Goal: Task Accomplishment & Management: Use online tool/utility

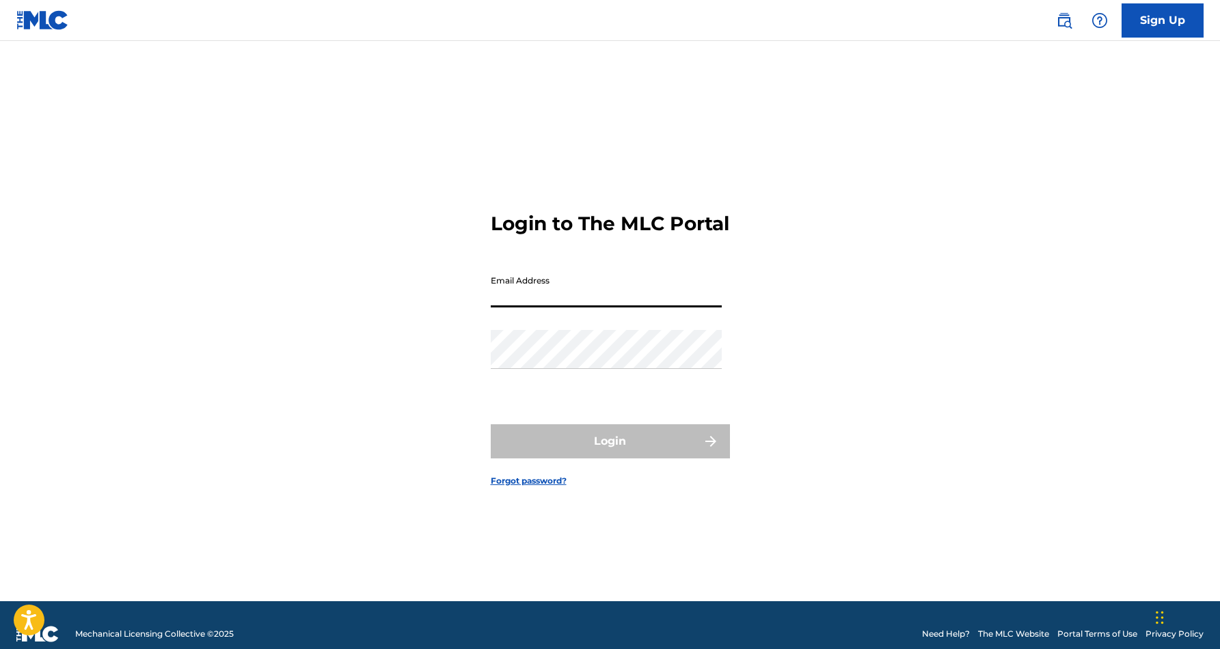
click at [545, 307] on input "Email Address" at bounding box center [606, 288] width 231 height 39
type input "[EMAIL_ADDRESS][DOMAIN_NAME]"
click at [609, 453] on button "Login" at bounding box center [610, 441] width 239 height 34
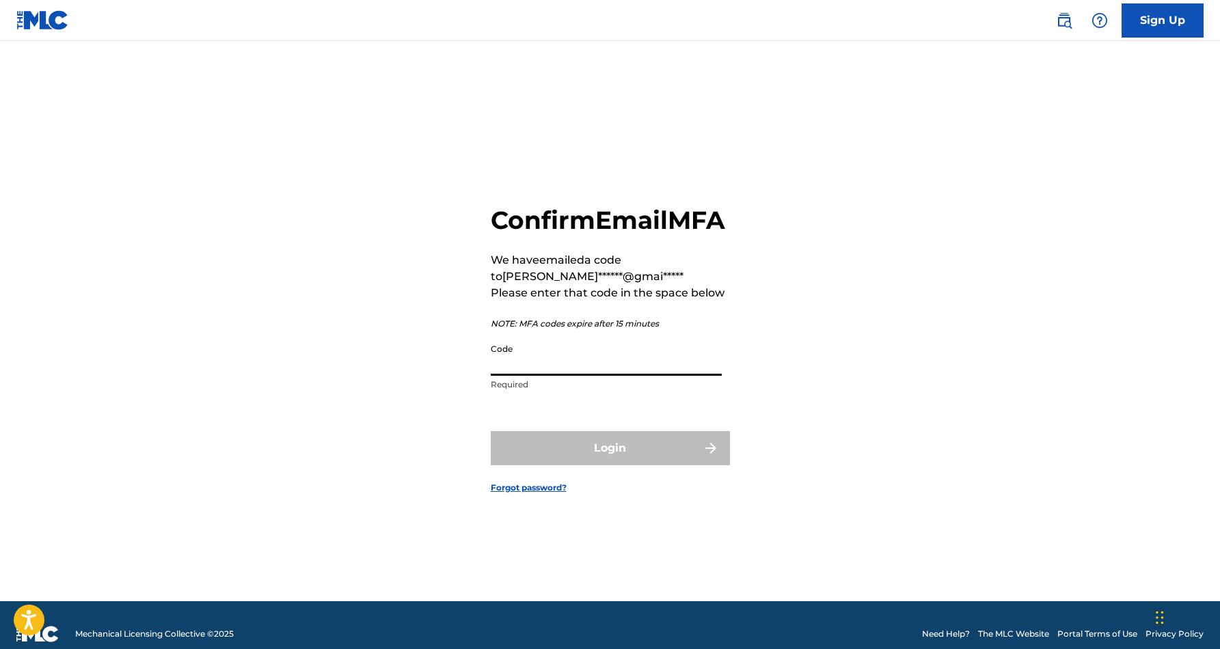
click at [514, 374] on input "Code" at bounding box center [606, 356] width 231 height 39
paste input "610310"
type input "6"
paste input "610310"
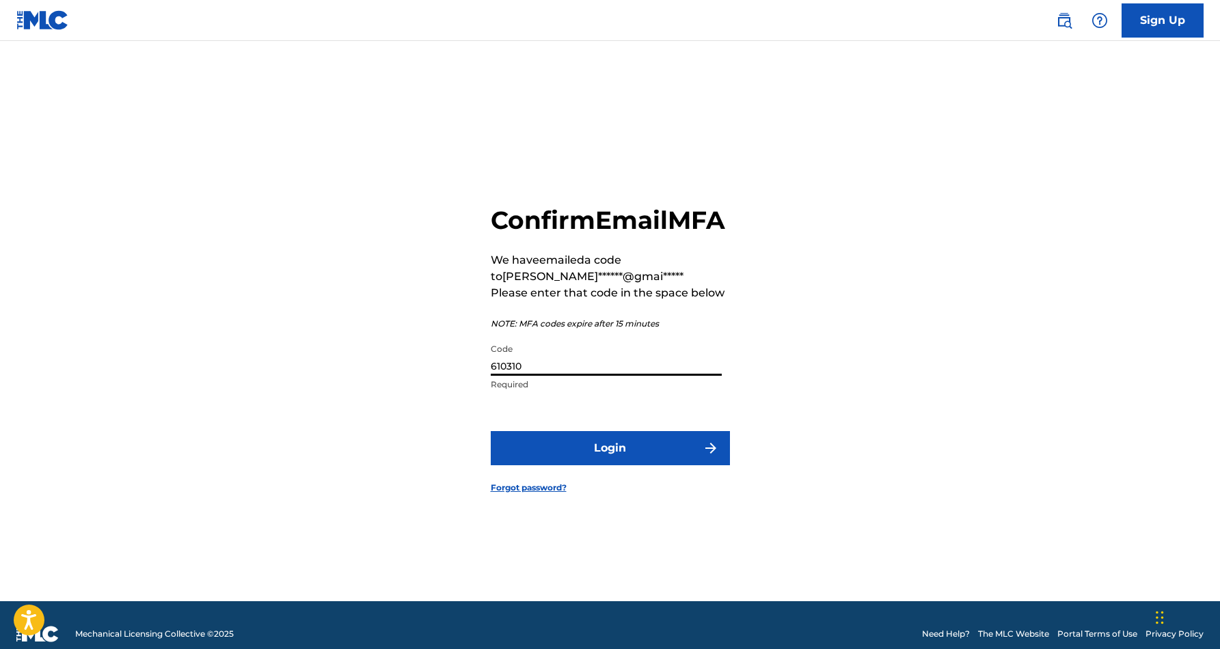
type input "610310"
click at [601, 465] on button "Login" at bounding box center [610, 448] width 239 height 34
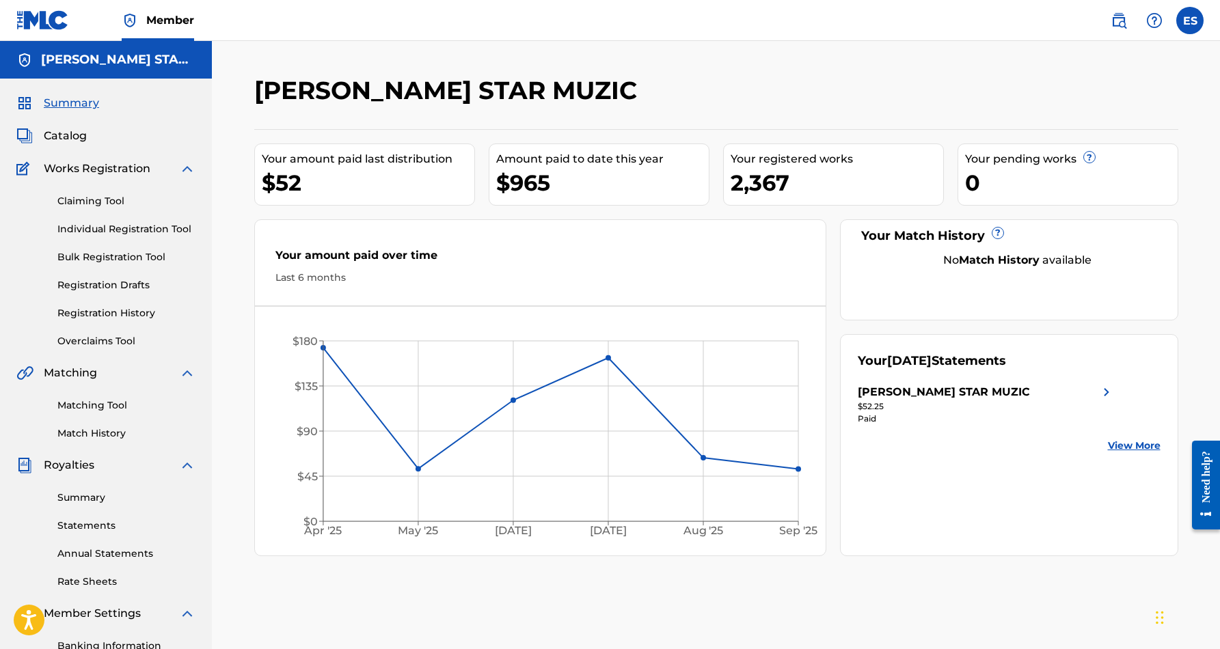
click at [100, 229] on link "Individual Registration Tool" at bounding box center [126, 229] width 138 height 14
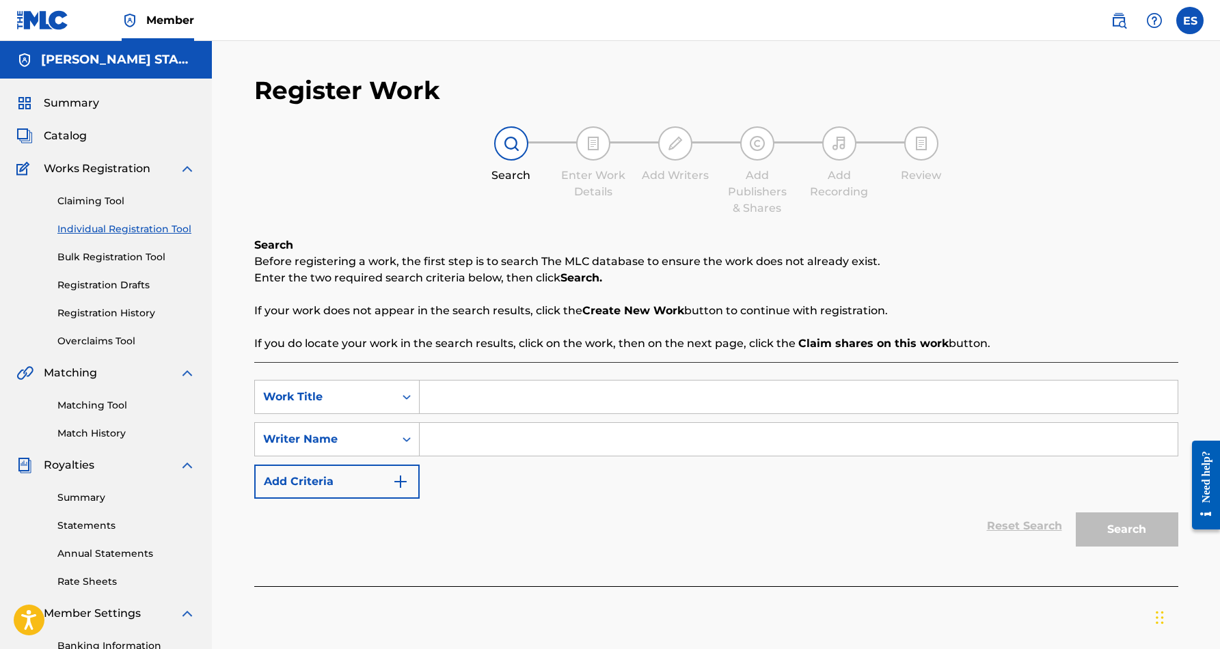
click at [466, 437] on input "Search Form" at bounding box center [799, 439] width 758 height 33
paste input "[PERSON_NAME] [PERSON_NAME]"
type input "[PERSON_NAME] [PERSON_NAME]"
click at [476, 390] on input "Search Form" at bounding box center [799, 397] width 758 height 33
paste input "MY LOVES ON THE LINE"
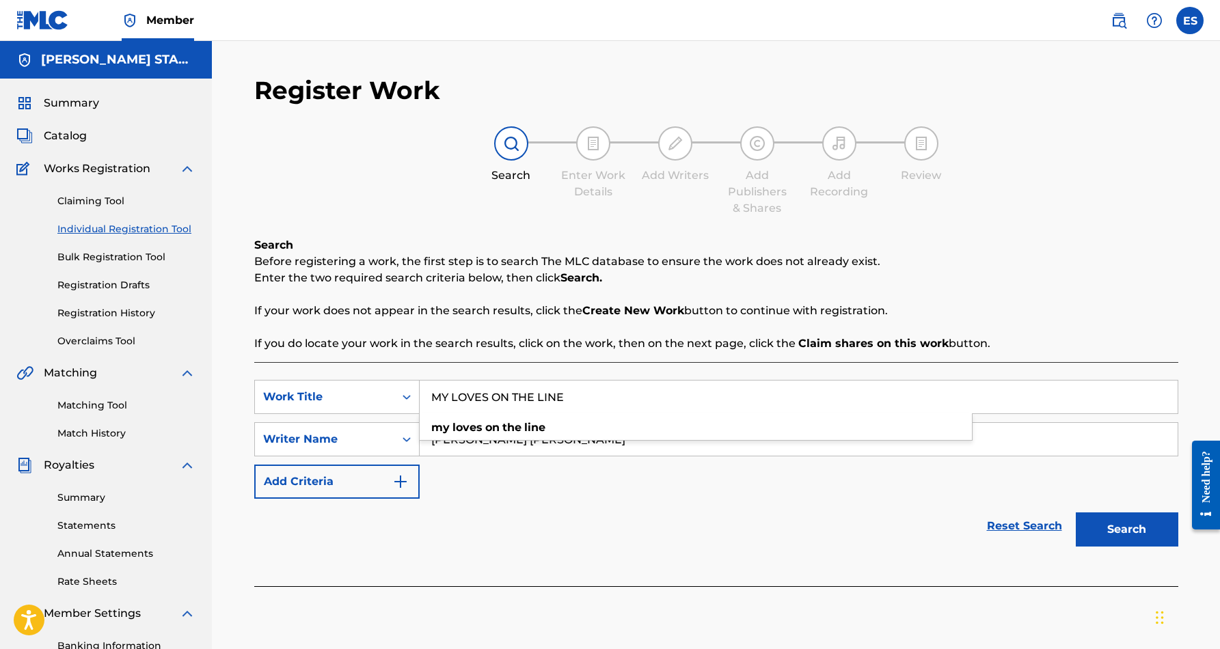
click at [1084, 528] on button "Search" at bounding box center [1126, 529] width 102 height 34
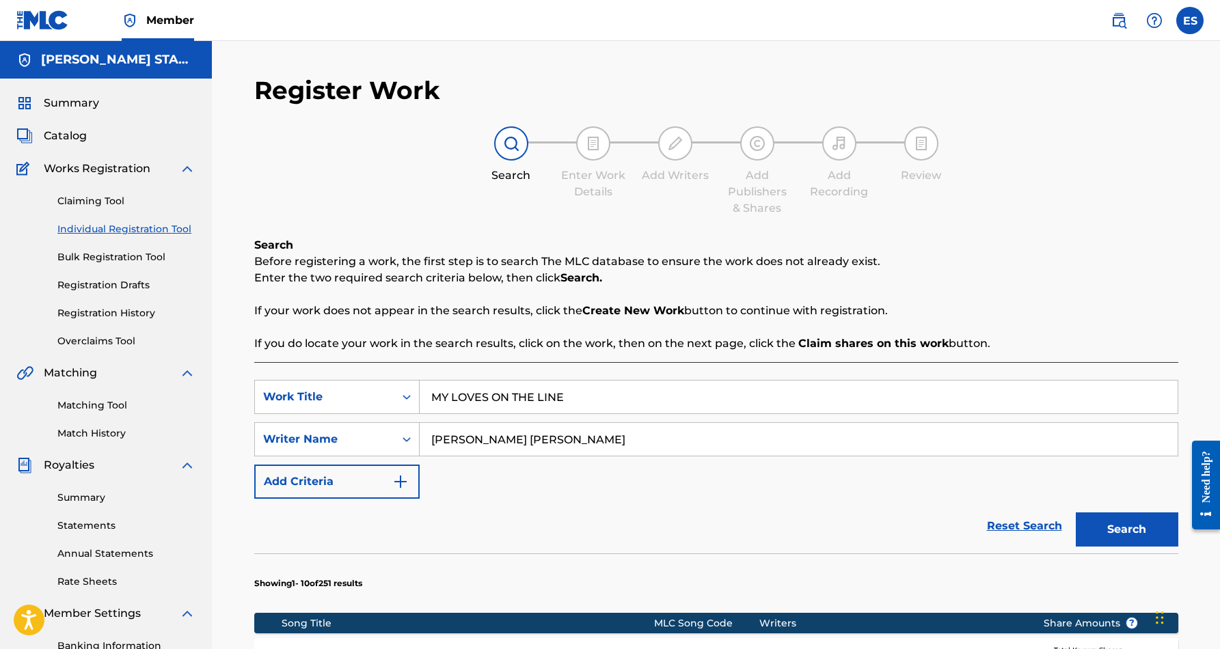
click at [574, 397] on input "MY LOVES ON THE LINE" at bounding box center [799, 397] width 758 height 33
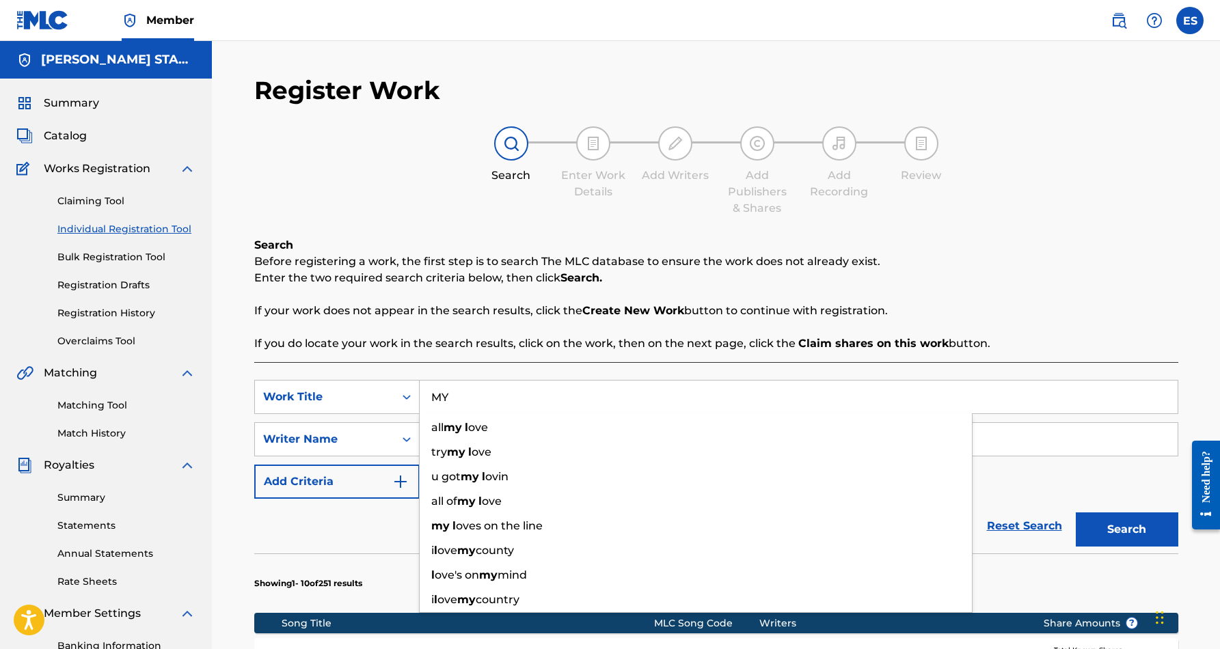
type input "M"
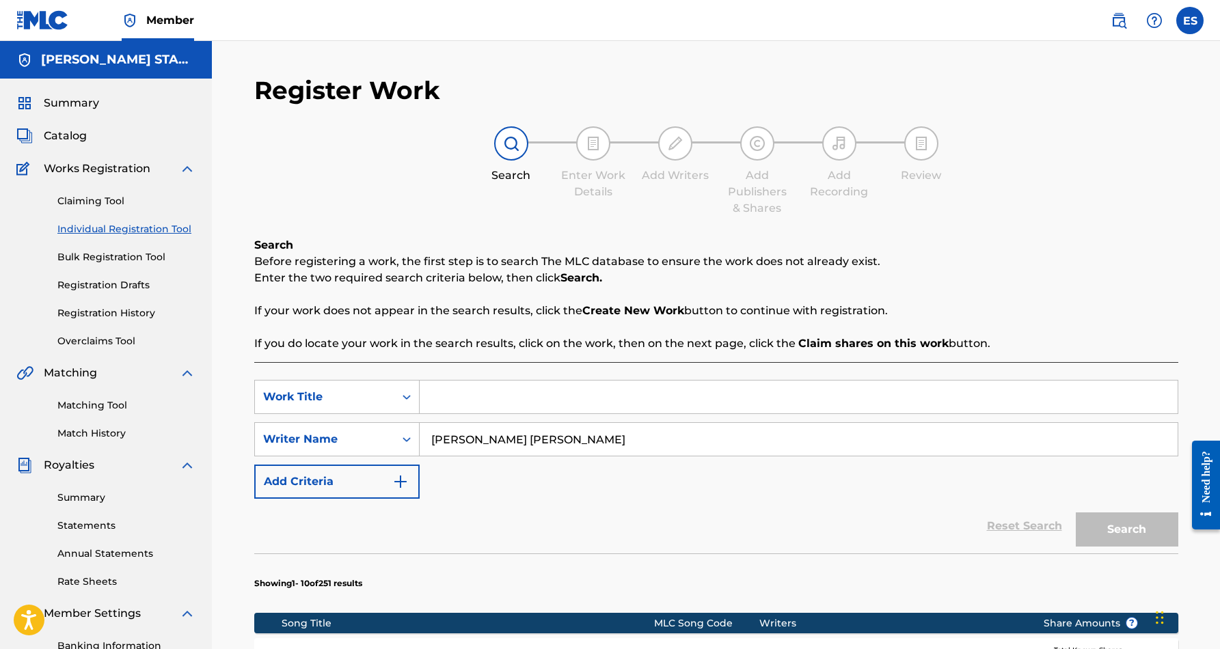
paste input "HIGHER STANDARDS"
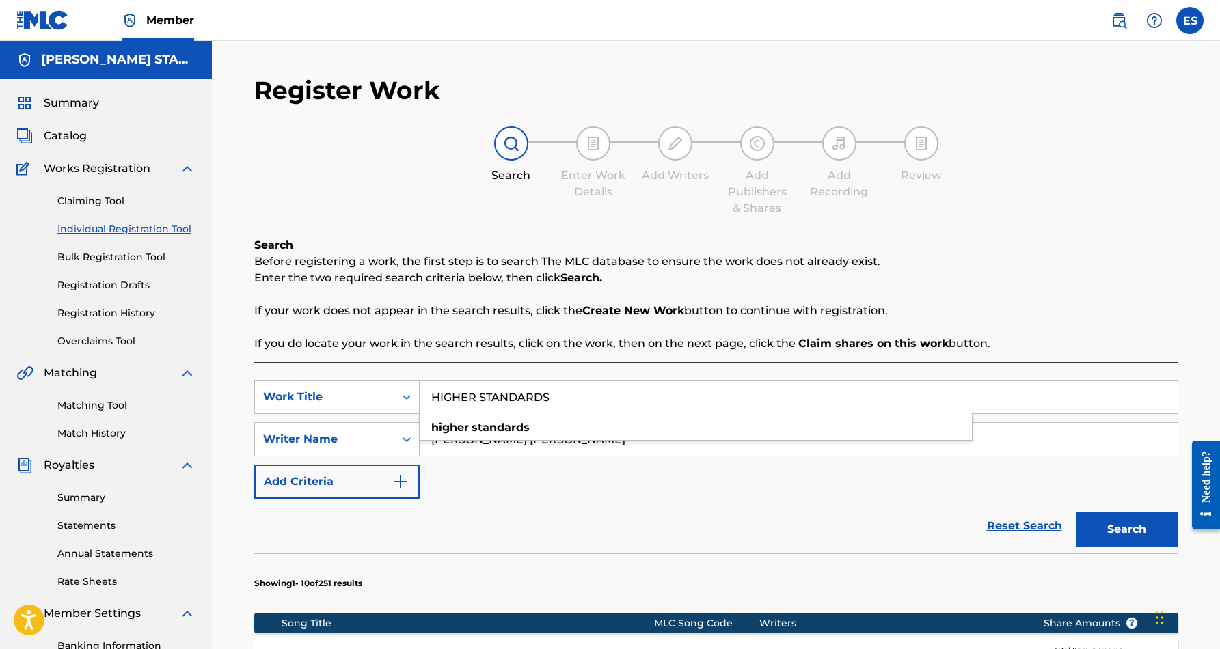
type input "HIGHER STANDARDS"
click at [719, 508] on div "Reset Search Search" at bounding box center [716, 526] width 924 height 55
click at [1118, 524] on button "Search" at bounding box center [1126, 529] width 102 height 34
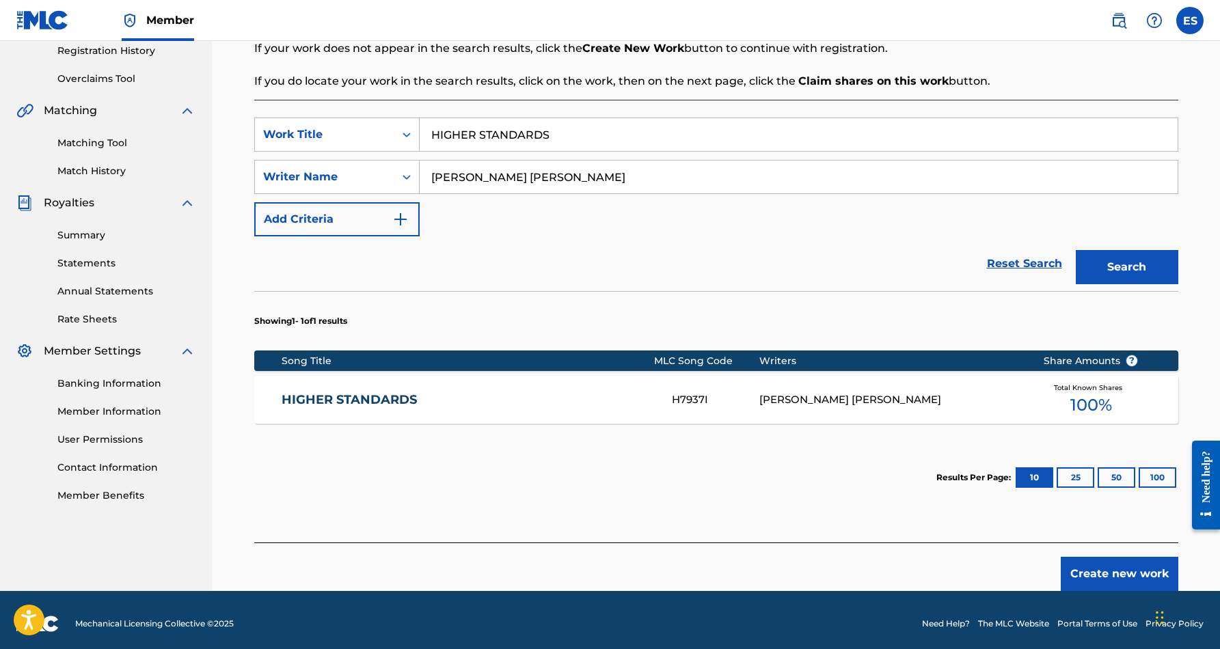
scroll to position [265, 0]
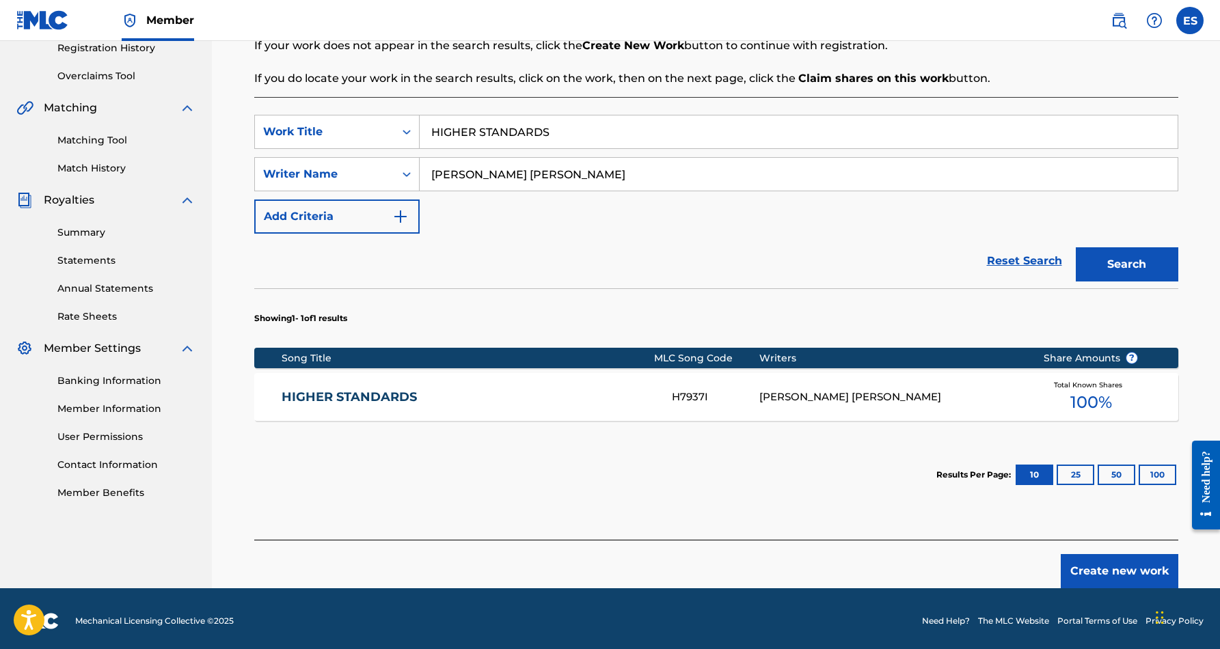
click at [813, 398] on div "ERIC DOUGLAS SMITH" at bounding box center [890, 397] width 263 height 16
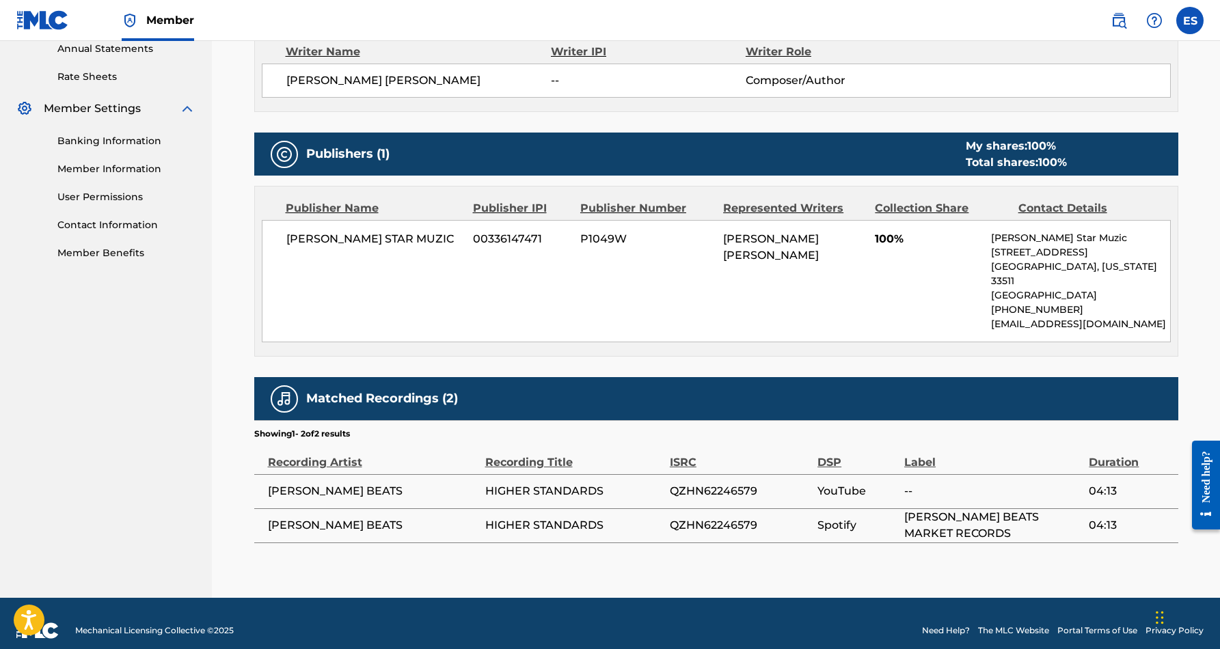
scroll to position [504, 0]
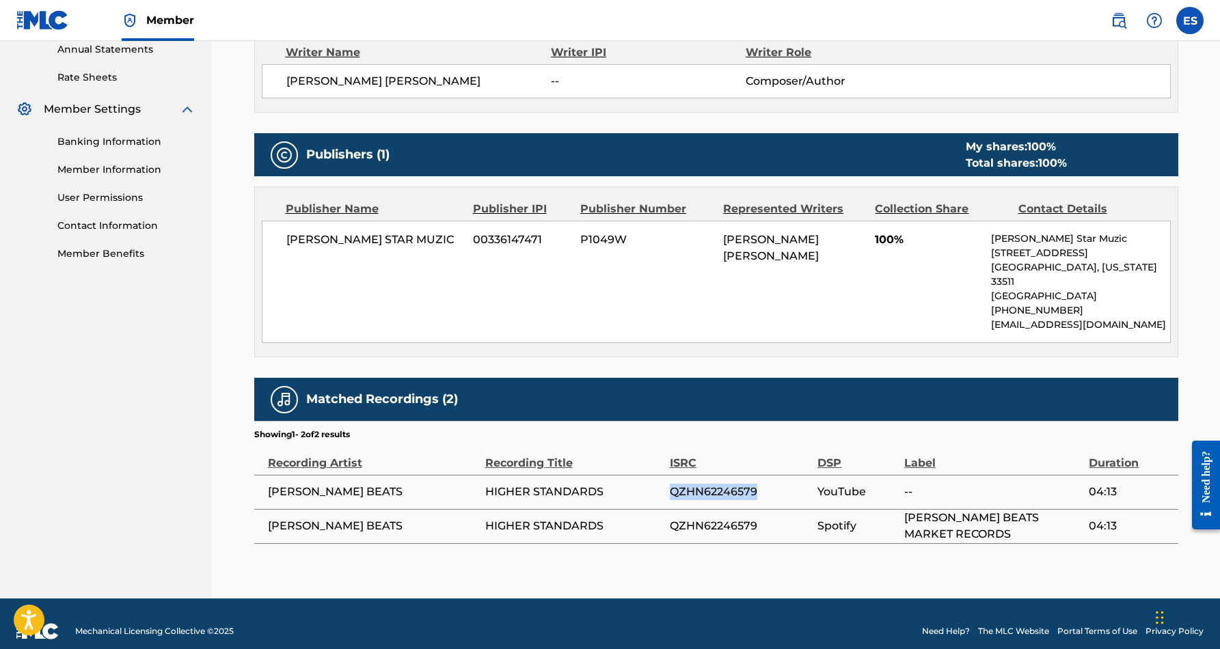
drag, startPoint x: 759, startPoint y: 476, endPoint x: 670, endPoint y: 476, distance: 88.8
click at [670, 484] on span "QZHN62246579" at bounding box center [740, 492] width 141 height 16
copy span "QZHN62246579"
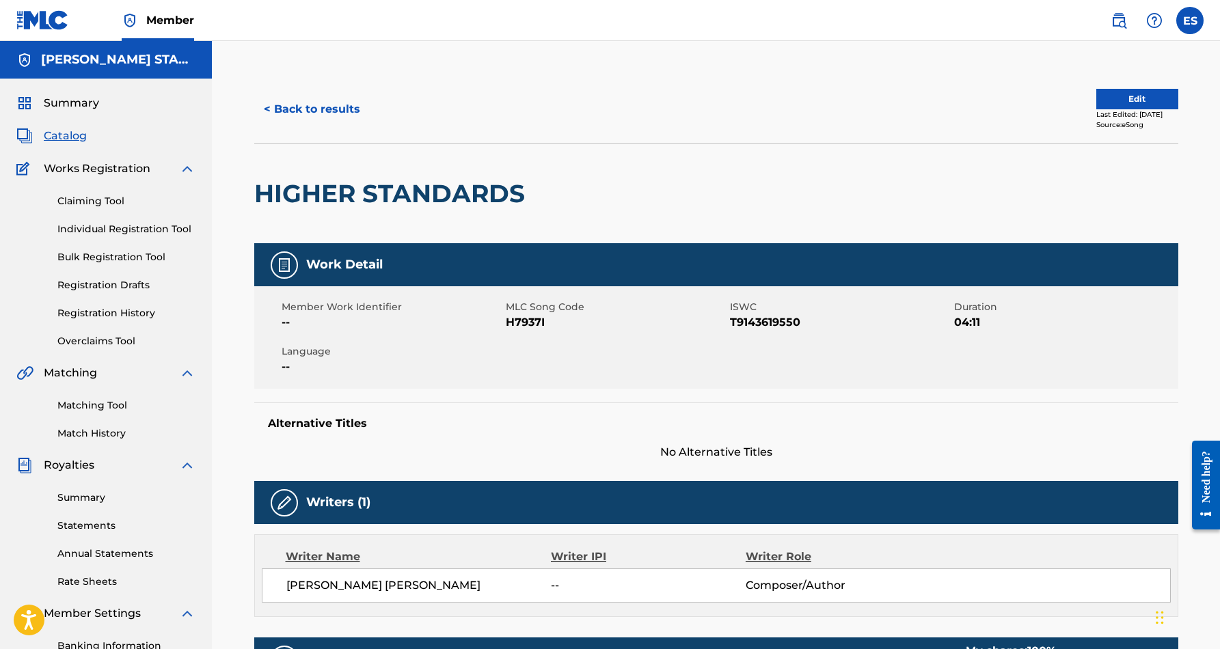
scroll to position [0, 0]
click at [307, 109] on button "< Back to results" at bounding box center [311, 109] width 115 height 34
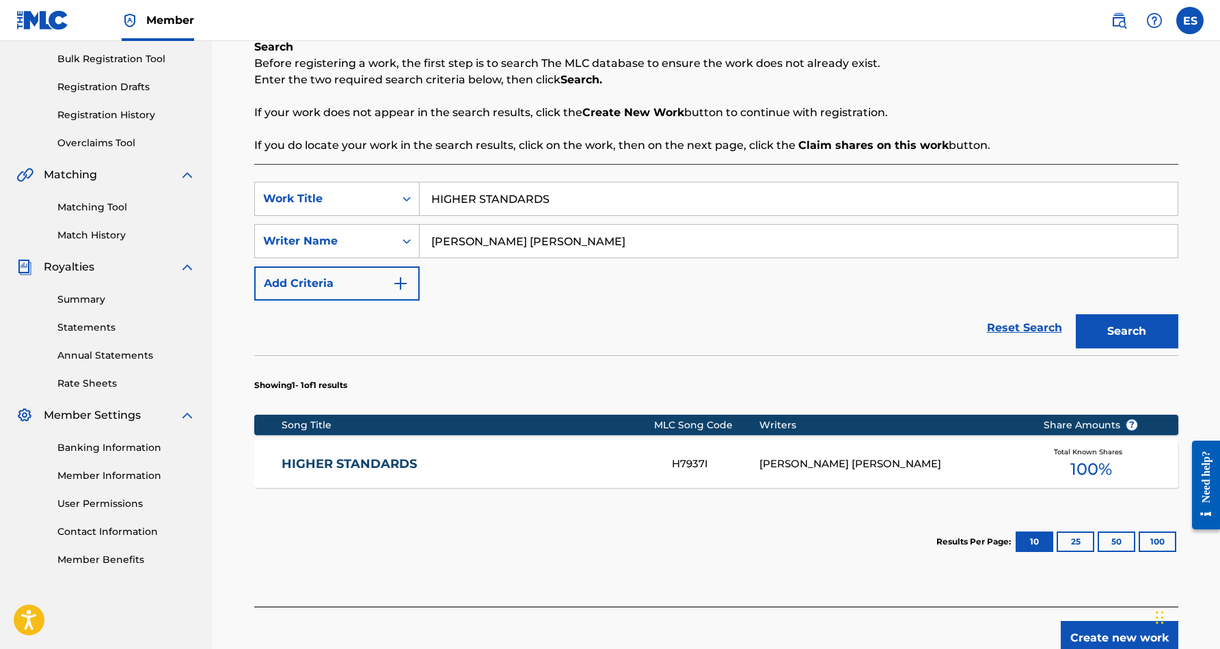
click at [568, 193] on input "HIGHER STANDARDS" at bounding box center [799, 198] width 758 height 33
type input "H"
paste input "EASY 2 LOVE YOU (HUMTOO VERSION)"
type input "EASY 2 LOVE YOU (HUMTOO VERSION)"
click at [1113, 327] on button "Search" at bounding box center [1126, 331] width 102 height 34
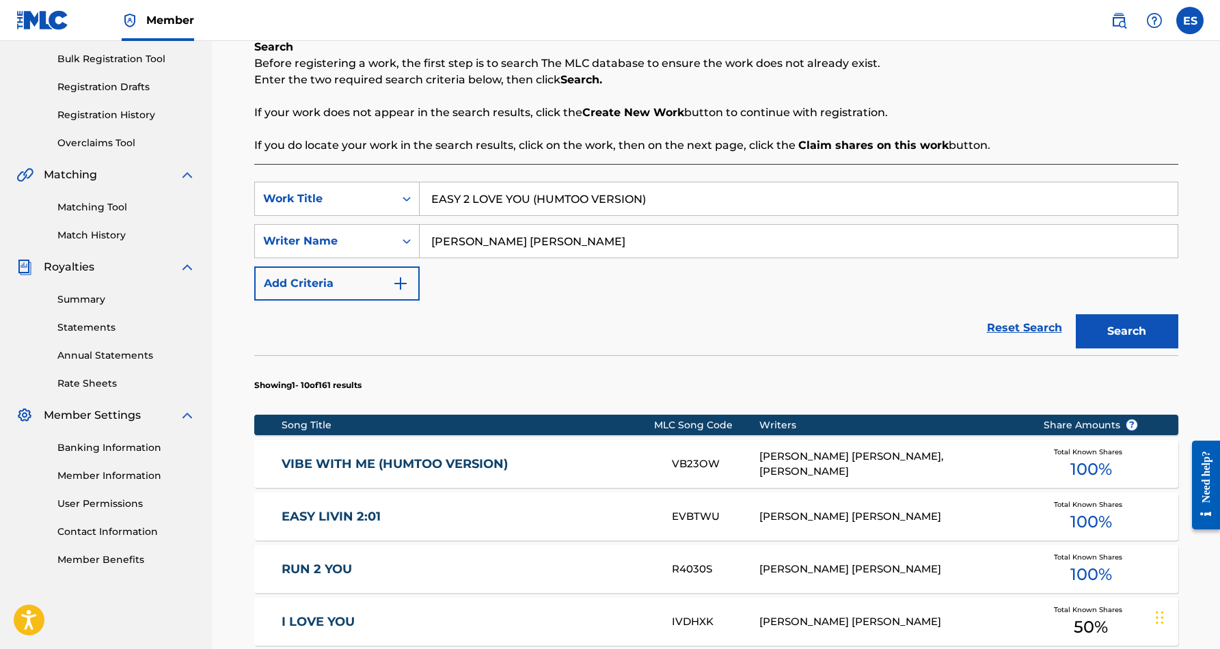
click at [907, 468] on div "ERIC DOUGLAS SMITH, ERIC D SMITH" at bounding box center [890, 464] width 263 height 31
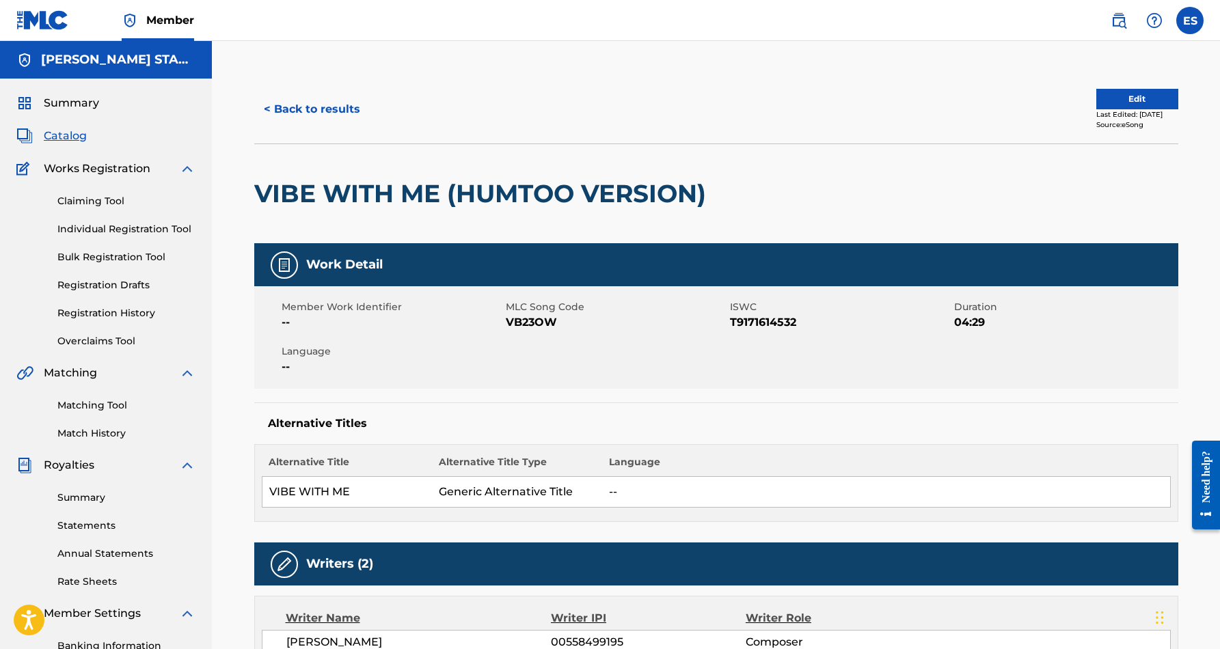
click at [329, 107] on button "< Back to results" at bounding box center [311, 109] width 115 height 34
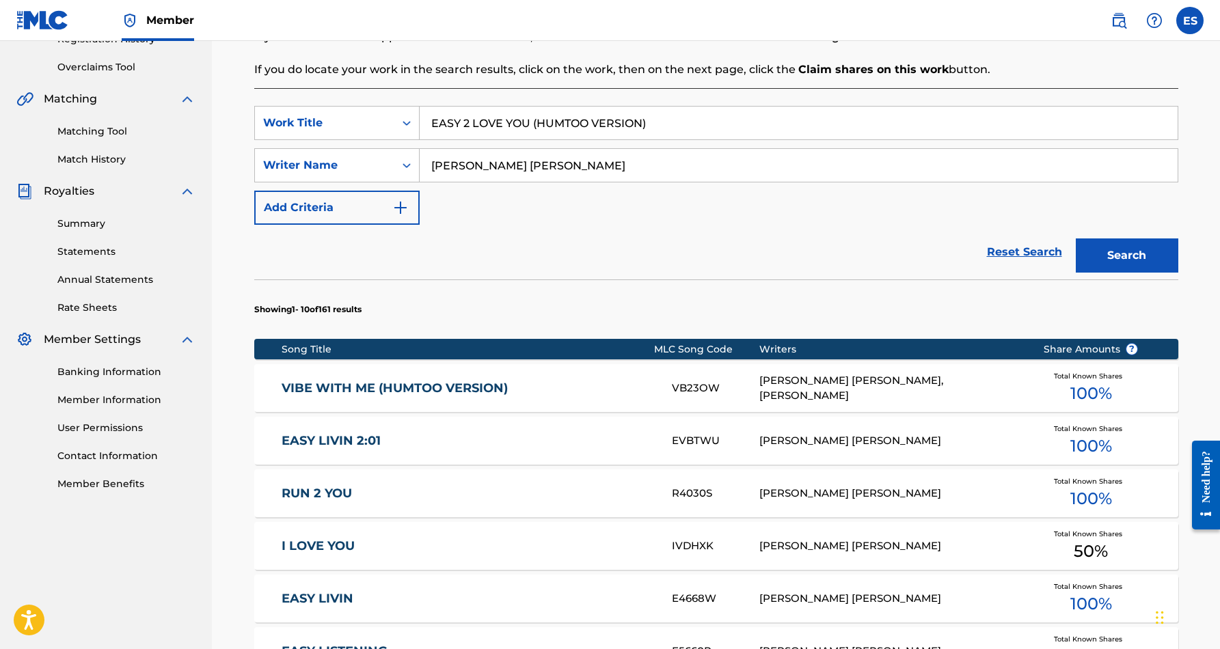
scroll to position [273, 0]
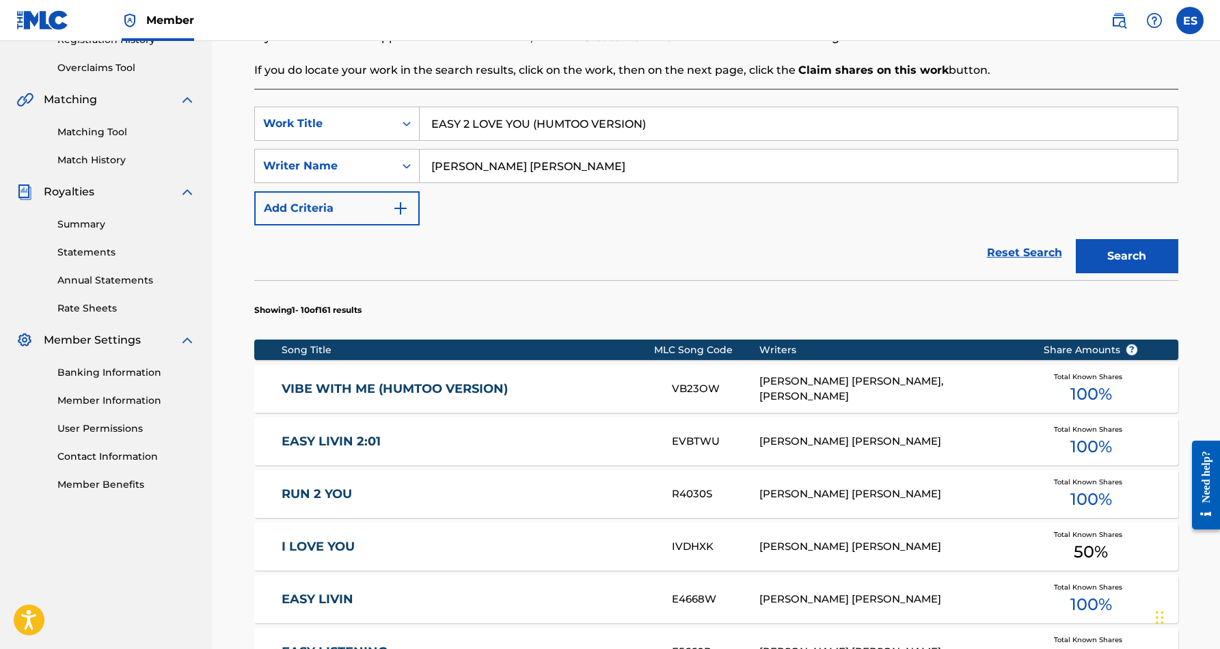
click at [655, 128] on input "EASY 2 LOVE YOU (HUMTOO VERSION)" at bounding box center [799, 123] width 758 height 33
click at [1098, 254] on button "Search" at bounding box center [1126, 256] width 102 height 34
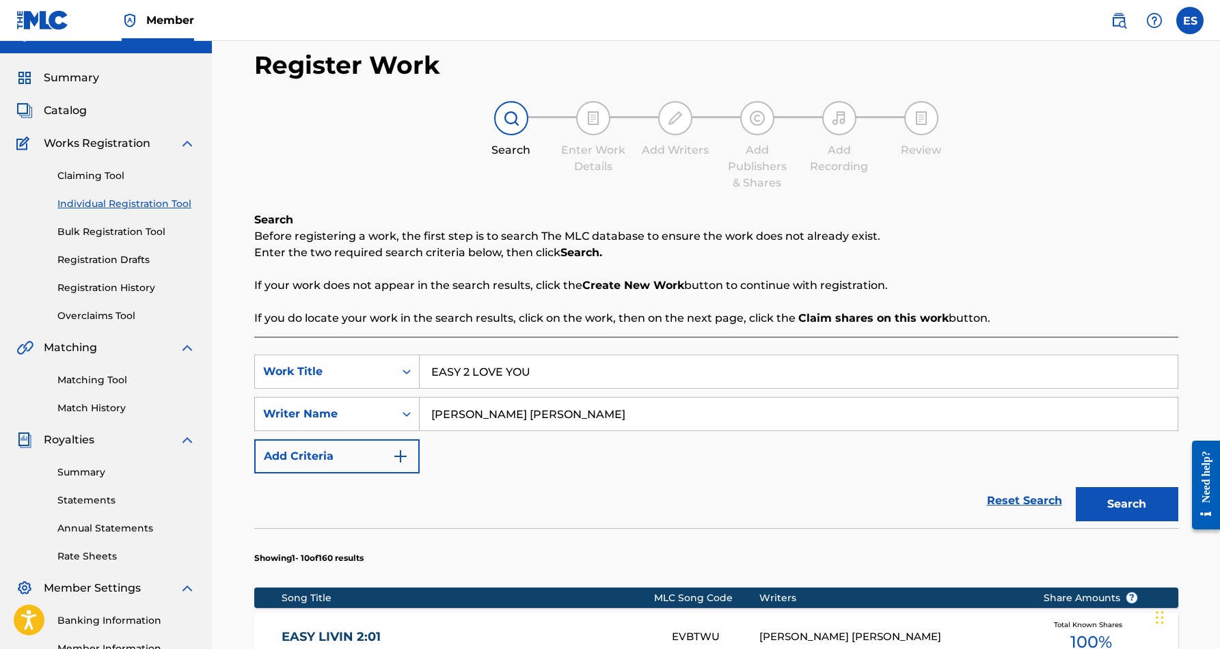
scroll to position [24, 0]
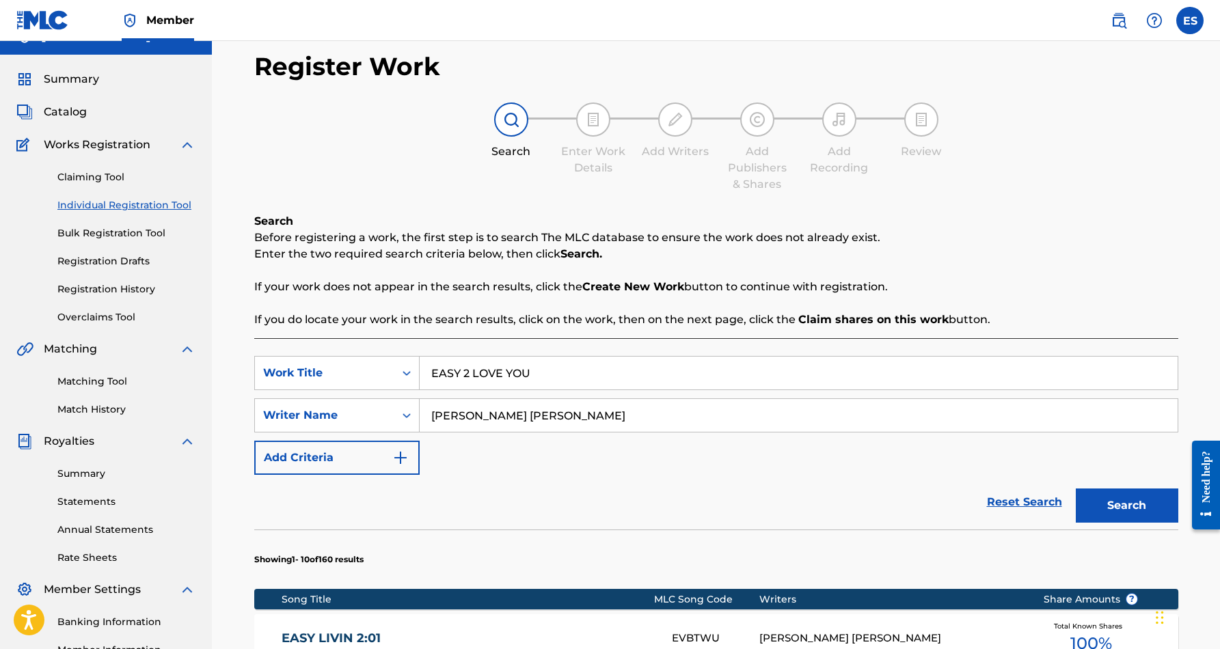
click at [537, 370] on input "EASY 2 LOVE YOU" at bounding box center [799, 373] width 758 height 33
type input "E"
paste input "CLUBBING AFTER DARK"
type input "CLUBBING AFTER DARK"
click at [812, 486] on div "Reset Search Search" at bounding box center [716, 502] width 924 height 55
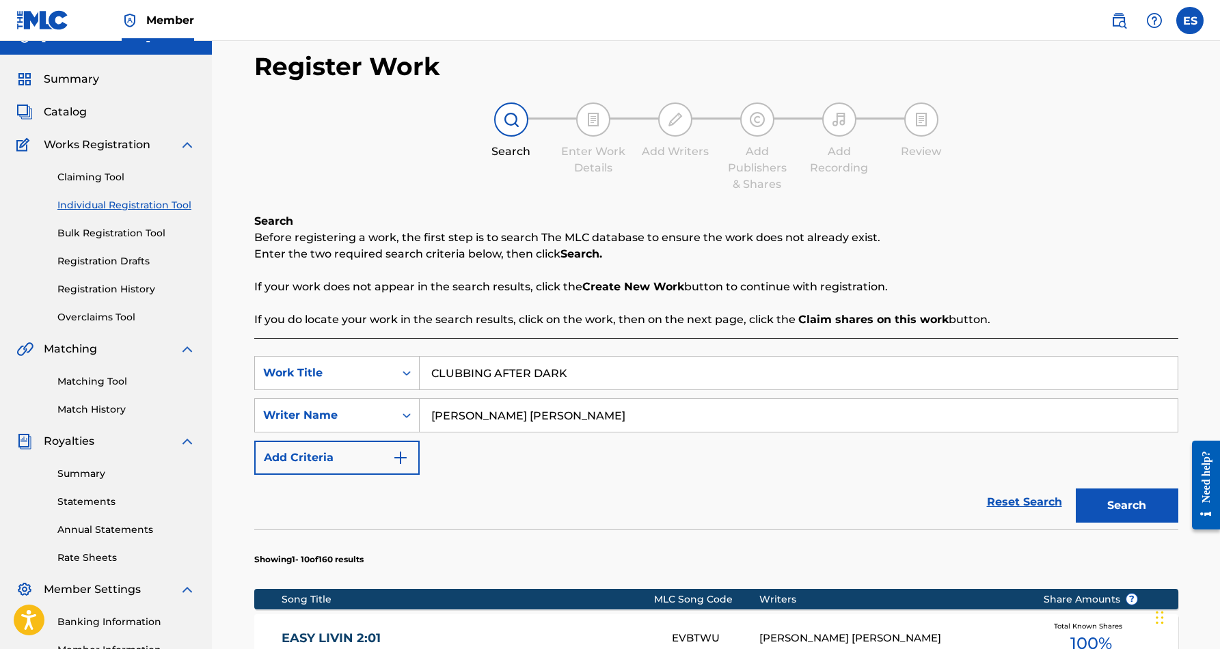
click at [1138, 503] on button "Search" at bounding box center [1126, 506] width 102 height 34
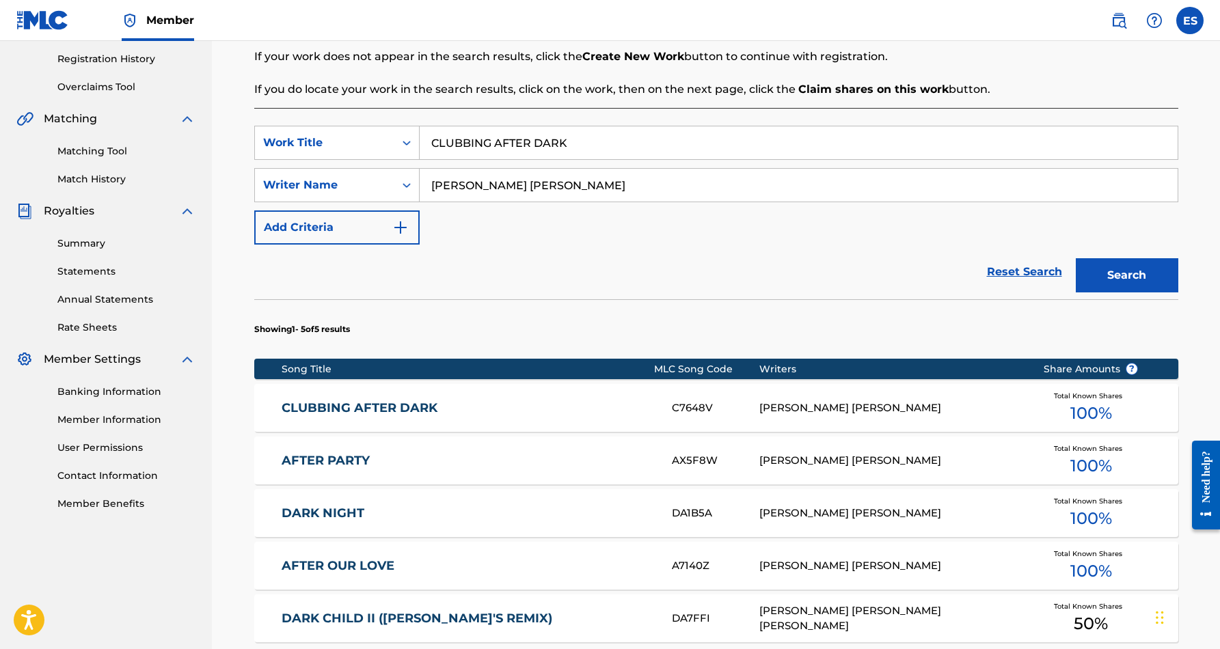
scroll to position [256, 0]
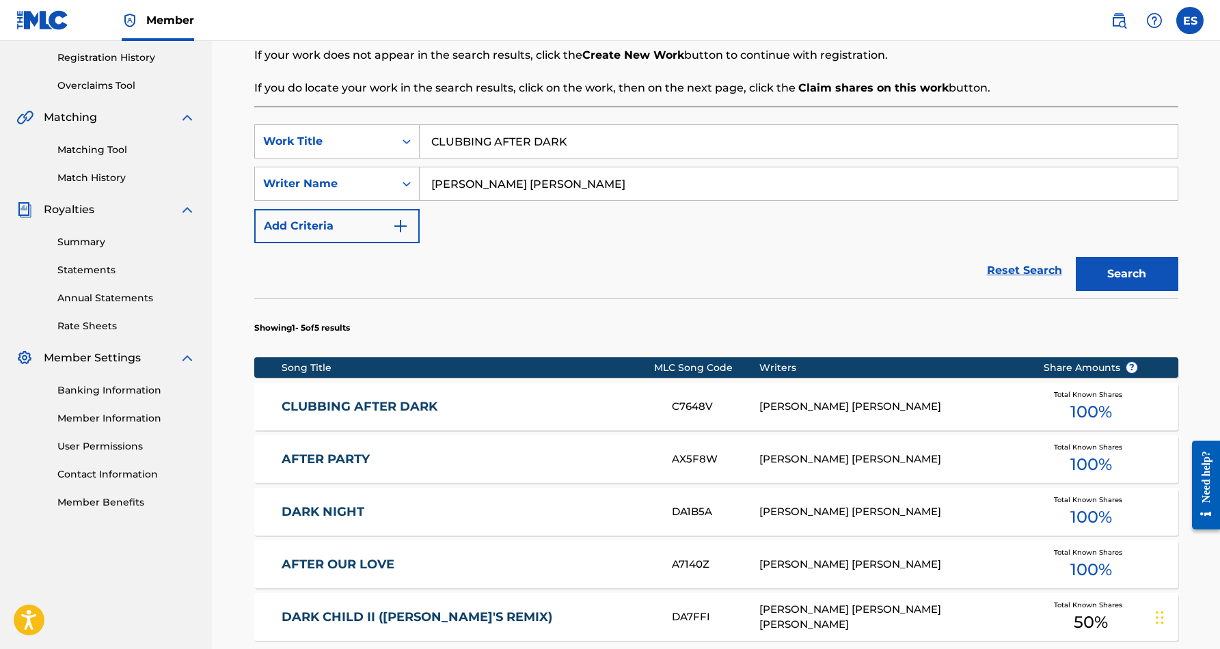
click at [804, 407] on div "ERIC DOUGLAS SMITH" at bounding box center [890, 407] width 263 height 16
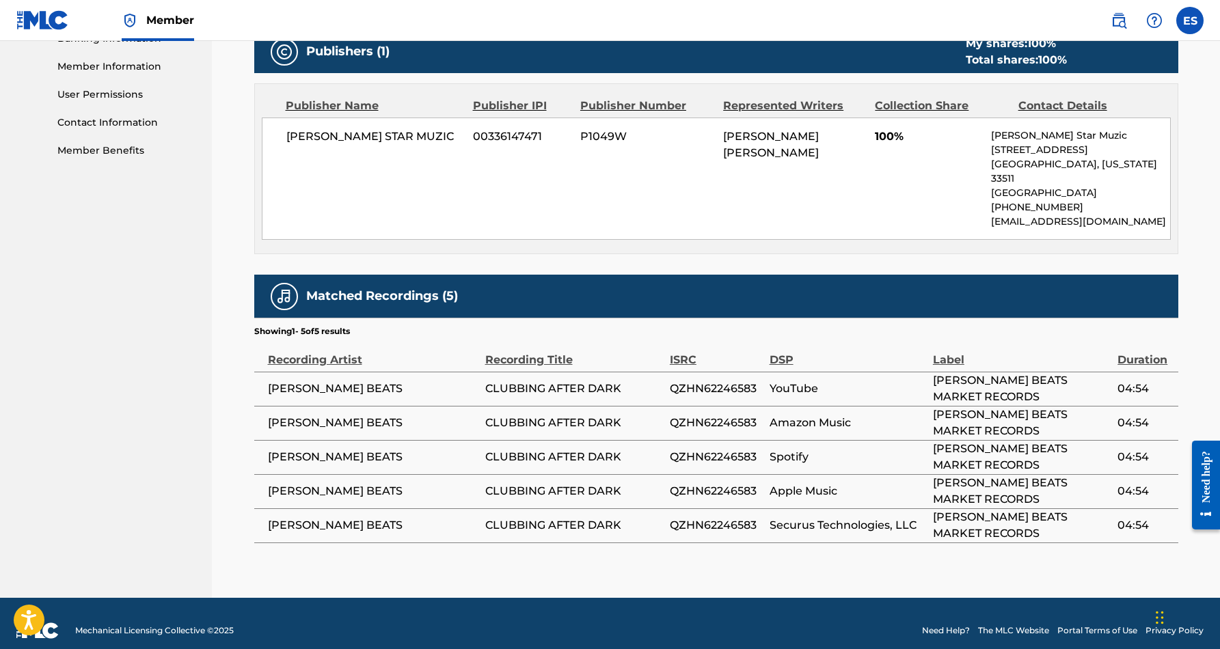
scroll to position [607, 0]
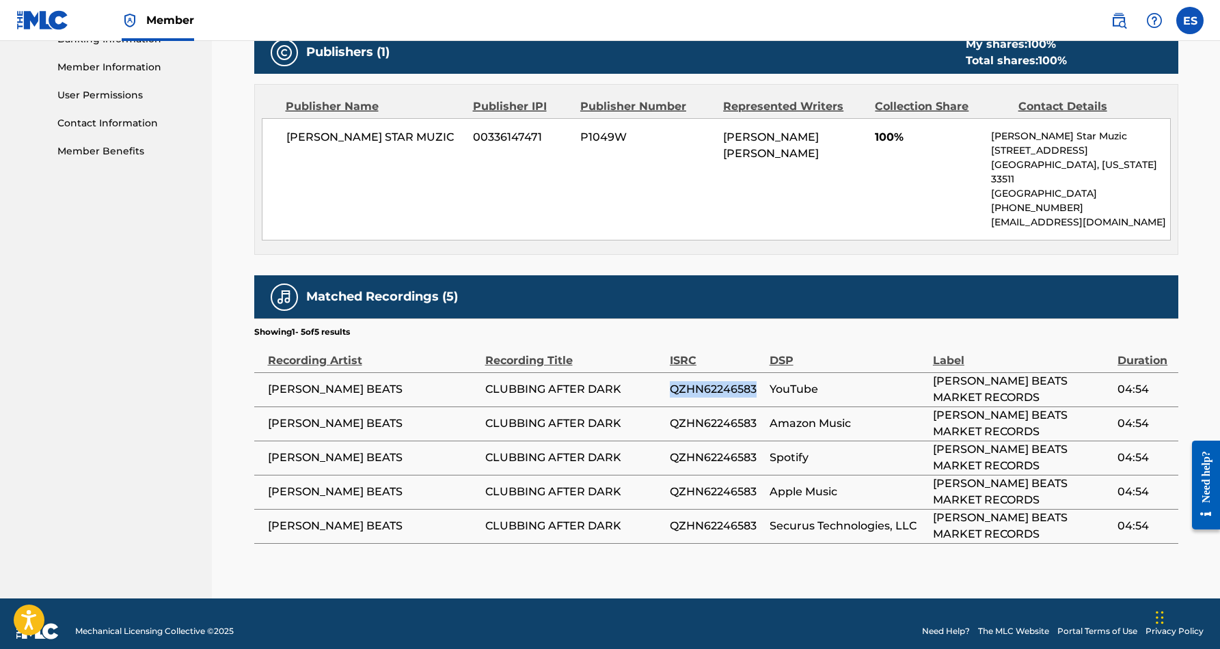
drag, startPoint x: 758, startPoint y: 372, endPoint x: 670, endPoint y: 379, distance: 89.1
click at [670, 381] on span "QZHN62246583" at bounding box center [716, 389] width 93 height 16
copy span "QZHN62246583"
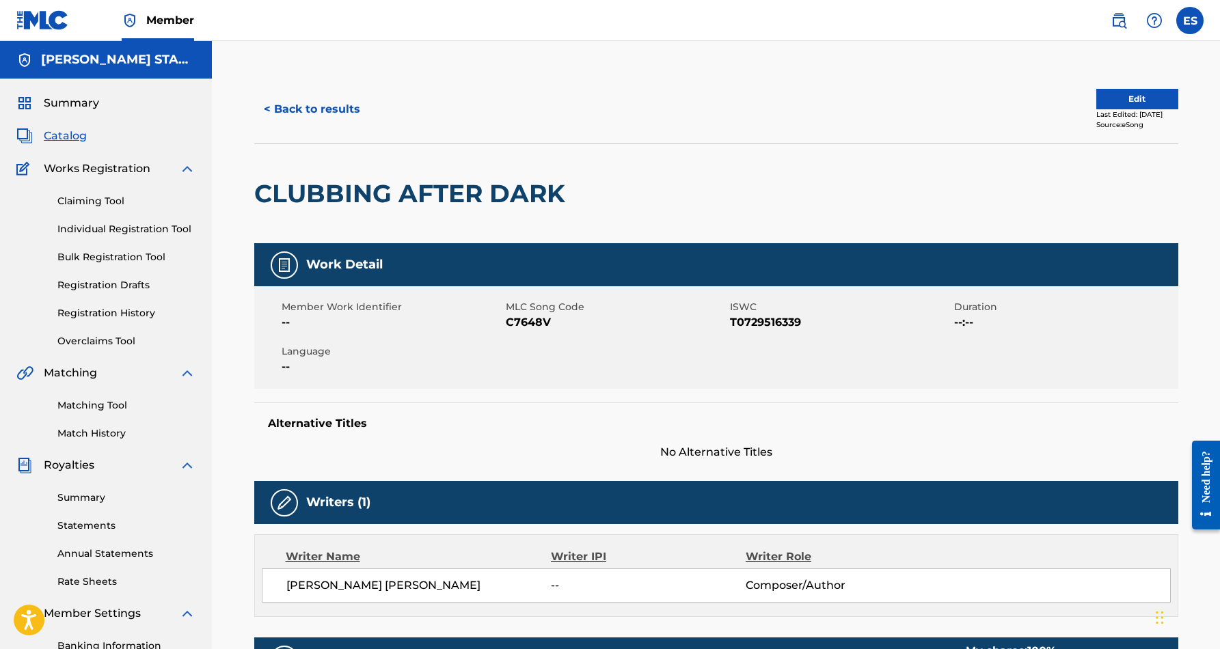
scroll to position [0, 0]
click at [324, 115] on button "< Back to results" at bounding box center [311, 109] width 115 height 34
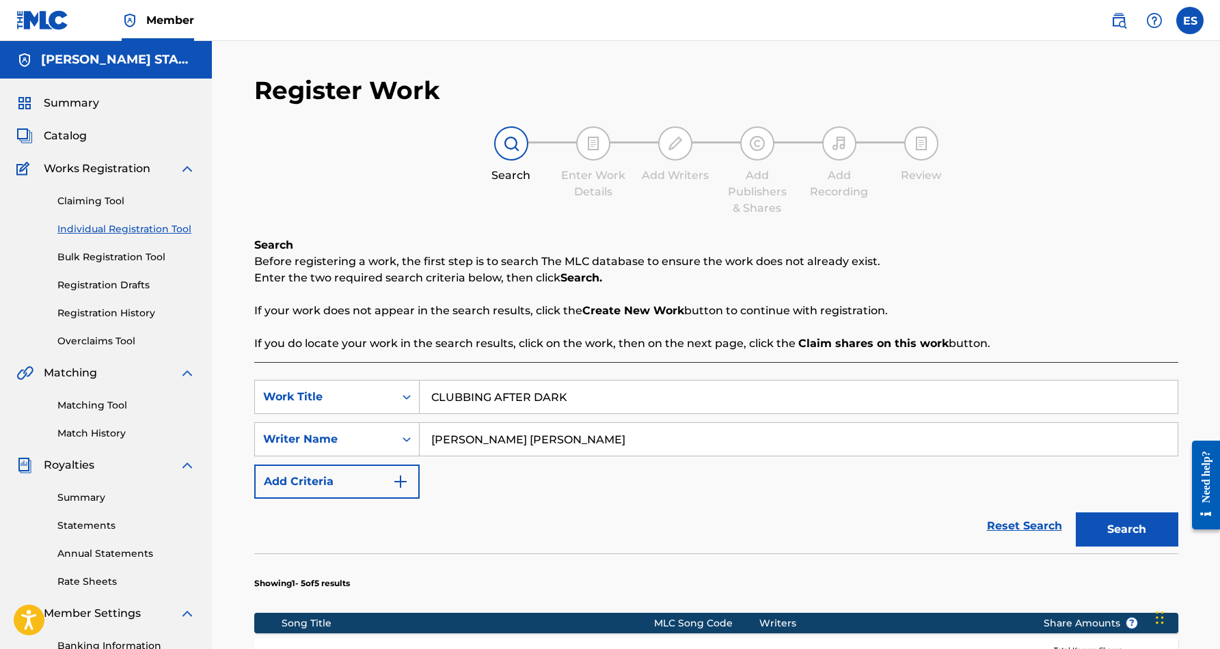
scroll to position [198, 0]
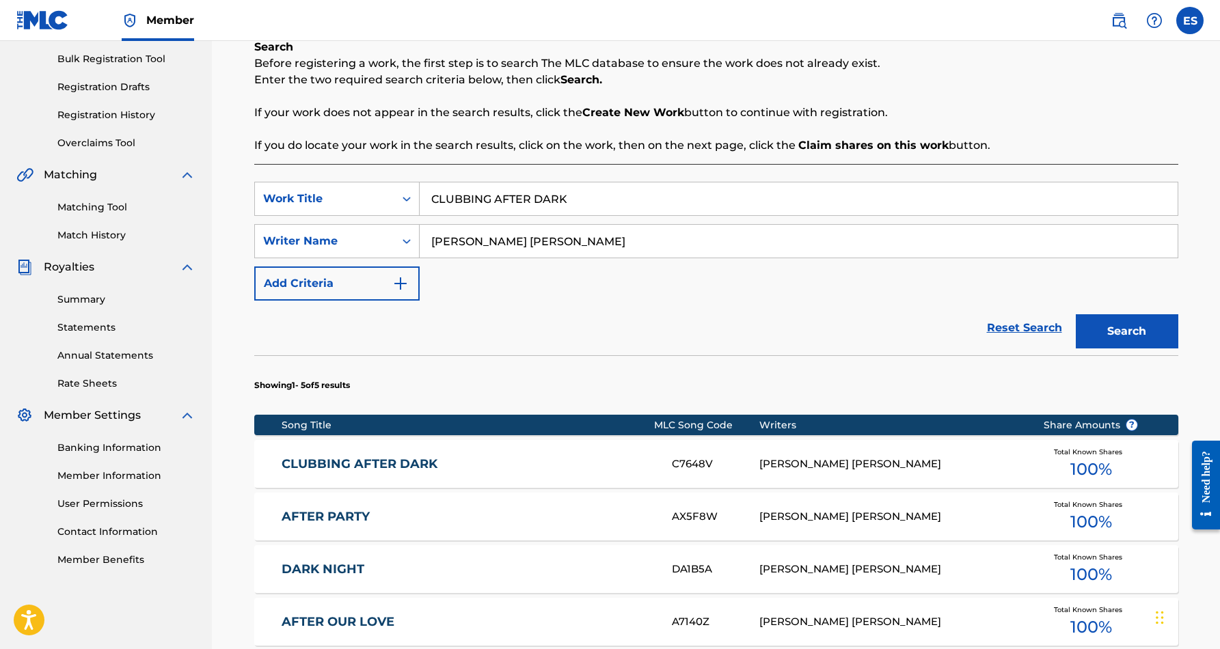
click at [577, 205] on input "CLUBBING AFTER DARK" at bounding box center [799, 198] width 758 height 33
type input "C"
paste input "CURLING UP MY TOES"
type input "CURLING UP MY TOES"
click at [1121, 331] on button "Search" at bounding box center [1126, 331] width 102 height 34
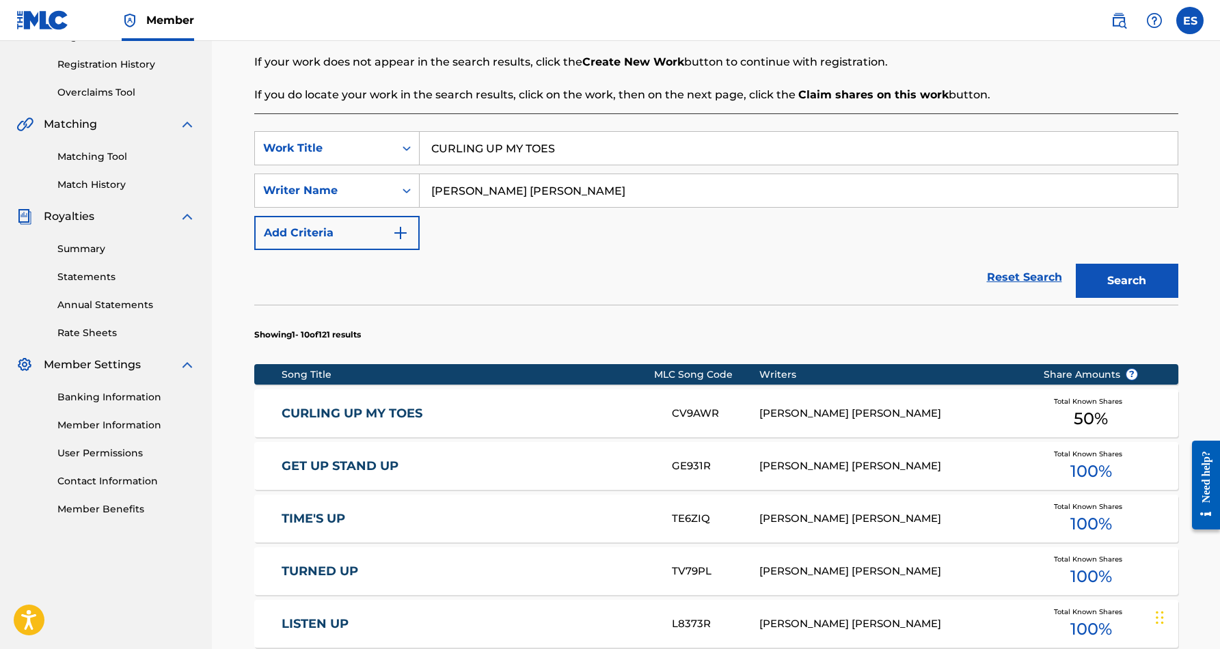
scroll to position [258, 0]
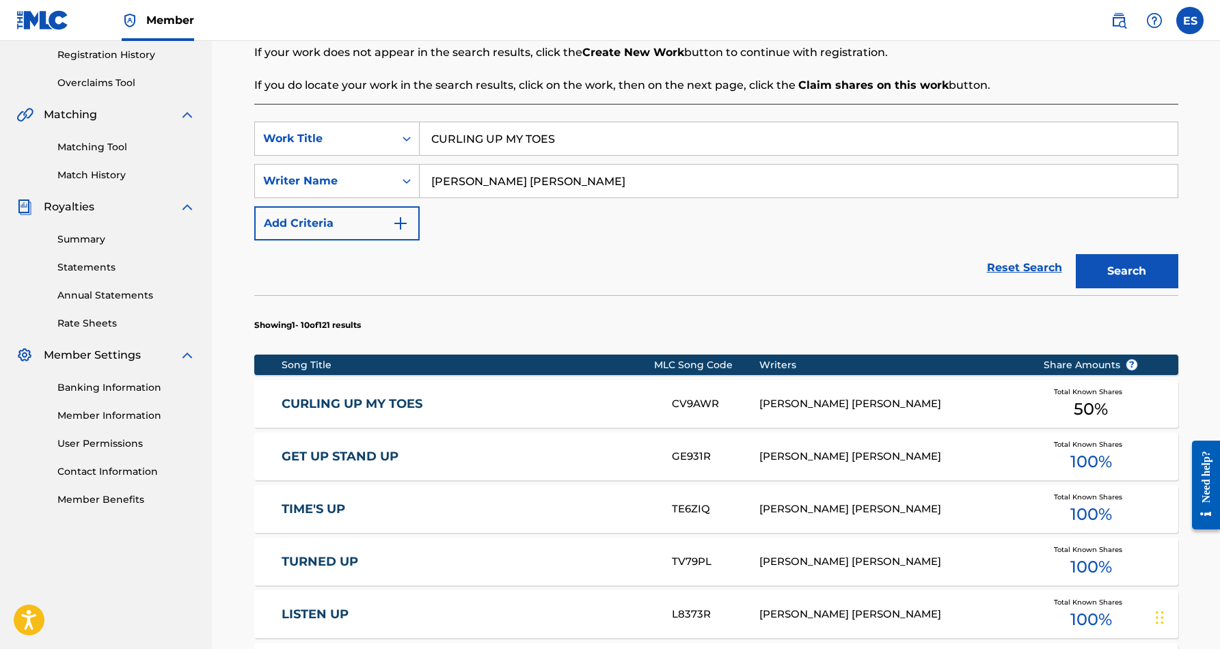
click at [778, 403] on div "ERIC DOUGLAS SMITH" at bounding box center [890, 404] width 263 height 16
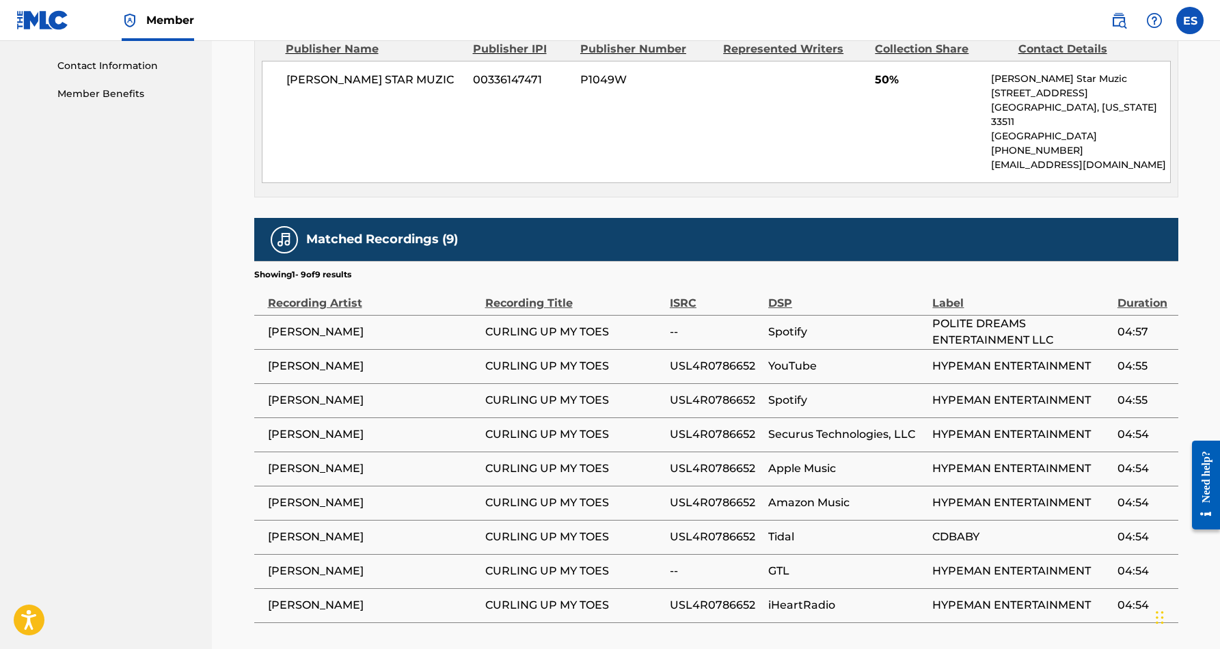
scroll to position [670, 0]
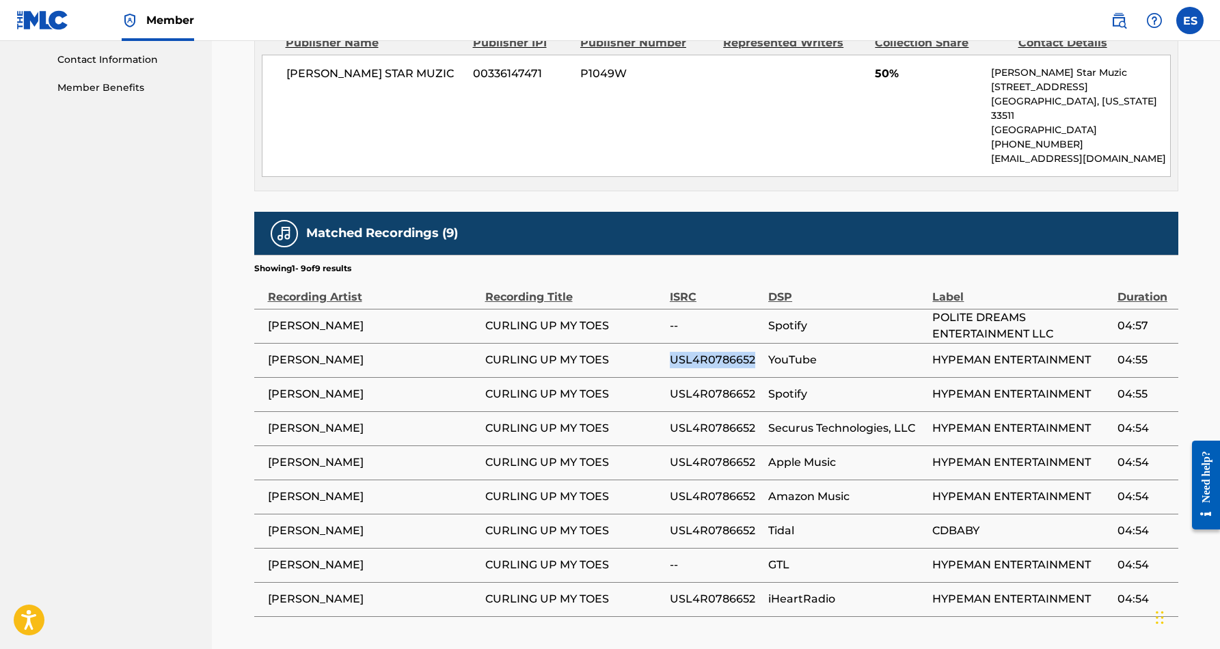
drag, startPoint x: 754, startPoint y: 342, endPoint x: 670, endPoint y: 348, distance: 84.3
click at [670, 352] on span "USL4R0786652" at bounding box center [716, 360] width 92 height 16
copy span "USL4R0786652"
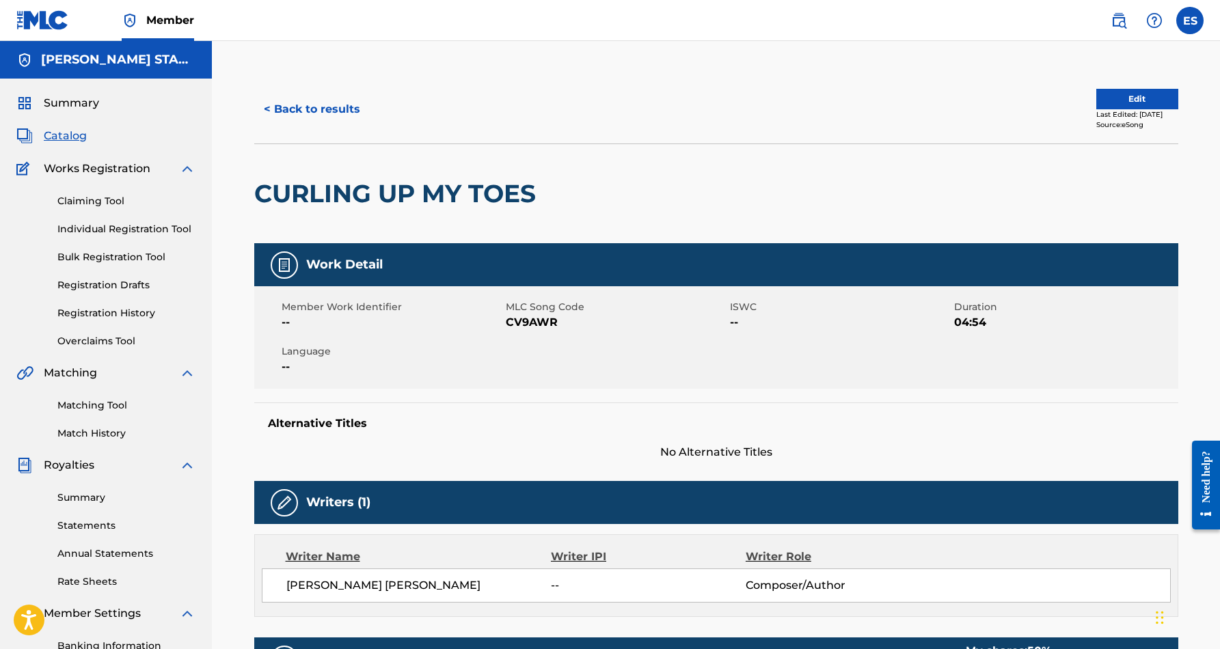
scroll to position [0, 0]
click at [336, 105] on button "< Back to results" at bounding box center [311, 109] width 115 height 34
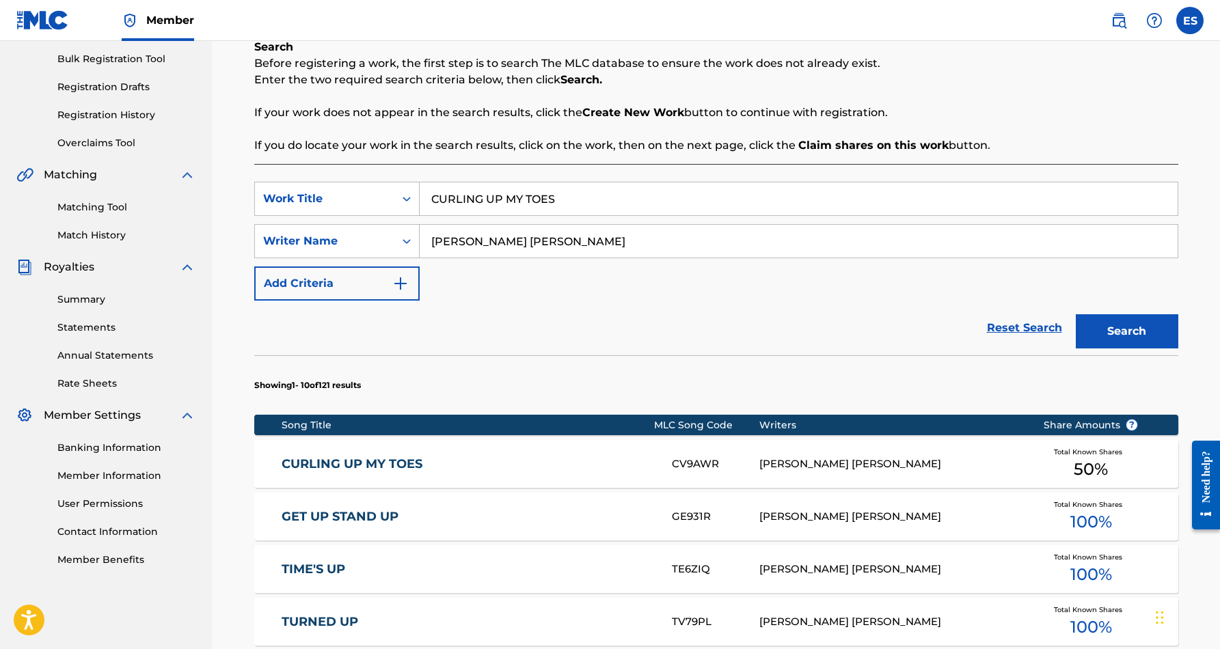
click at [567, 206] on input "CURLING UP MY TOES" at bounding box center [799, 198] width 758 height 33
type input "C"
paste input "DA BOOT SCOOT"
type input "DA BOOT SCOOT"
click at [1111, 325] on button "Search" at bounding box center [1126, 331] width 102 height 34
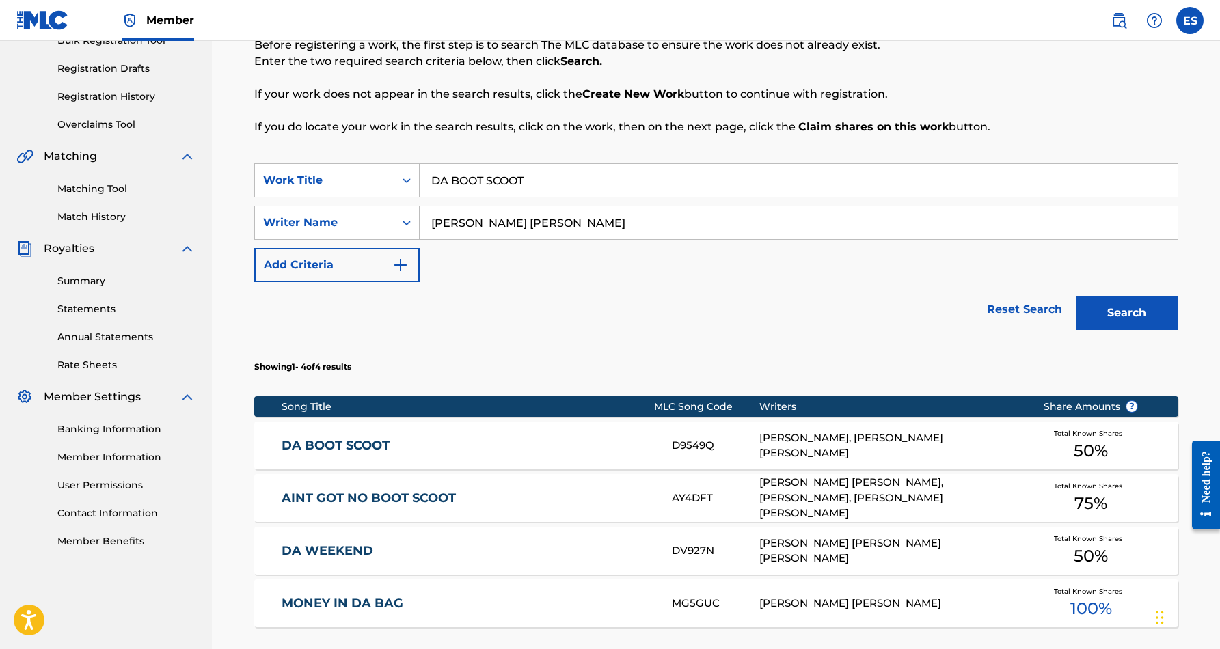
scroll to position [221, 0]
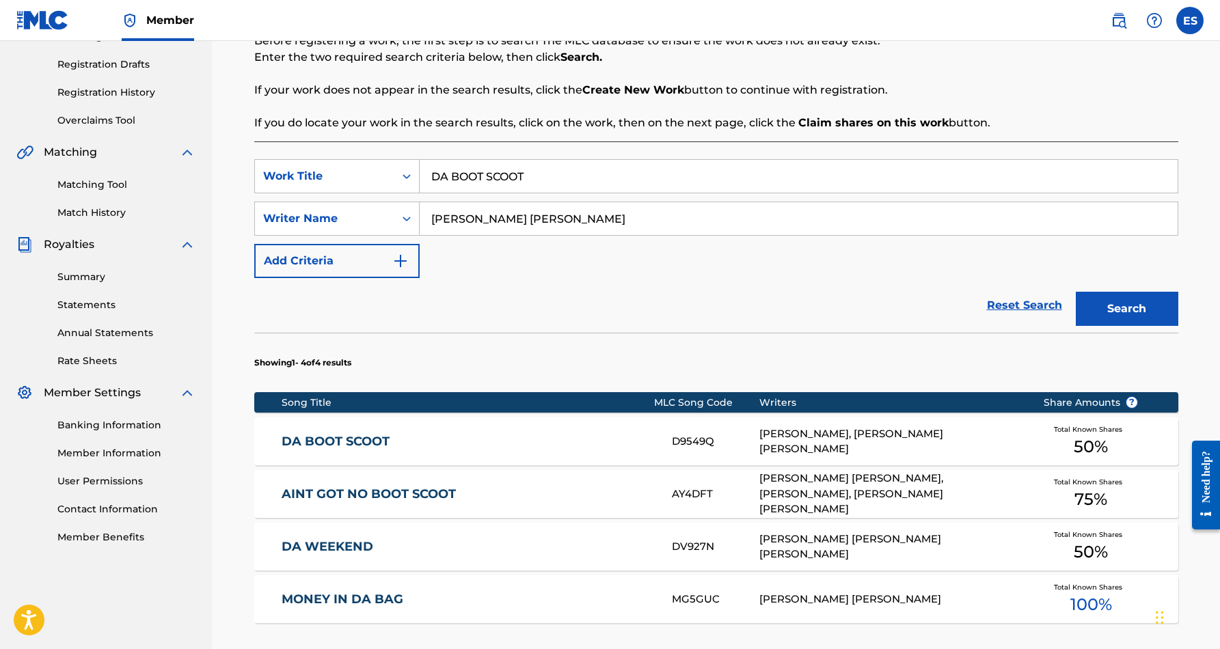
click at [819, 439] on div "GARY CHARLES JONES, ERIC DOUGLAS SMITH" at bounding box center [890, 441] width 263 height 31
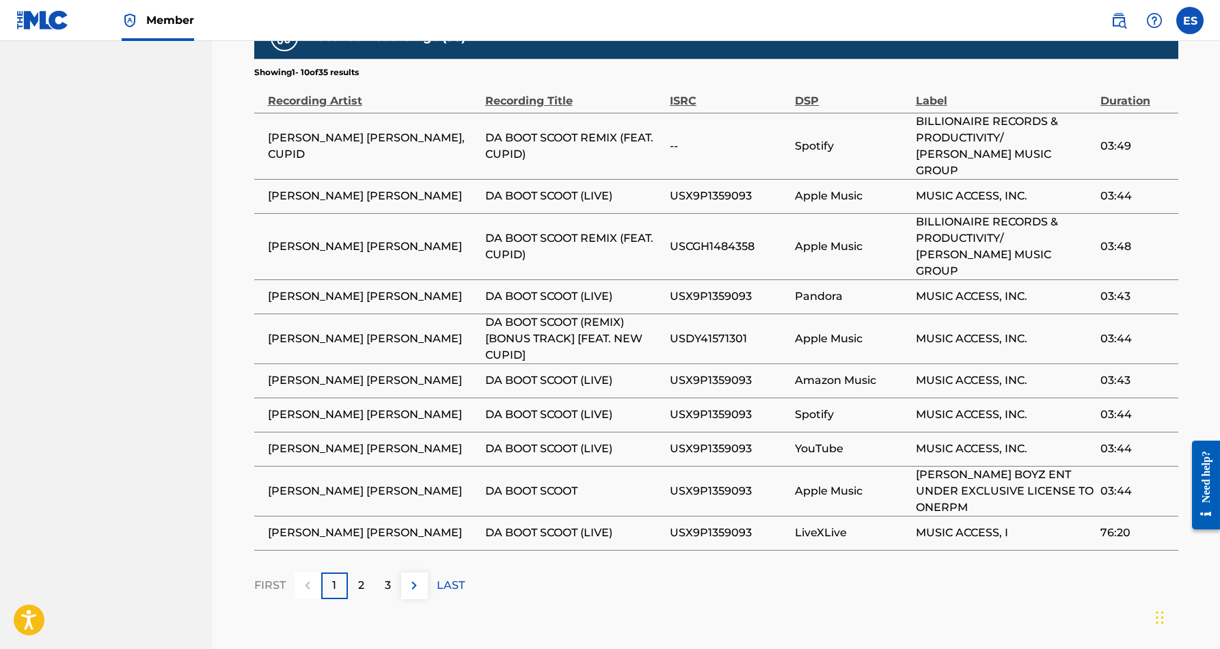
scroll to position [879, 0]
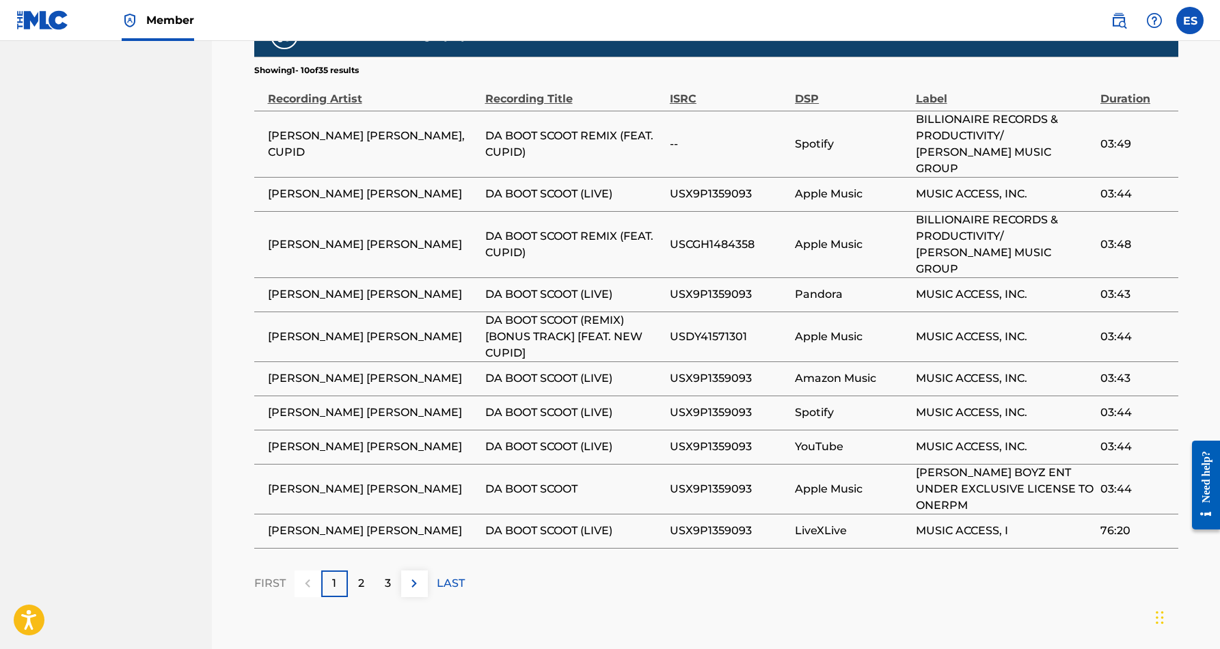
click at [362, 575] on p "2" at bounding box center [361, 583] width 6 height 16
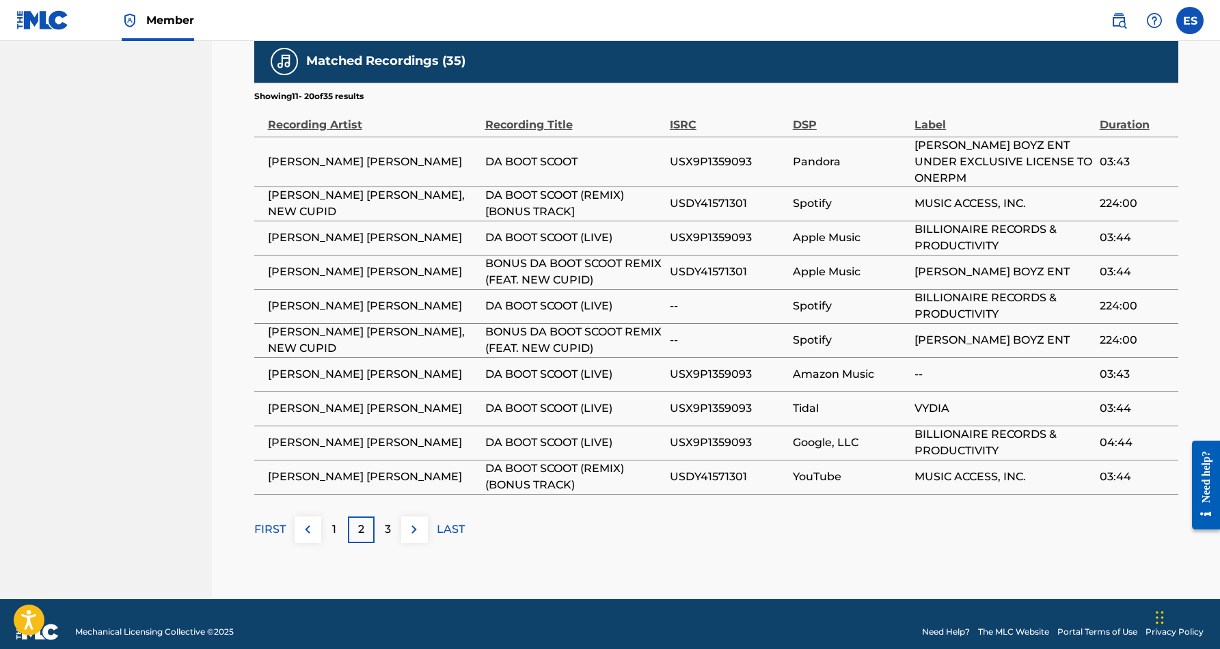
click at [381, 517] on div "3" at bounding box center [387, 530] width 27 height 27
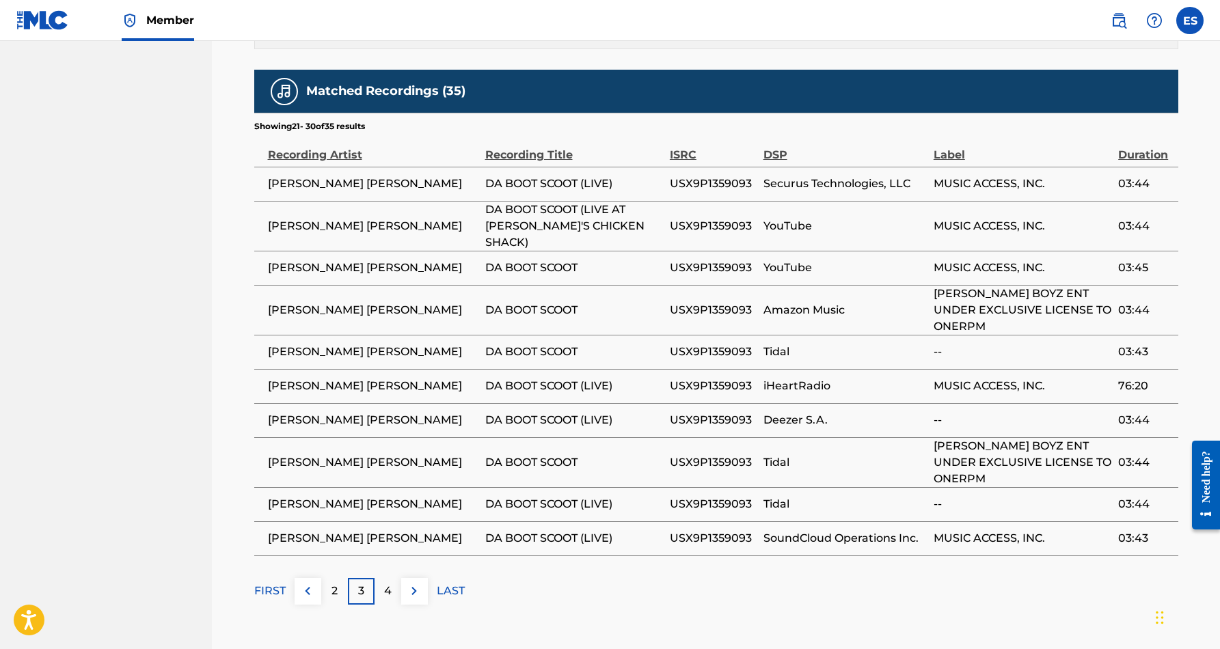
scroll to position [825, 0]
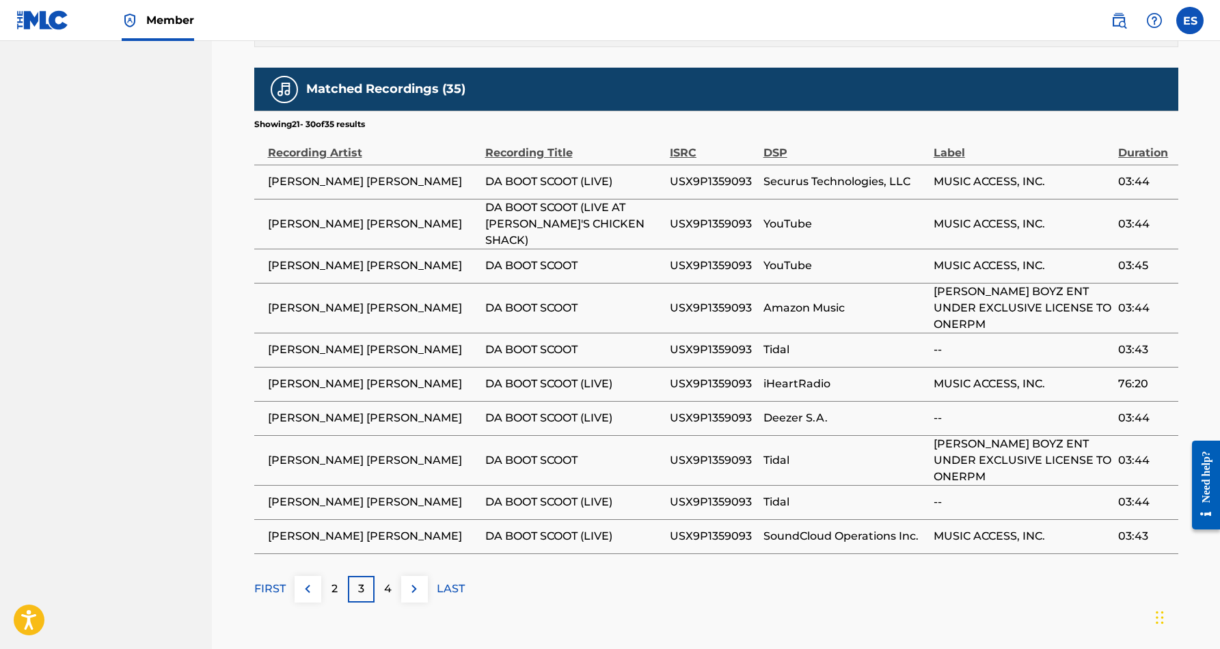
click at [271, 581] on p "FIRST" at bounding box center [269, 589] width 31 height 16
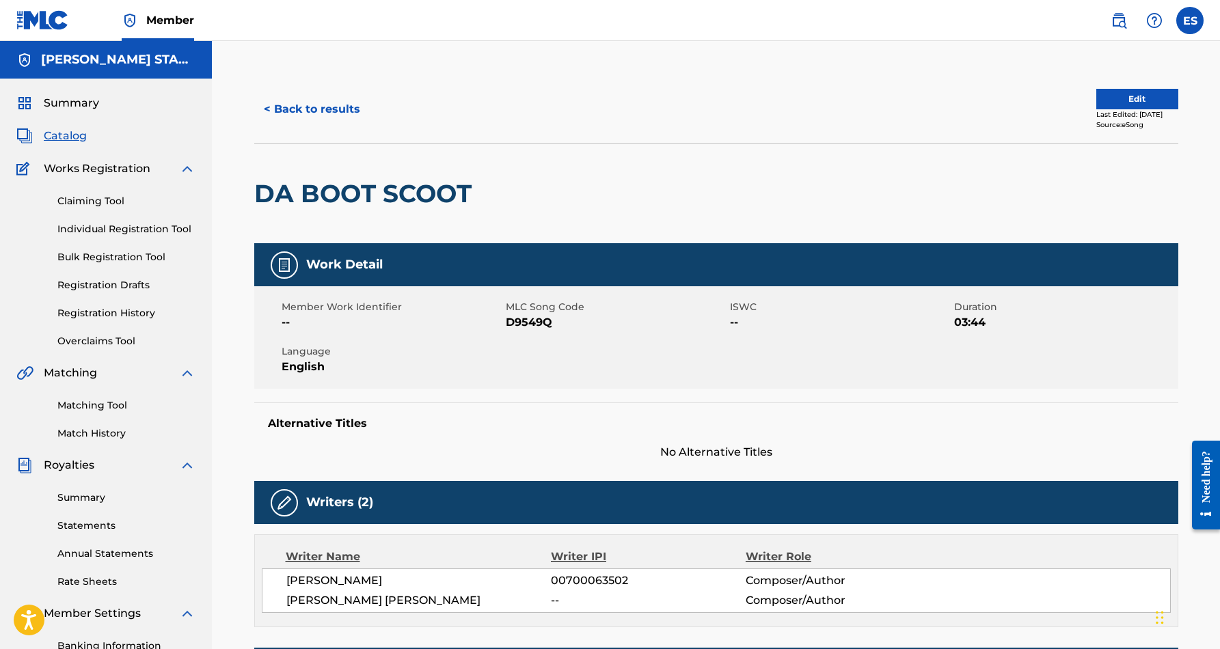
scroll to position [0, 0]
click at [313, 108] on button "< Back to results" at bounding box center [311, 109] width 115 height 34
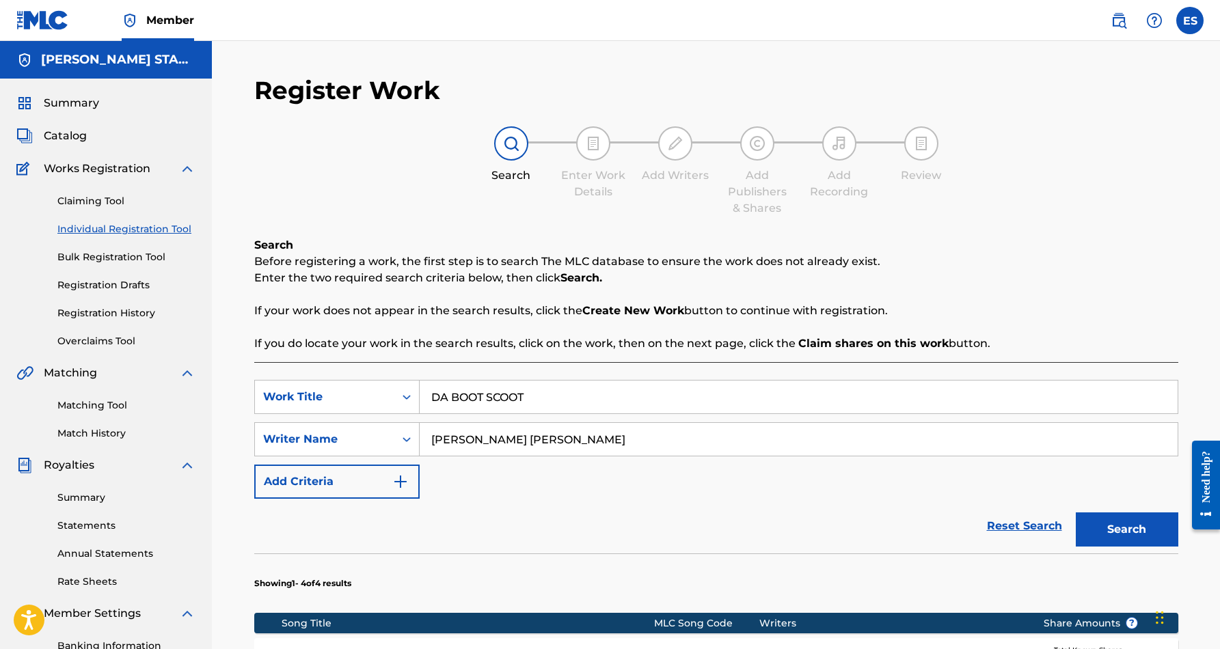
scroll to position [198, 0]
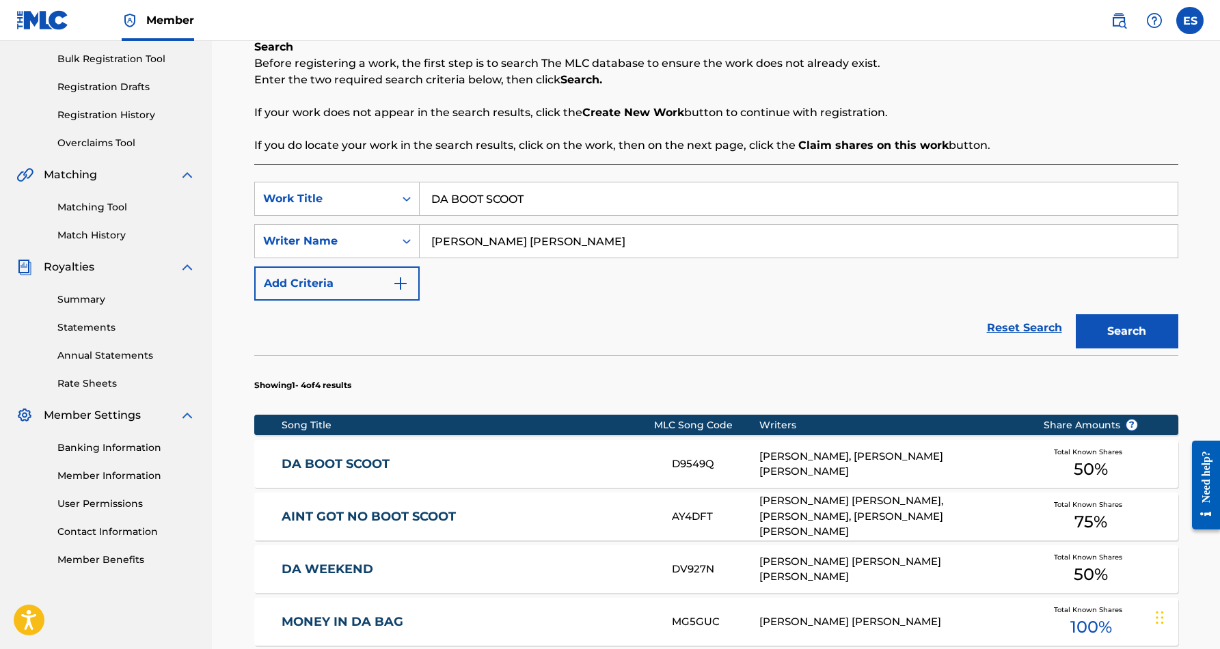
click at [551, 191] on input "DA BOOT SCOOT" at bounding box center [799, 198] width 758 height 33
click at [545, 197] on input "DA BOOT SCOOT" at bounding box center [799, 198] width 758 height 33
type input "D"
paste input "FALLING FOR YOU"
type input "FALLING FOR YOU"
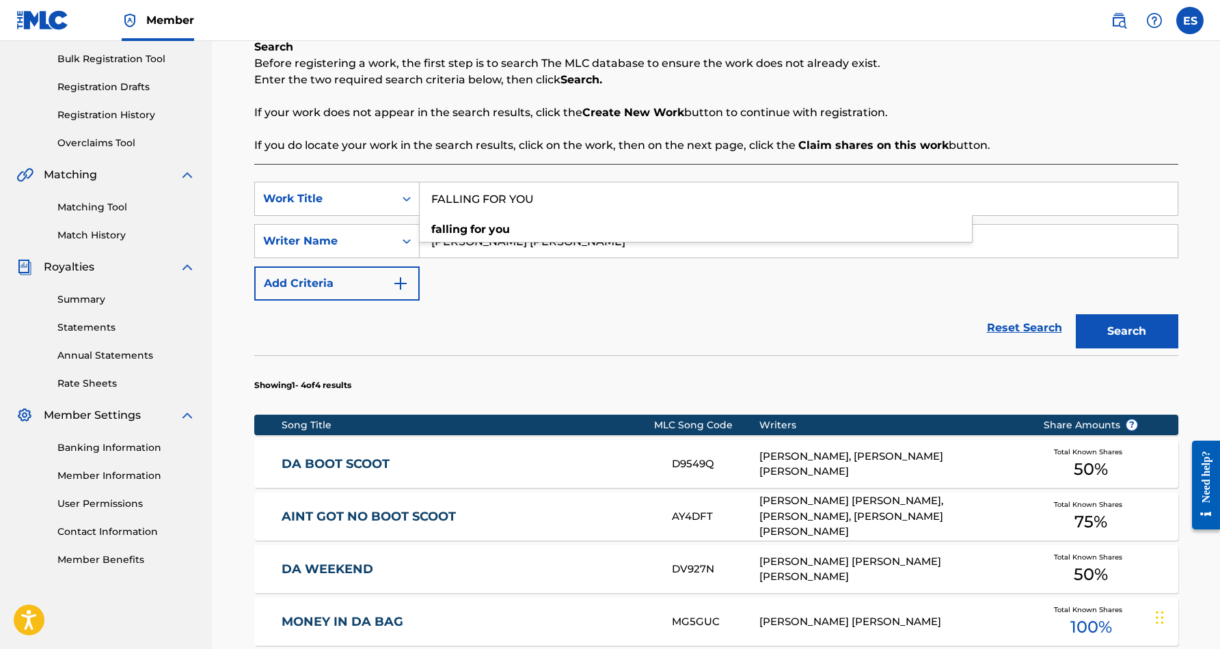
click at [1144, 329] on button "Search" at bounding box center [1126, 331] width 102 height 34
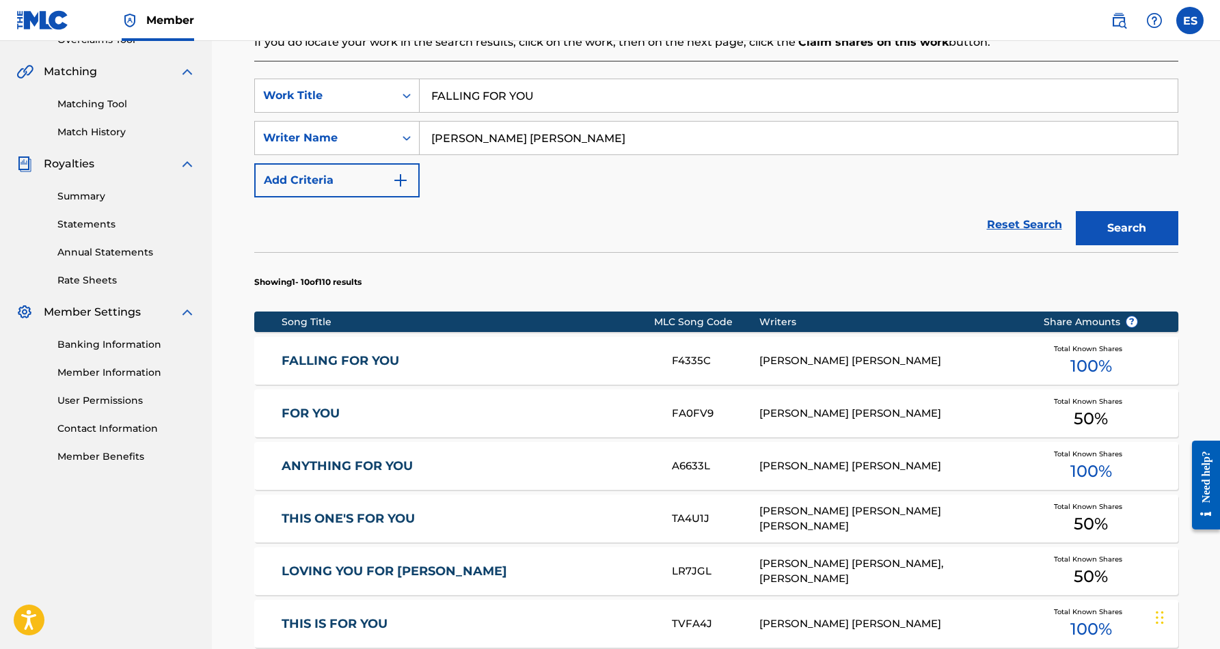
scroll to position [303, 0]
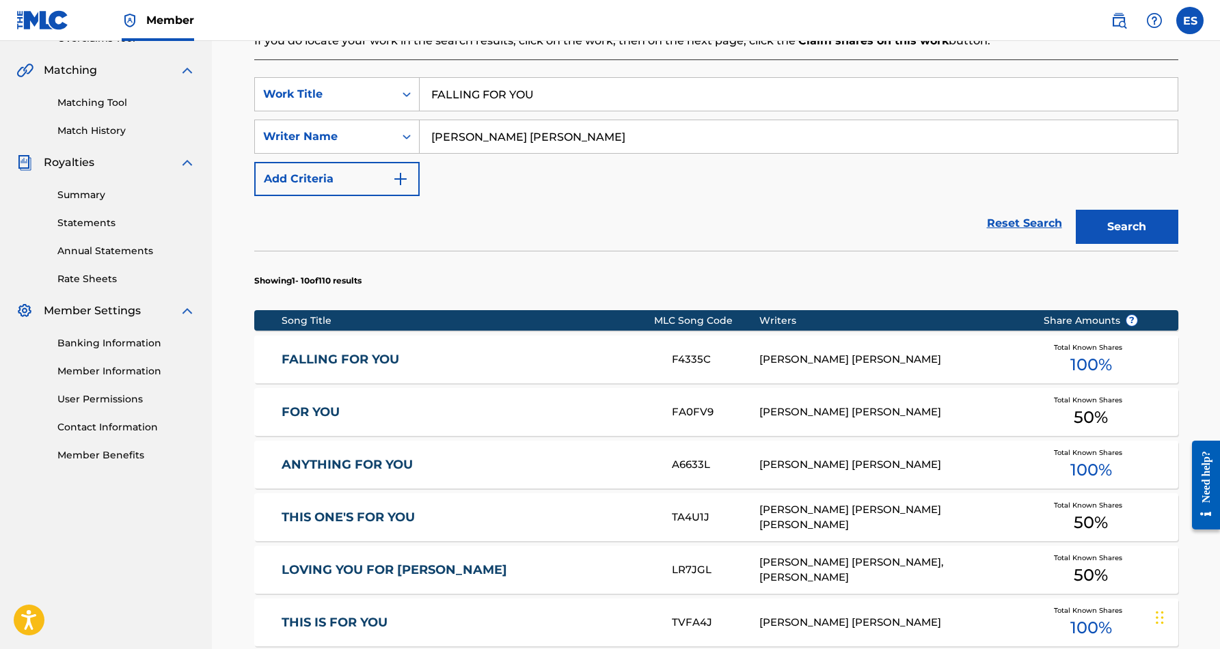
click at [769, 366] on div "ERIC DOUGLAS SMITH" at bounding box center [890, 360] width 263 height 16
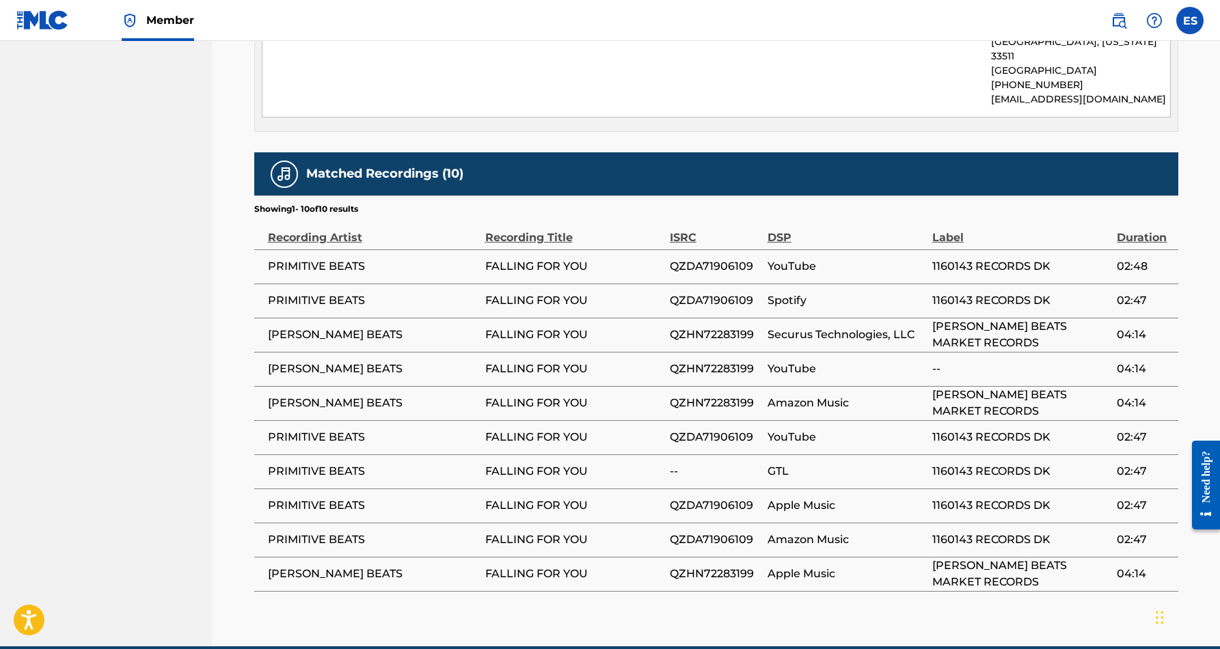
scroll to position [734, 0]
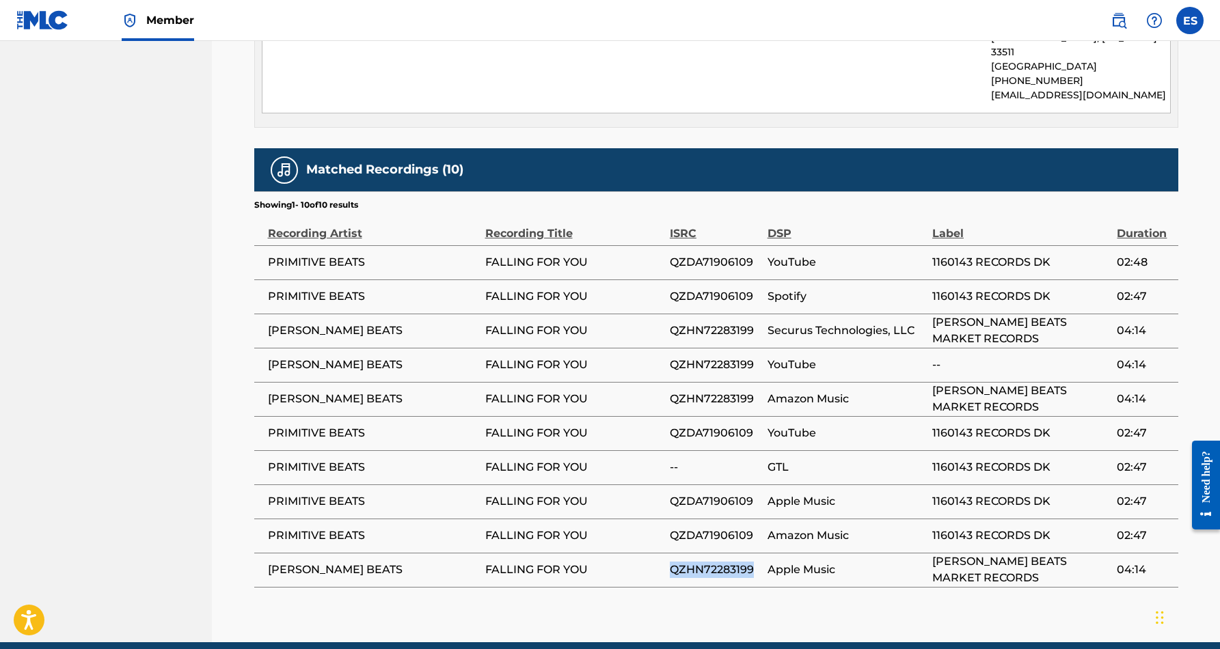
drag, startPoint x: 758, startPoint y: 554, endPoint x: 669, endPoint y: 558, distance: 89.6
click at [670, 562] on span "QZHN72283199" at bounding box center [715, 570] width 91 height 16
copy span "QZHN72283199"
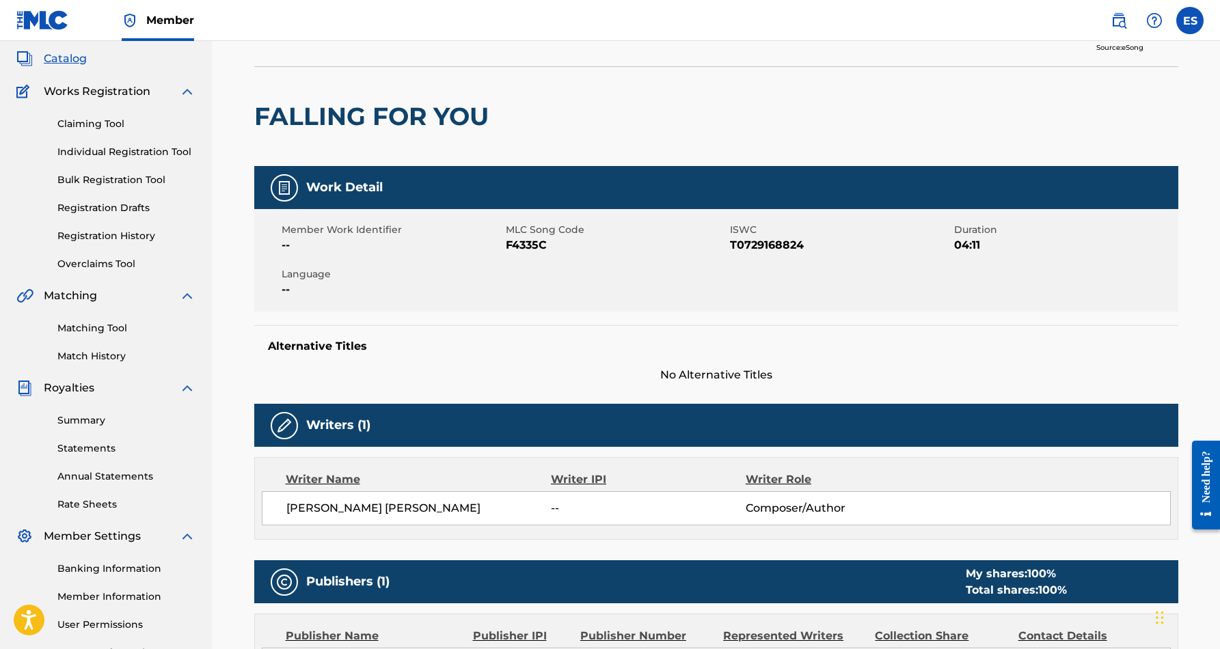
scroll to position [37, 0]
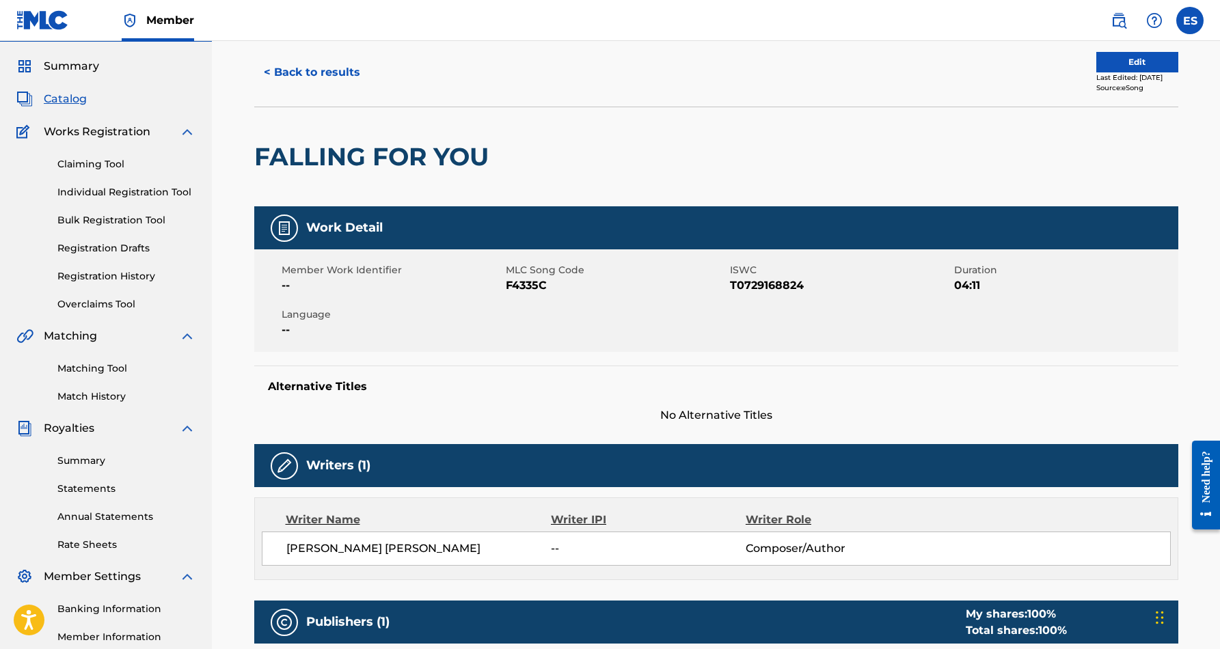
click at [303, 71] on button "< Back to results" at bounding box center [311, 72] width 115 height 34
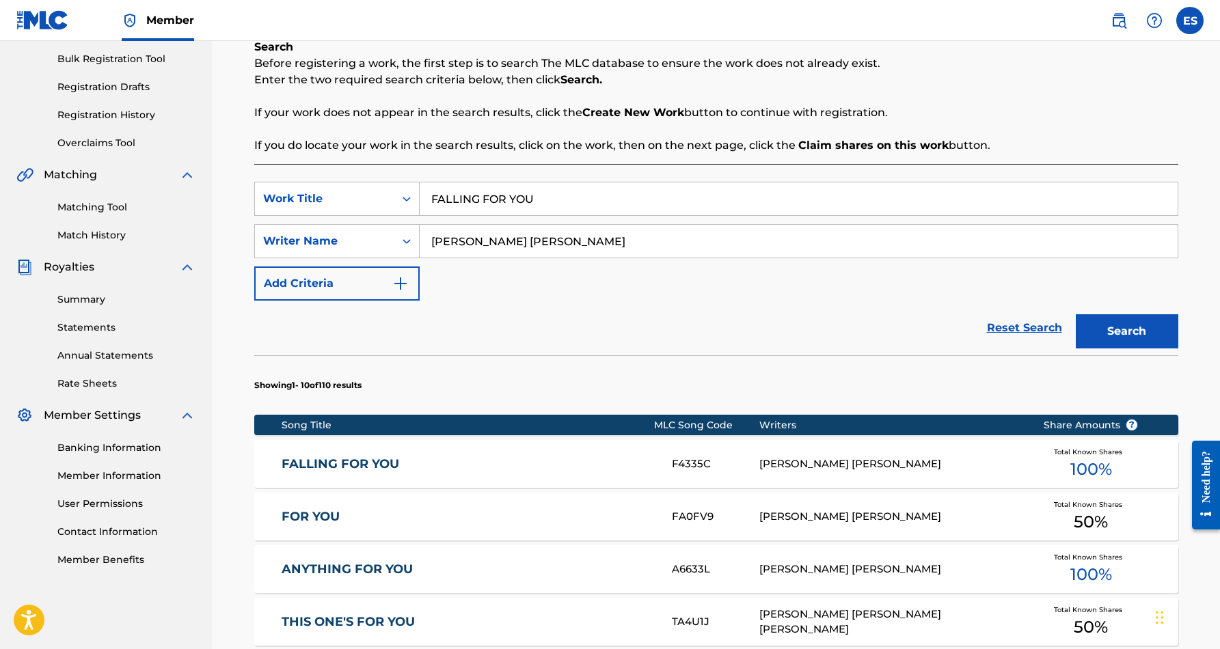
click at [549, 206] on input "FALLING FOR YOU" at bounding box center [799, 198] width 758 height 33
type input "F"
paste input "GROWN FOLK FUNK (BSMG)"
type input "GROWN FOLK FUNK (BSMG)"
click at [1136, 331] on button "Search" at bounding box center [1126, 331] width 102 height 34
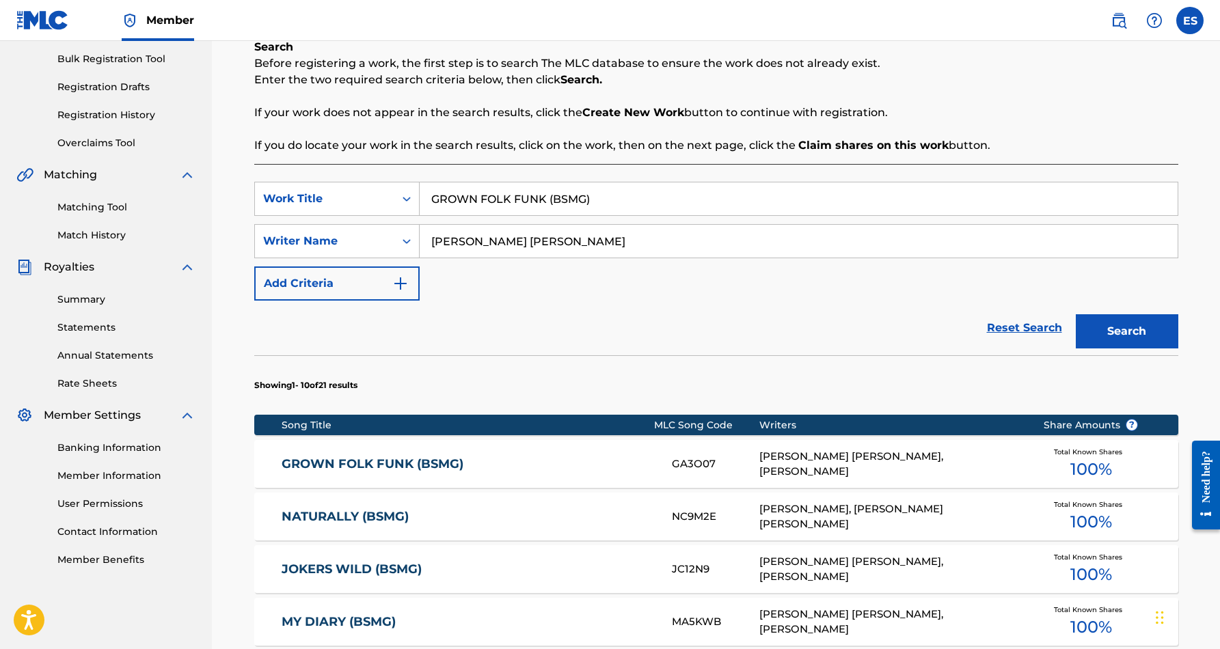
scroll to position [221, 0]
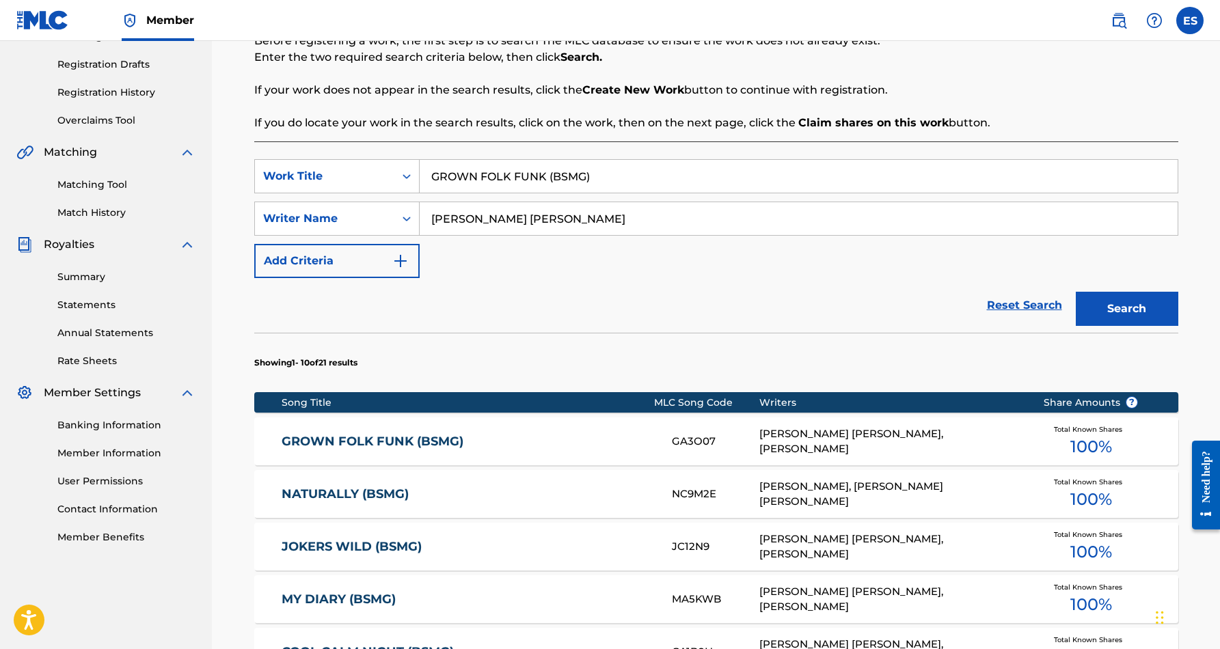
click at [803, 444] on div "ERIC DOUGLAS SMITH, ERIC D SMITH" at bounding box center [890, 441] width 263 height 31
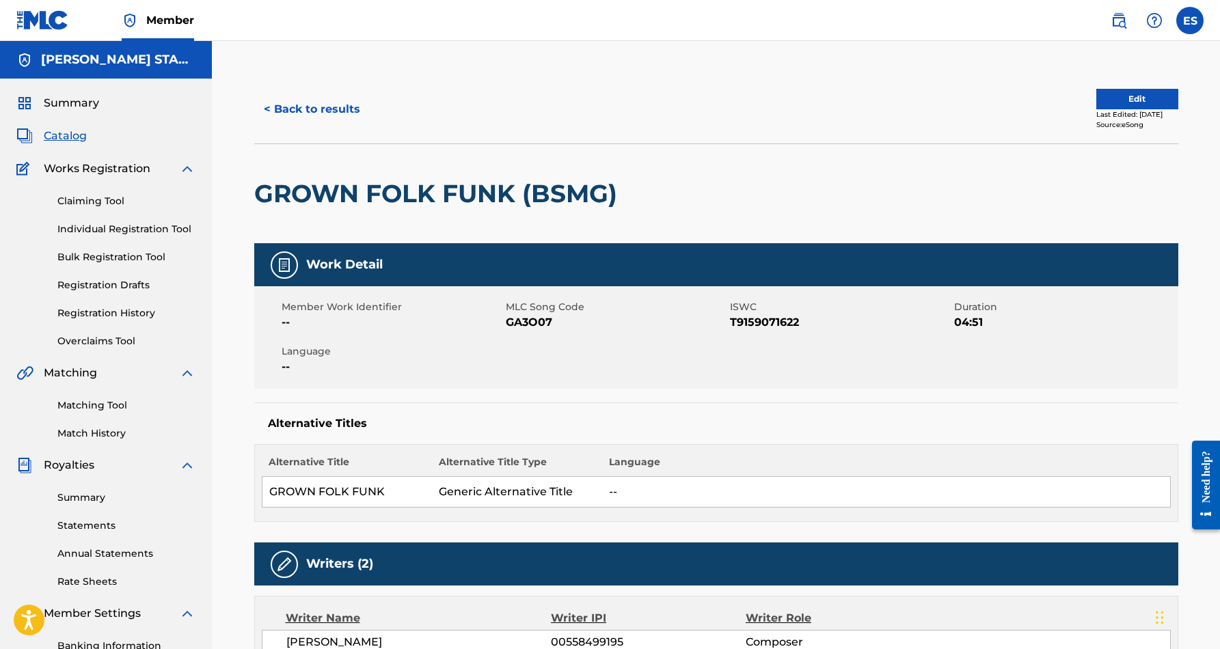
click at [288, 104] on button "< Back to results" at bounding box center [311, 109] width 115 height 34
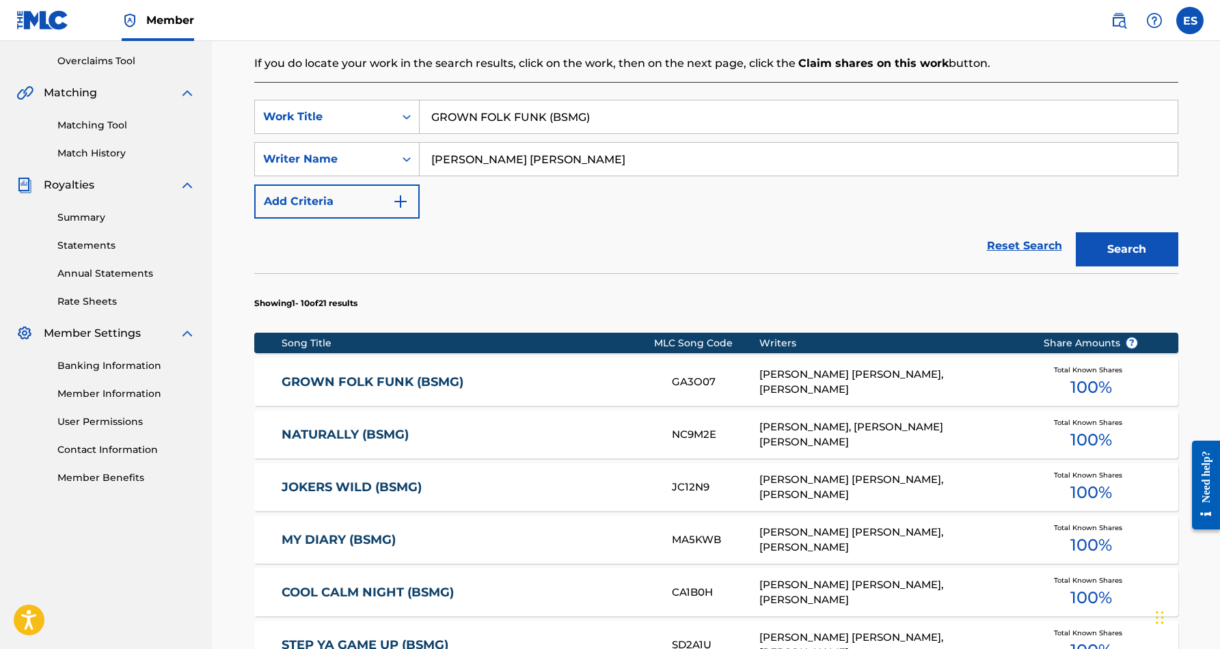
scroll to position [282, 0]
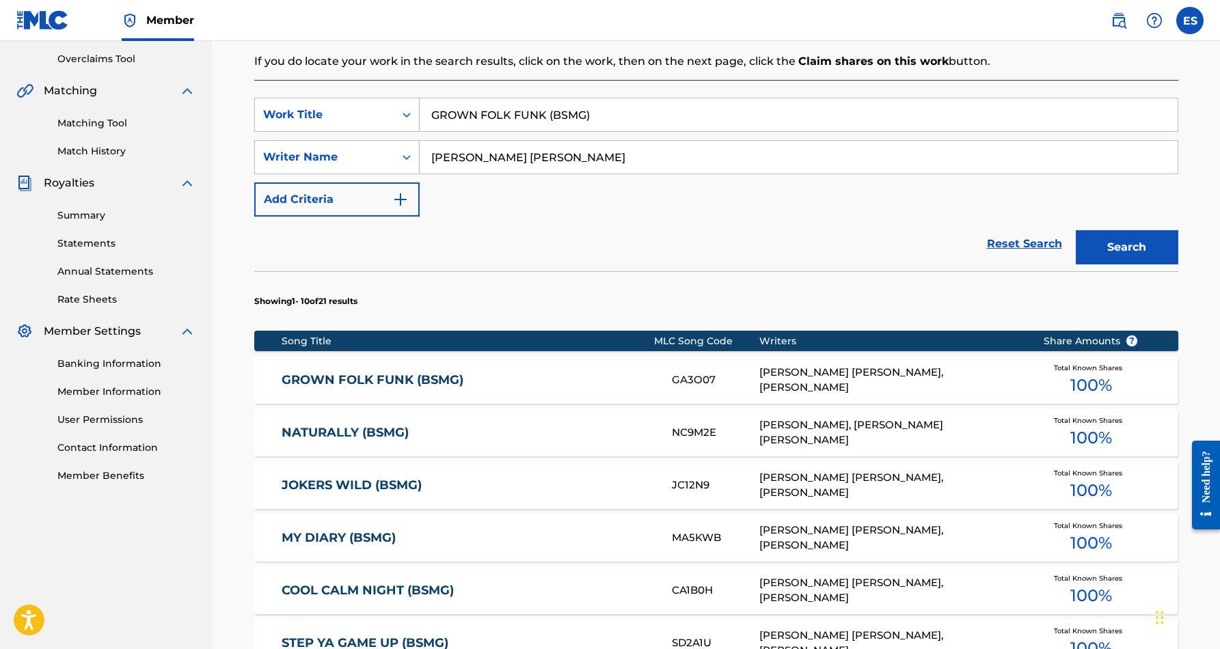
click at [395, 384] on link "GROWN FOLK FUNK (BSMG)" at bounding box center [467, 380] width 372 height 16
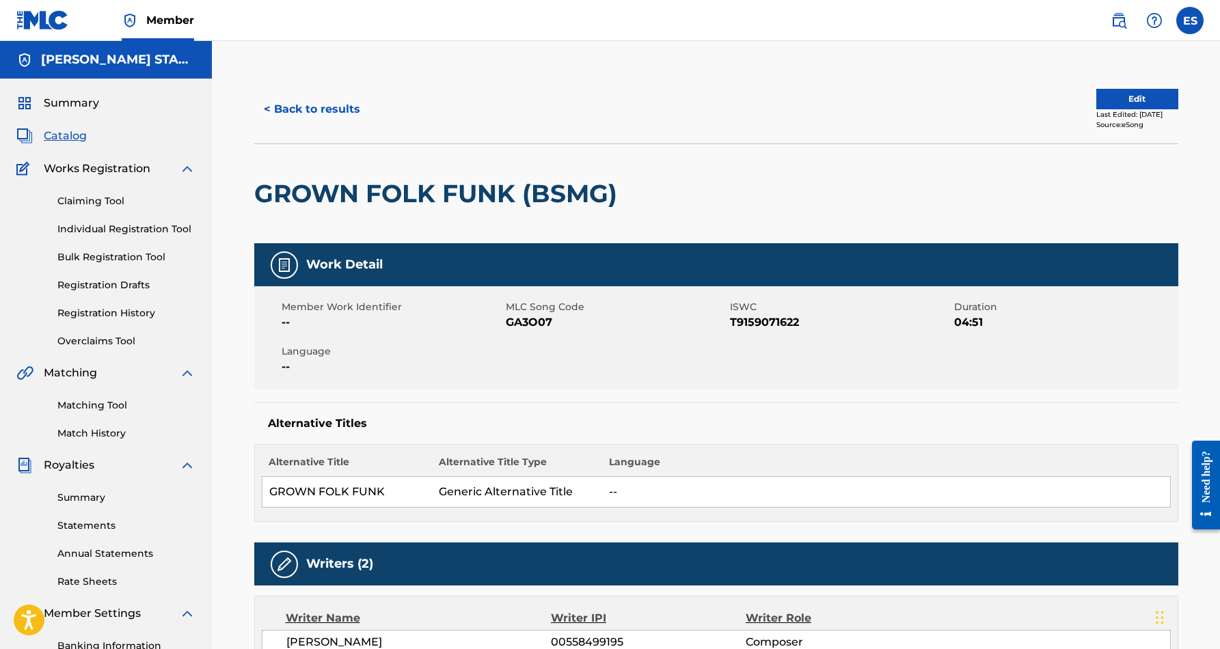
click at [320, 109] on button "< Back to results" at bounding box center [311, 109] width 115 height 34
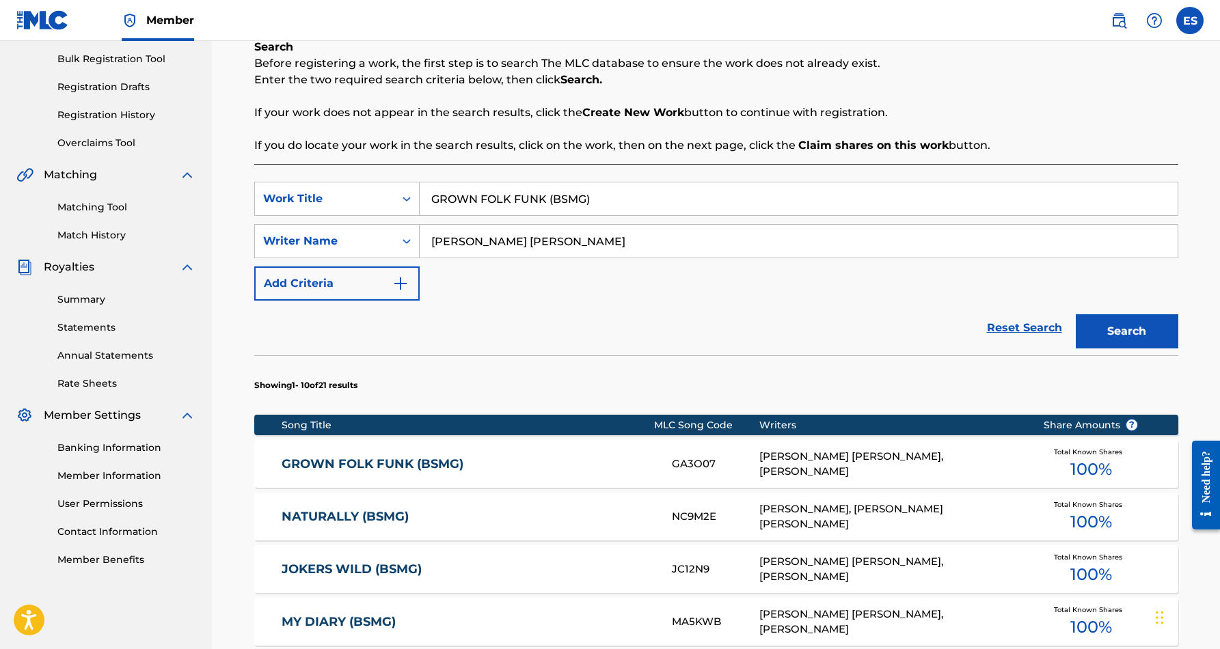
click at [610, 205] on input "GROWN FOLK FUNK (BSMG)" at bounding box center [799, 198] width 758 height 33
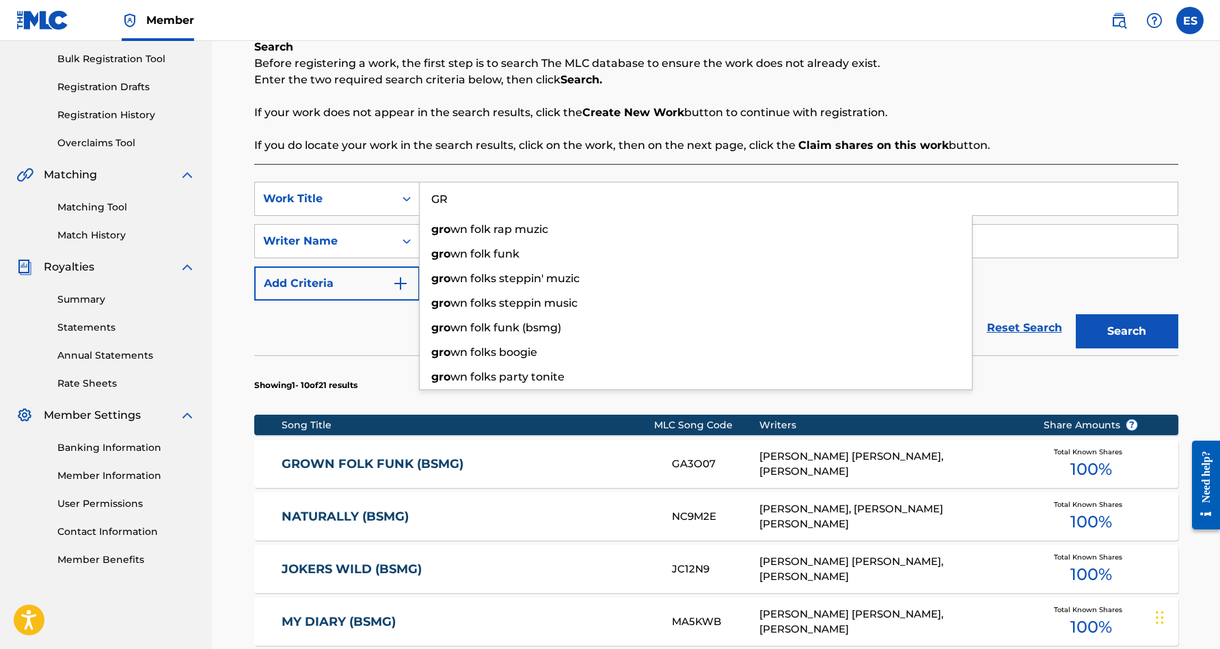
type input "G"
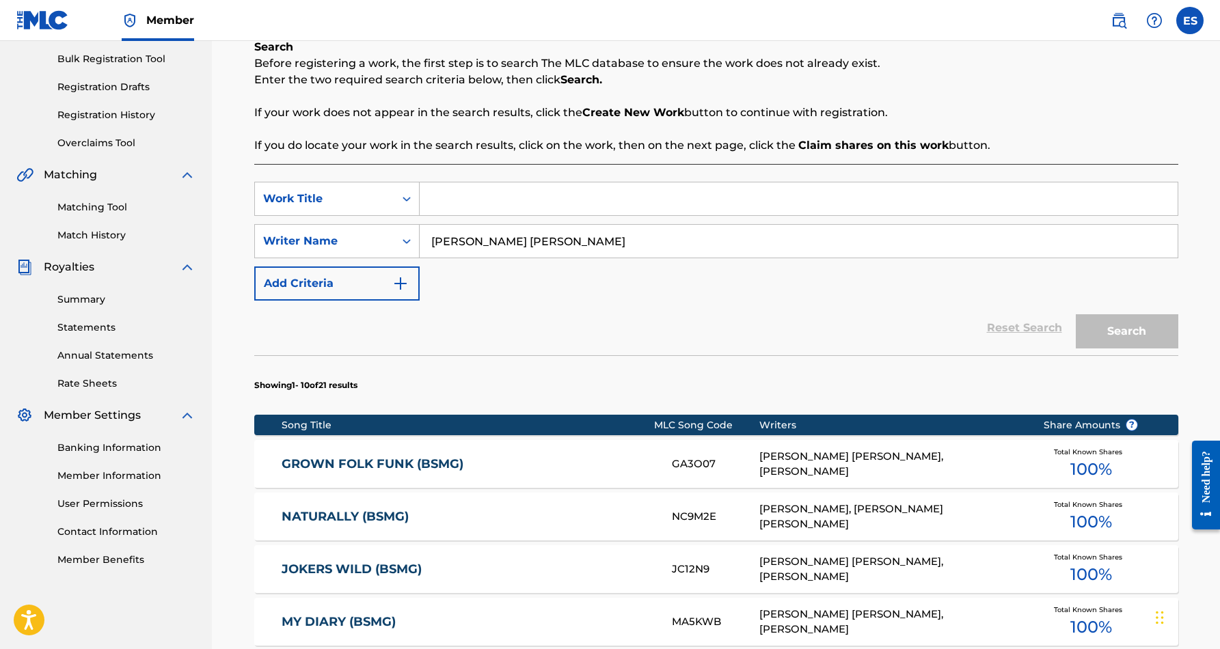
paste input "ONE STEP, I'LL TAKE TWO"
type input "ONE STEP, I'LL TAKE TWO"
click at [736, 316] on div "Reset Search Search" at bounding box center [716, 328] width 924 height 55
click at [1131, 327] on button "Search" at bounding box center [1126, 331] width 102 height 34
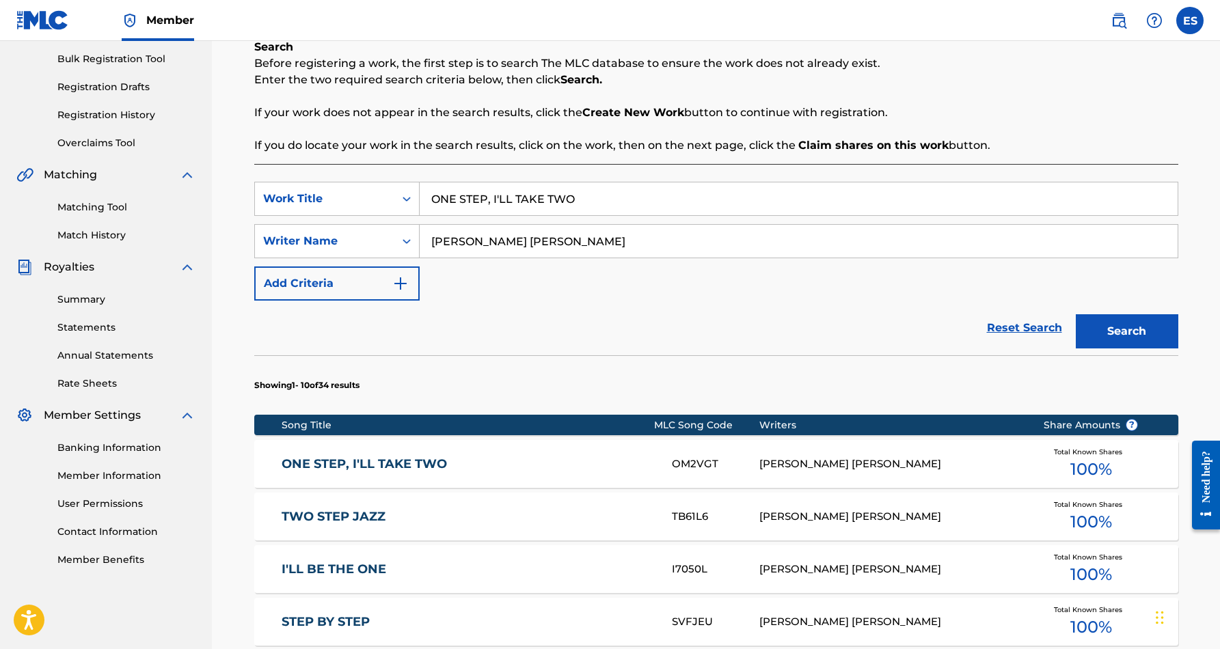
scroll to position [228, 0]
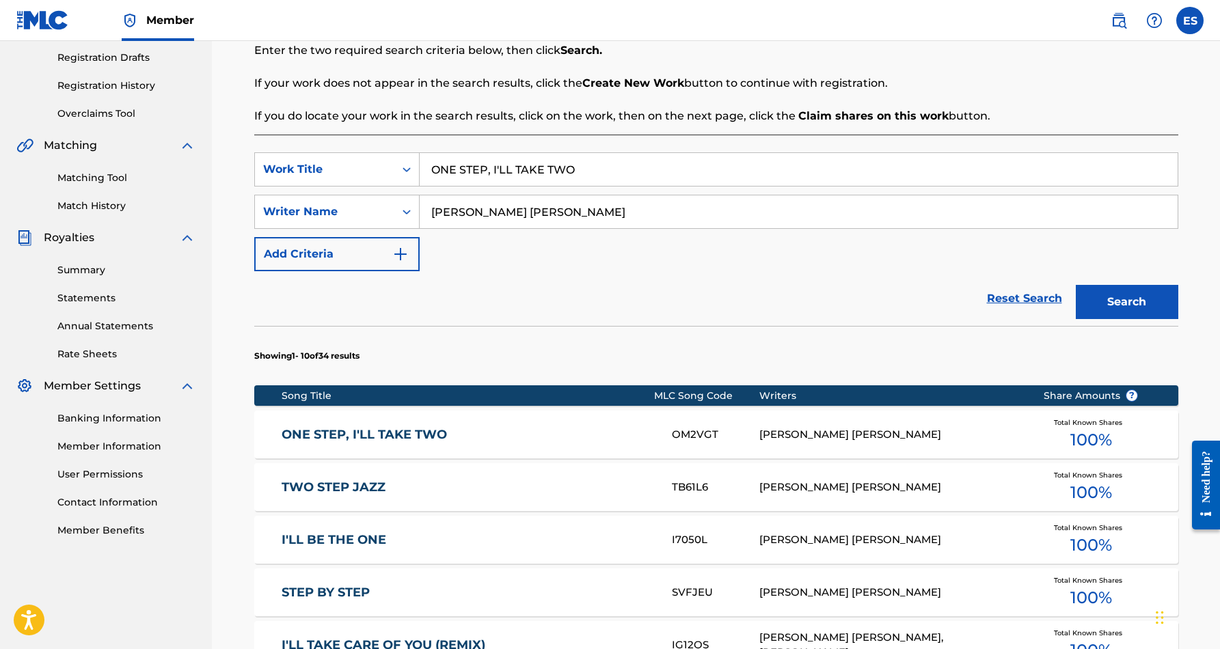
click at [766, 438] on div "ERIC DOUGLAS SMITH" at bounding box center [890, 435] width 263 height 16
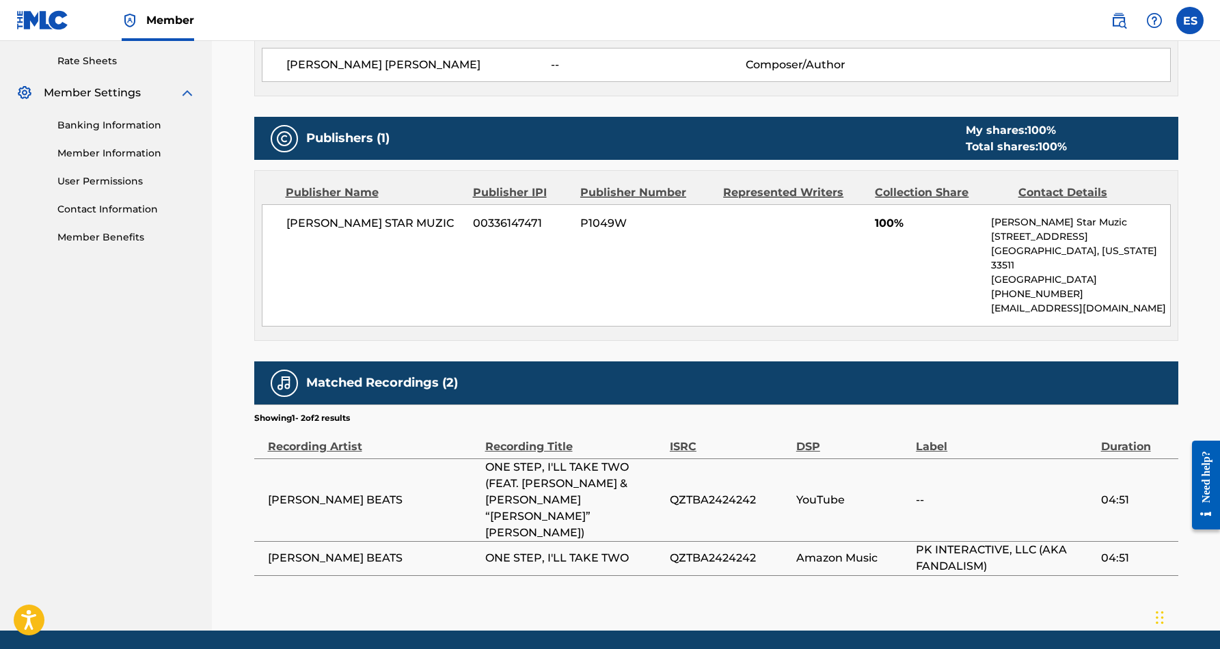
scroll to position [520, 0]
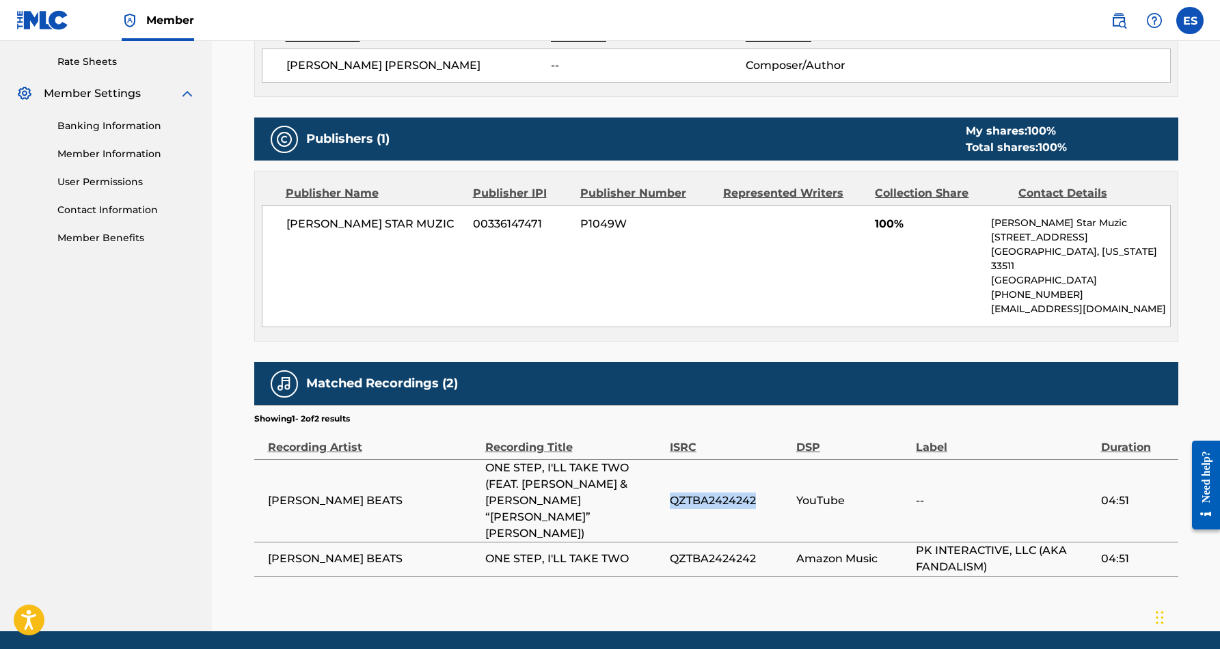
drag, startPoint x: 754, startPoint y: 471, endPoint x: 672, endPoint y: 475, distance: 82.1
click at [672, 493] on span "QZTBA2424242" at bounding box center [730, 501] width 120 height 16
copy span "QZTBA2424242"
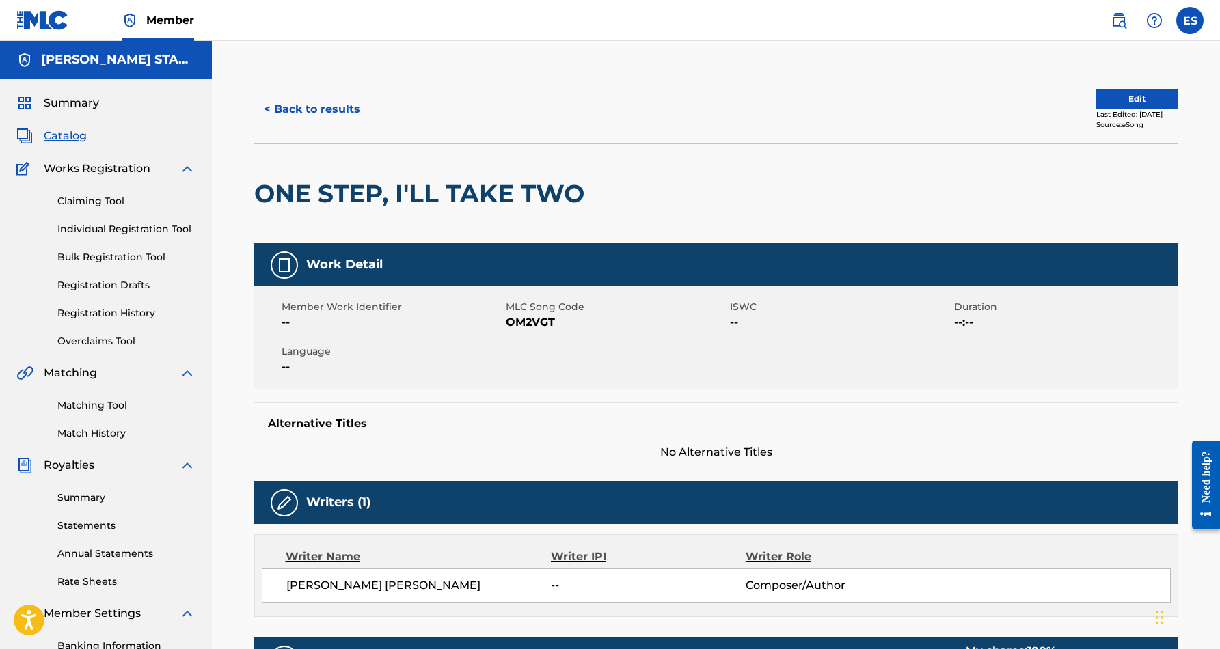
scroll to position [0, 0]
click at [334, 111] on button "< Back to results" at bounding box center [311, 109] width 115 height 34
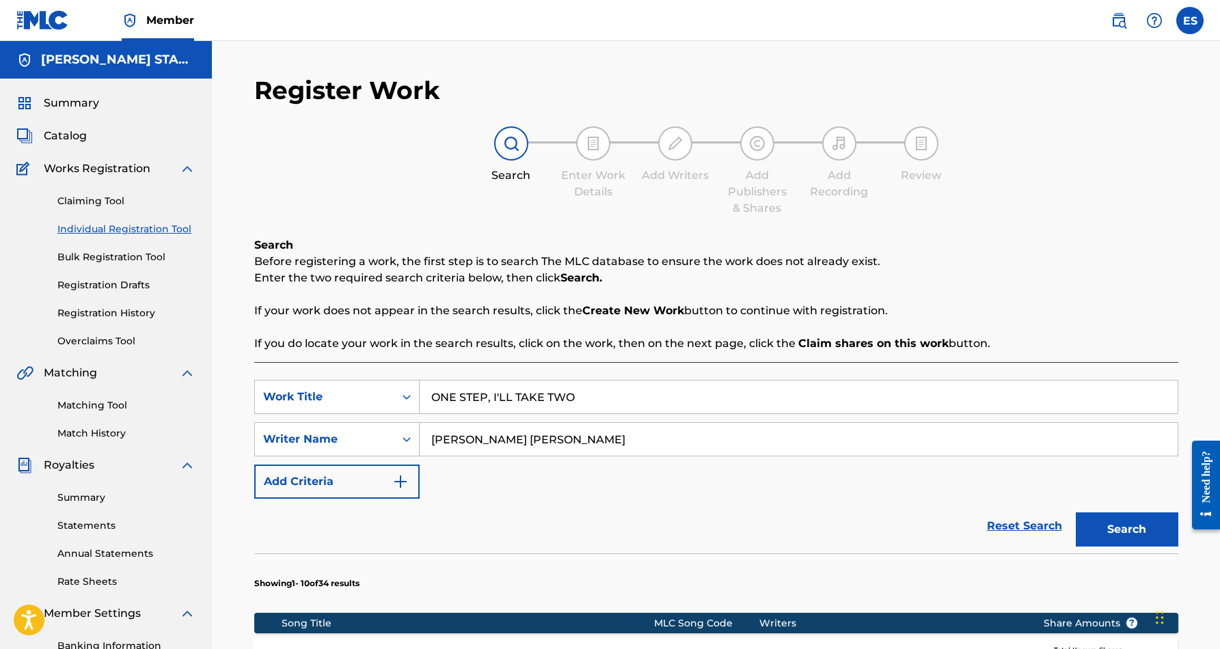
scroll to position [198, 0]
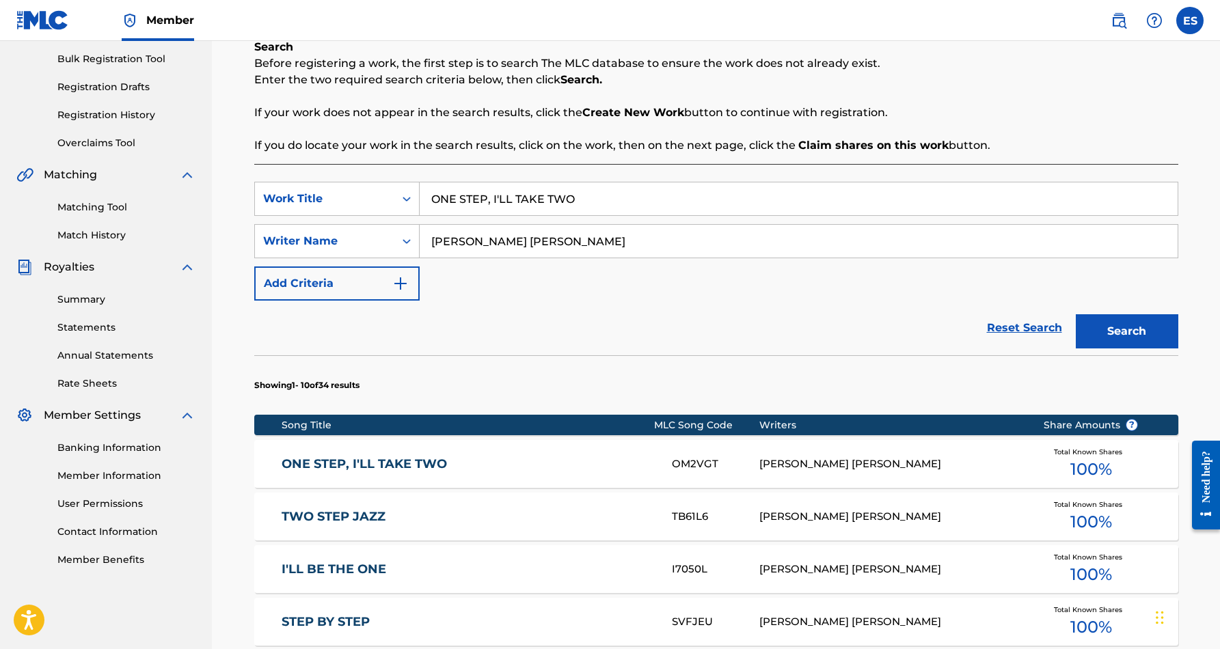
click at [576, 195] on input "ONE STEP, I'LL TAKE TWO" at bounding box center [799, 198] width 758 height 33
type input "O"
paste input "SHOW ME LOVE"
type input "SHOW ME LOVE"
click at [697, 291] on div "SearchWithCriteria20cce742-18e4-408c-8bbb-67b4478895f8 Work Title SHOW ME LOVE …" at bounding box center [716, 241] width 924 height 119
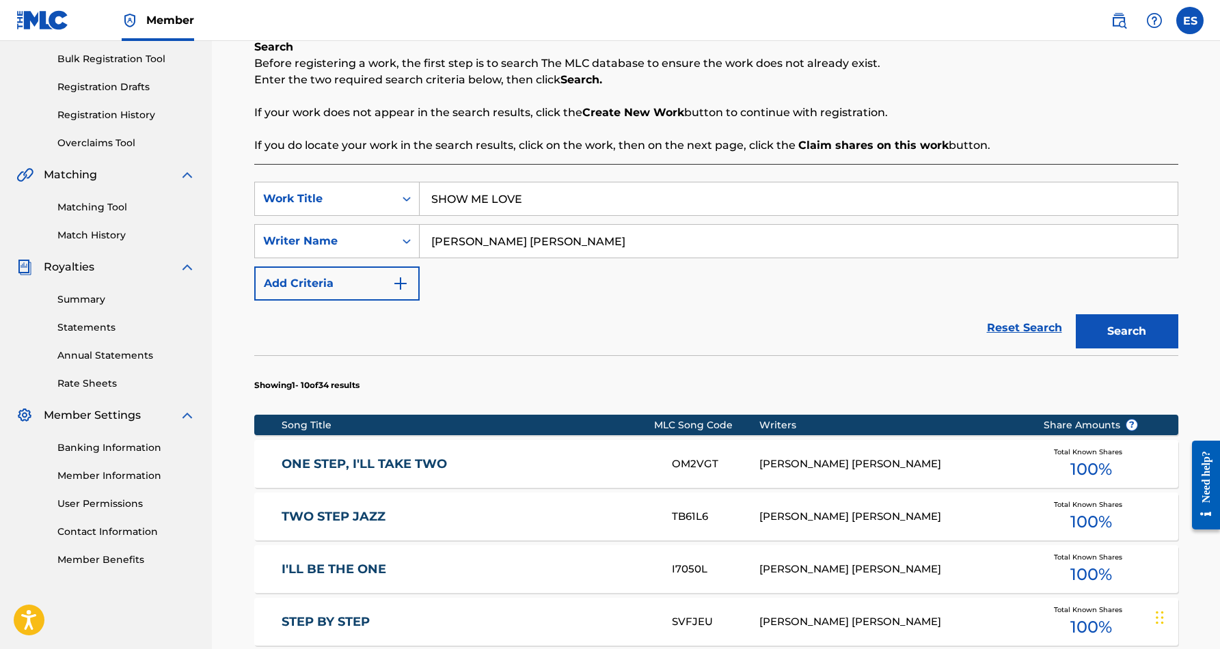
click at [1108, 321] on button "Search" at bounding box center [1126, 331] width 102 height 34
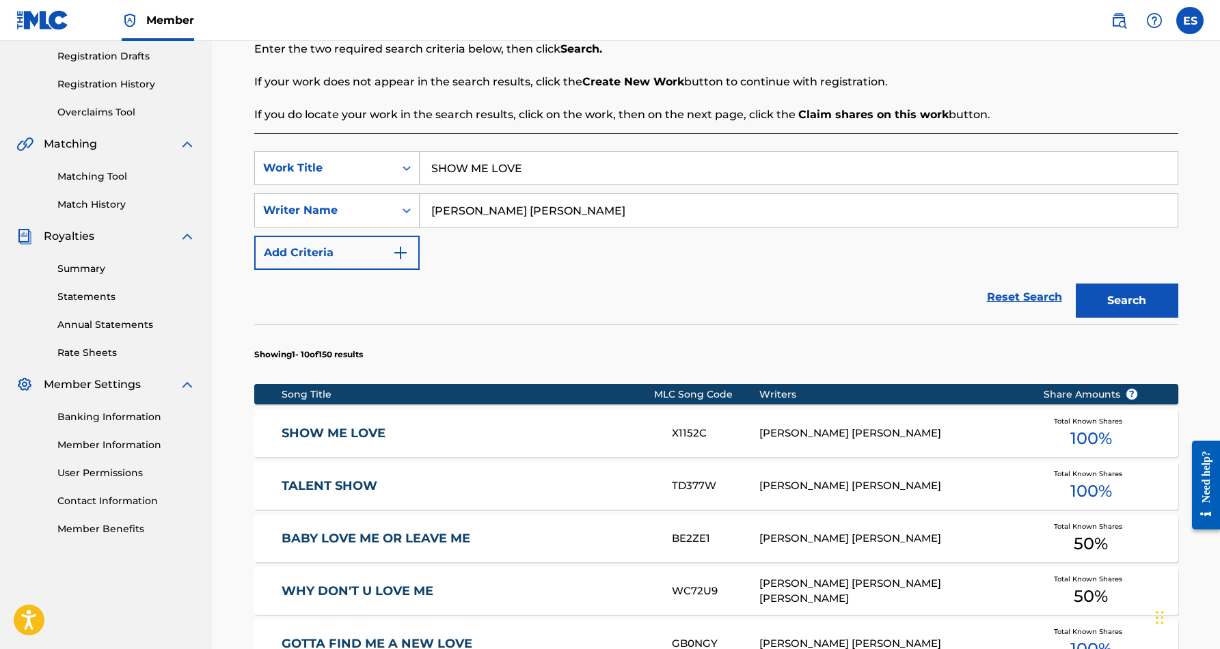
scroll to position [234, 0]
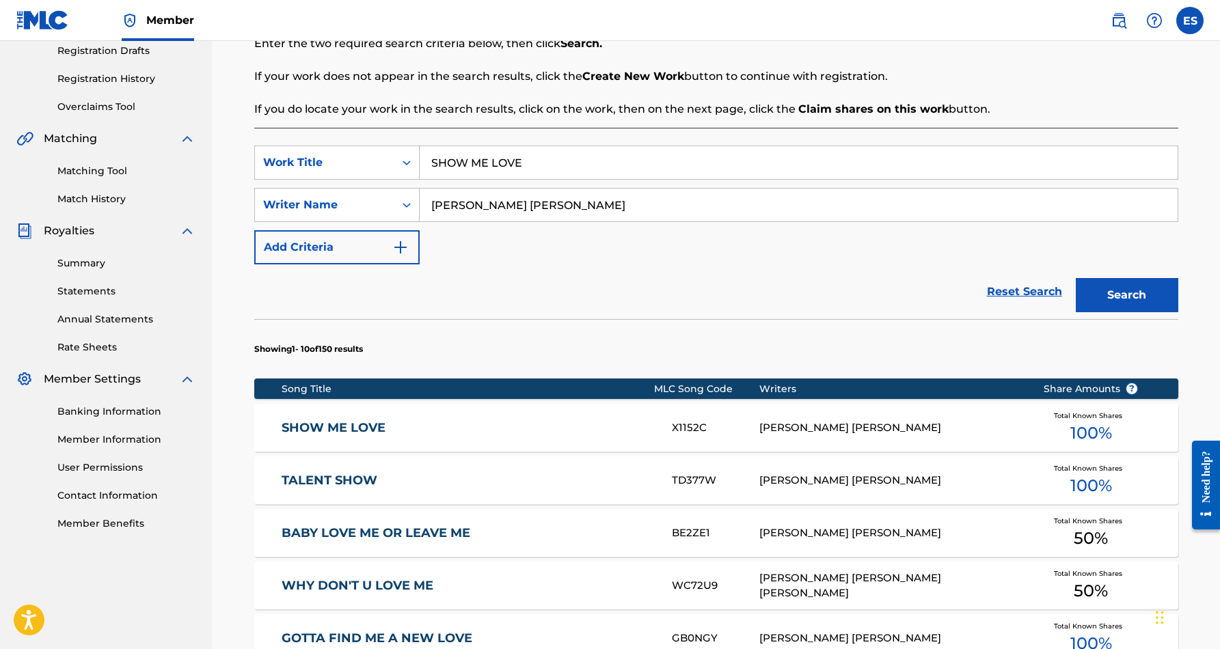
click at [763, 424] on div "ERIC DOUGLAS SMITH" at bounding box center [890, 428] width 263 height 16
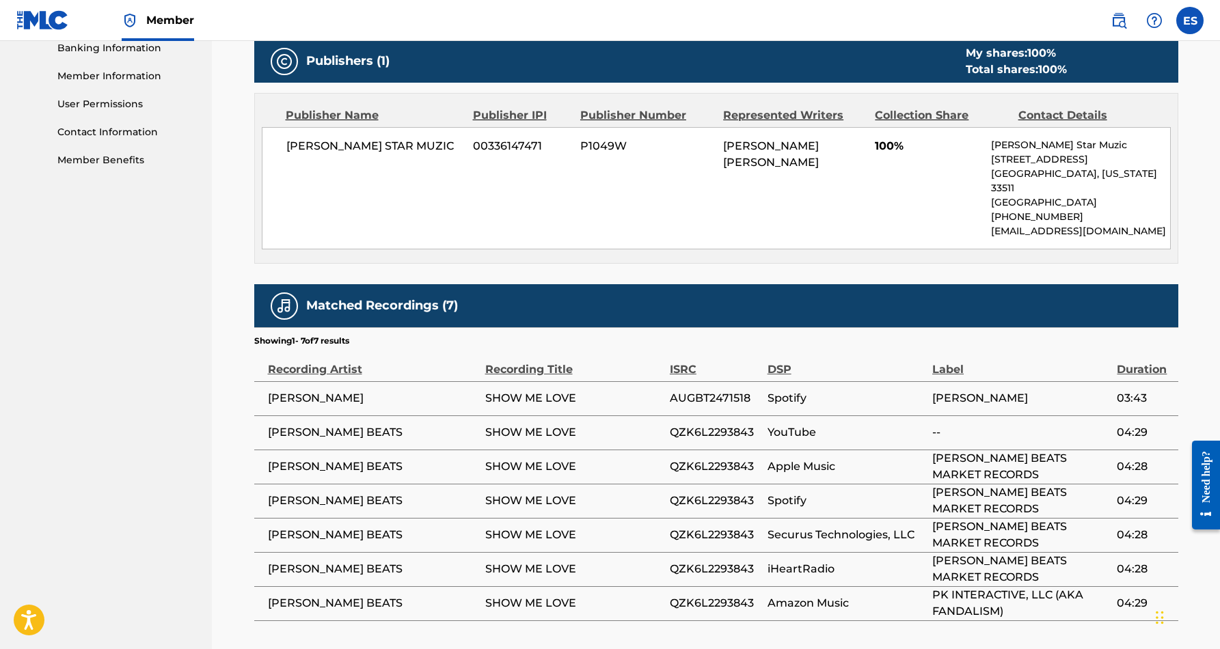
scroll to position [612, 0]
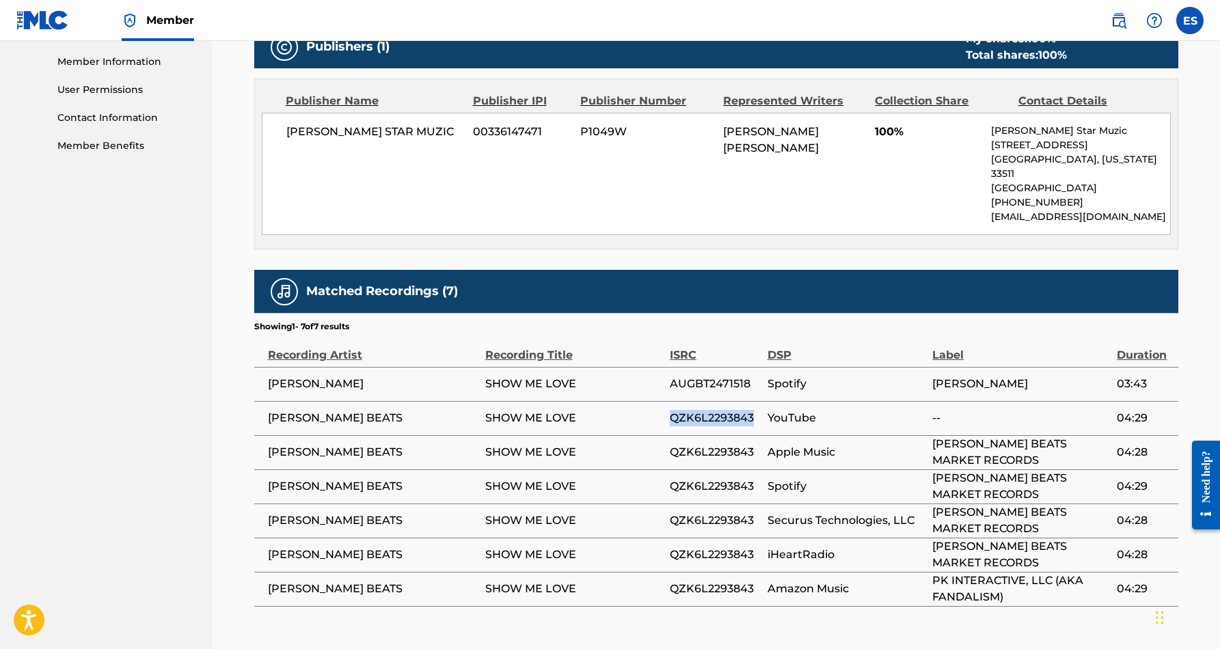
drag, startPoint x: 756, startPoint y: 402, endPoint x: 672, endPoint y: 406, distance: 84.1
click at [672, 410] on span "QZK6L2293843" at bounding box center [715, 418] width 91 height 16
copy span "QZK6L2293843"
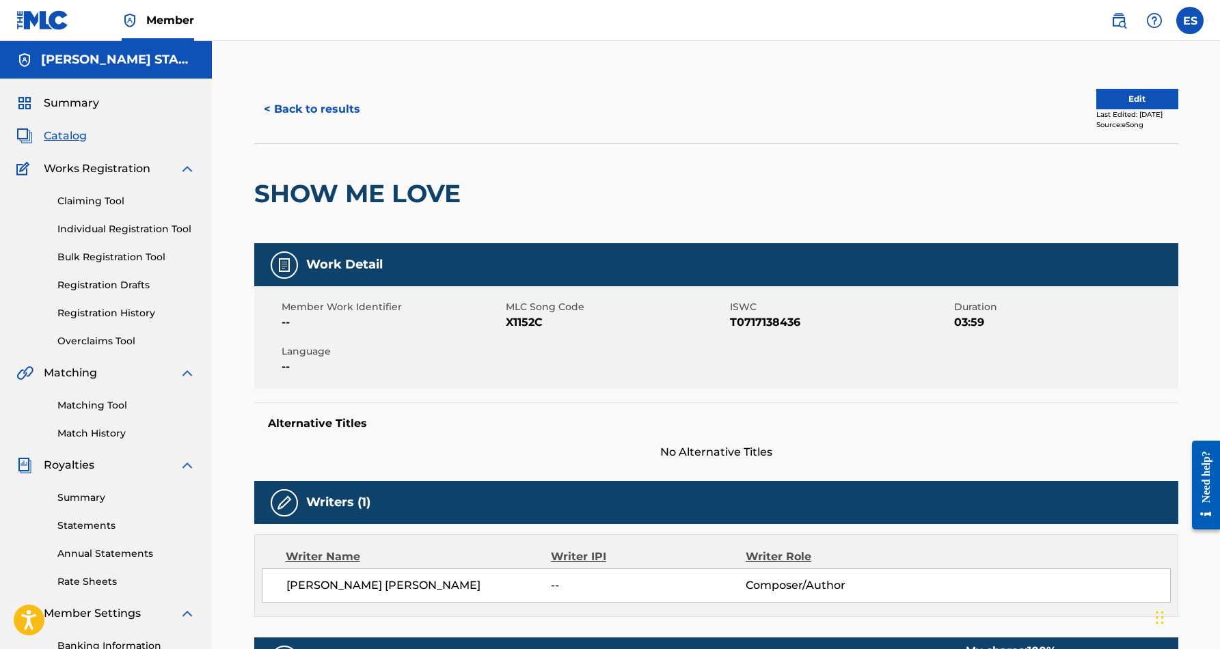
scroll to position [0, 0]
click at [325, 110] on button "< Back to results" at bounding box center [311, 109] width 115 height 34
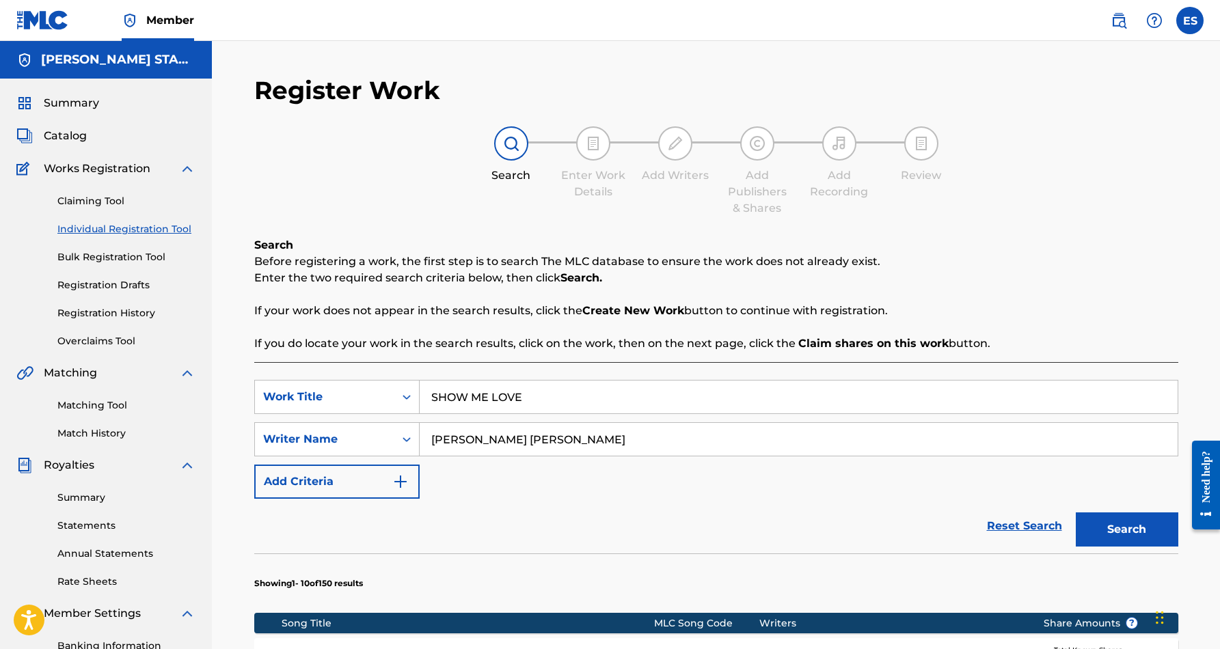
scroll to position [198, 0]
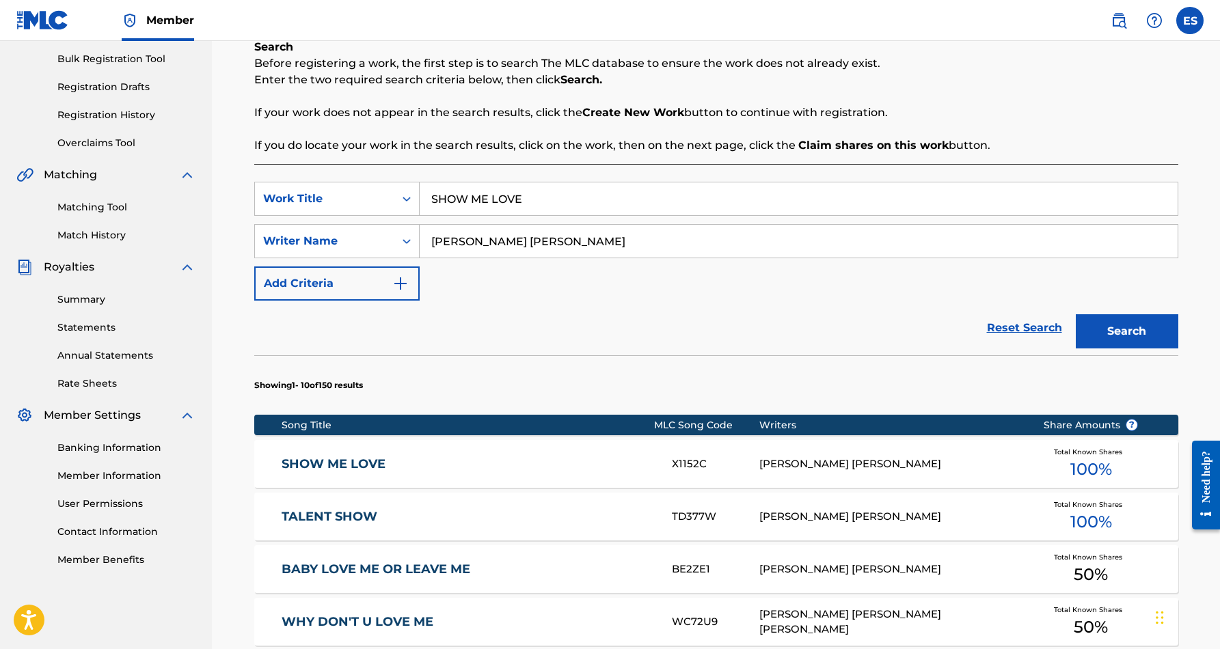
click at [540, 202] on input "SHOW ME LOVE" at bounding box center [799, 198] width 758 height 33
type input "S"
paste input "PICKADEE PAYPA"
click at [1092, 332] on button "Search" at bounding box center [1126, 331] width 102 height 34
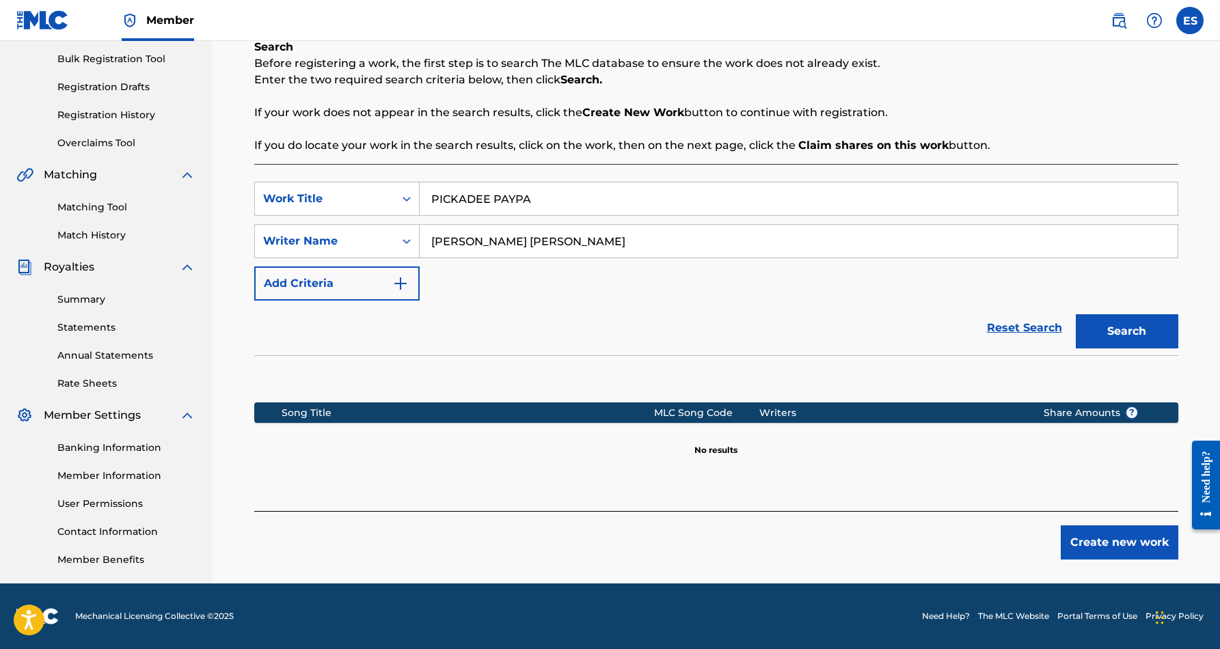
click at [564, 200] on input "PICKADEE PAYPA" at bounding box center [799, 198] width 758 height 33
type input "P"
paste input "SIGN WAVE"
type input "SIGN WAVE"
click at [633, 310] on div "Reset Search Search" at bounding box center [716, 328] width 924 height 55
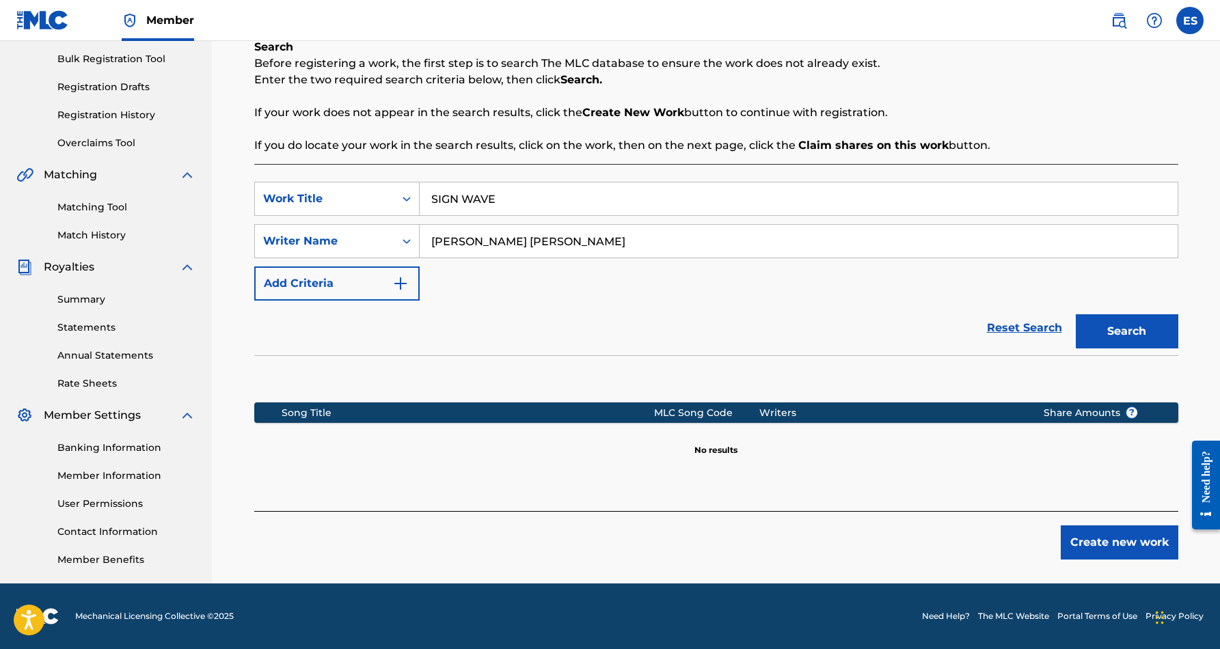
click at [1122, 321] on button "Search" at bounding box center [1126, 331] width 102 height 34
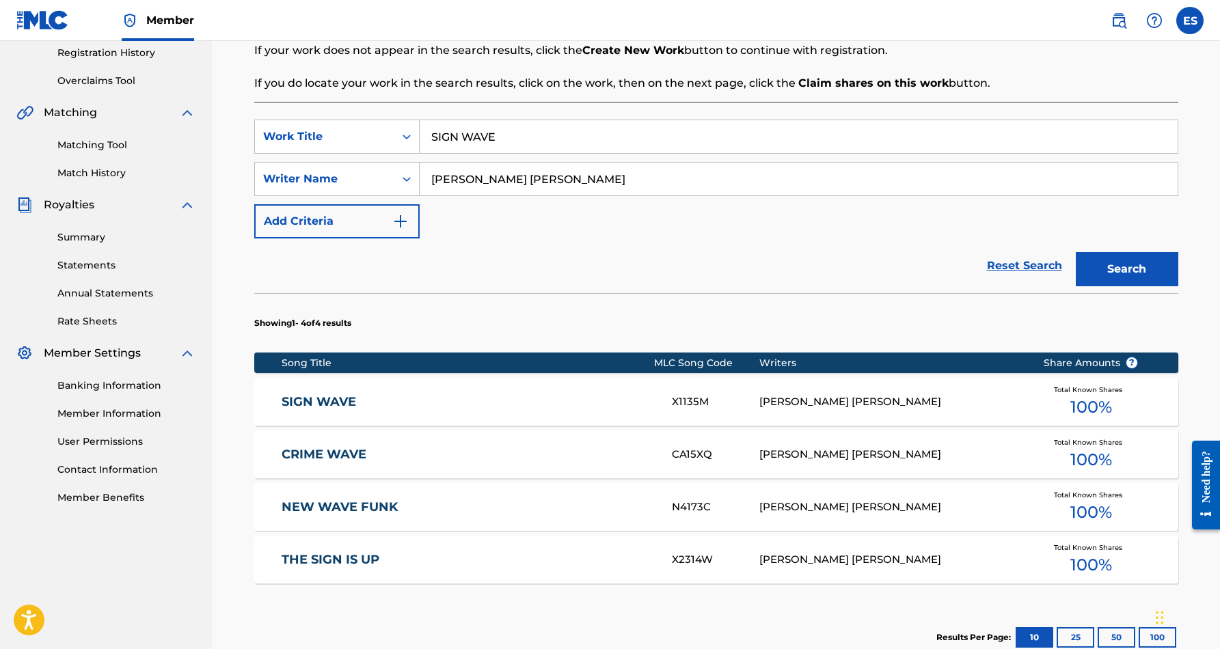
scroll to position [265, 0]
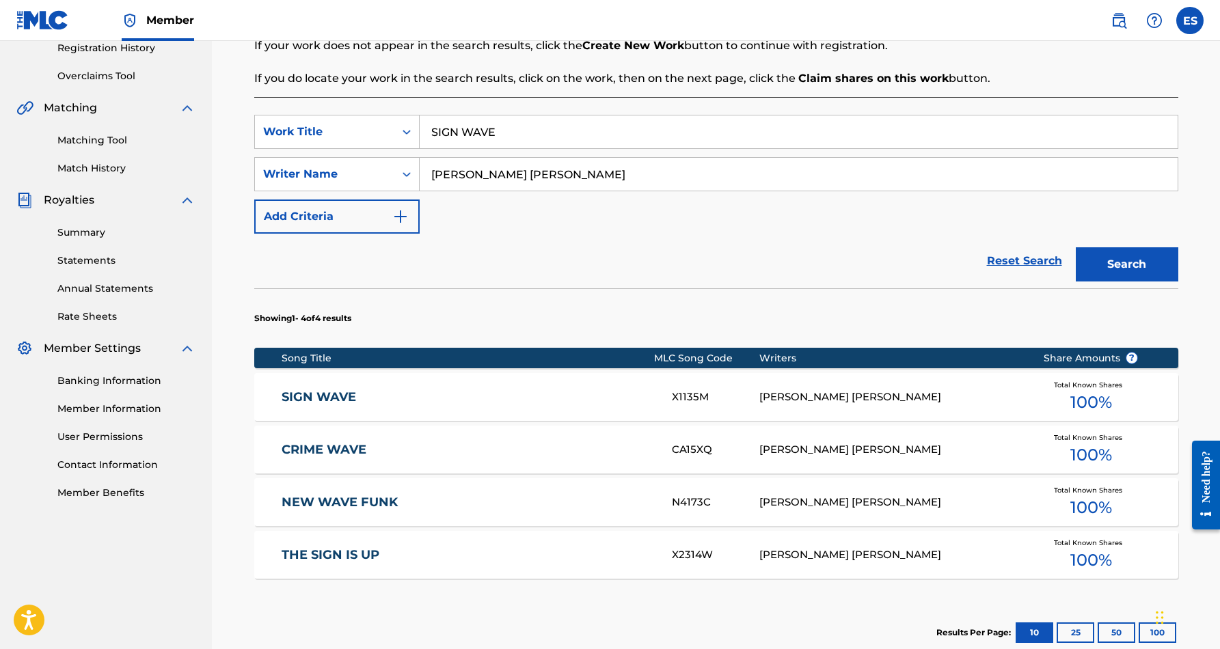
click at [571, 392] on link "SIGN WAVE" at bounding box center [467, 397] width 372 height 16
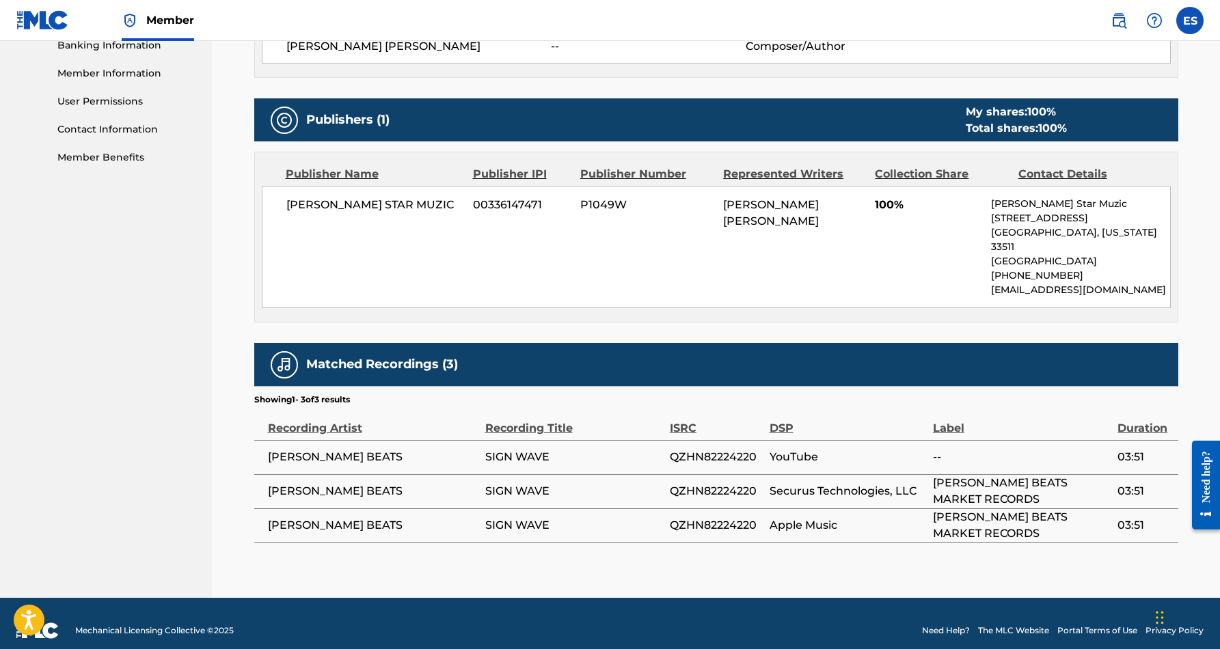
scroll to position [600, 0]
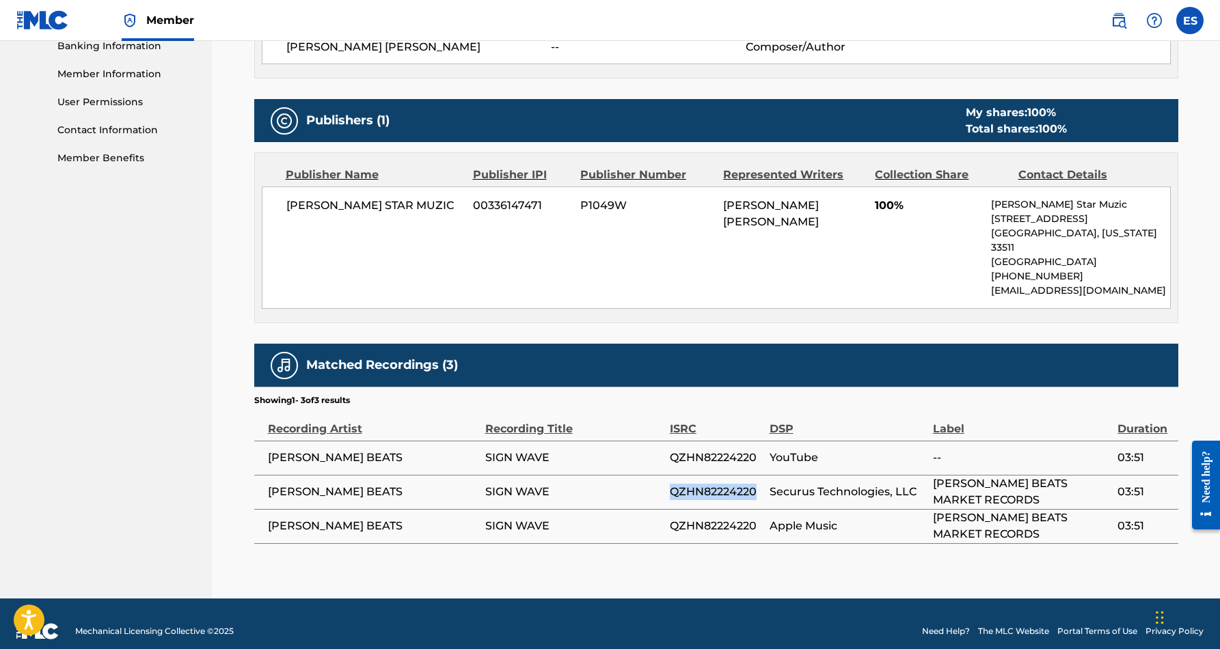
drag, startPoint x: 756, startPoint y: 476, endPoint x: 670, endPoint y: 476, distance: 86.8
click at [670, 484] on span "QZHN82224220" at bounding box center [716, 492] width 93 height 16
copy span "QZHN82224220"
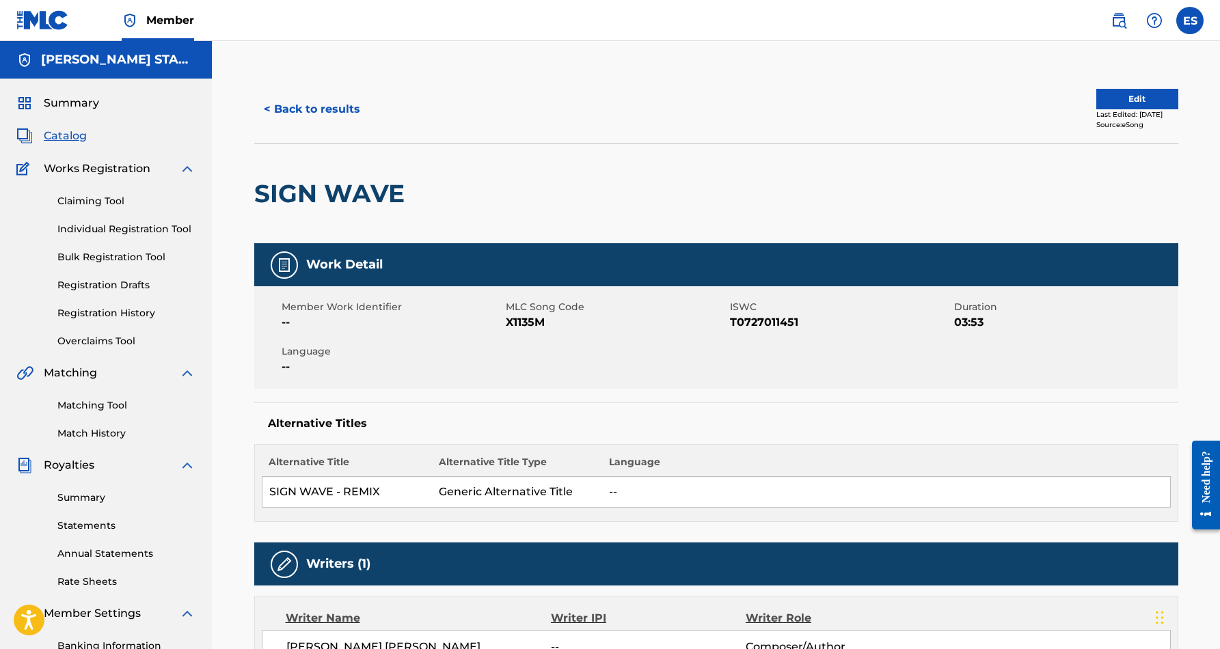
scroll to position [0, 0]
click at [303, 113] on button "< Back to results" at bounding box center [311, 109] width 115 height 34
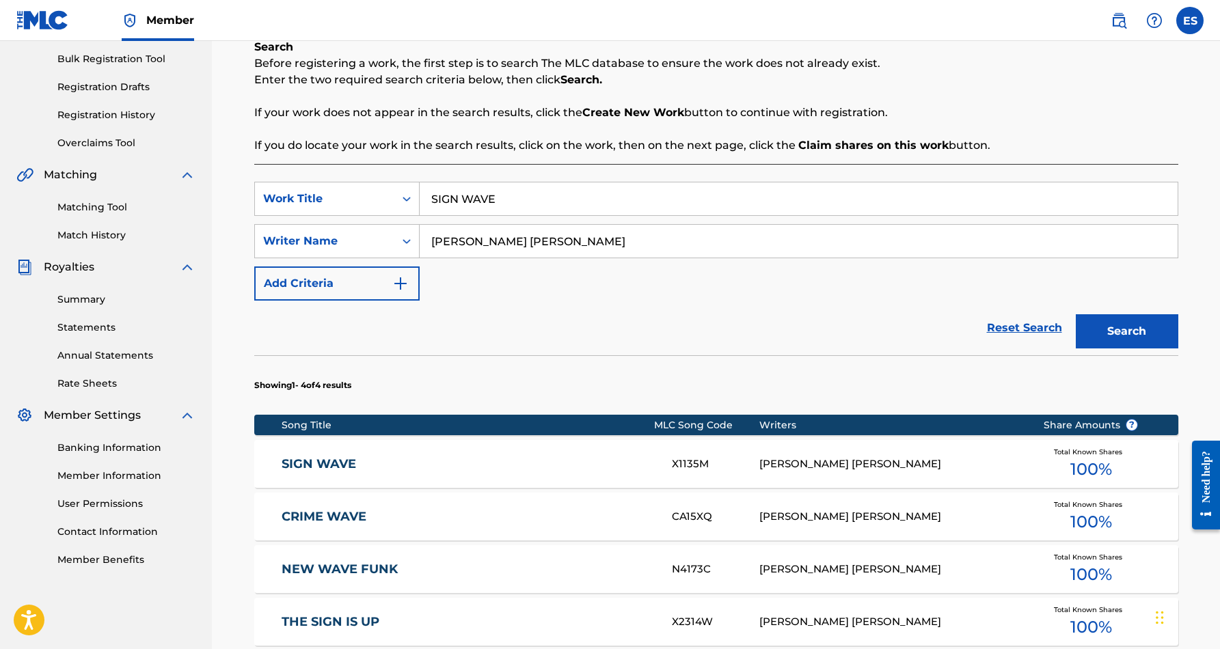
click at [542, 204] on input "SIGN WAVE" at bounding box center [799, 198] width 758 height 33
type input "S"
paste input "VIBE WITH ME (HUMTOO VERSION)"
type input "VIBE WITH ME (HUMTOO VERSION)"
click at [1100, 340] on button "Search" at bounding box center [1126, 331] width 102 height 34
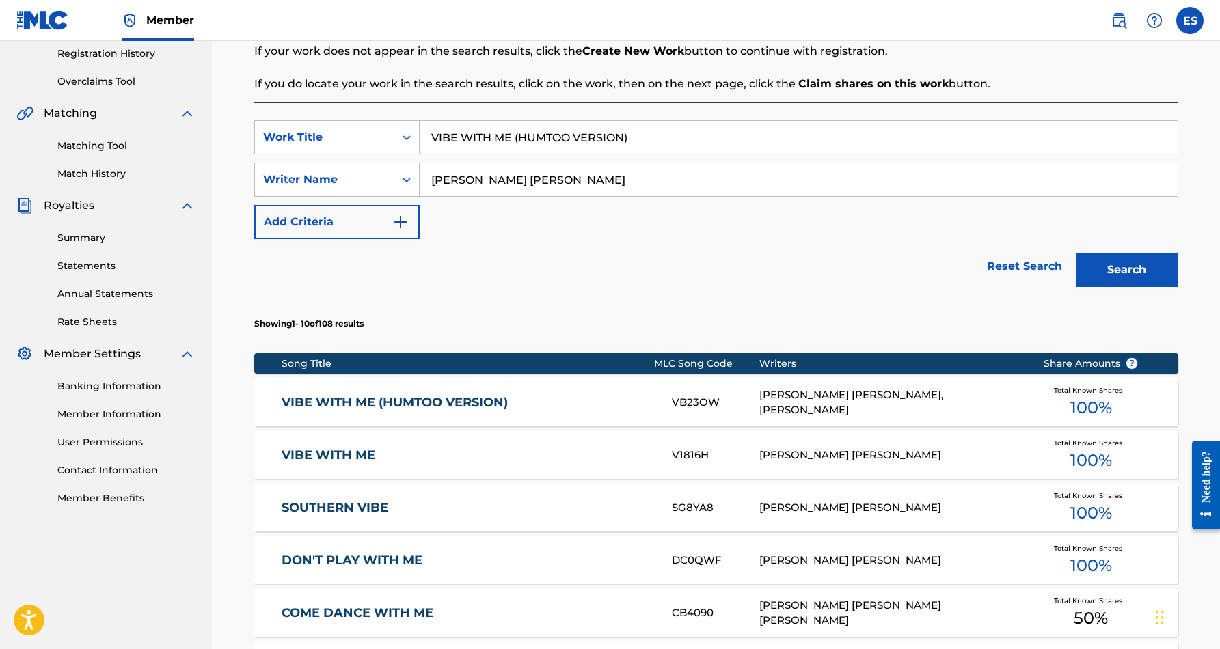
scroll to position [262, 0]
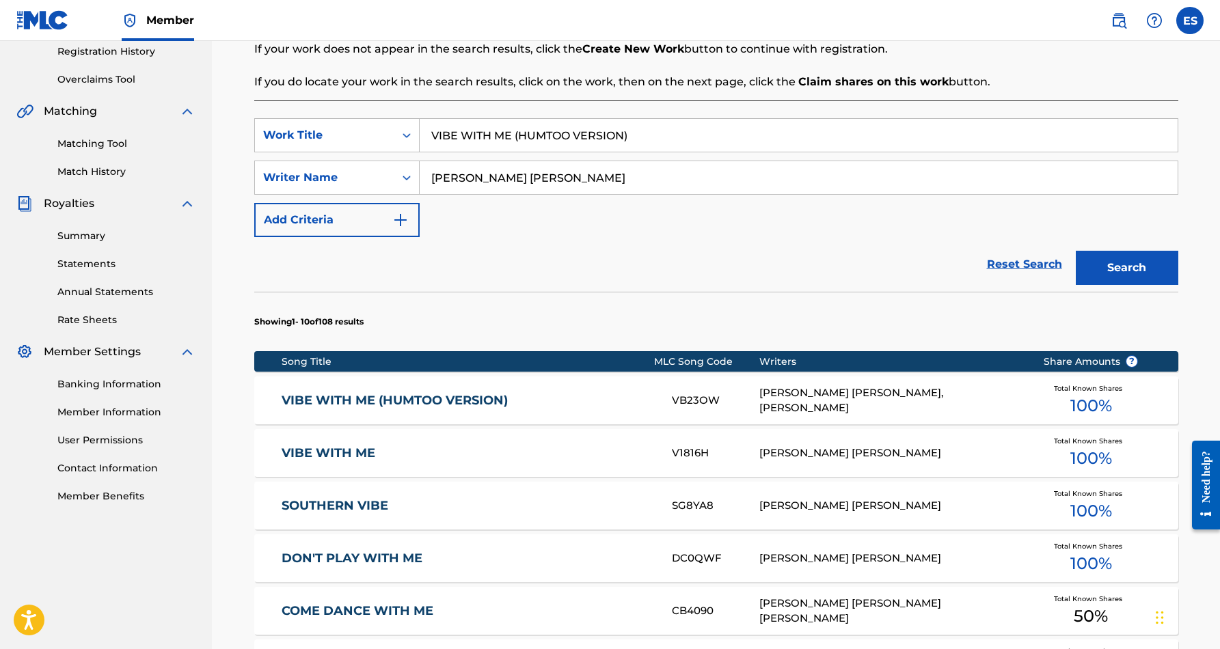
click at [505, 407] on link "VIBE WITH ME (HUMTOO VERSION)" at bounding box center [467, 401] width 372 height 16
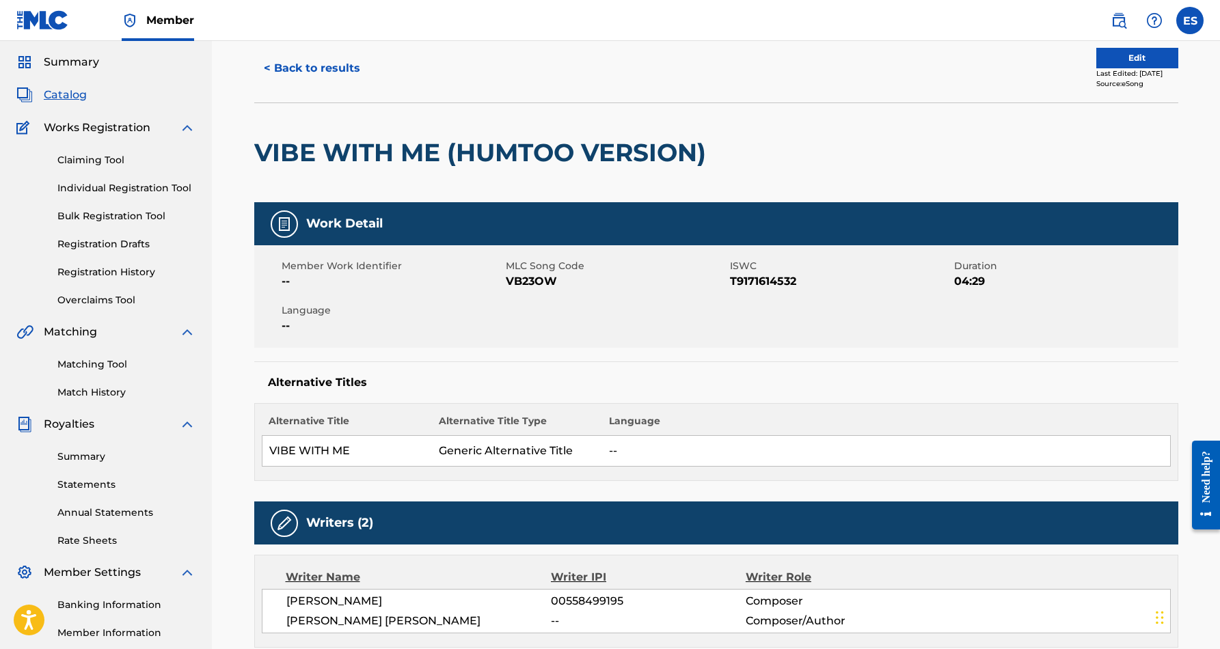
scroll to position [23, 0]
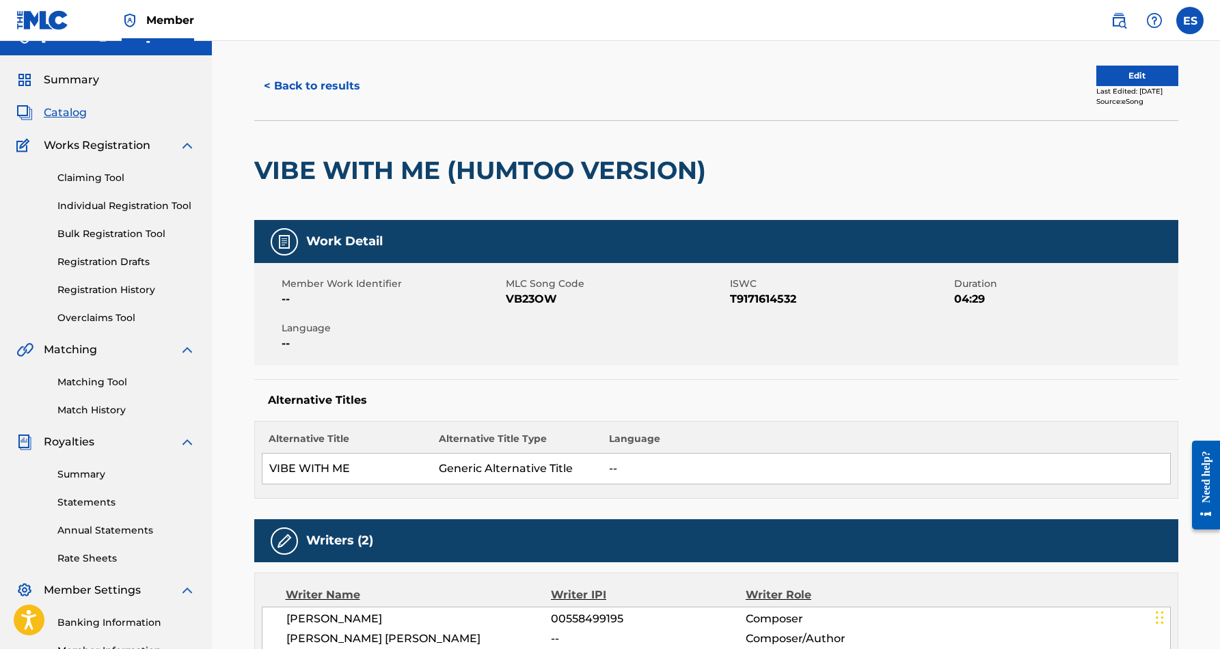
click at [318, 83] on button "< Back to results" at bounding box center [311, 86] width 115 height 34
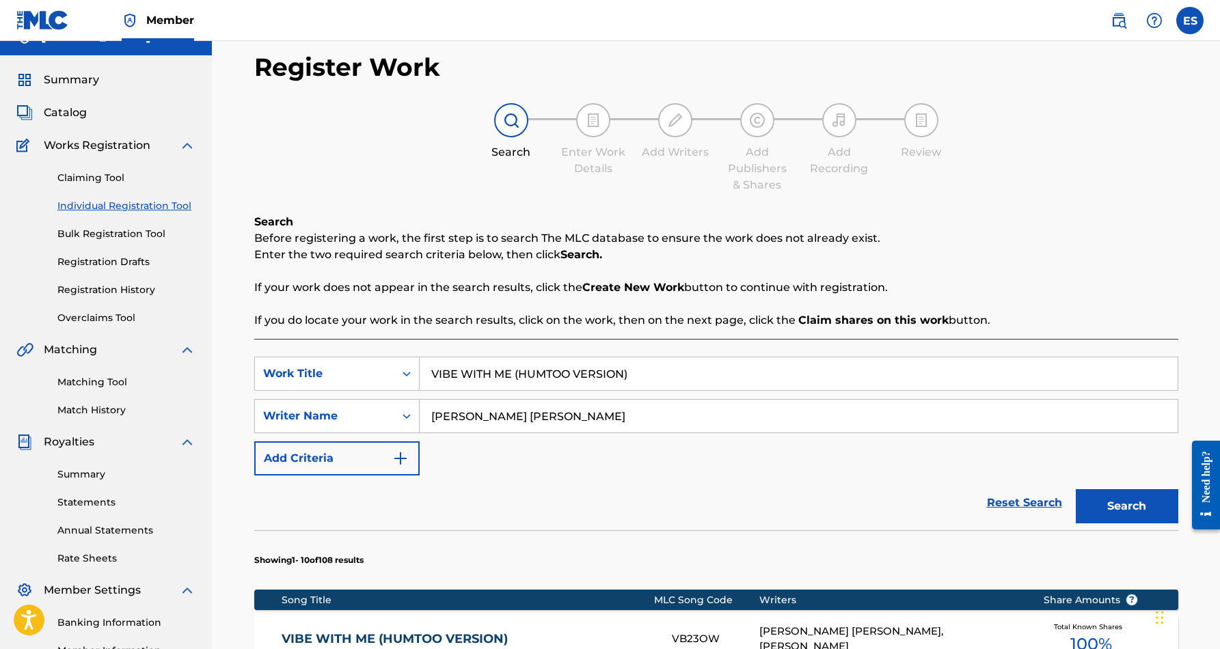
scroll to position [198, 0]
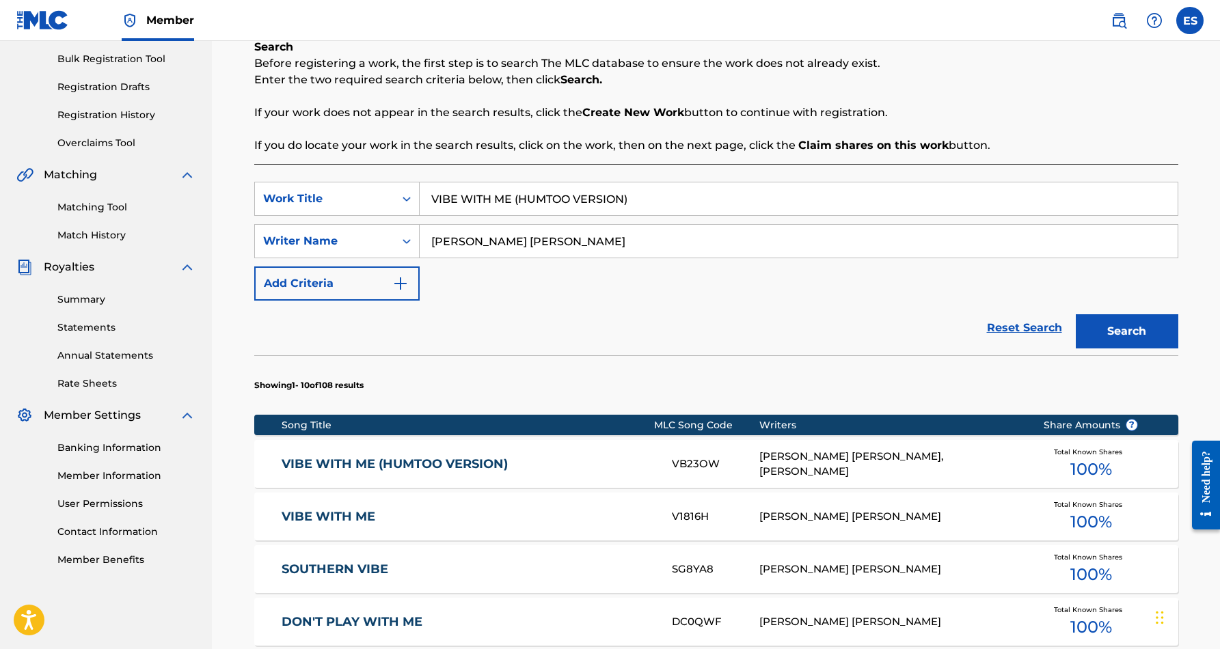
click at [655, 200] on input "VIBE WITH ME (HUMTOO VERSION)" at bounding box center [799, 198] width 758 height 33
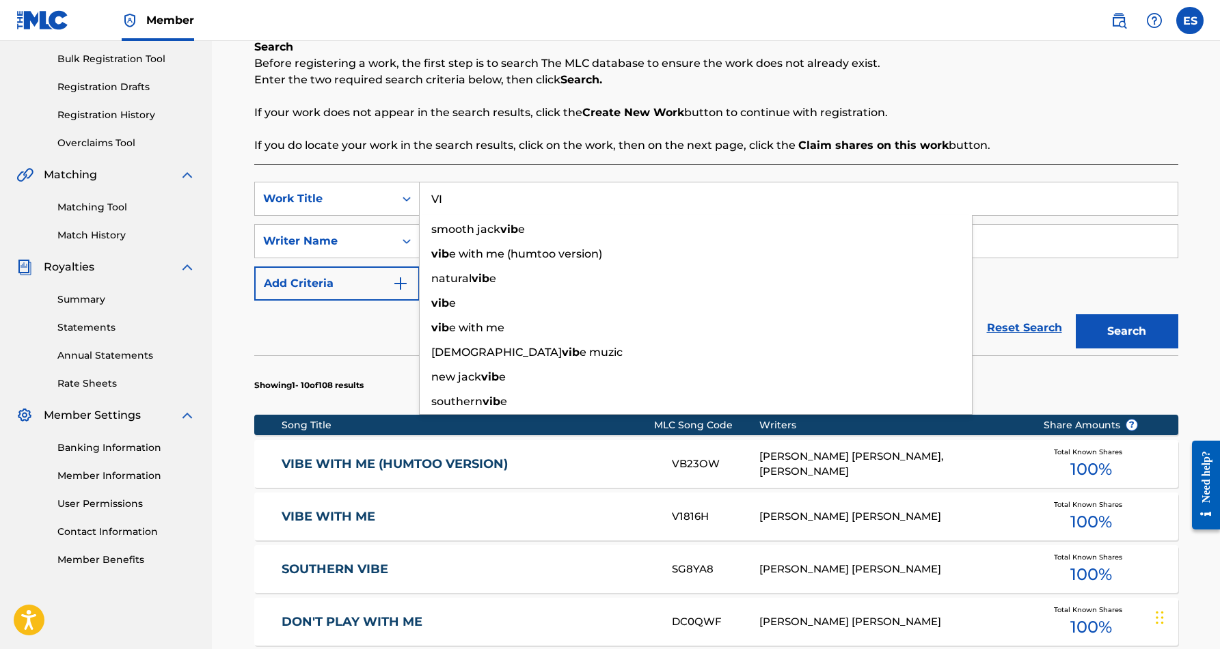
type input "V"
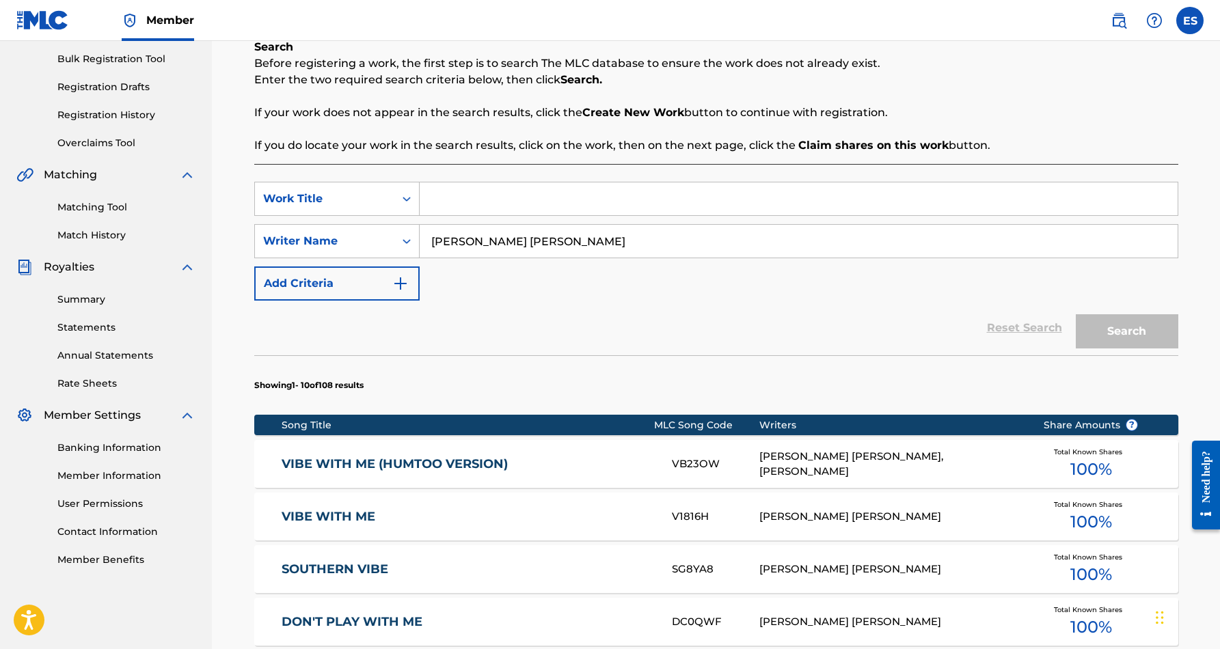
paste input "BETTER THAN THE REST"
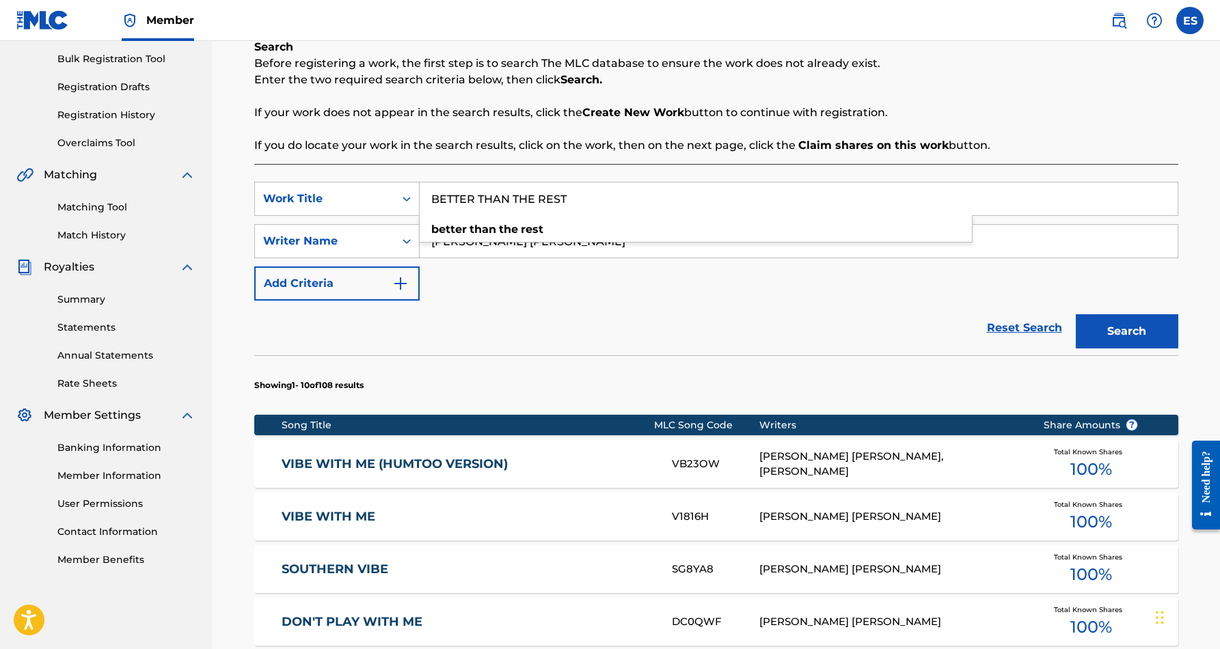
type input "BETTER THAN THE REST"
click at [1111, 329] on button "Search" at bounding box center [1126, 331] width 102 height 34
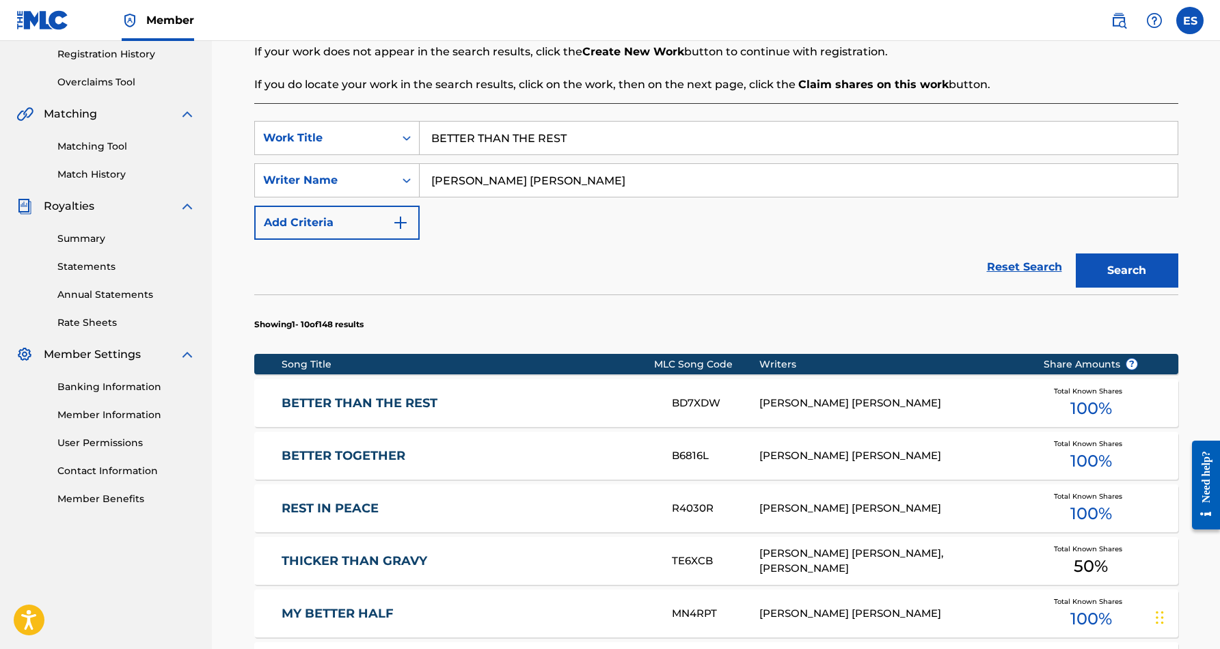
scroll to position [262, 0]
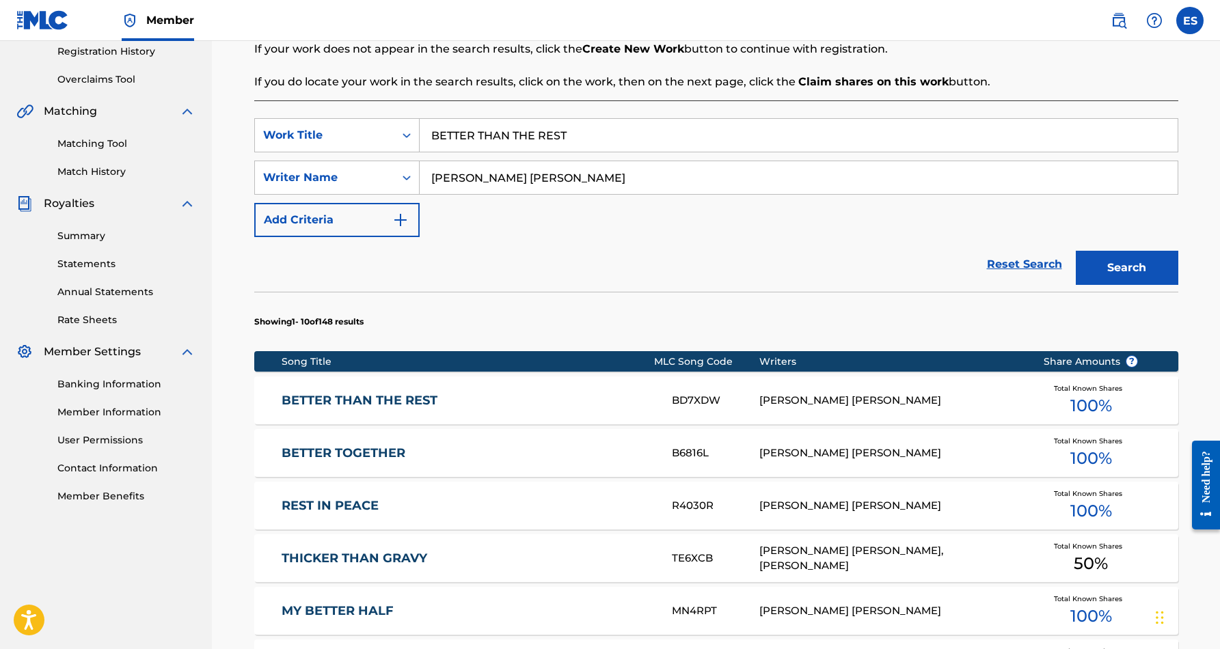
click at [728, 401] on div "BD7XDW" at bounding box center [715, 401] width 87 height 16
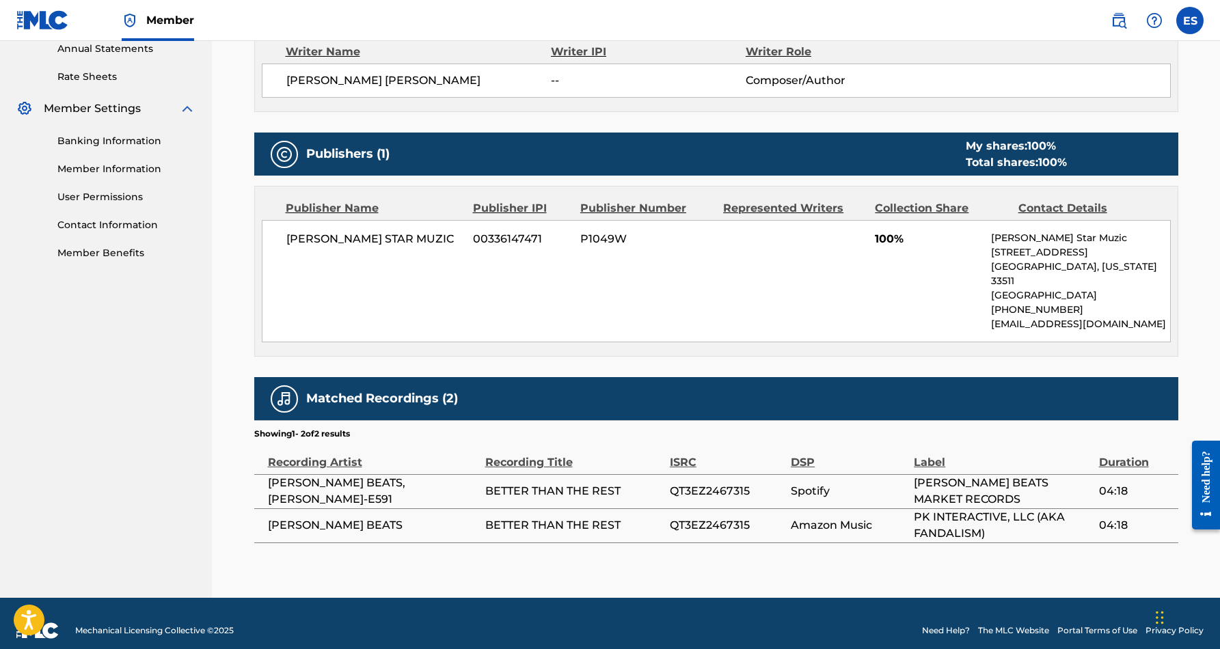
scroll to position [504, 0]
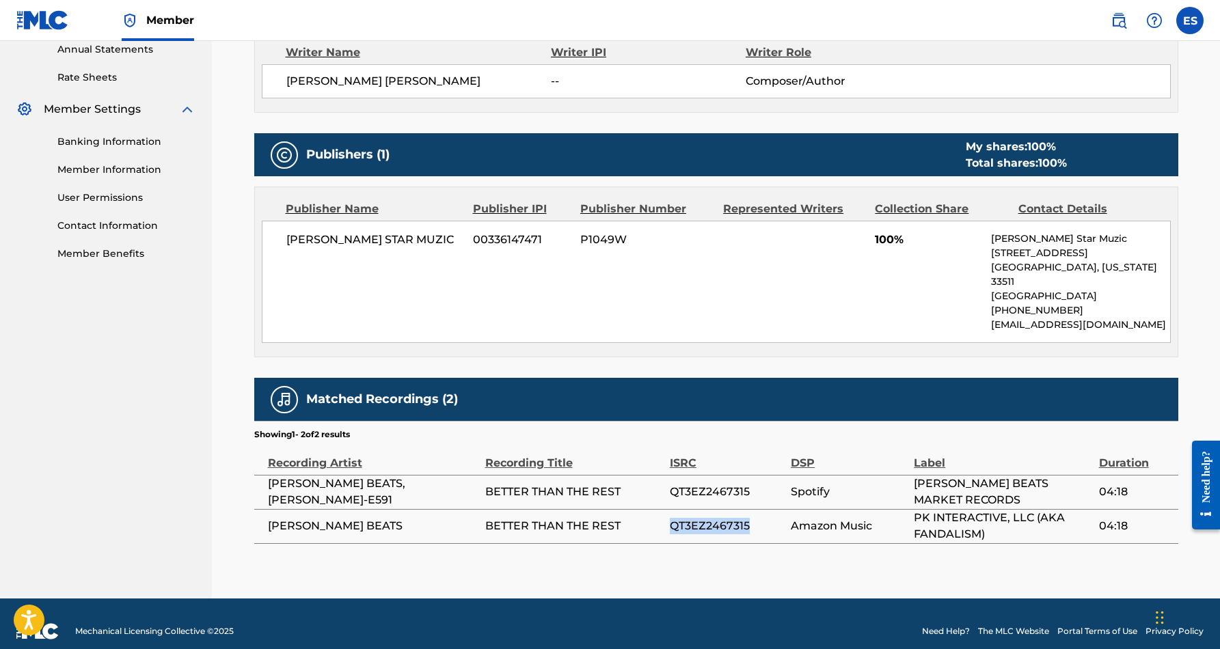
drag, startPoint x: 755, startPoint y: 510, endPoint x: 665, endPoint y: 510, distance: 89.5
click at [665, 510] on tr "SMIDI BEATS BETTER THAN THE REST QT3EZ2467315 Amazon Music PK INTERACTIVE, LLC …" at bounding box center [716, 526] width 924 height 34
click at [719, 557] on div "< Back to results Edit Last Edited: March 02, 2025 Source: CWR BETTER THAN THE …" at bounding box center [716, 85] width 924 height 1028
drag, startPoint x: 753, startPoint y: 508, endPoint x: 671, endPoint y: 511, distance: 82.0
click at [671, 518] on span "QT3EZ2467315" at bounding box center [727, 526] width 114 height 16
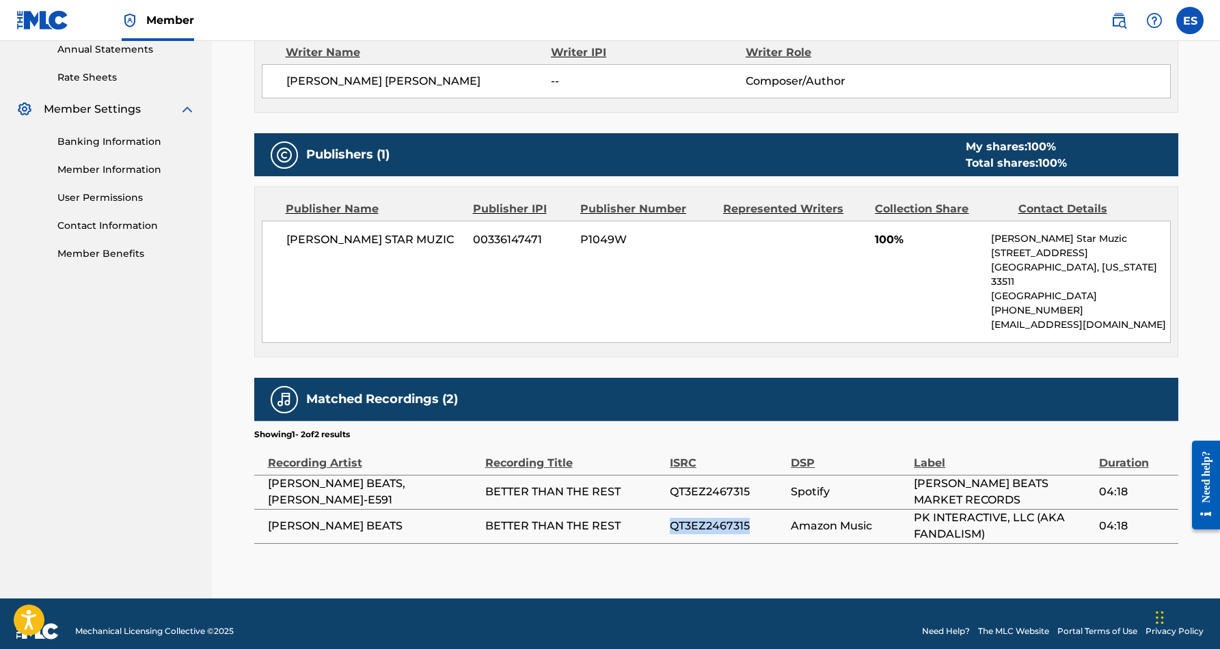
copy span "QT3EZ2467315"
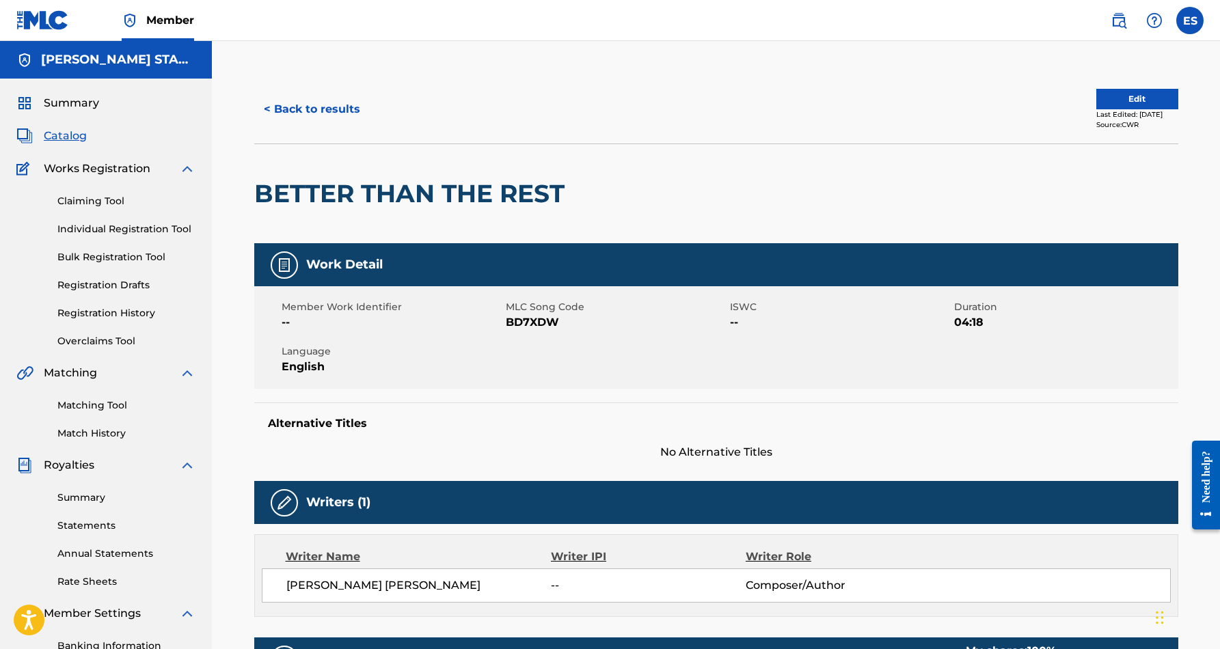
scroll to position [0, 0]
click at [301, 105] on button "< Back to results" at bounding box center [311, 109] width 115 height 34
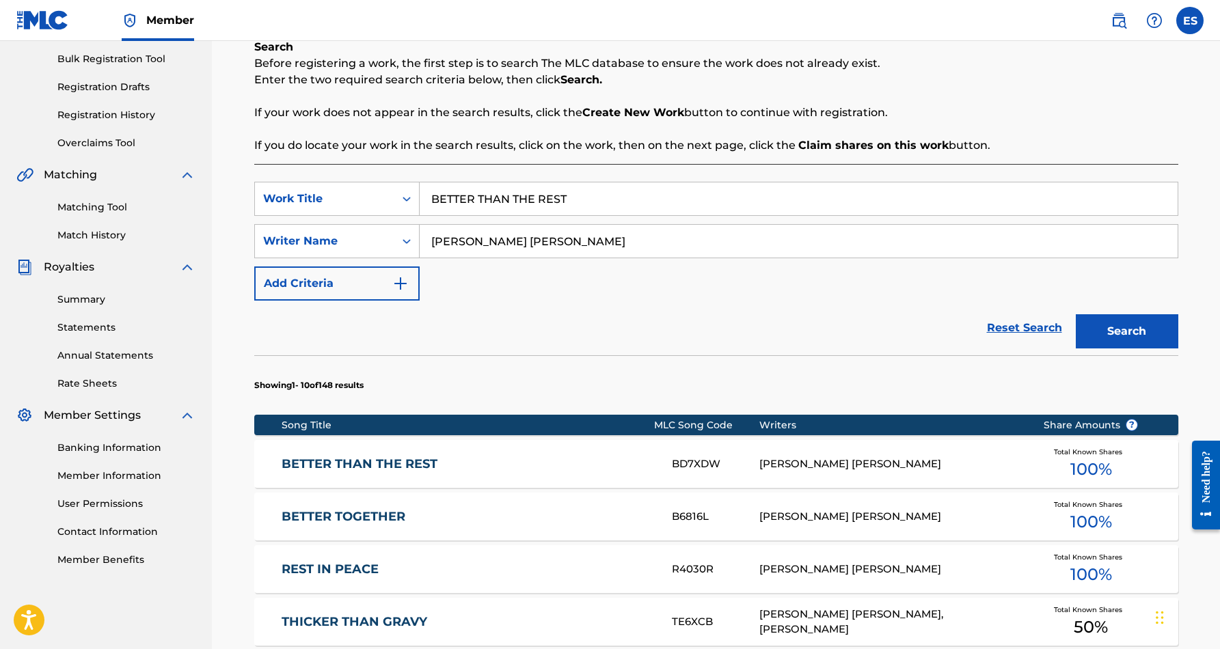
click at [575, 196] on input "BETTER THAN THE REST" at bounding box center [799, 198] width 758 height 33
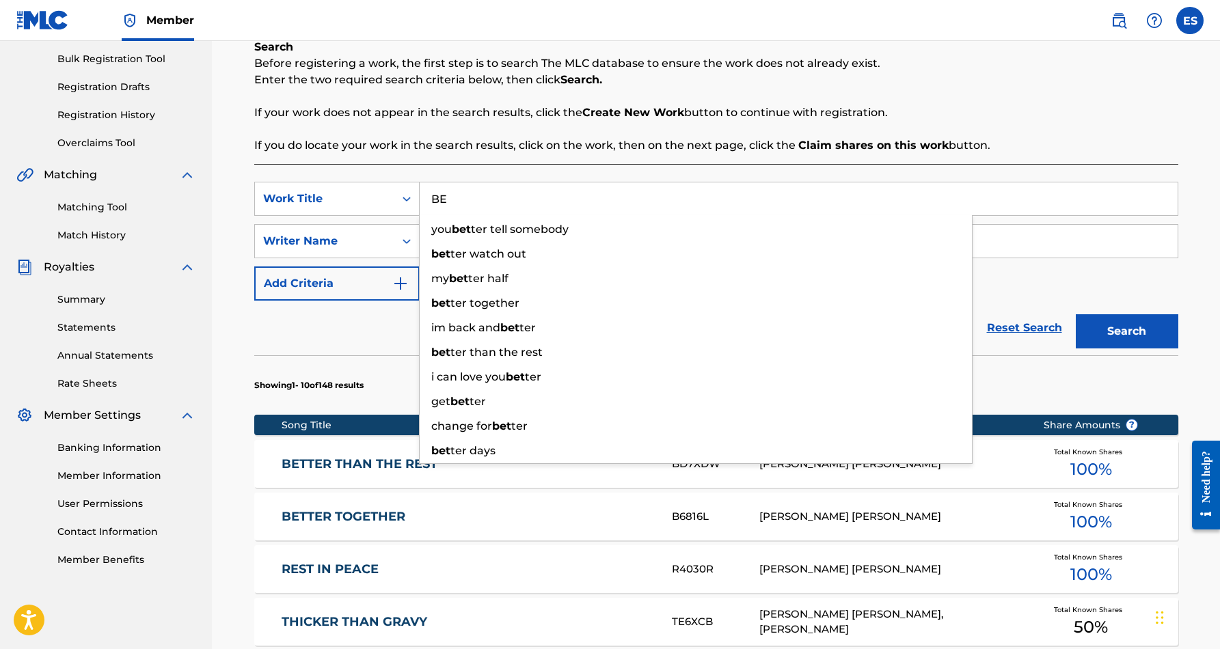
type input "B"
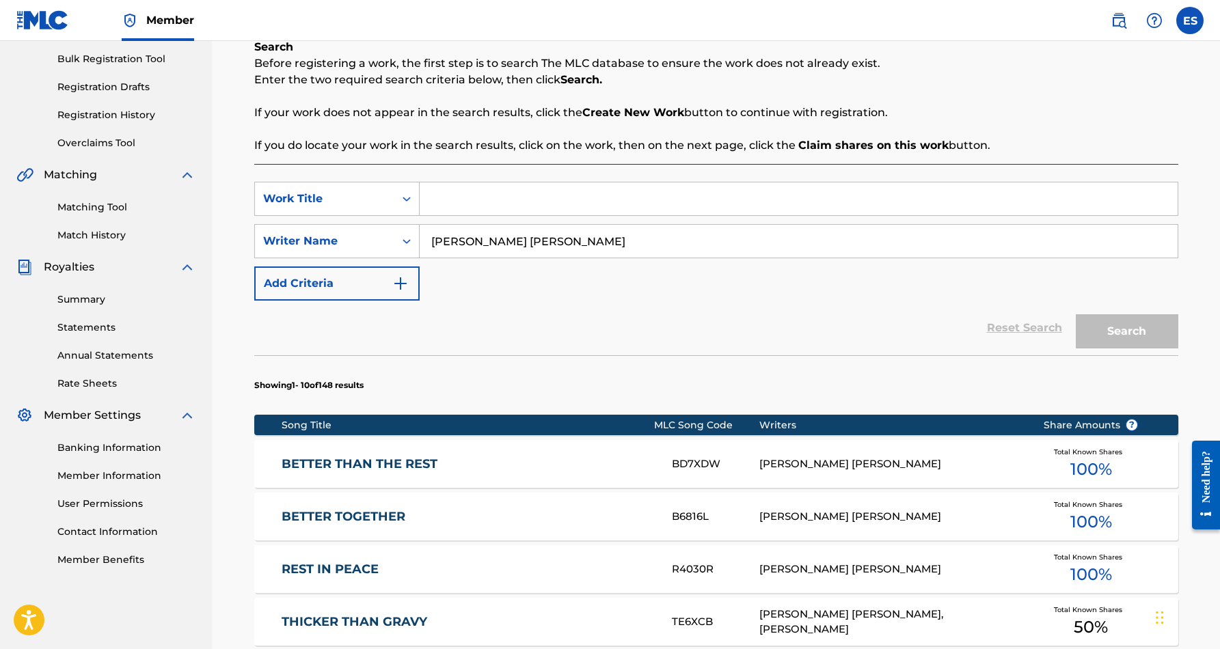
paste input "HAPPY DAYS"
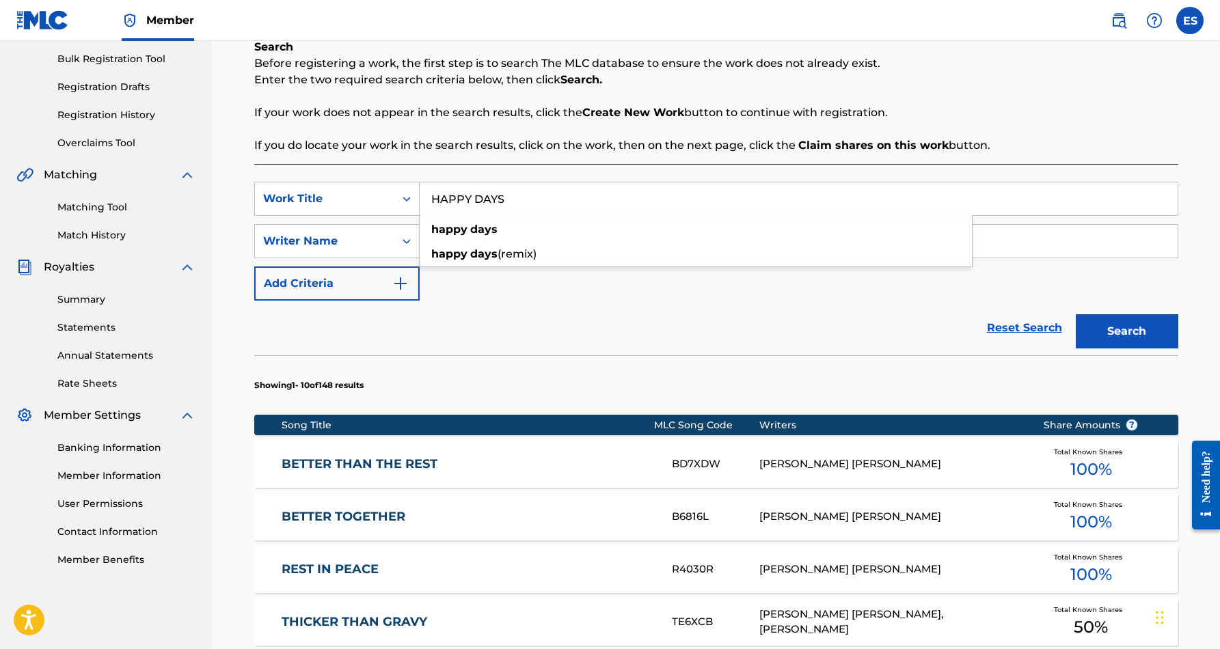
type input "HAPPY DAYS"
click at [717, 297] on div "SearchWithCriteria20cce742-18e4-408c-8bbb-67b4478895f8 Work Title HAPPY DAYS Se…" at bounding box center [716, 241] width 924 height 119
click at [1147, 331] on button "Search" at bounding box center [1126, 331] width 102 height 34
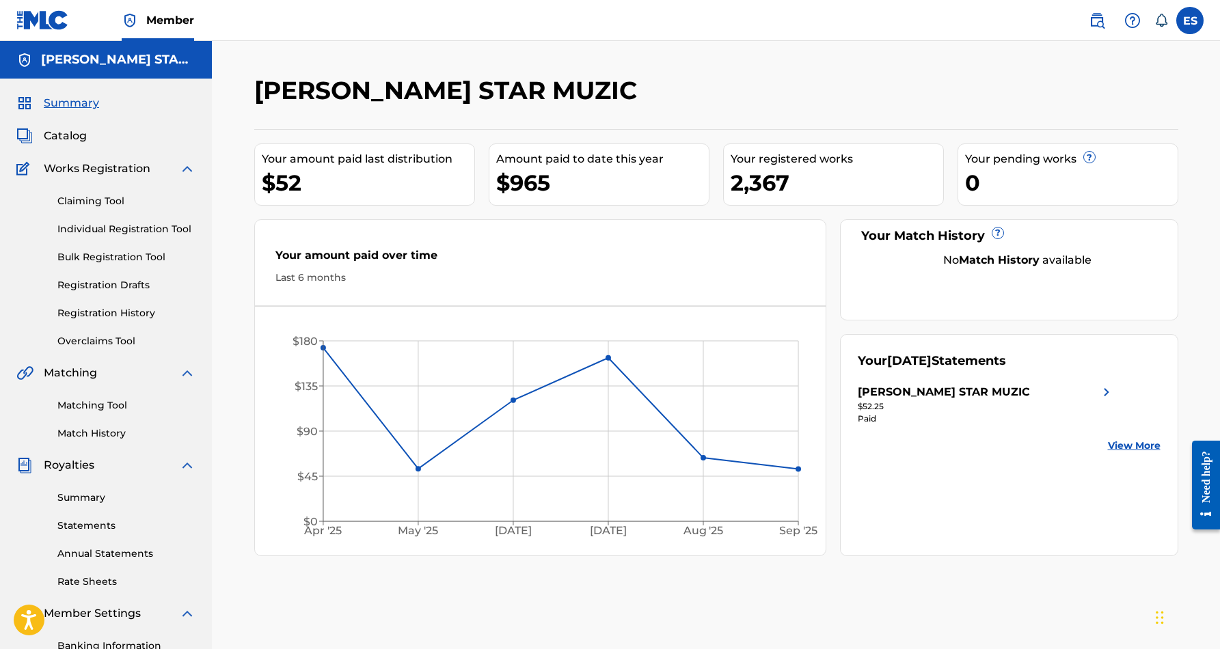
click at [137, 232] on link "Individual Registration Tool" at bounding box center [126, 229] width 138 height 14
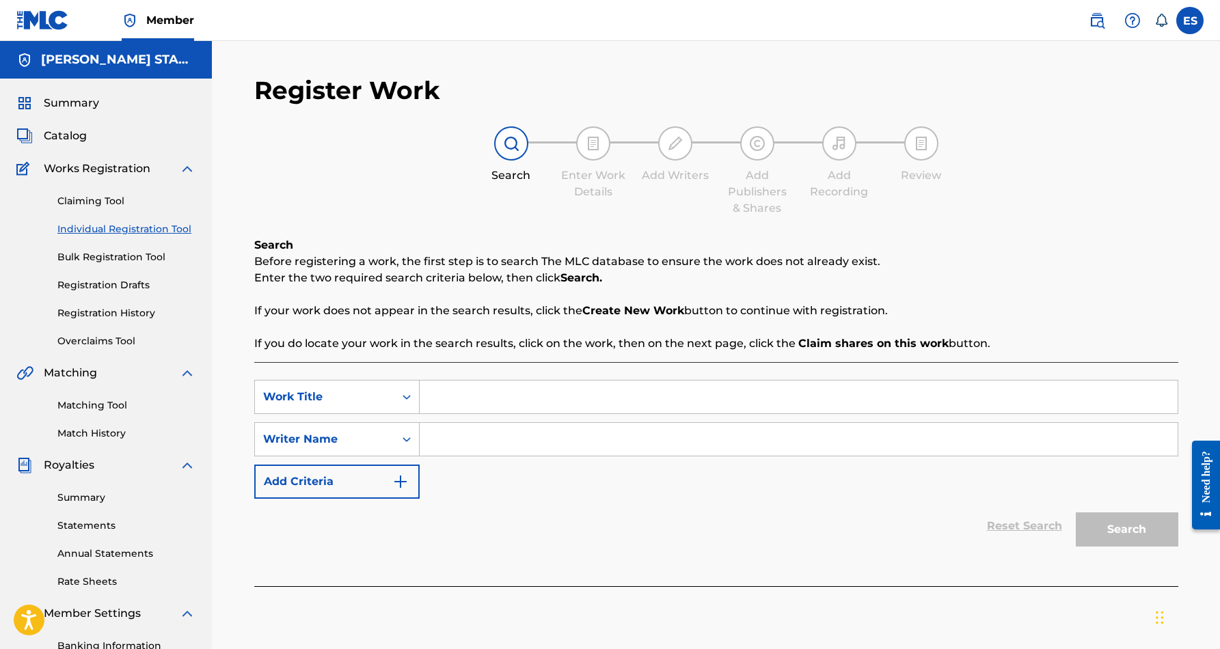
click at [474, 404] on input "Search Form" at bounding box center [799, 397] width 758 height 33
paste input "HAPPY DAYS"
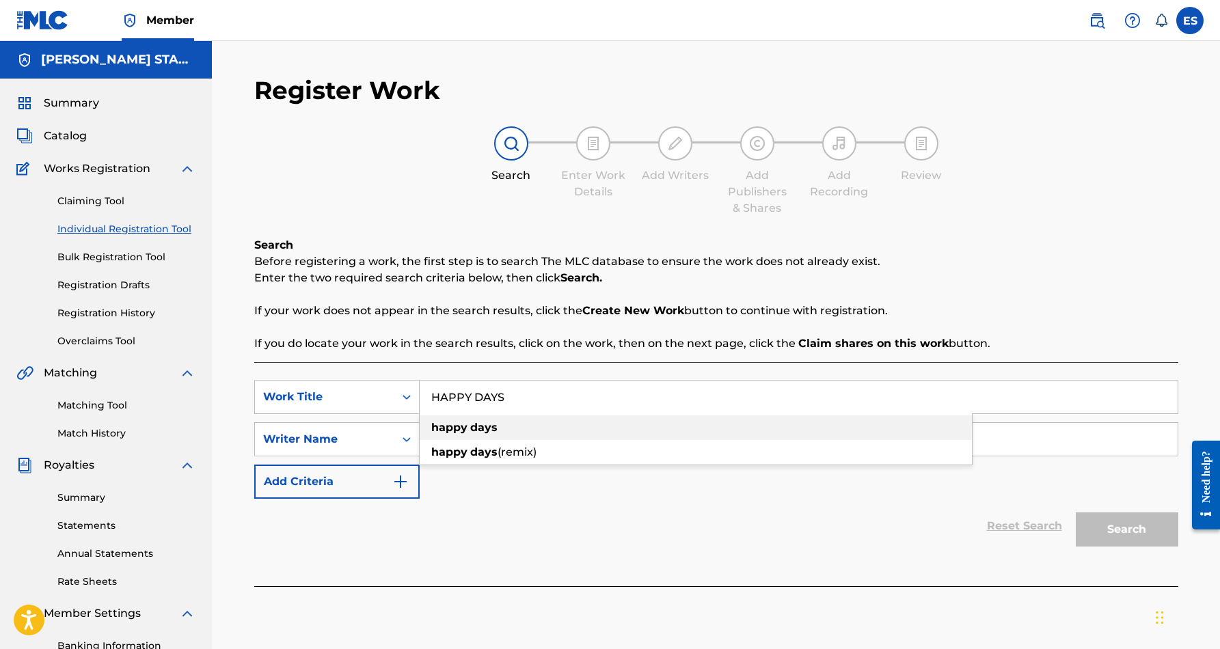
click at [492, 425] on strong "days" at bounding box center [483, 427] width 27 height 13
type input "happy days"
click at [444, 440] on input "Search Form" at bounding box center [799, 439] width 758 height 33
paste input "[PERSON_NAME] [PERSON_NAME]"
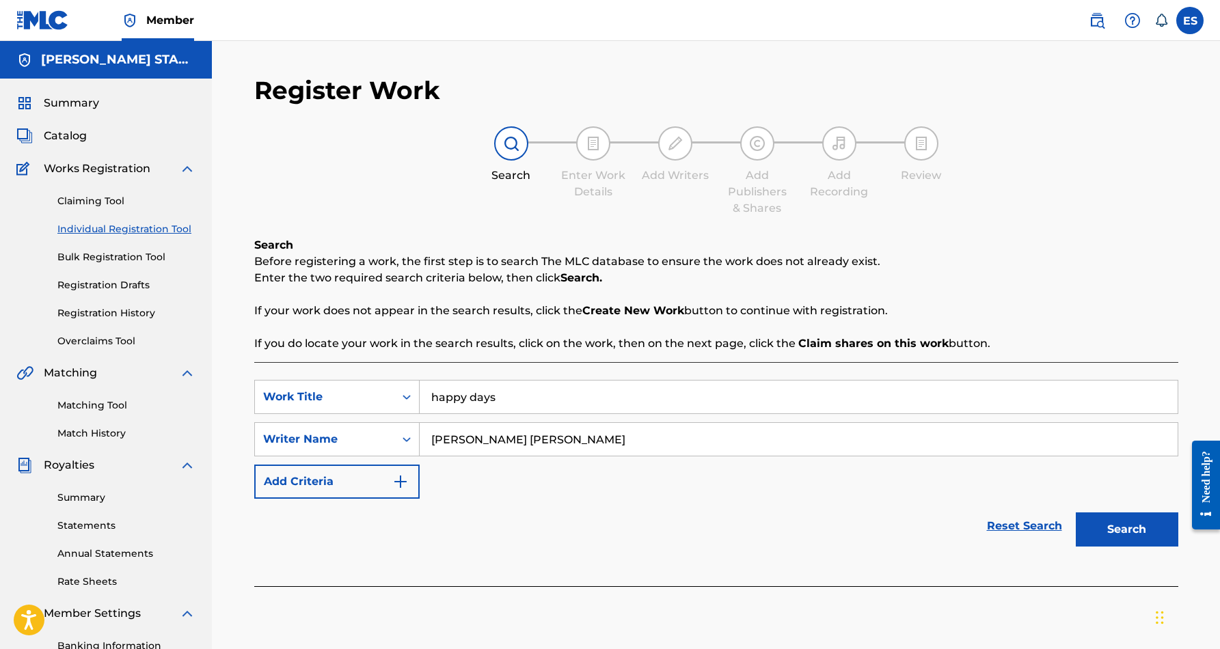
type input "[PERSON_NAME] [PERSON_NAME]"
click at [553, 471] on div "SearchWithCriteria7705ebd8-c40d-48af-86b9-a30271b010bc Work Title happy days Se…" at bounding box center [716, 439] width 924 height 119
click at [1133, 535] on button "Search" at bounding box center [1126, 529] width 102 height 34
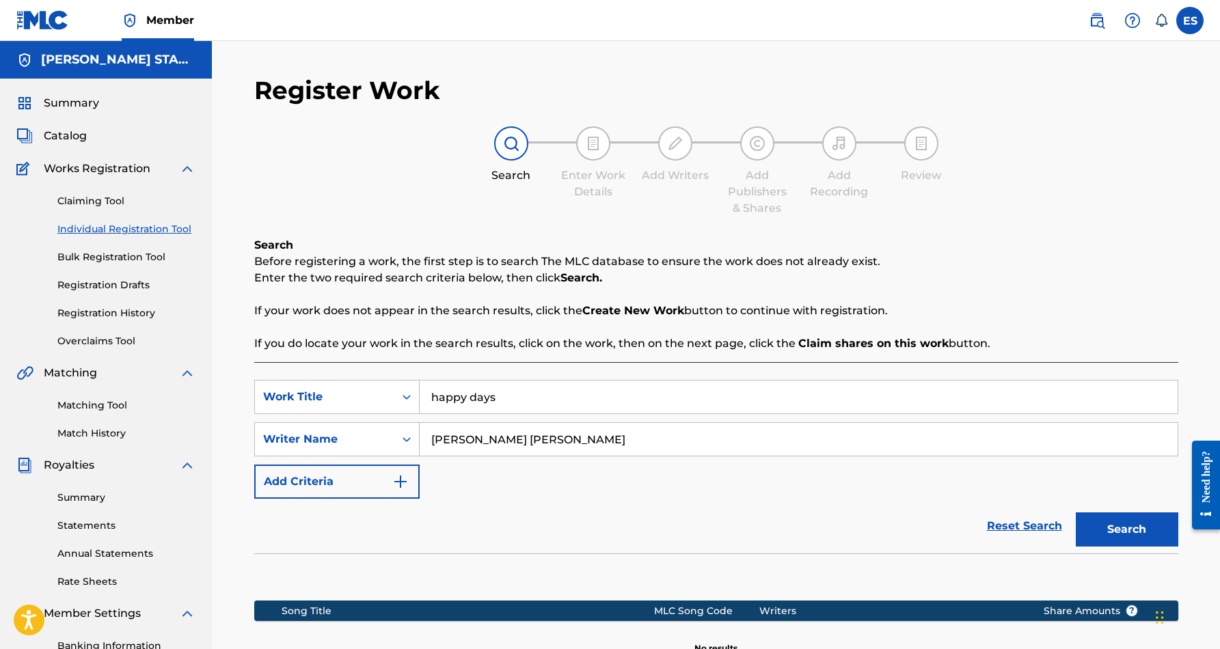
click at [499, 394] on input "happy days" at bounding box center [799, 397] width 758 height 33
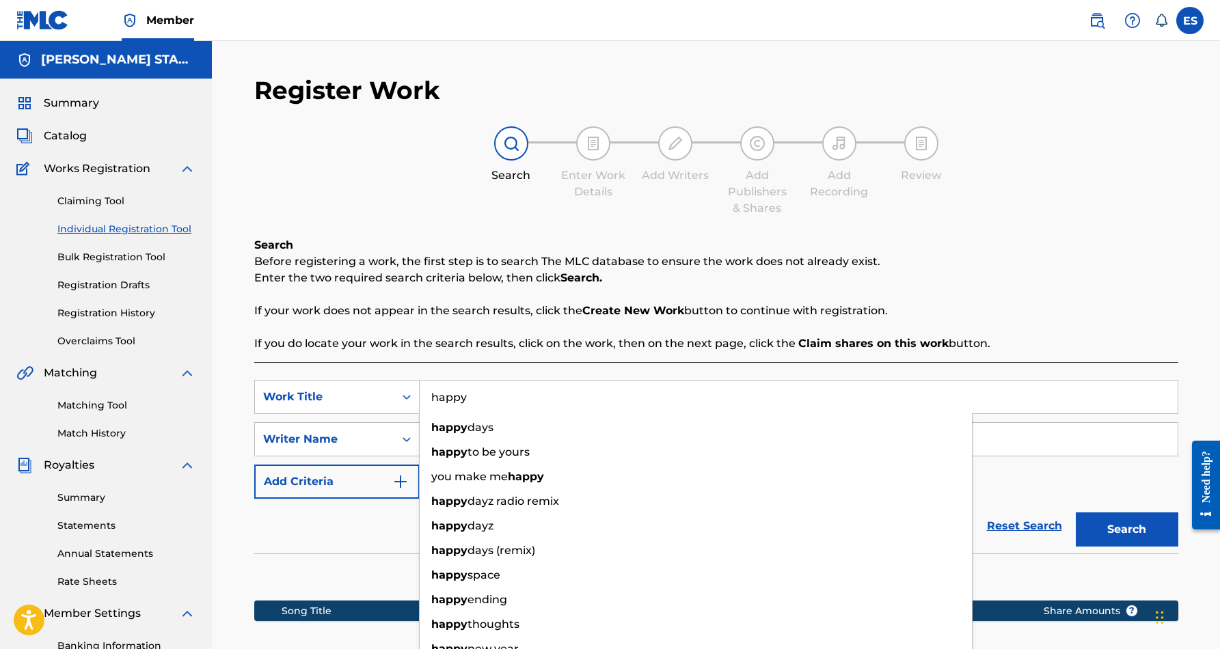
type input "happy"
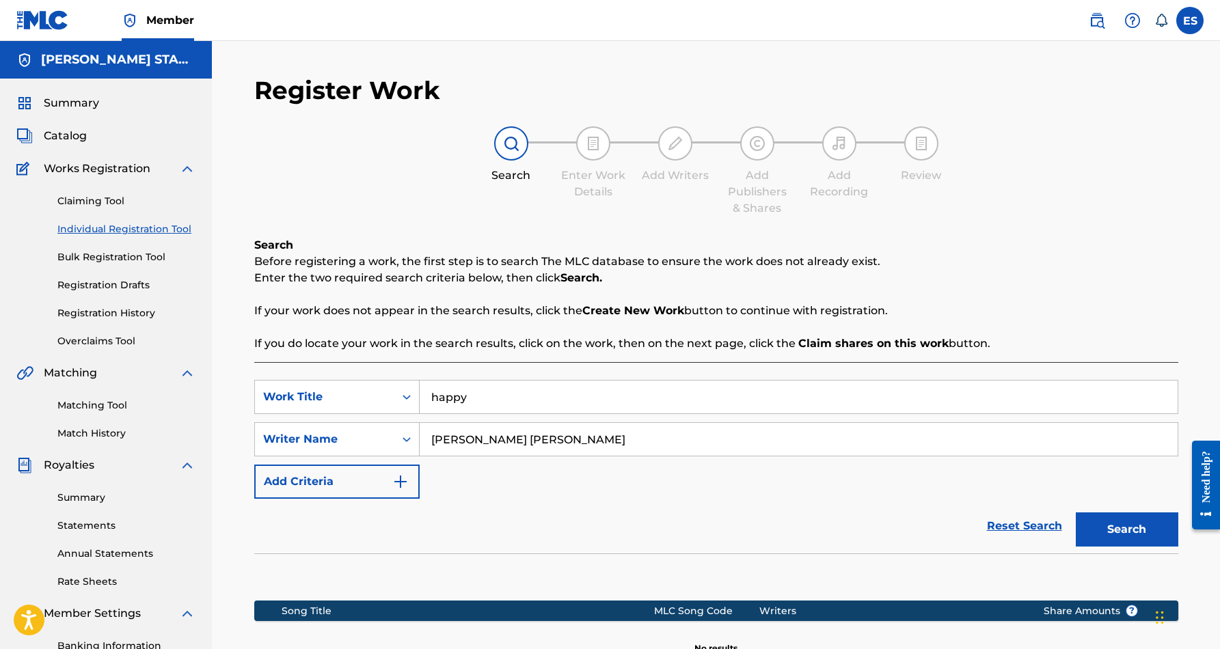
click at [402, 541] on div "Reset Search Search" at bounding box center [716, 526] width 924 height 55
click at [1116, 516] on button "Search" at bounding box center [1126, 529] width 102 height 34
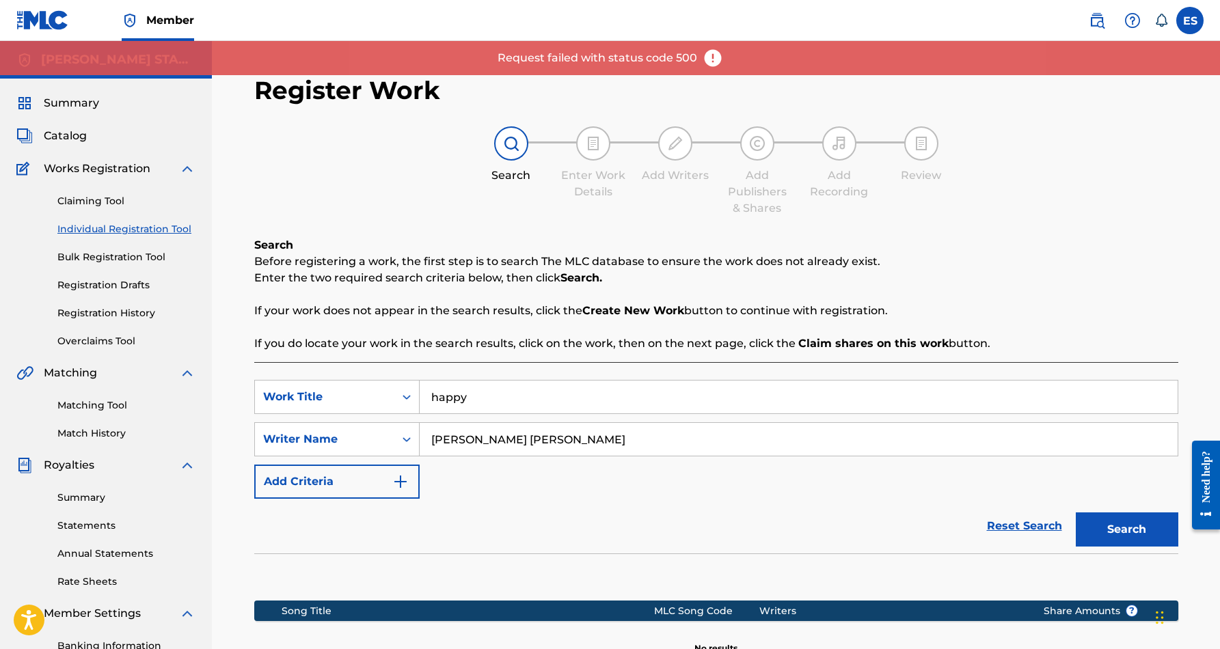
click at [1180, 23] on label at bounding box center [1189, 20] width 27 height 27
click at [1190, 20] on input "ES [PERSON_NAME] [EMAIL_ADDRESS][DOMAIN_NAME] Notification Preferences Profile …" at bounding box center [1190, 20] width 0 height 0
click at [1056, 196] on p "Log out" at bounding box center [1057, 193] width 32 height 12
click at [1190, 20] on input "ES [PERSON_NAME] [EMAIL_ADDRESS][DOMAIN_NAME] Notification Preferences Profile …" at bounding box center [1190, 20] width 0 height 0
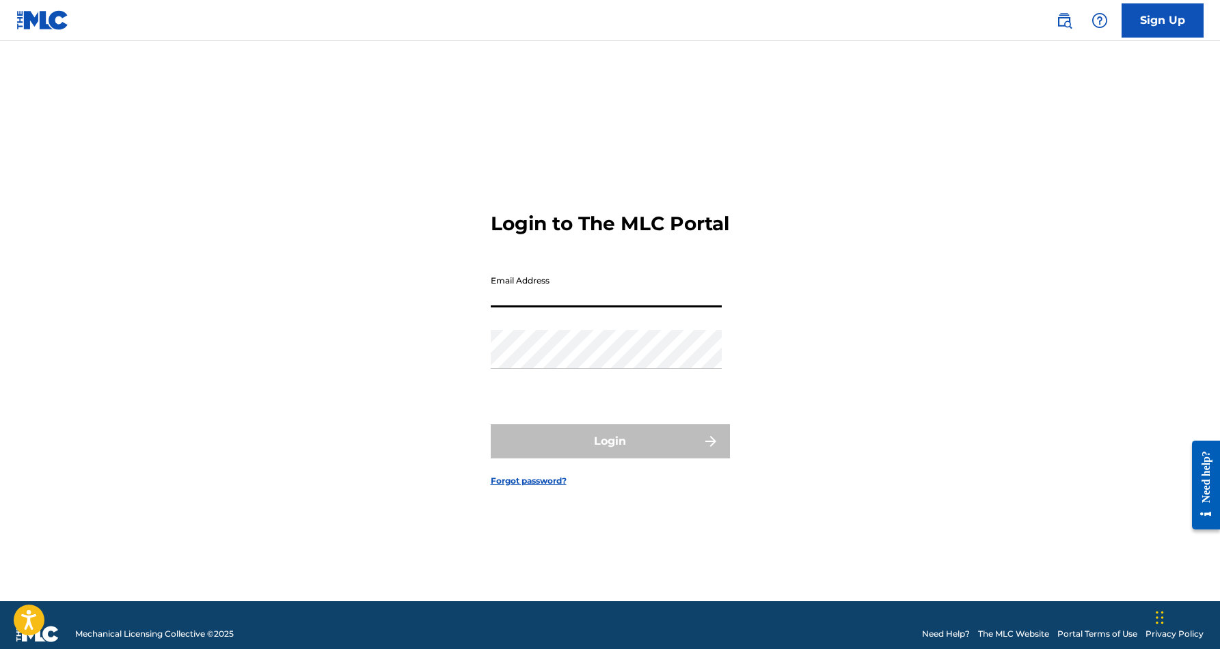
type input "[EMAIL_ADDRESS][DOMAIN_NAME]"
click at [609, 453] on button "Login" at bounding box center [610, 441] width 239 height 34
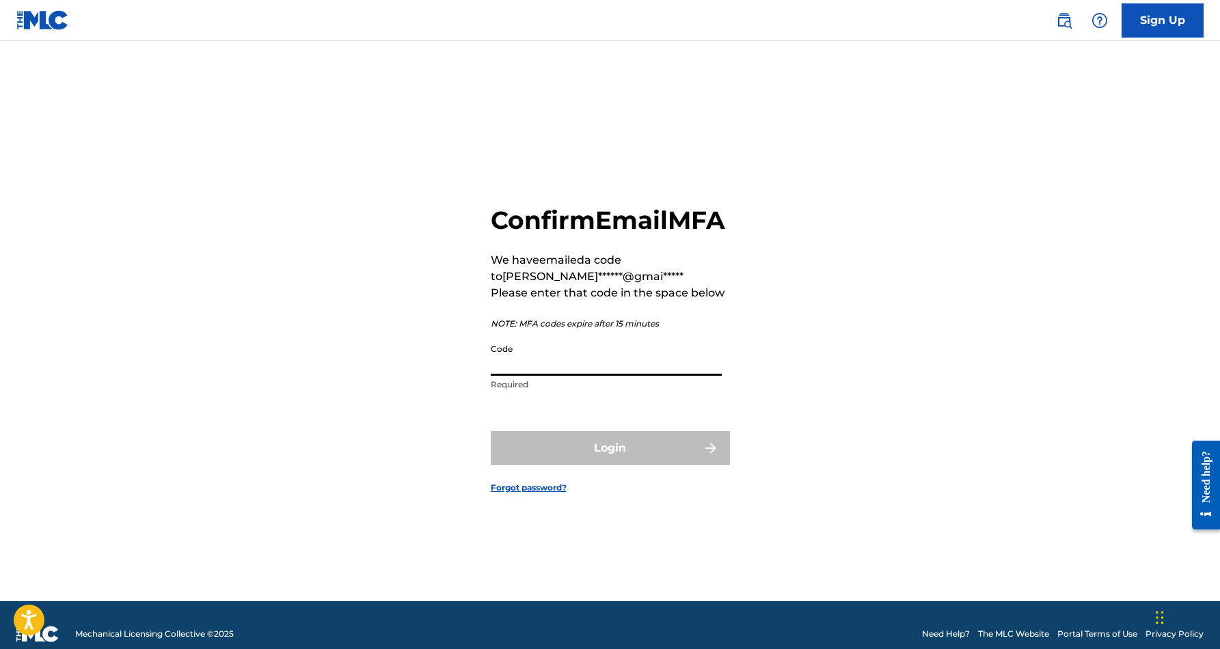
click at [532, 366] on input "Code" at bounding box center [606, 356] width 231 height 39
paste input "394843"
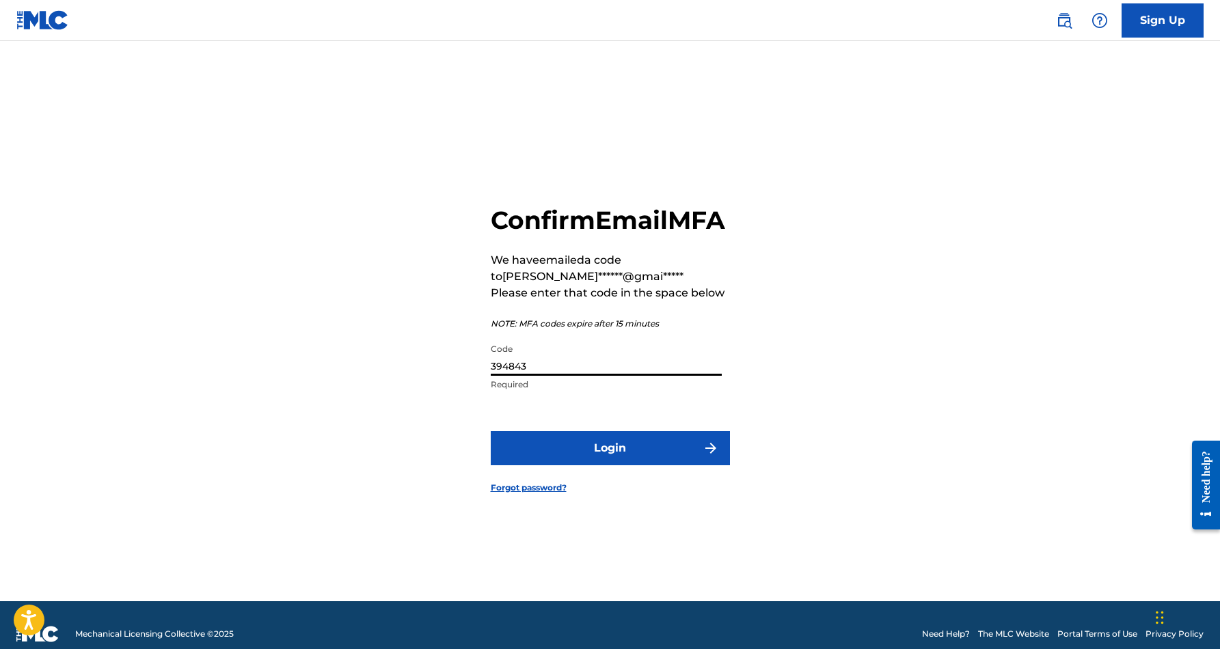
type input "394843"
click at [641, 461] on button "Login" at bounding box center [610, 448] width 239 height 34
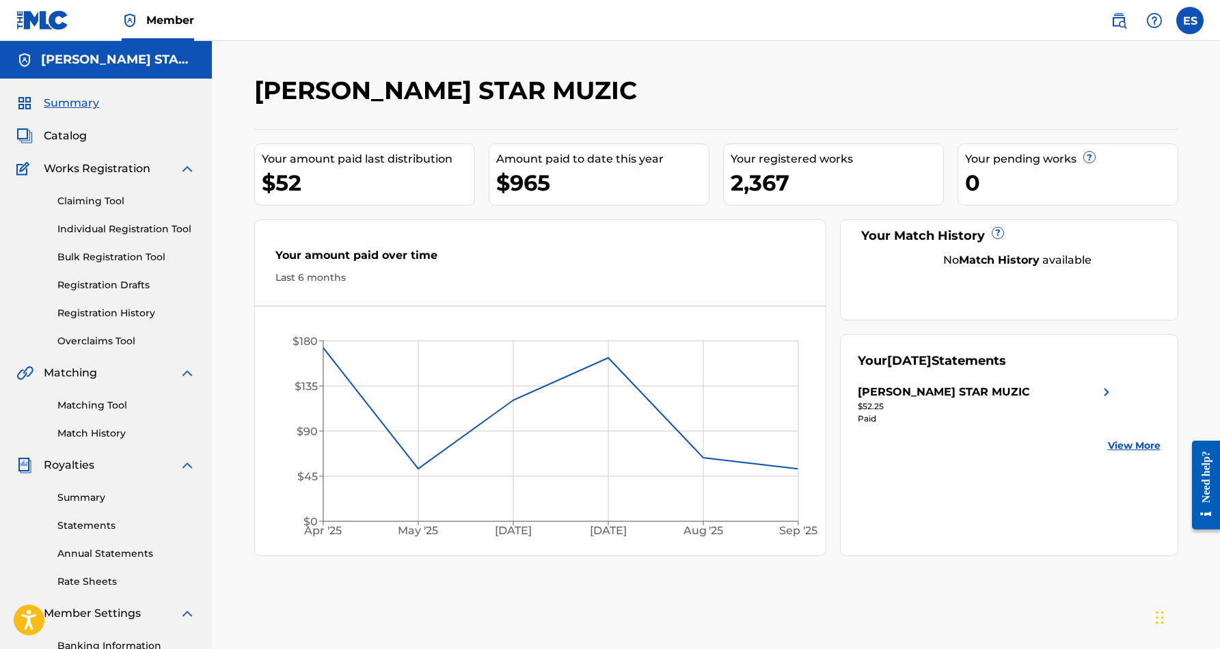
click at [128, 225] on link "Individual Registration Tool" at bounding box center [126, 229] width 138 height 14
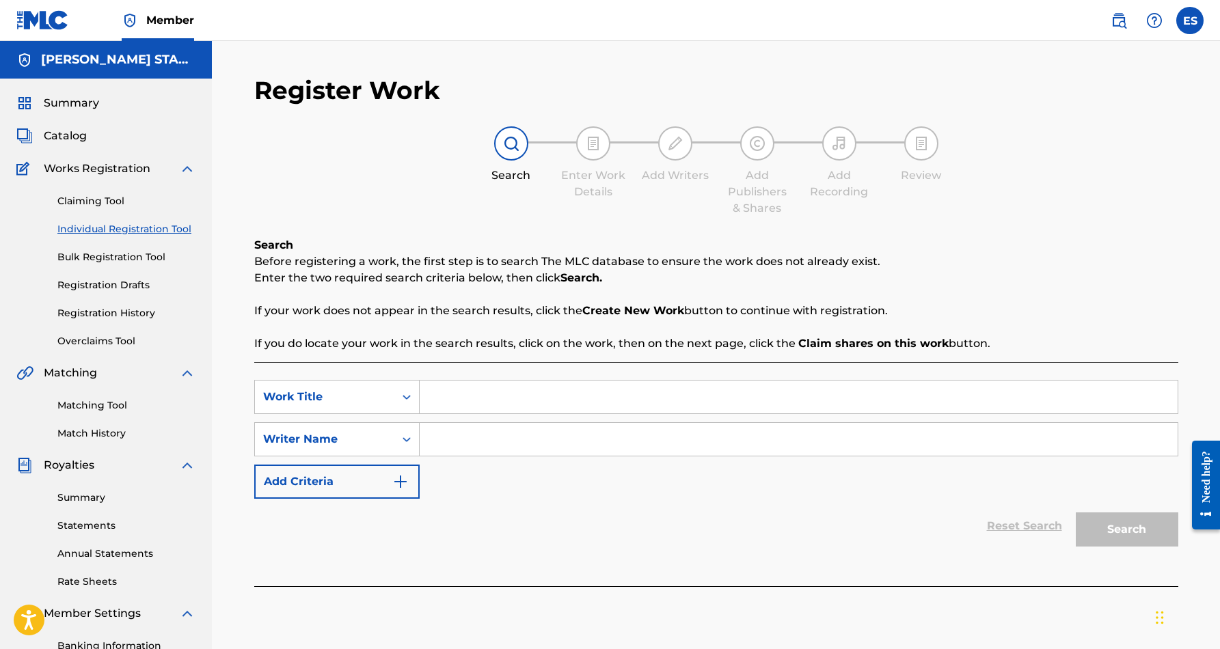
click at [457, 441] on input "Search Form" at bounding box center [799, 439] width 758 height 33
paste input "Eric Douglas Smith"
type input "Eric Douglas Smith"
click at [516, 400] on input "Search Form" at bounding box center [799, 397] width 758 height 33
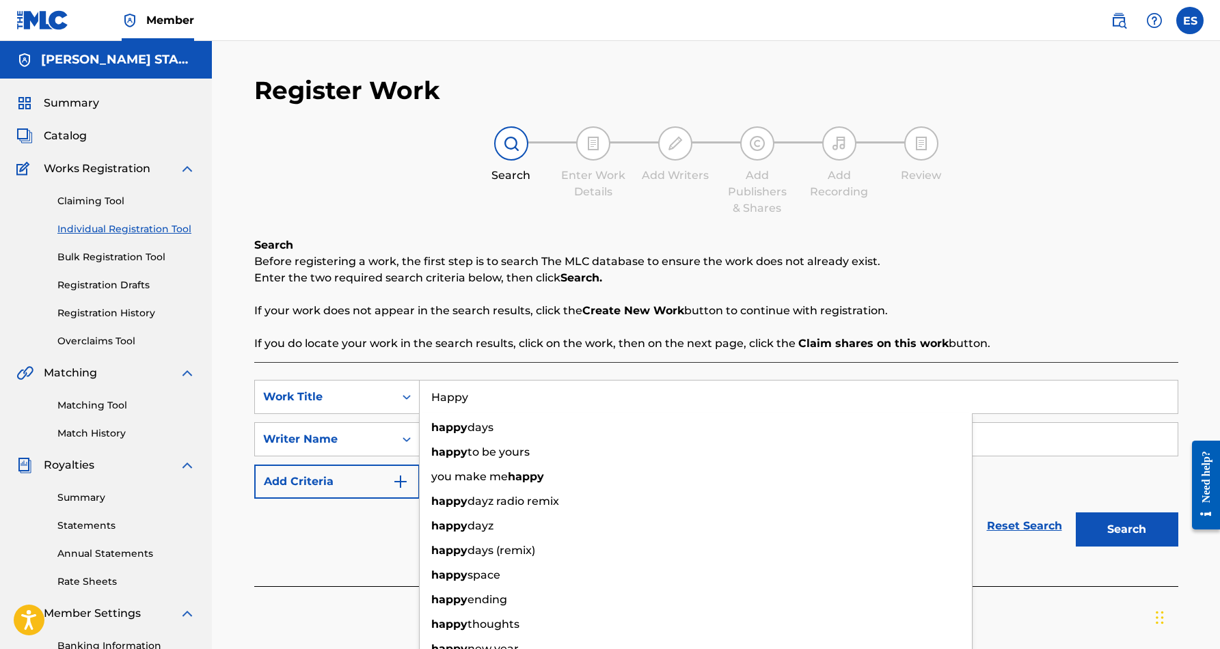
click at [367, 545] on div "Reset Search Search" at bounding box center [716, 526] width 924 height 55
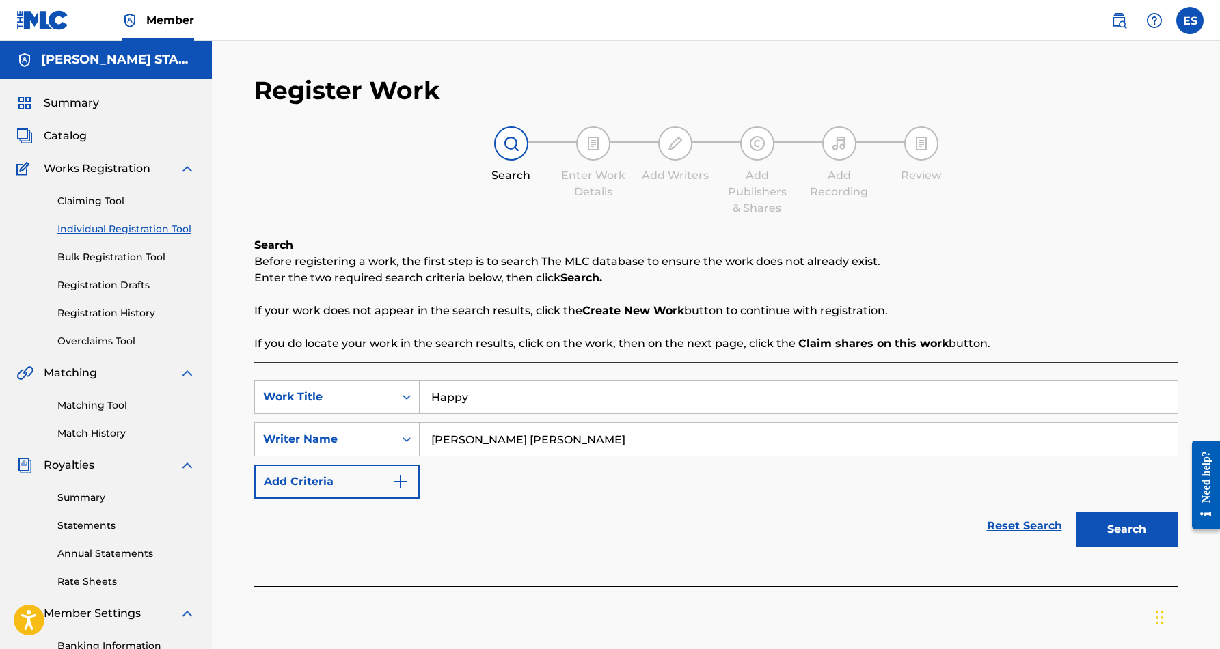
click at [1118, 538] on button "Search" at bounding box center [1126, 529] width 102 height 34
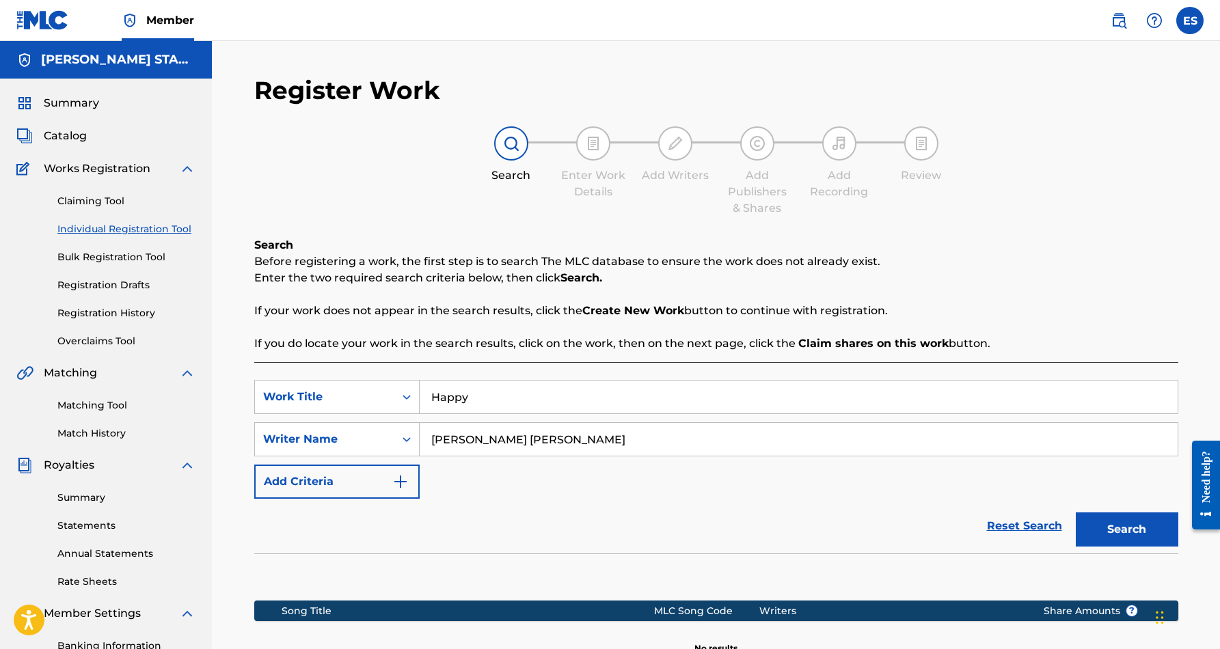
click at [498, 404] on input "Happy" at bounding box center [799, 397] width 758 height 33
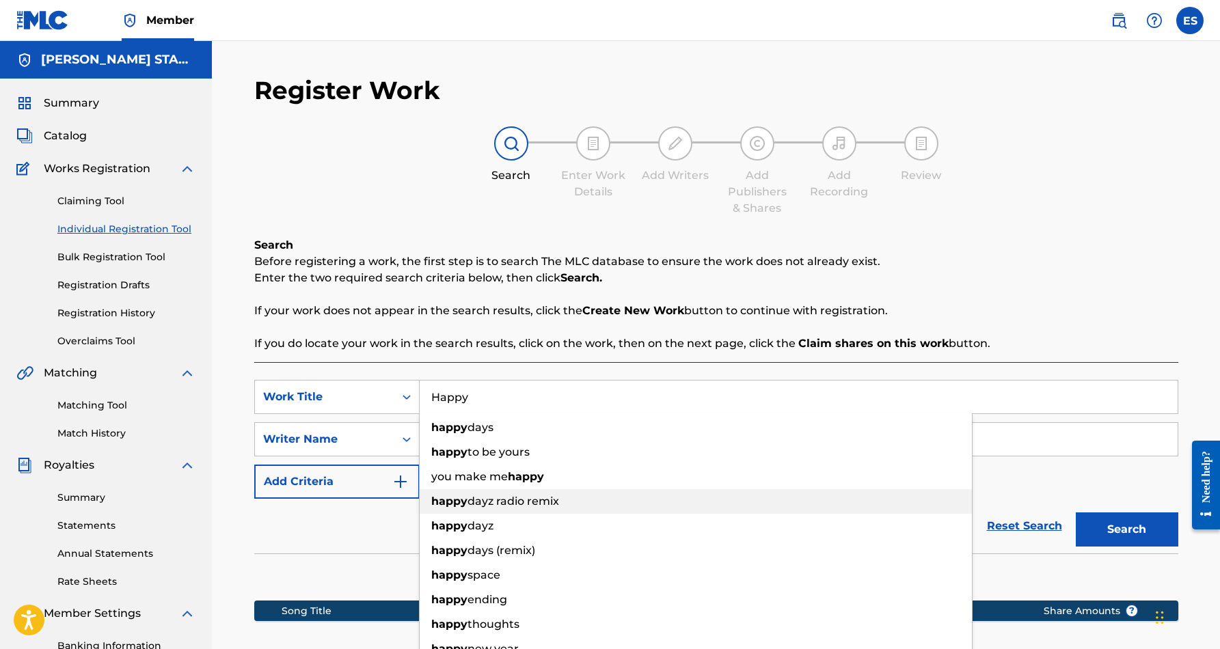
click at [520, 499] on span "dayz radio remix" at bounding box center [513, 501] width 92 height 13
type input "happy dayz radio remix"
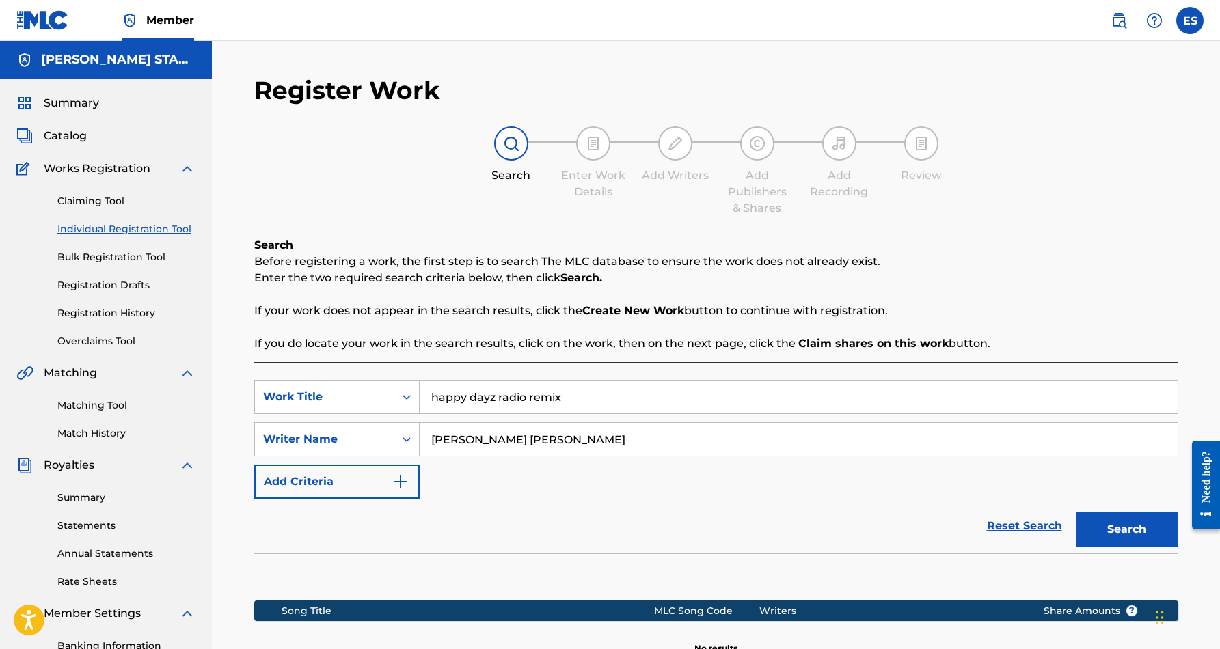
click at [1136, 530] on button "Search" at bounding box center [1126, 529] width 102 height 34
click at [109, 202] on link "Claiming Tool" at bounding box center [126, 201] width 138 height 14
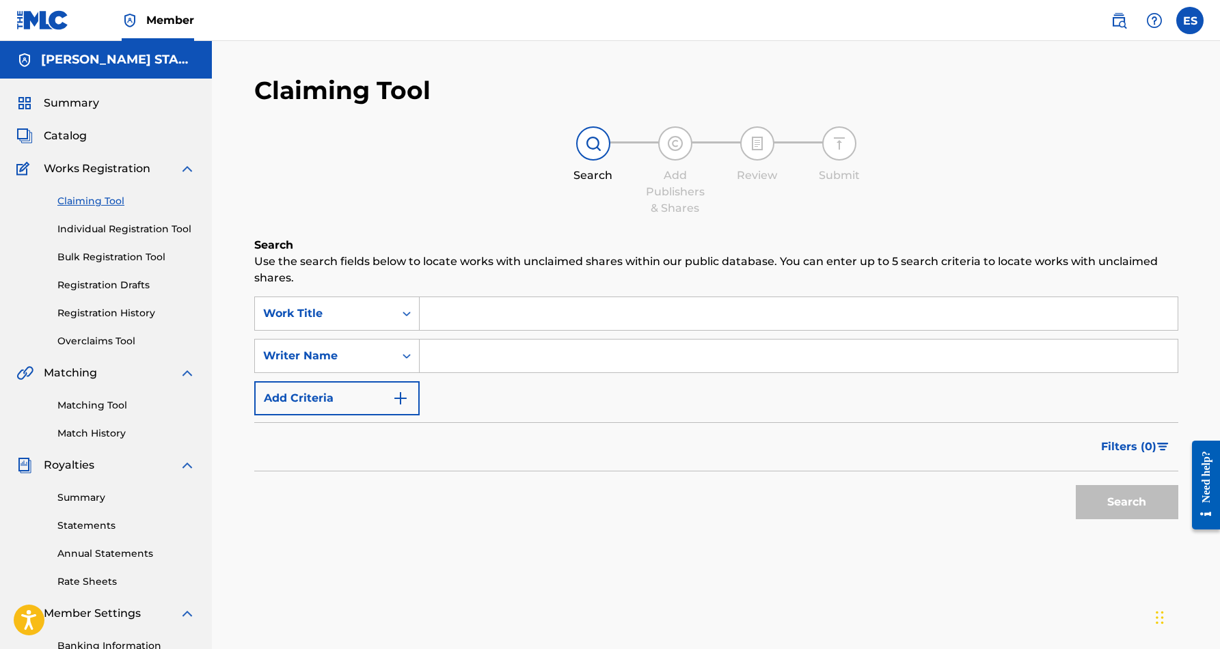
click at [73, 130] on span "Catalog" at bounding box center [65, 136] width 43 height 16
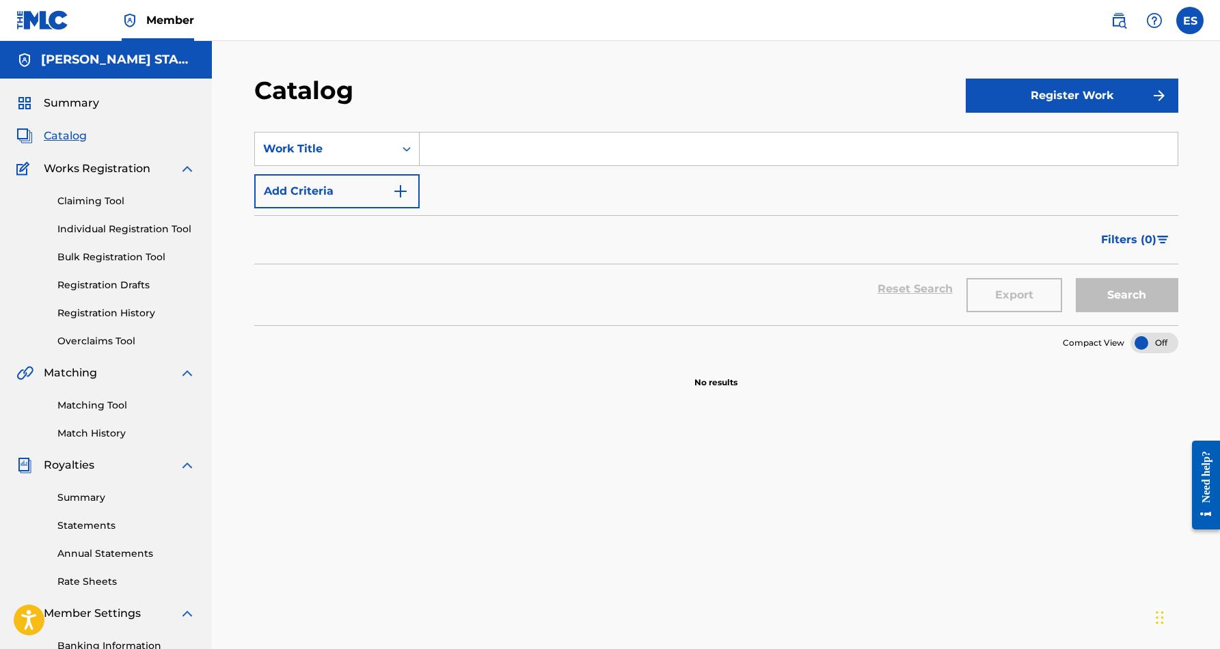
click at [97, 404] on link "Matching Tool" at bounding box center [126, 405] width 138 height 14
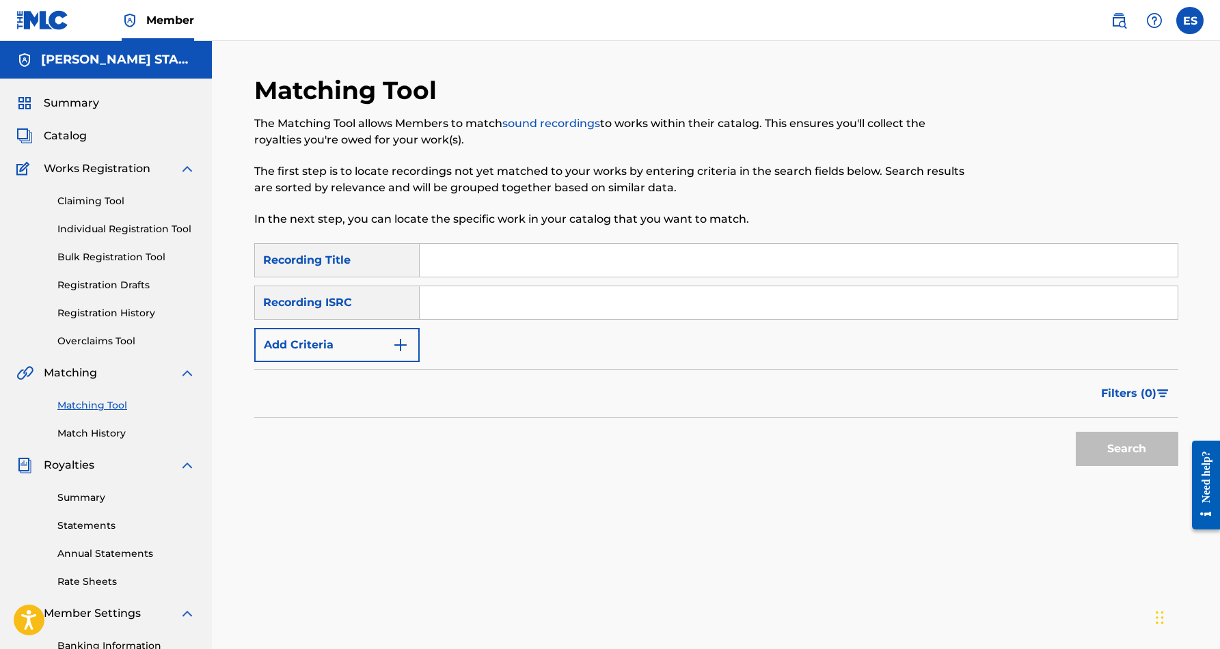
click at [1193, 16] on label at bounding box center [1189, 20] width 27 height 27
click at [1190, 20] on input "ES Eric Smith smidimuzic@gmail.com Notification Preferences Profile Log out" at bounding box center [1190, 20] width 0 height 0
click at [1058, 193] on p "Log out" at bounding box center [1057, 193] width 32 height 12
click at [1190, 20] on input "ES Eric Smith smidimuzic@gmail.com Notification Preferences Profile Log out" at bounding box center [1190, 20] width 0 height 0
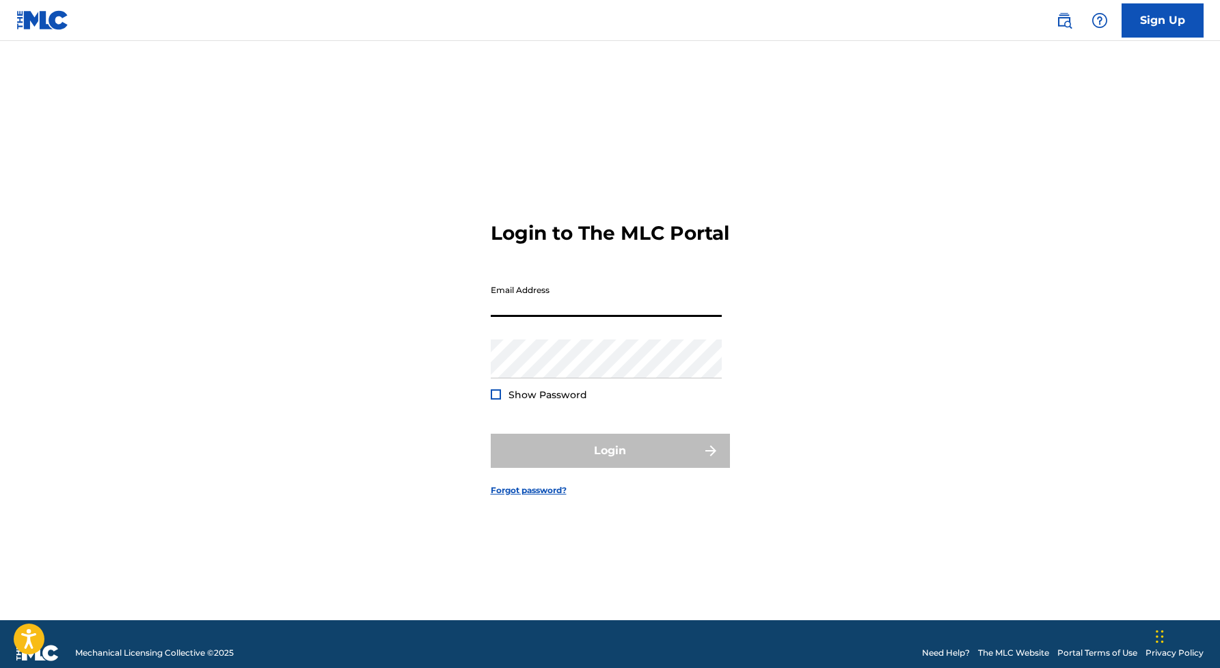
type input "[EMAIL_ADDRESS][DOMAIN_NAME]"
click at [609, 463] on button "Login" at bounding box center [610, 451] width 239 height 34
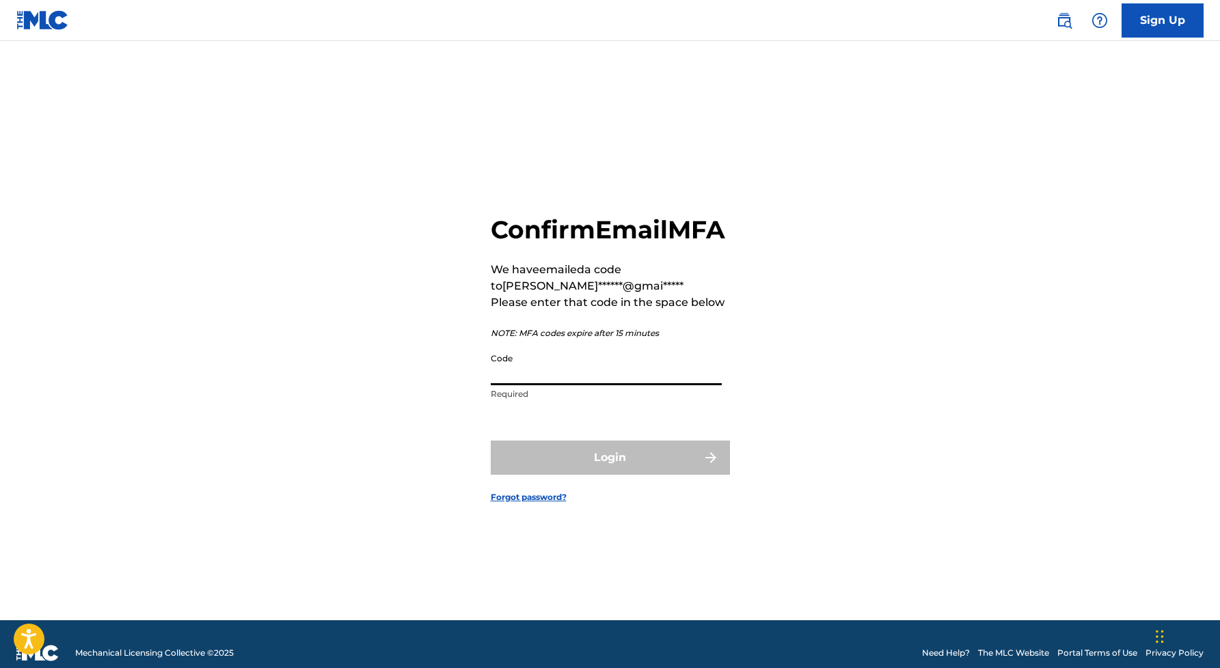
click at [568, 384] on input "Code" at bounding box center [606, 365] width 231 height 39
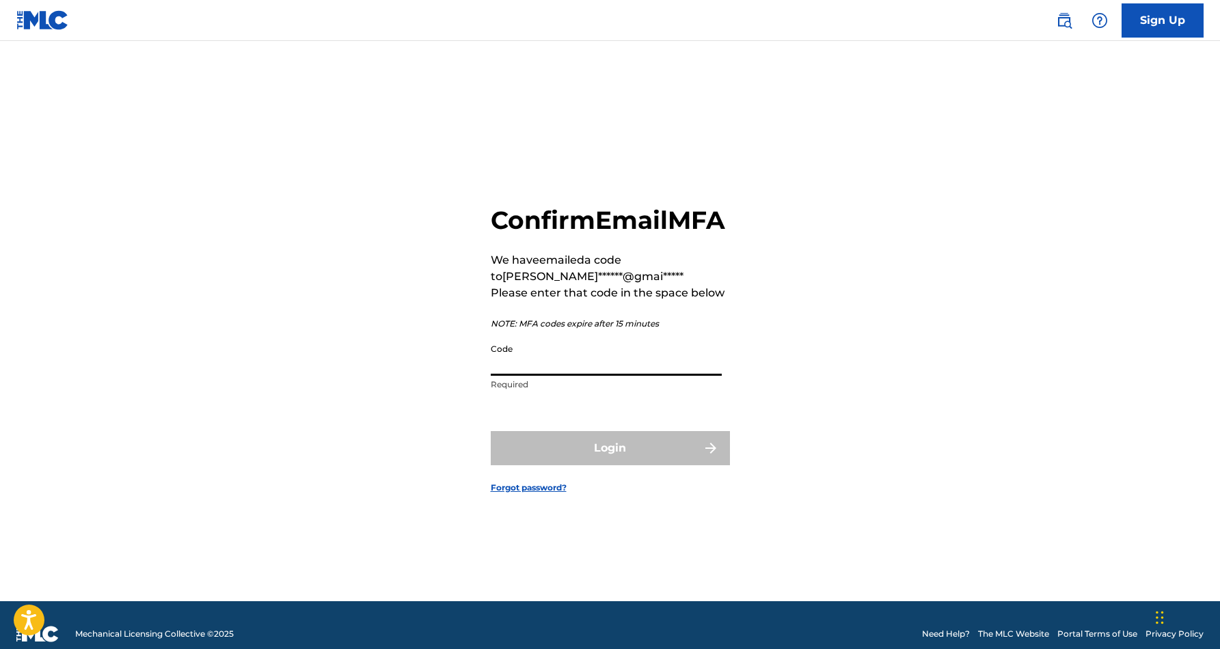
paste input "601715"
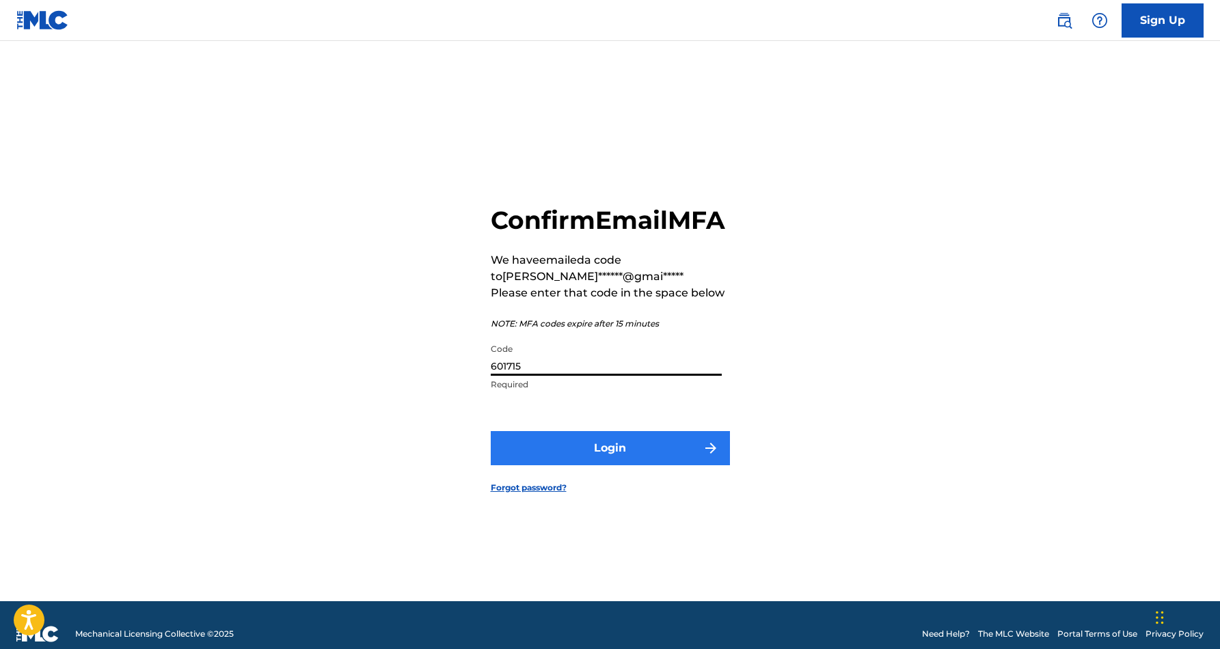
type input "601715"
click at [575, 465] on button "Login" at bounding box center [610, 448] width 239 height 34
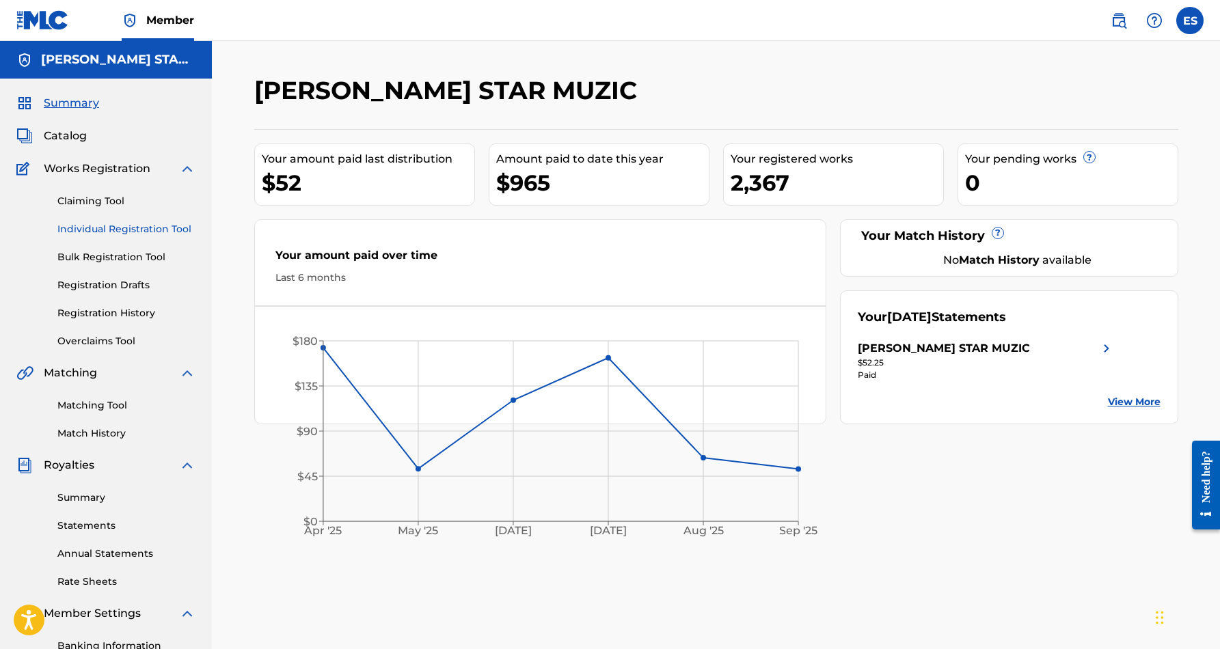
click at [109, 225] on link "Individual Registration Tool" at bounding box center [126, 229] width 138 height 14
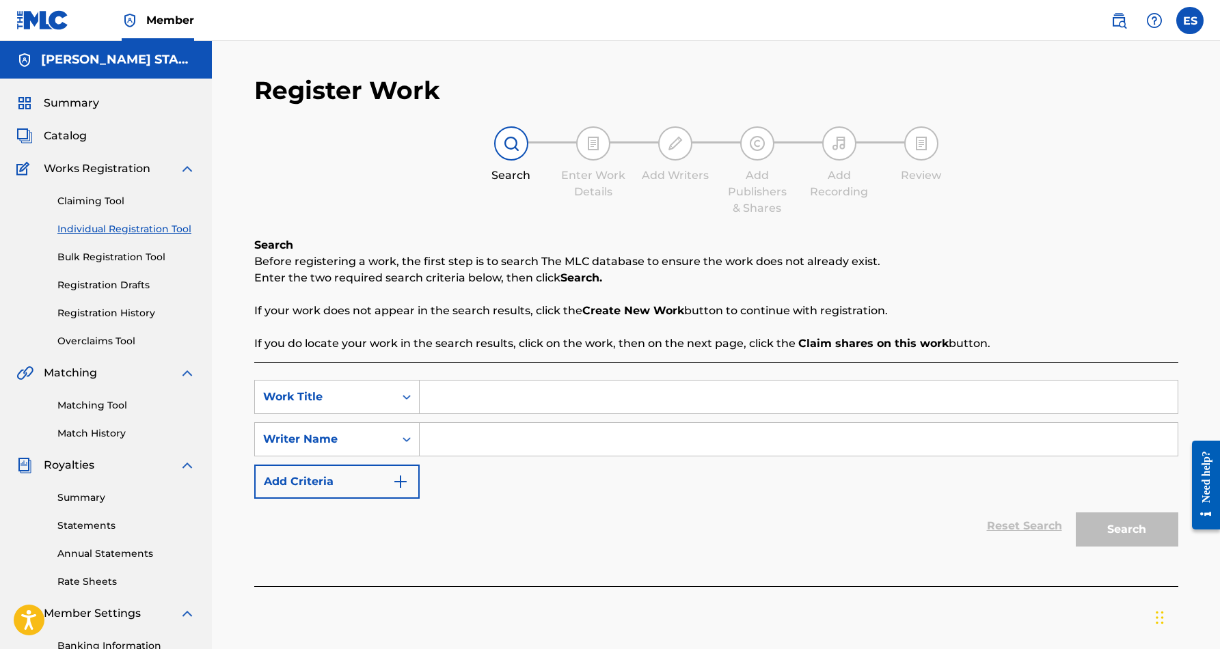
click at [457, 442] on input "Search Form" at bounding box center [799, 439] width 758 height 33
paste input "[PERSON_NAME] [PERSON_NAME]"
type input "[PERSON_NAME] [PERSON_NAME]"
click at [489, 398] on input "Search Form" at bounding box center [799, 397] width 758 height 33
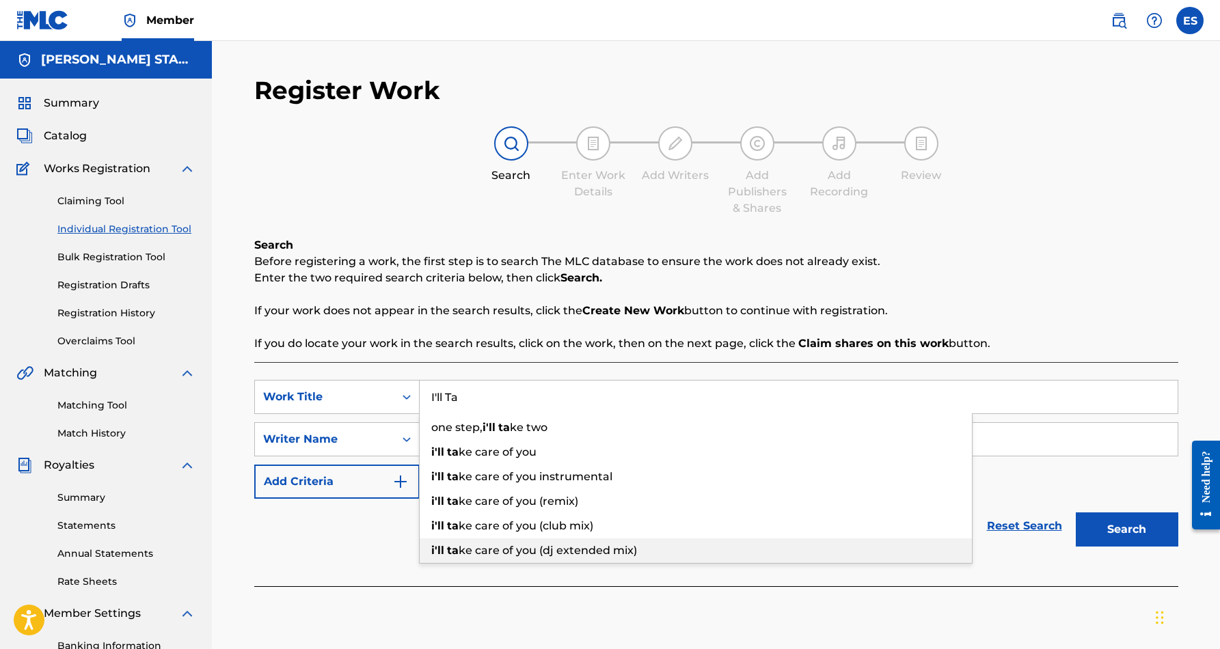
click at [521, 555] on span "ke care of you (dj extended mix)" at bounding box center [547, 550] width 178 height 13
type input "i'll take care of you (dj extended mix)"
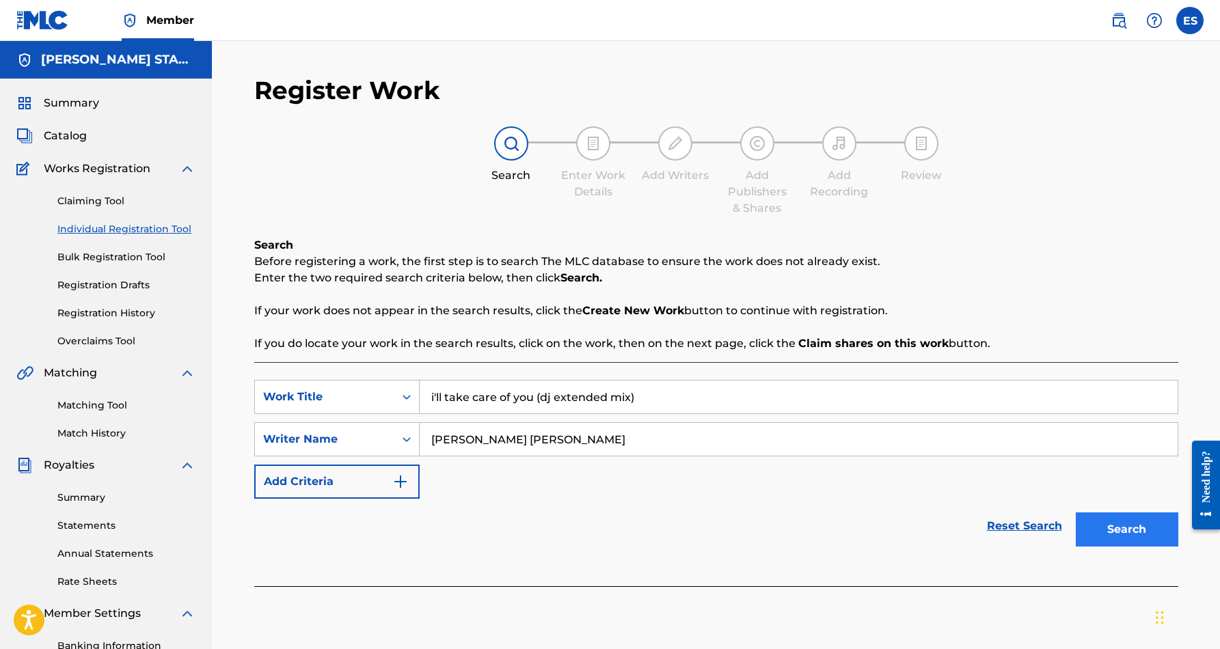
click at [1139, 530] on button "Search" at bounding box center [1126, 529] width 102 height 34
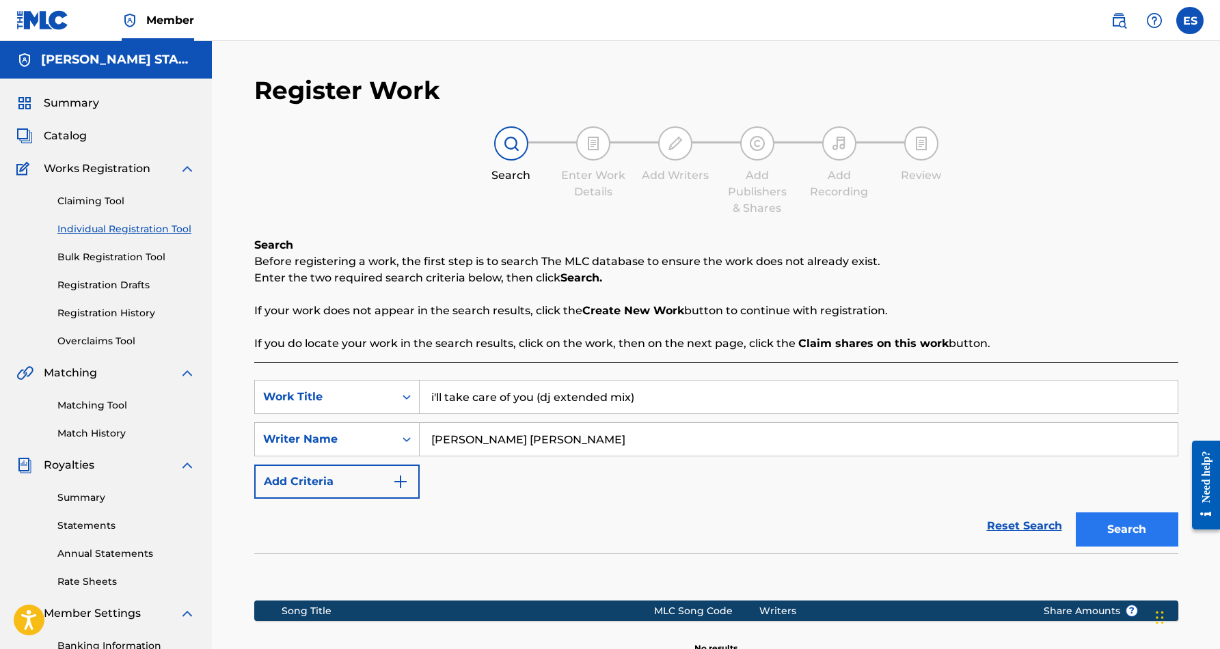
click at [1088, 530] on button "Search" at bounding box center [1126, 529] width 102 height 34
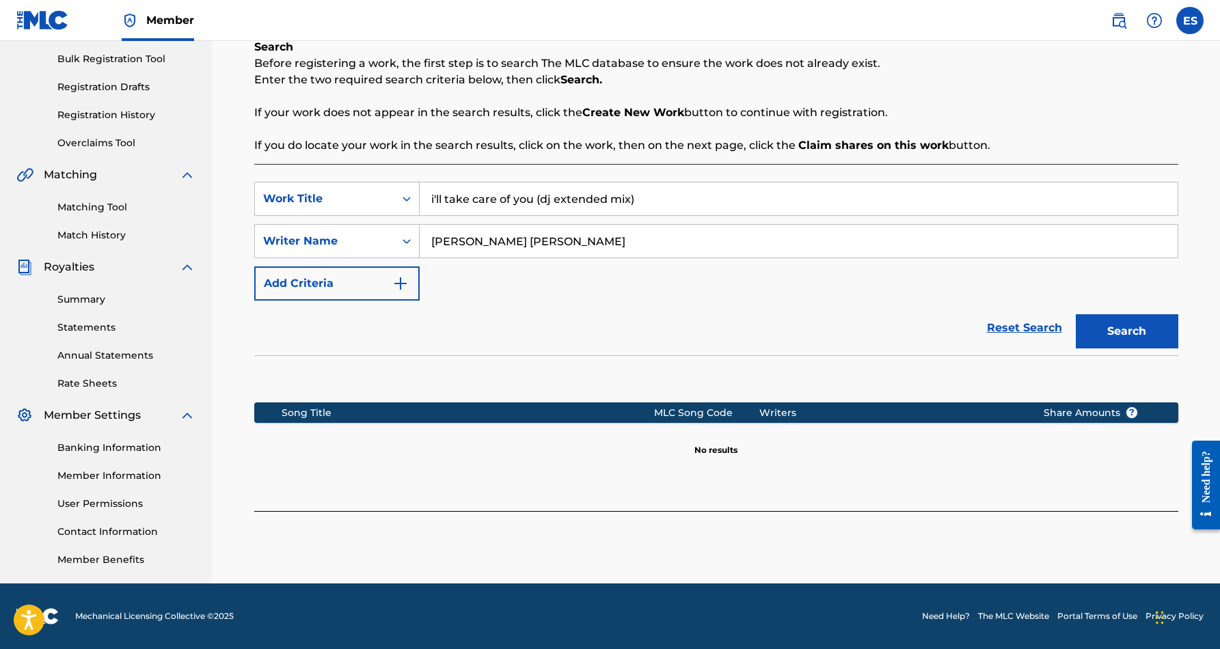
scroll to position [198, 0]
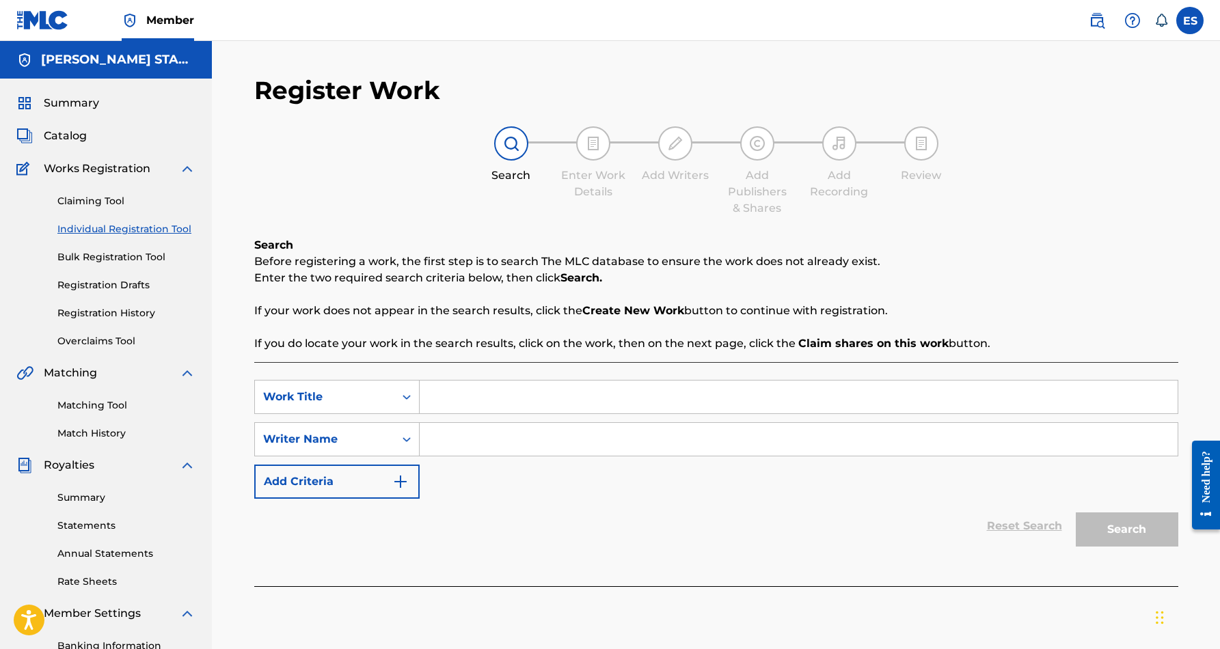
click at [518, 441] on input "Search Form" at bounding box center [799, 439] width 758 height 33
click at [448, 396] on input "Search Form" at bounding box center [799, 397] width 758 height 33
paste input "Eric Douglas Smith"
type input "Eric Douglas Smith"
click at [473, 442] on input "Search Form" at bounding box center [799, 439] width 758 height 33
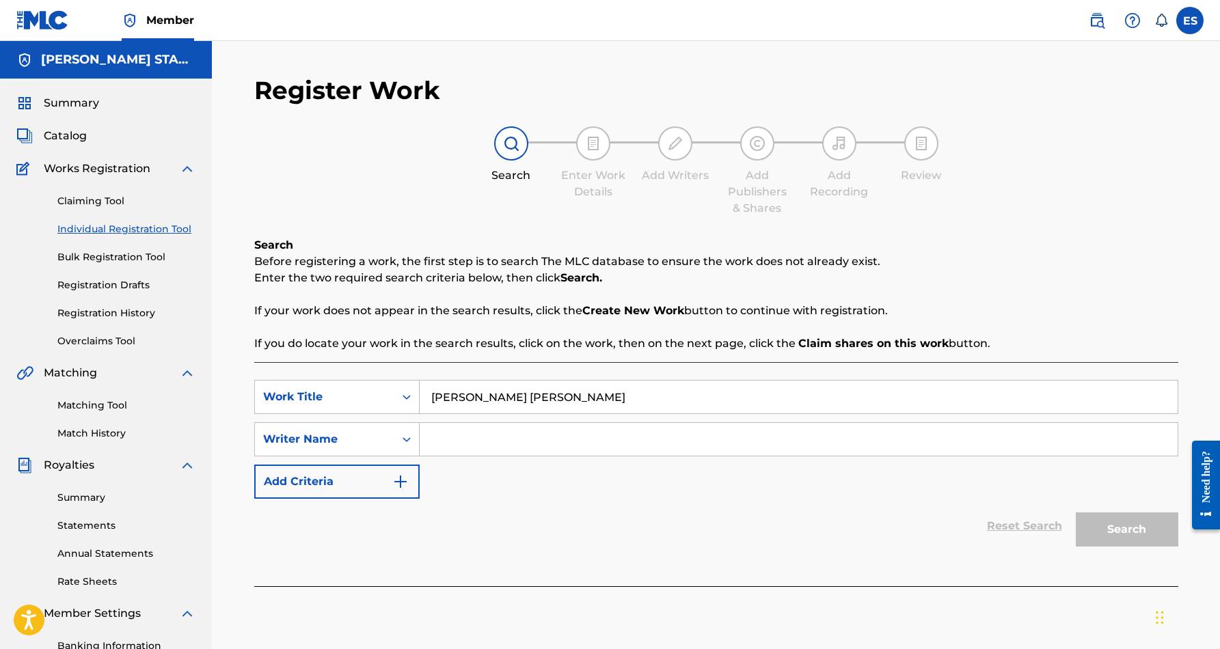
paste input "Eric Douglas Smith"
type input "Eric Douglas Smith"
click at [540, 401] on input "Eric Douglas Smith" at bounding box center [799, 397] width 758 height 33
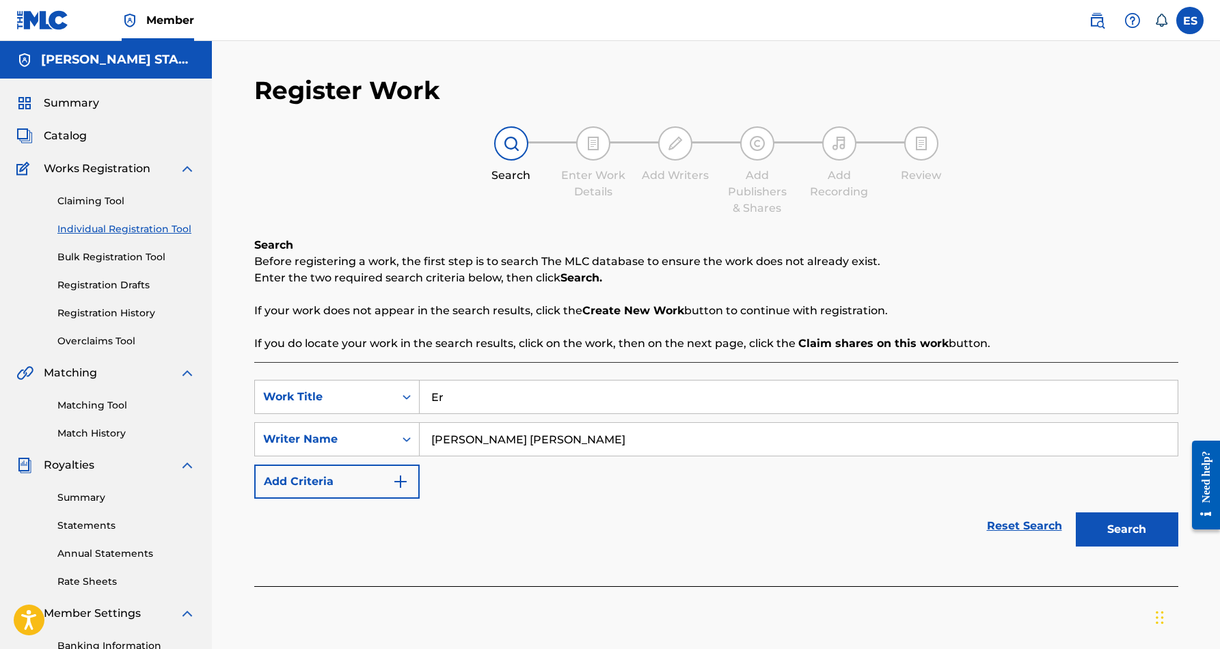
type input "E"
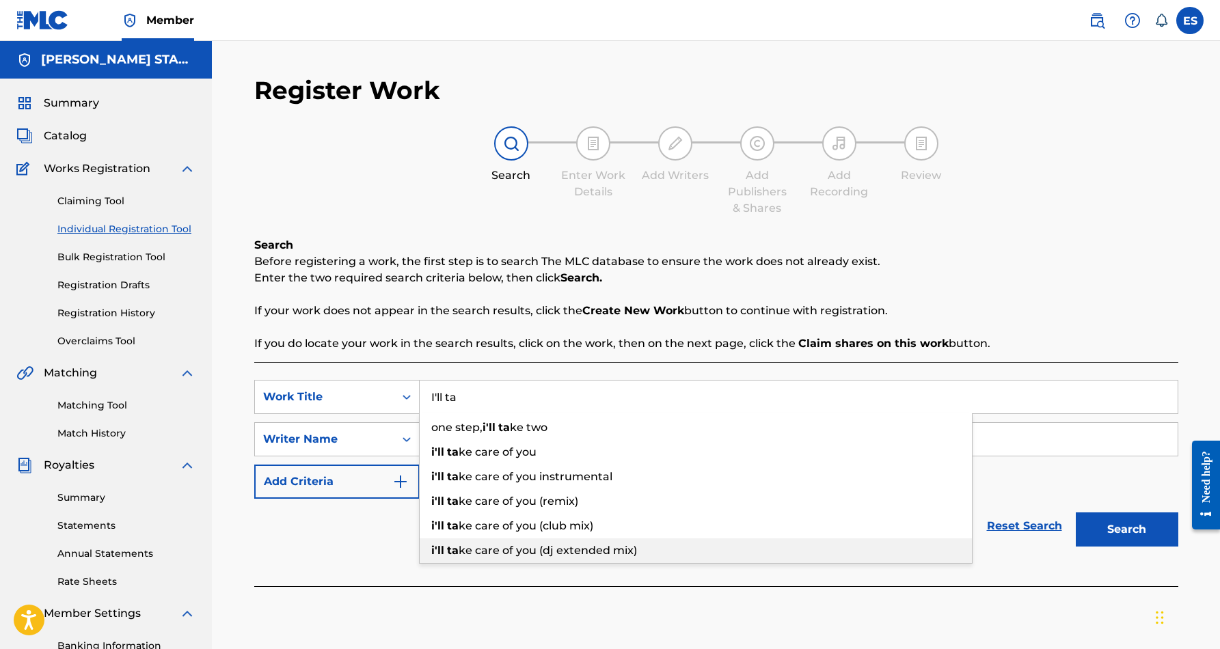
click at [573, 547] on span "ke care of you (dj extended mix)" at bounding box center [547, 550] width 178 height 13
type input "i'll take care of you (dj extended mix)"
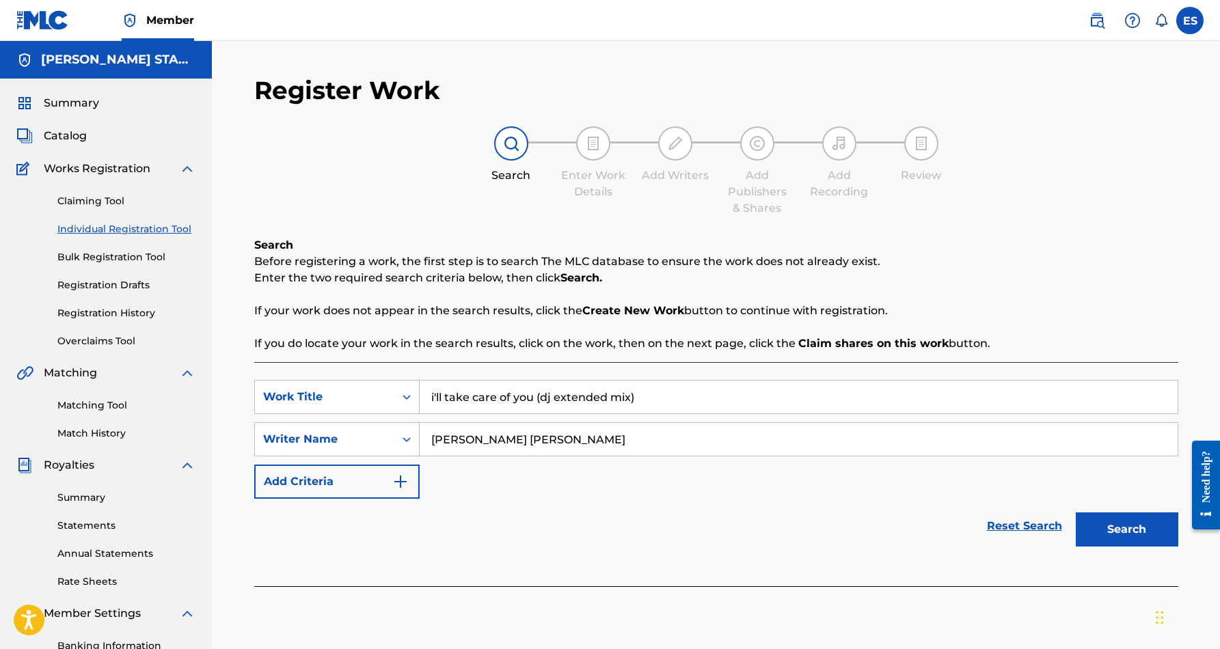
click at [863, 538] on div "Reset Search Search" at bounding box center [716, 526] width 924 height 55
click at [825, 540] on div "Reset Search Search" at bounding box center [716, 526] width 924 height 55
click at [1096, 535] on button "Search" at bounding box center [1126, 529] width 102 height 34
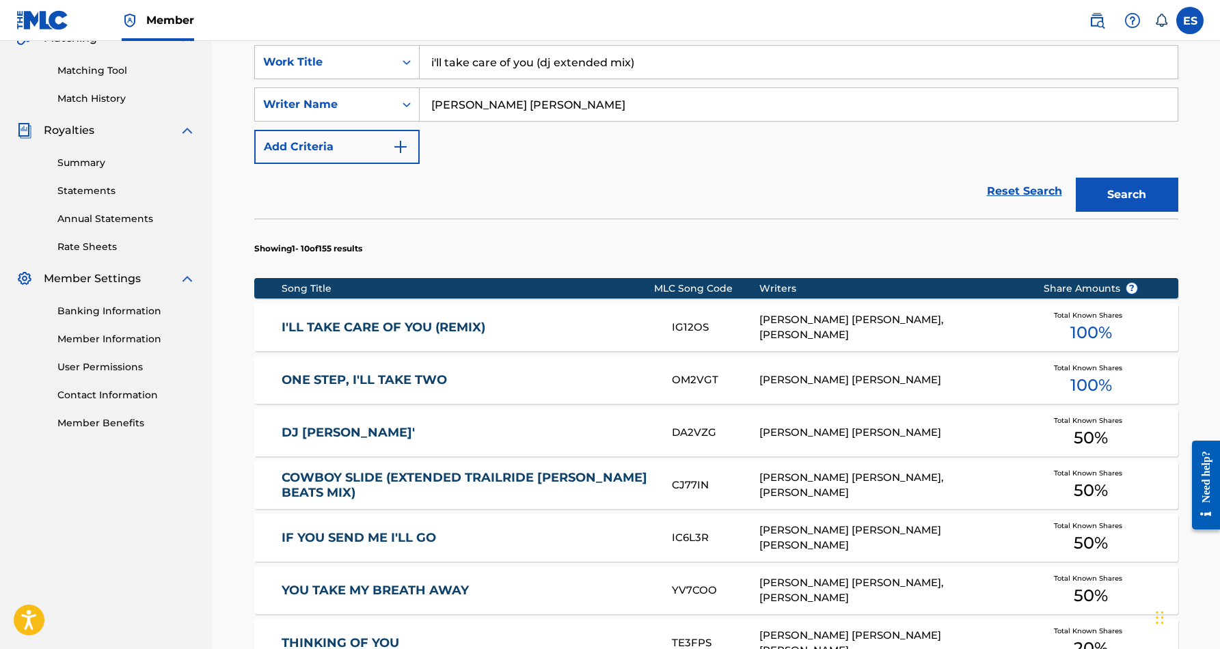
scroll to position [337, 0]
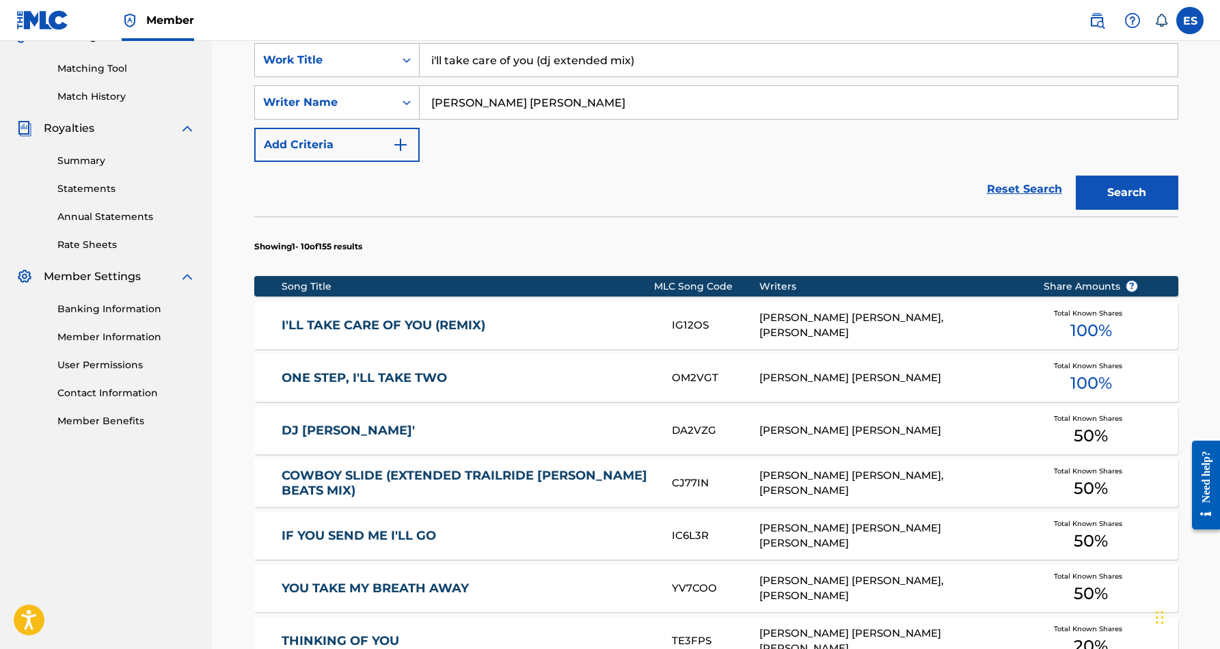
click at [549, 326] on link "I'LL TAKE CARE OF YOU (REMIX)" at bounding box center [467, 326] width 372 height 16
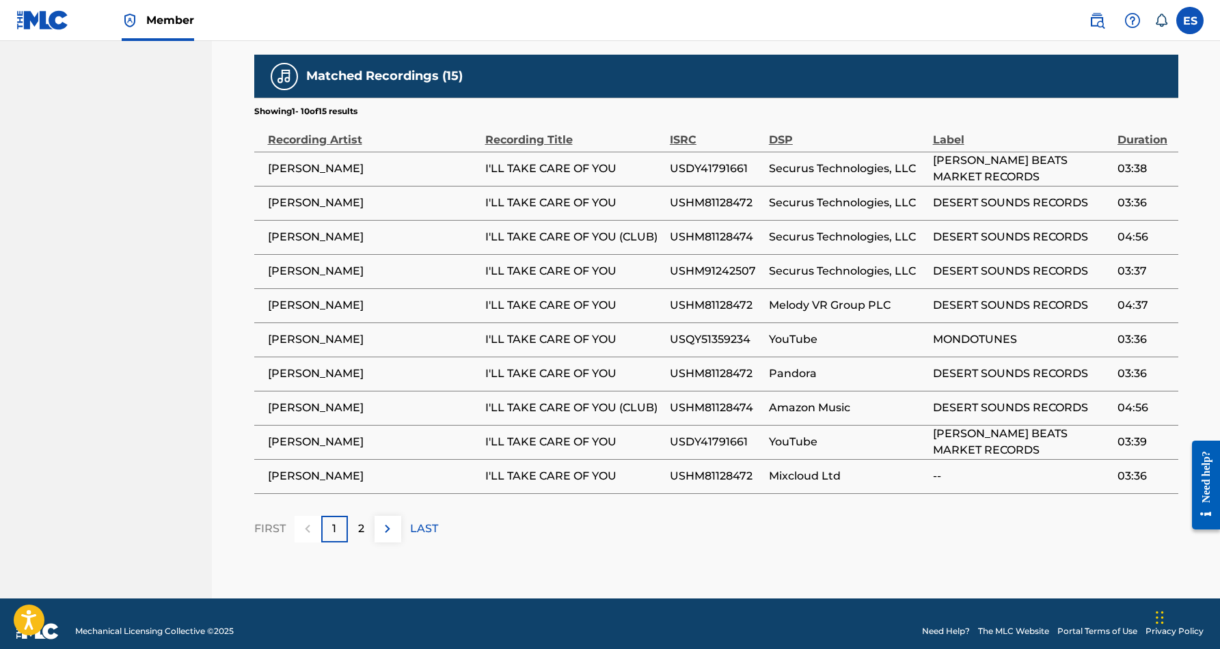
scroll to position [837, 0]
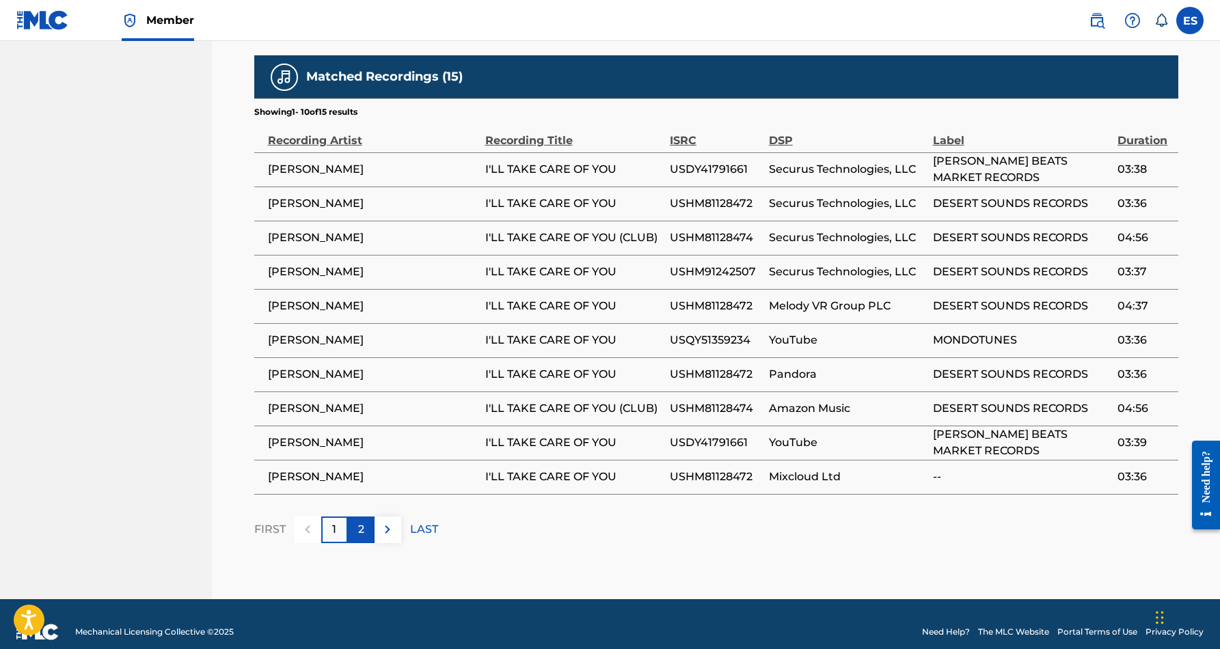
click at [359, 521] on p "2" at bounding box center [361, 529] width 6 height 16
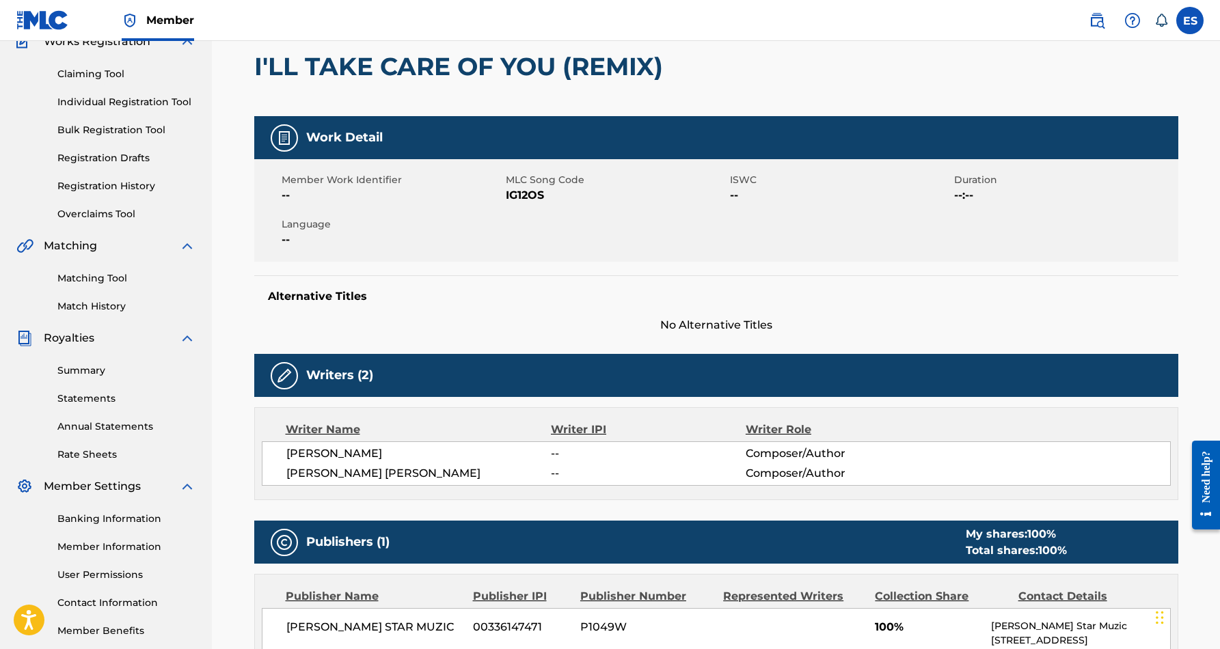
scroll to position [118, 0]
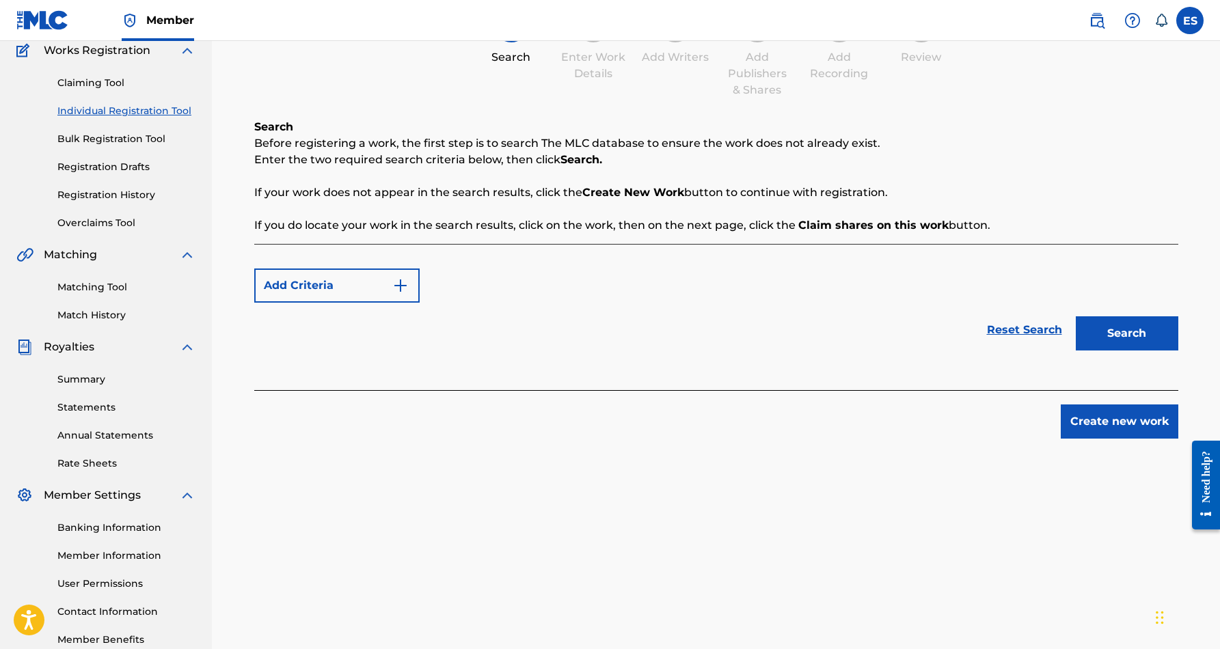
scroll to position [198, 0]
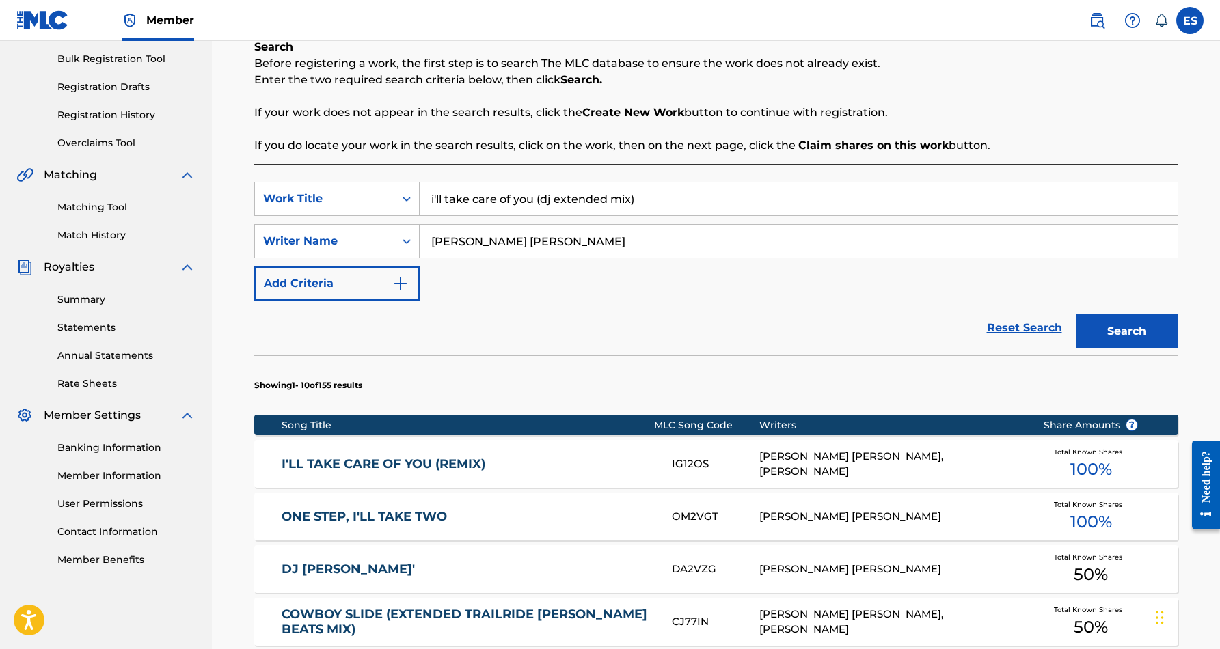
click at [646, 204] on input "i'll take care of you (dj extended mix)" at bounding box center [799, 198] width 758 height 33
type input "i"
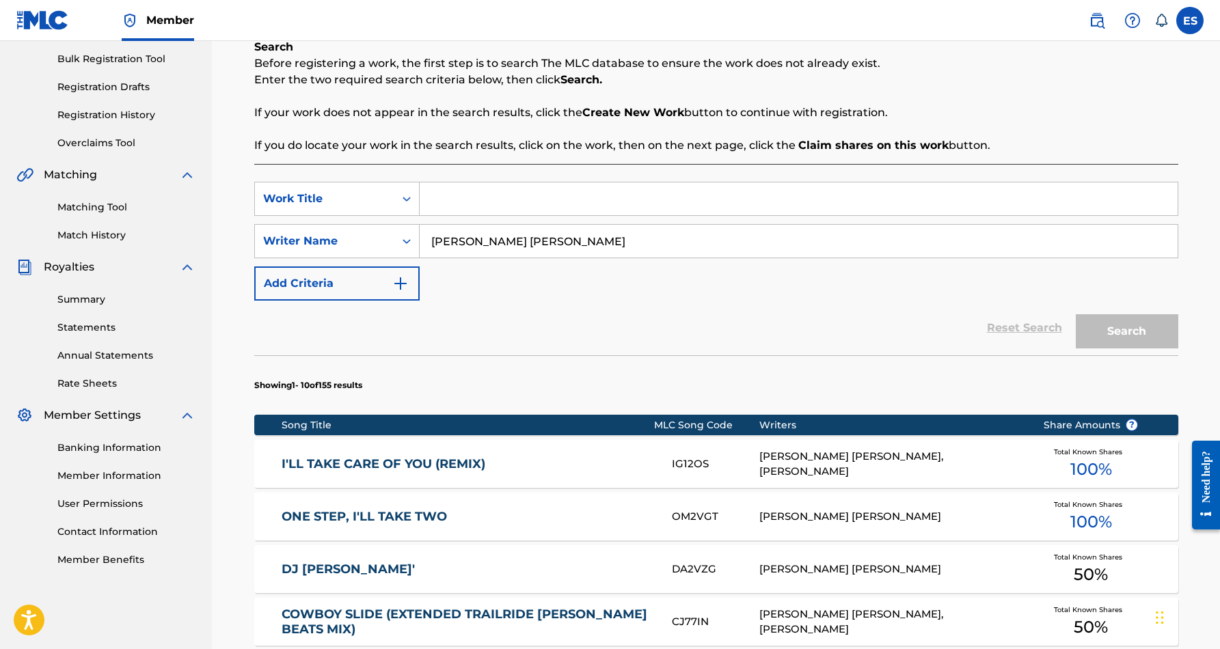
paste input "THE DEVIL MADE ME DO IT"
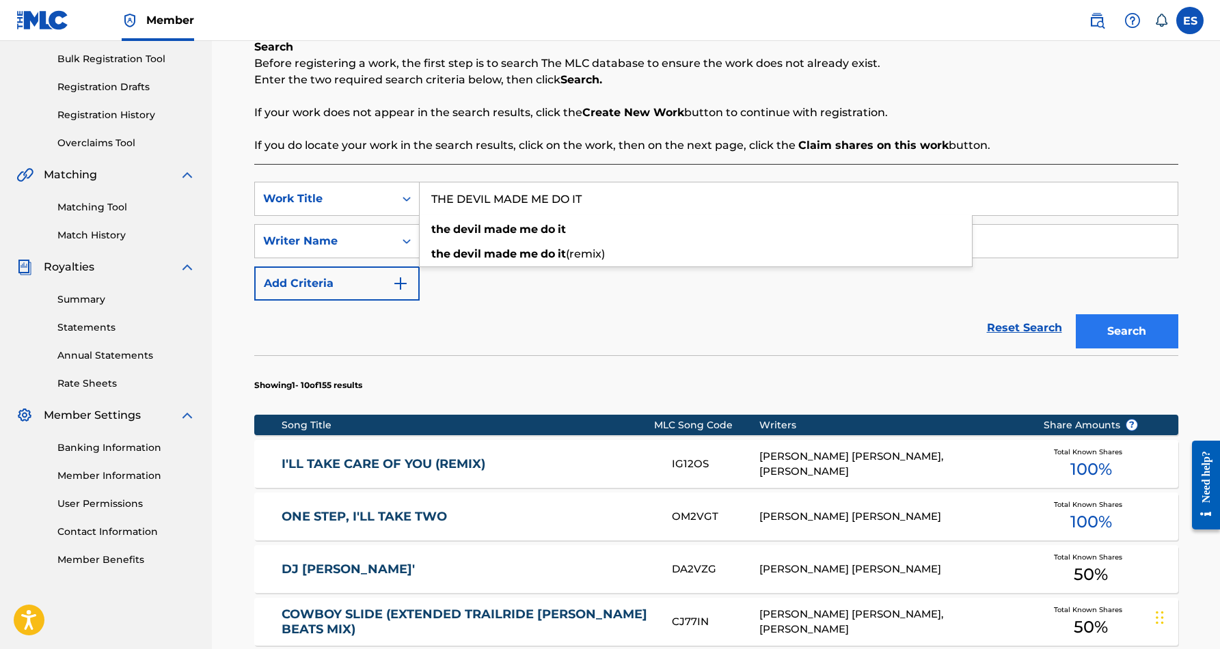
type input "THE DEVIL MADE ME DO IT"
click at [1093, 324] on button "Search" at bounding box center [1126, 331] width 102 height 34
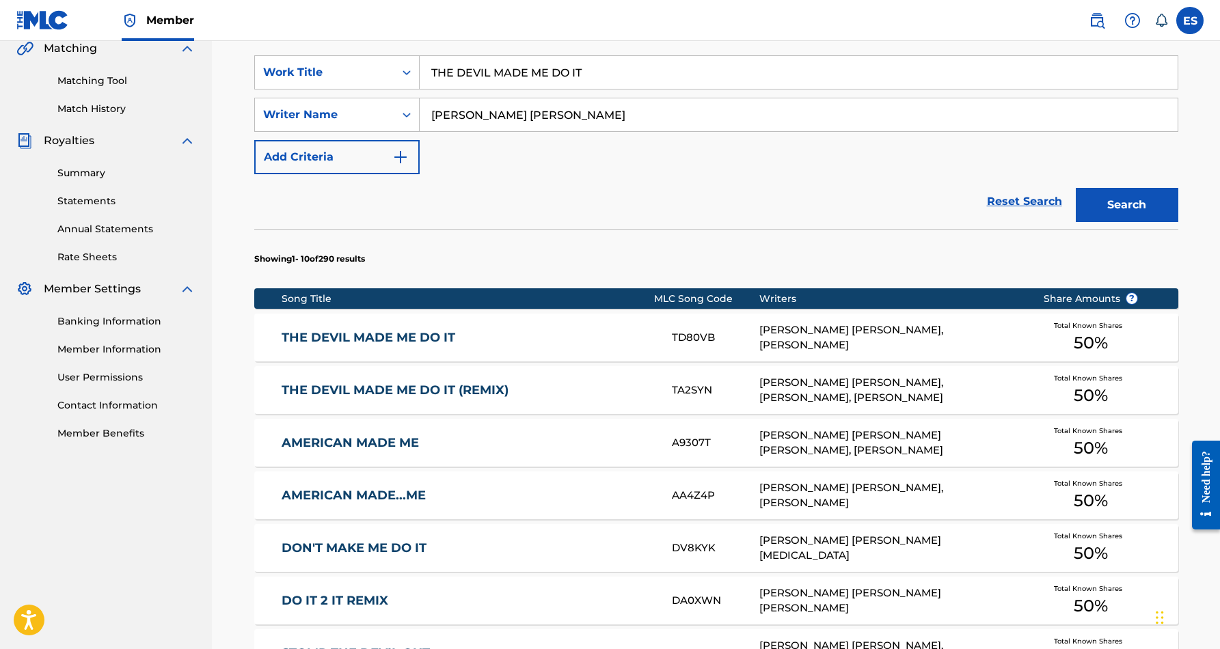
scroll to position [340, 0]
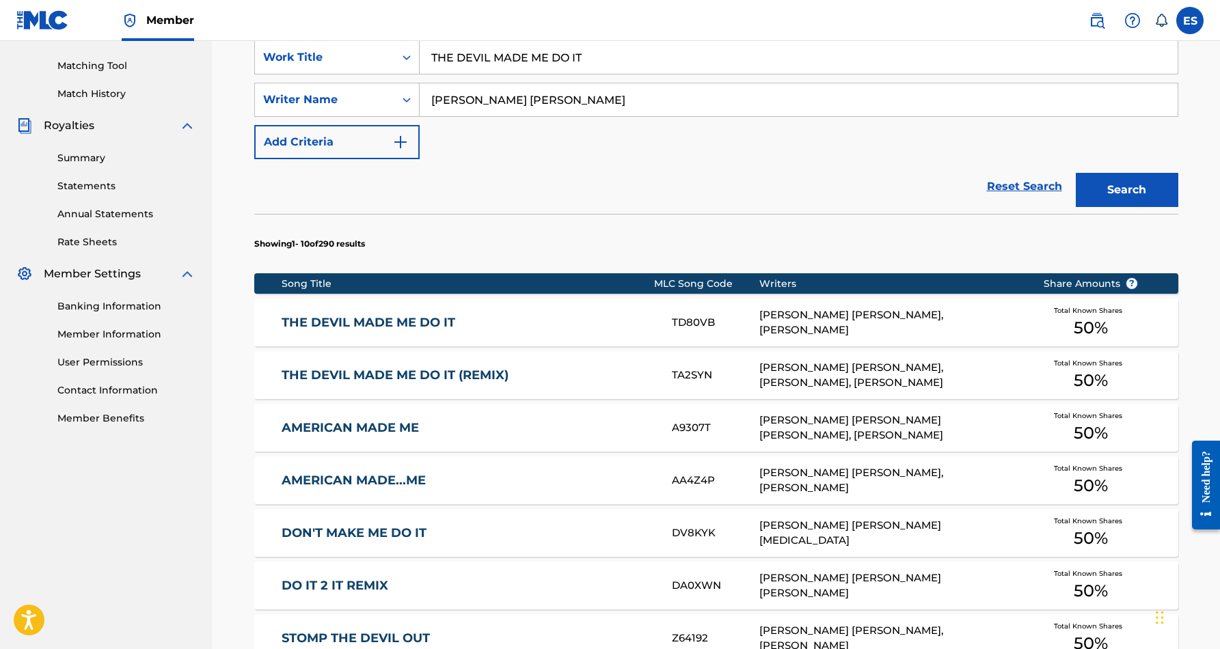
click at [424, 327] on link "THE DEVIL MADE ME DO IT" at bounding box center [467, 323] width 372 height 16
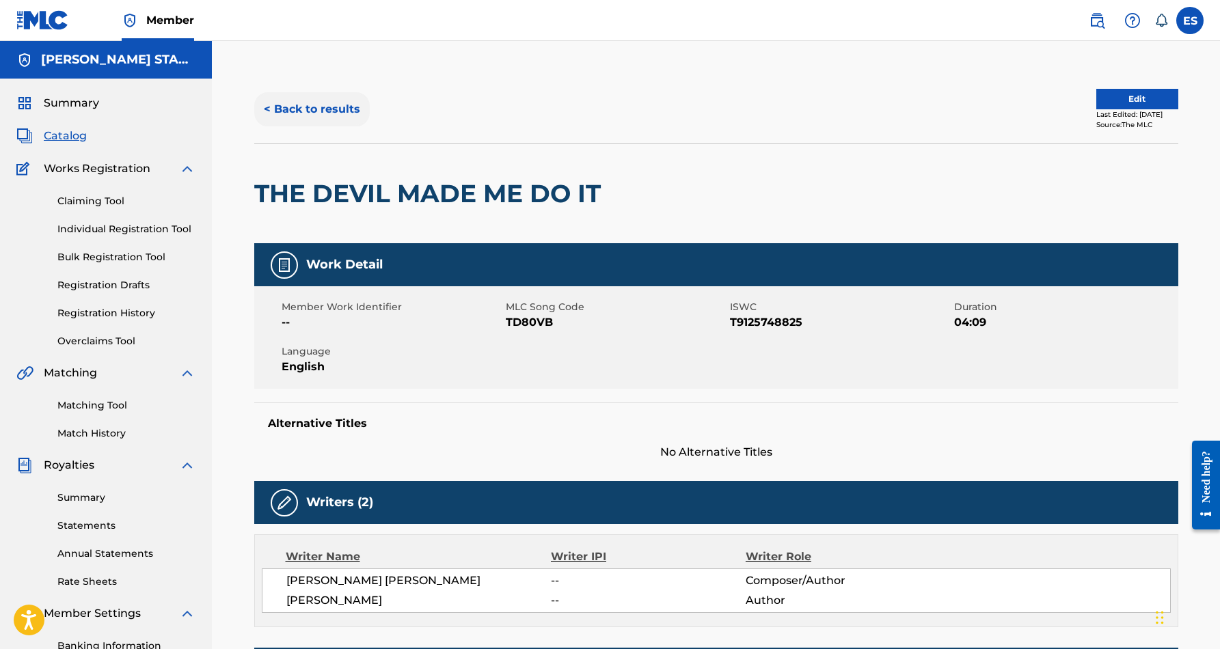
click at [339, 102] on button "< Back to results" at bounding box center [311, 109] width 115 height 34
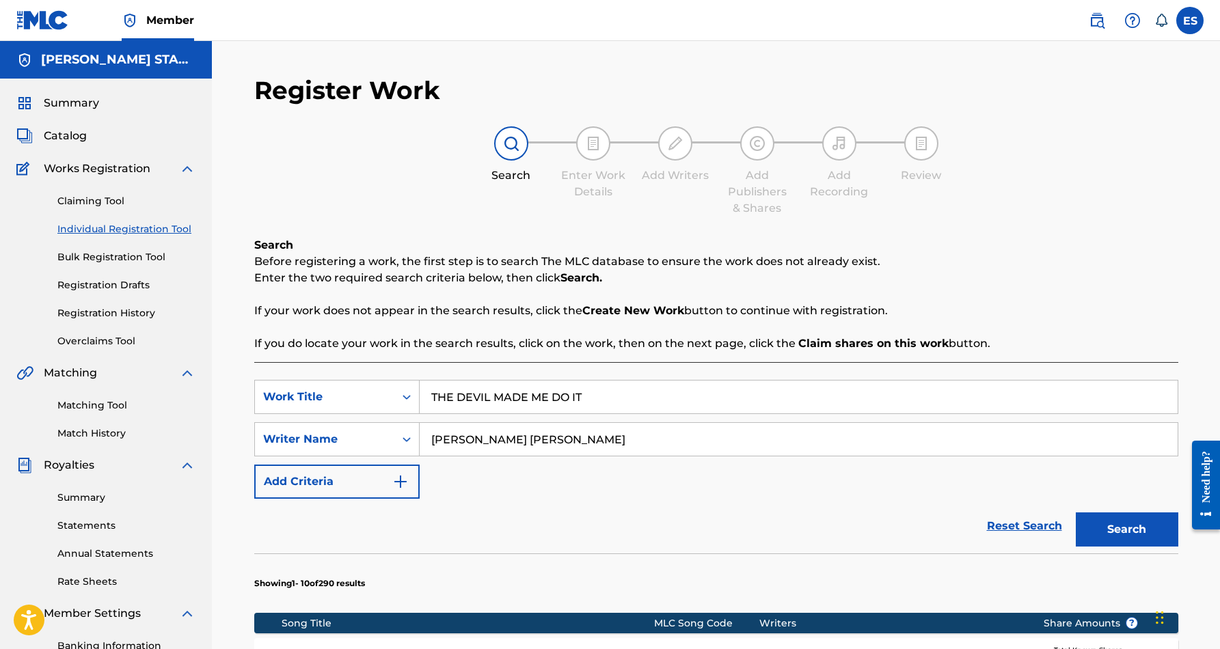
scroll to position [198, 0]
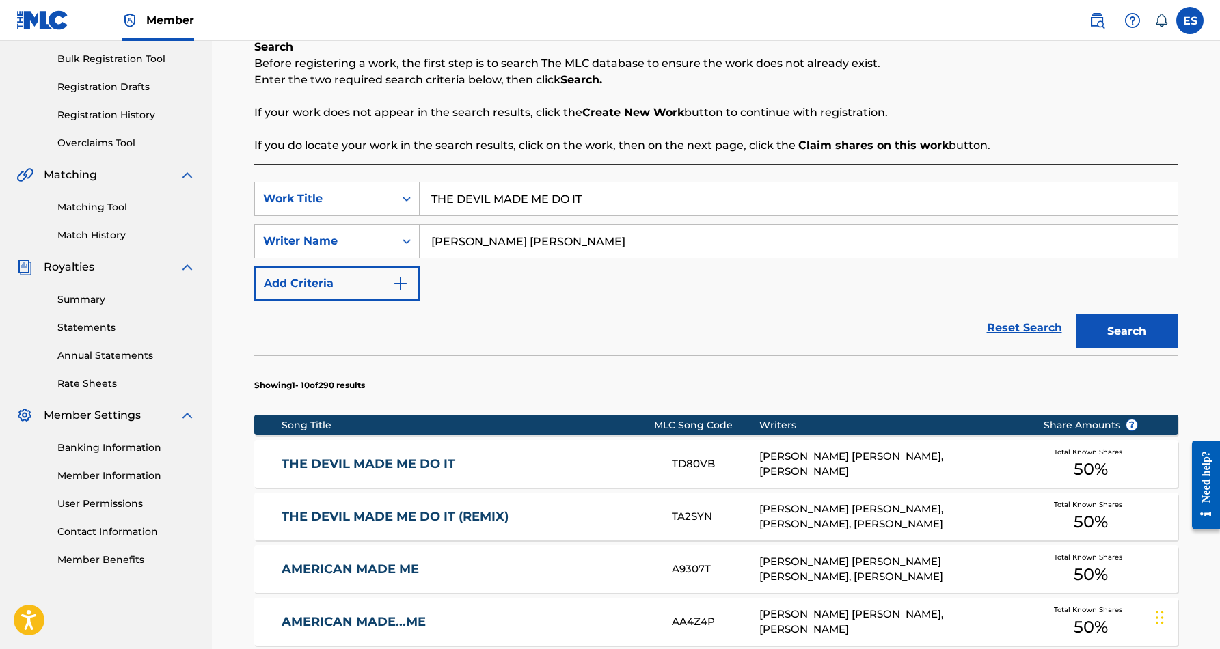
click at [588, 195] on input "THE DEVIL MADE ME DO IT" at bounding box center [799, 198] width 758 height 33
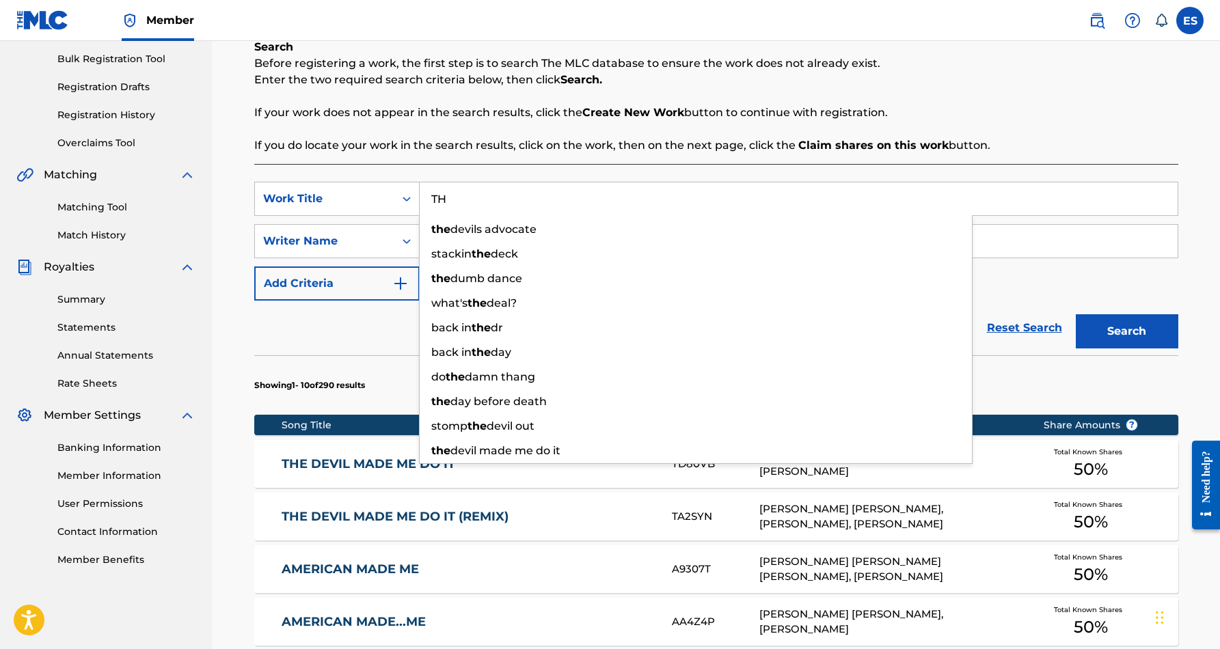
type input "T"
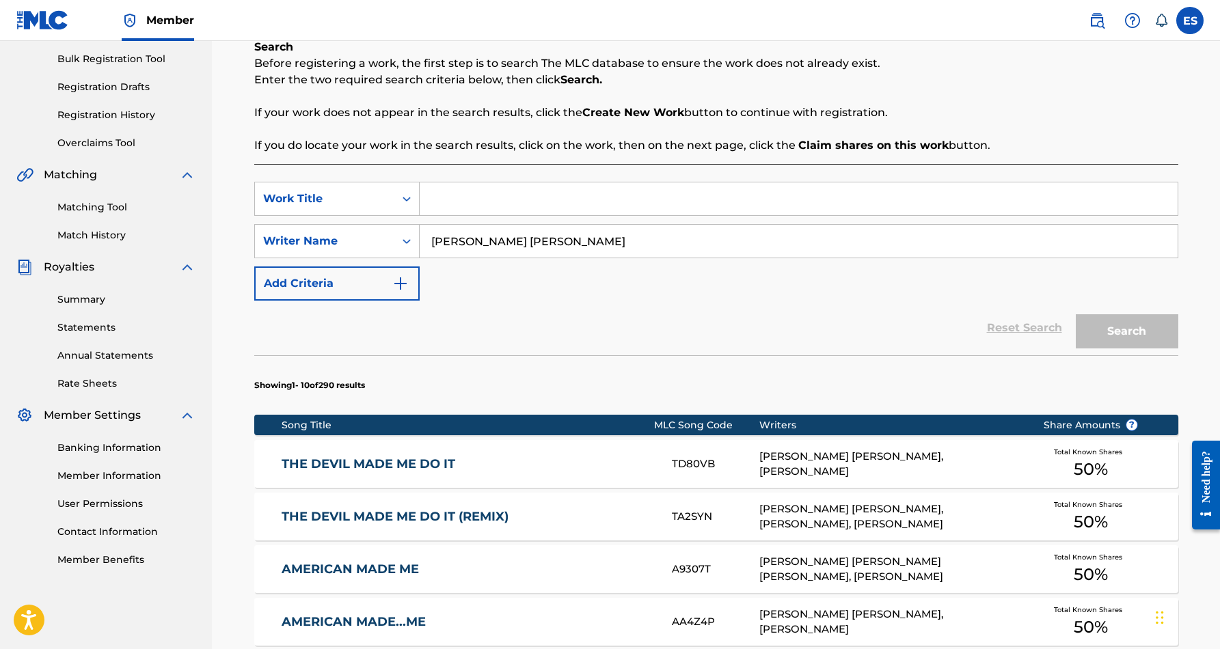
paste input "I LL TAKE CARE OF YOU"
type input "I LL TAKE CARE OF YOU"
click at [1112, 323] on button "Search" at bounding box center [1126, 331] width 102 height 34
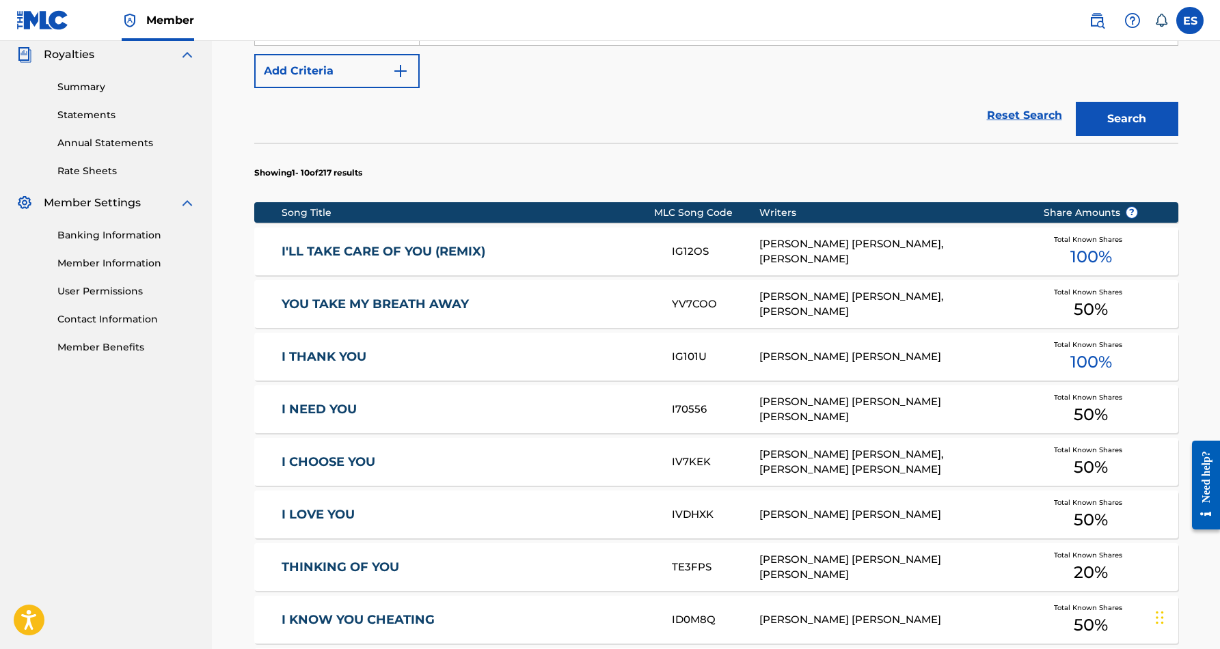
scroll to position [381, 0]
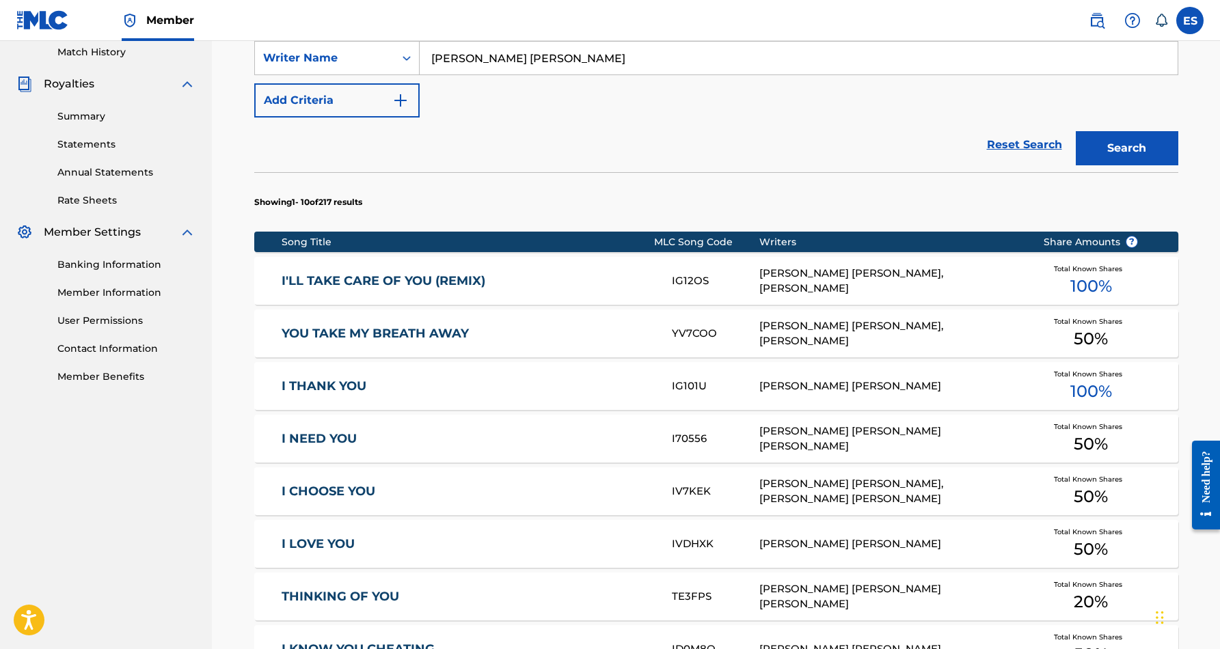
click at [462, 275] on link "I'LL TAKE CARE OF YOU (REMIX)" at bounding box center [467, 281] width 372 height 16
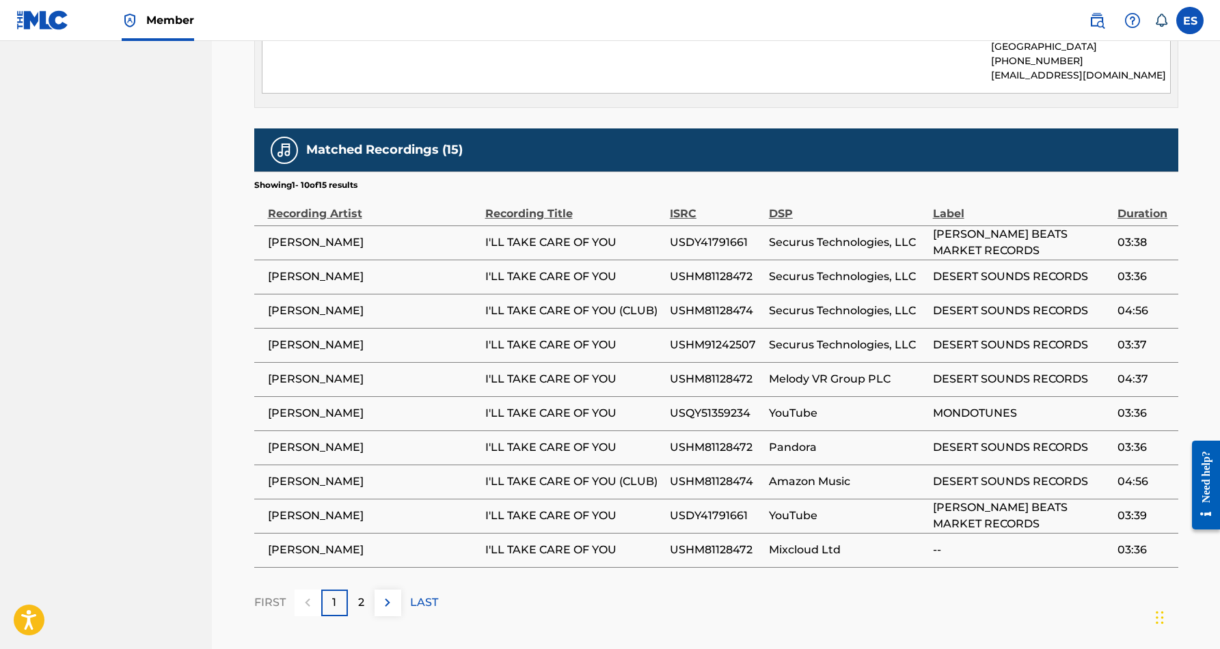
scroll to position [765, 0]
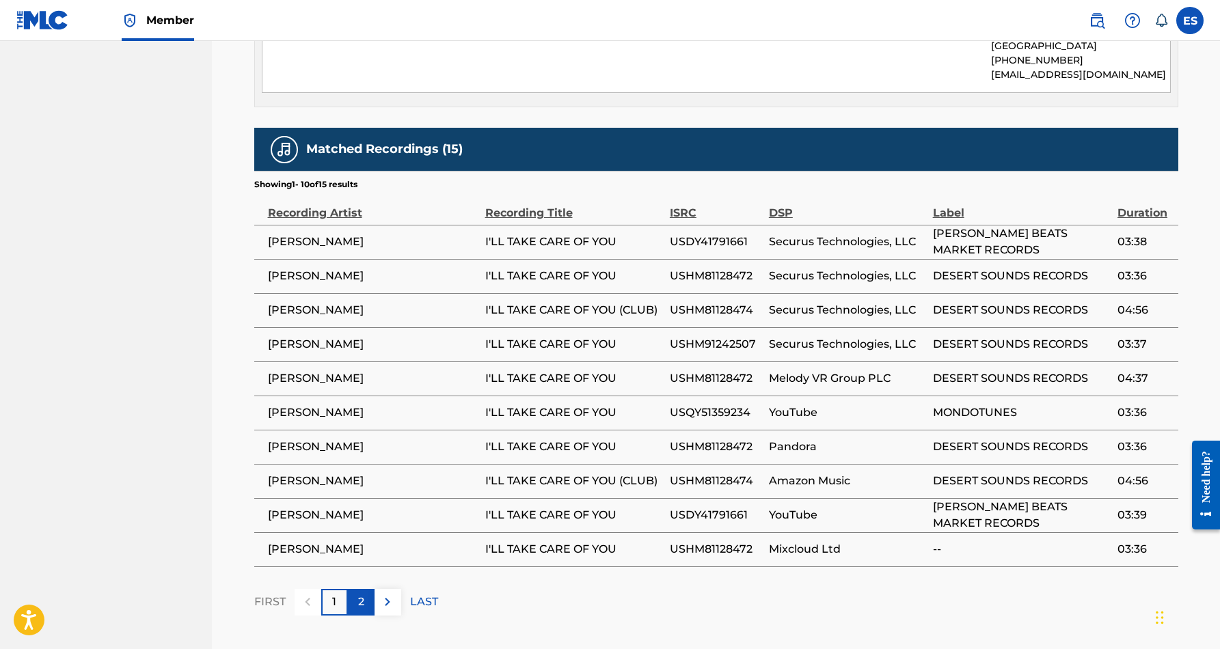
click at [361, 594] on p "2" at bounding box center [361, 602] width 6 height 16
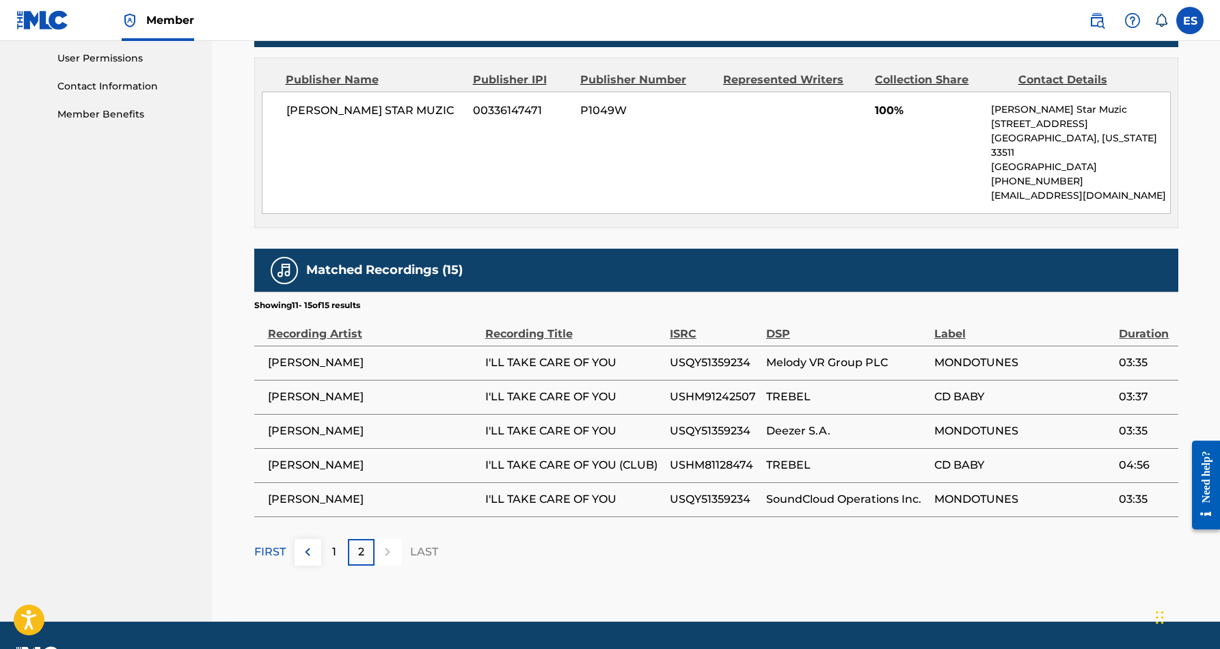
scroll to position [652, 0]
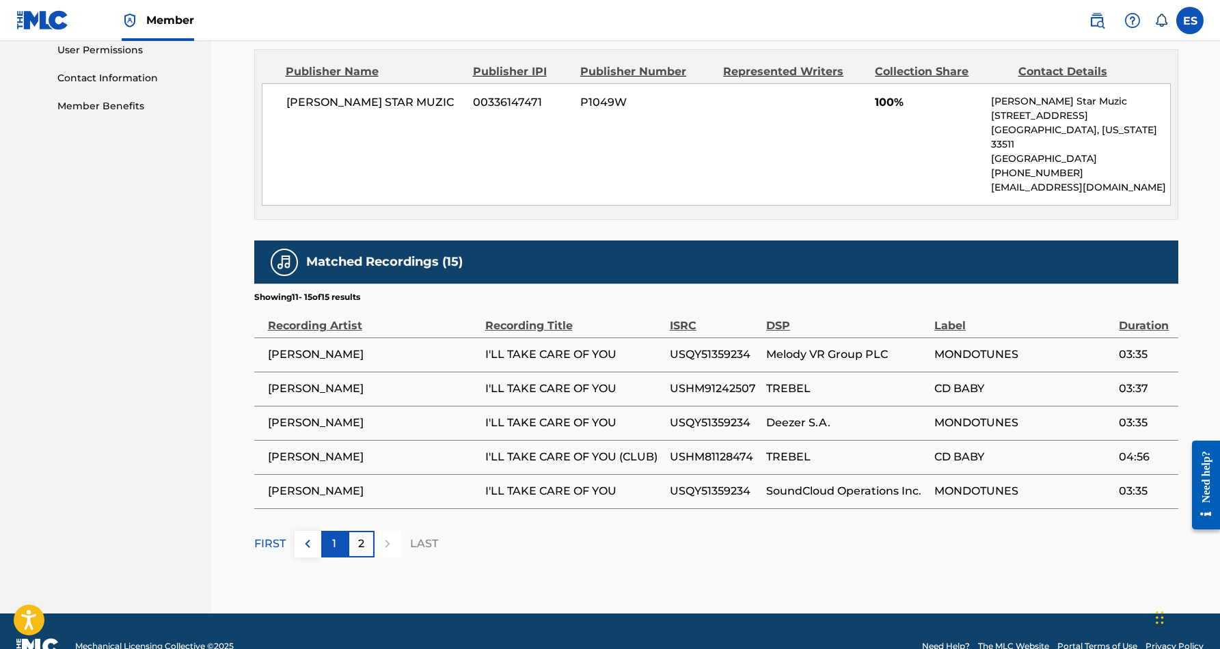
click at [333, 536] on p "1" at bounding box center [334, 544] width 4 height 16
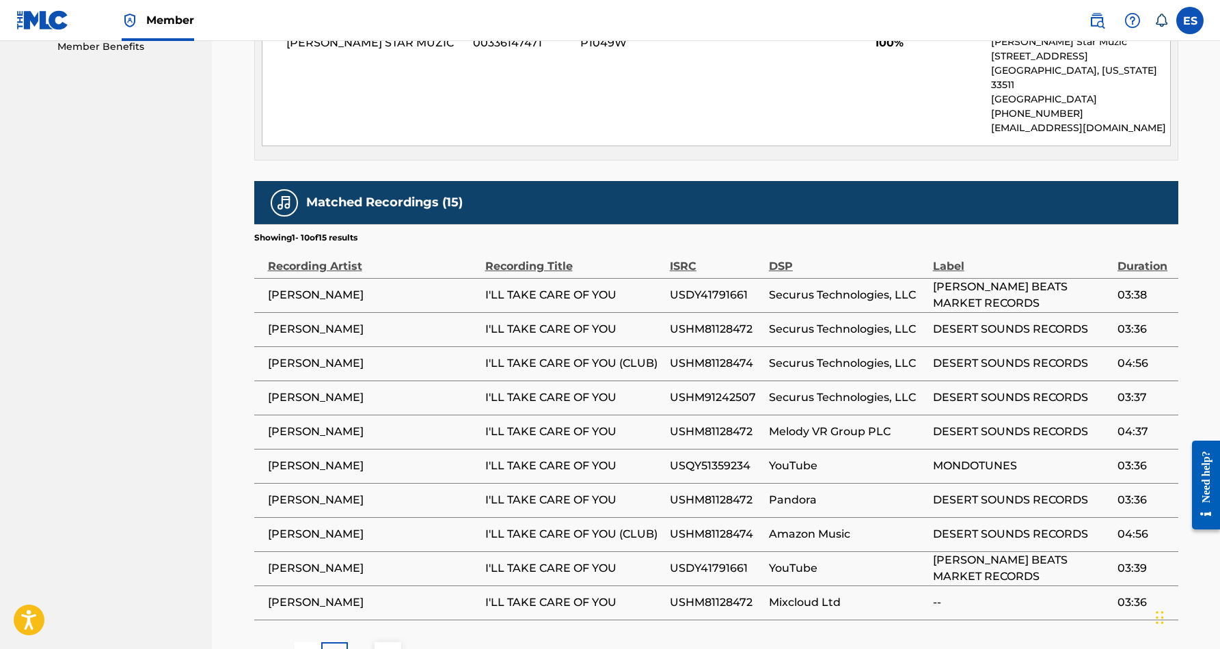
scroll to position [715, 0]
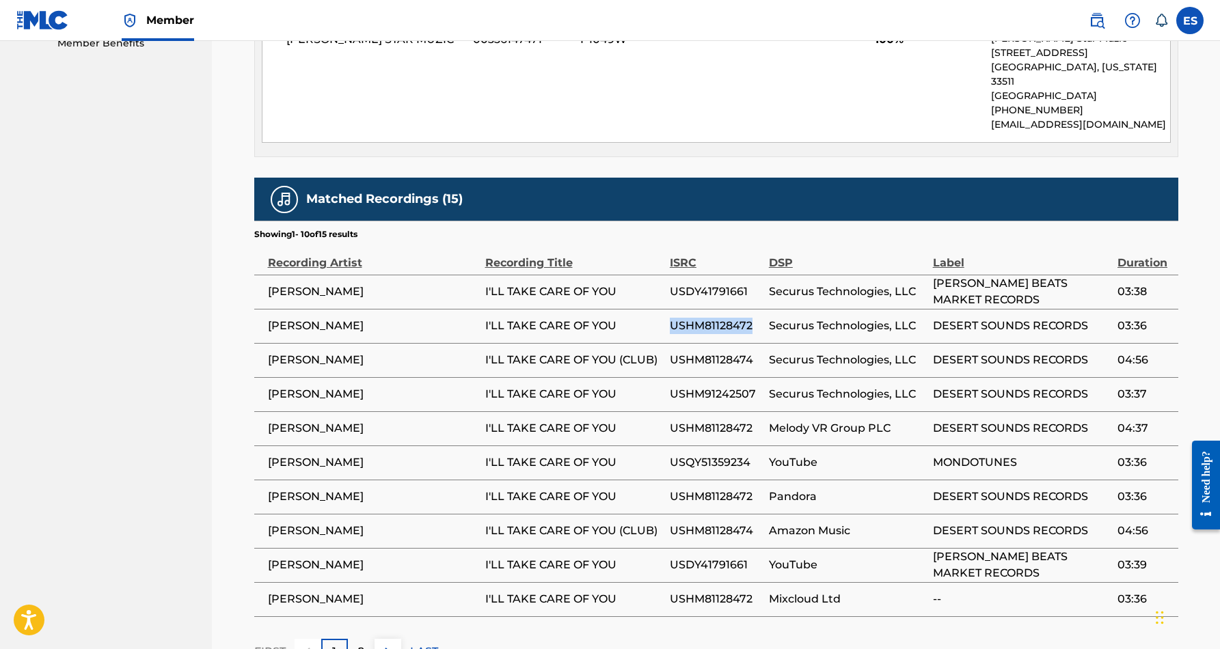
drag, startPoint x: 753, startPoint y: 308, endPoint x: 668, endPoint y: 312, distance: 85.5
click at [668, 312] on tr "CHUCK ROBERSON I'LL TAKE CARE OF YOU USHM81128472 Securus Technologies, LLC DES…" at bounding box center [716, 326] width 924 height 34
click at [648, 318] on span "I'LL TAKE CARE OF YOU" at bounding box center [574, 326] width 178 height 16
drag, startPoint x: 754, startPoint y: 309, endPoint x: 671, endPoint y: 306, distance: 82.7
click at [671, 318] on span "USHM81128472" at bounding box center [716, 326] width 92 height 16
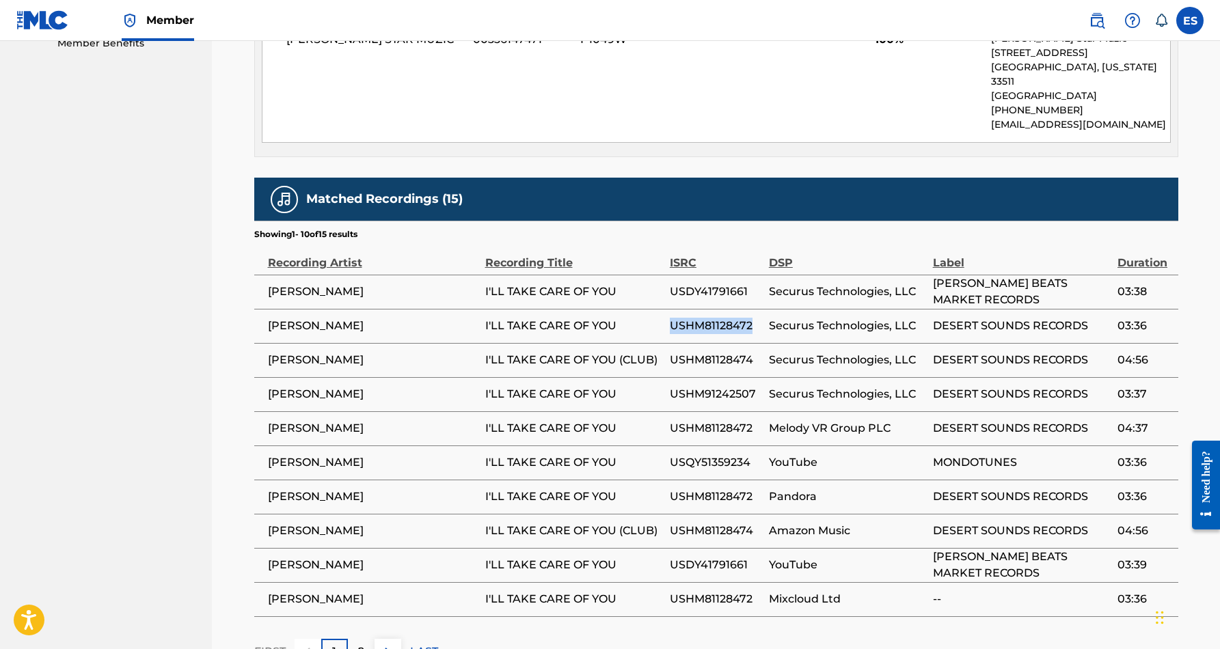
copy span "USHM81128472"
drag, startPoint x: 754, startPoint y: 344, endPoint x: 671, endPoint y: 347, distance: 82.7
click at [671, 352] on span "USHM81128474" at bounding box center [716, 360] width 92 height 16
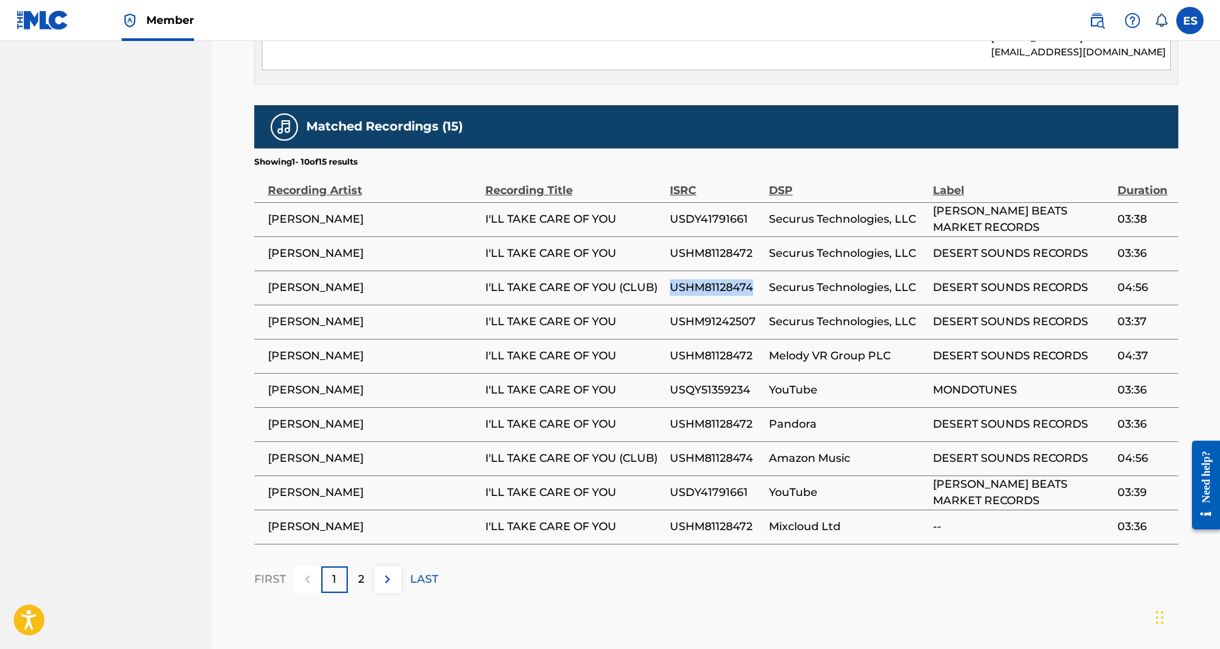
scroll to position [794, 0]
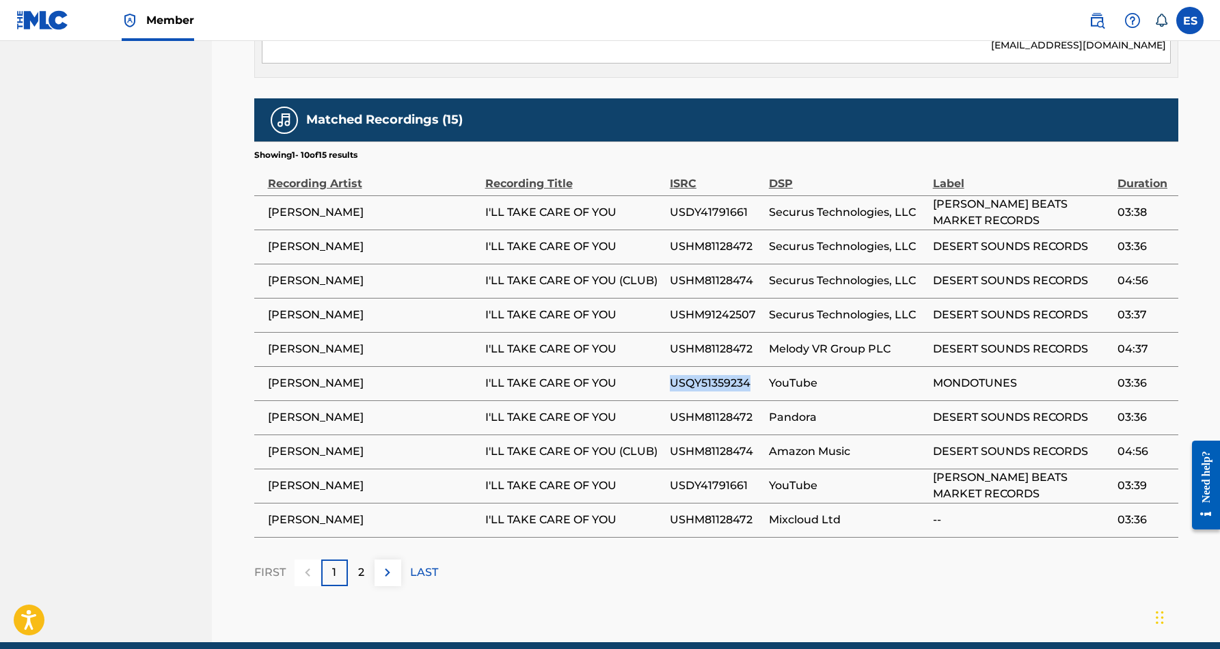
drag, startPoint x: 752, startPoint y: 367, endPoint x: 669, endPoint y: 370, distance: 82.7
click at [670, 375] on span "USQY51359234" at bounding box center [716, 383] width 92 height 16
copy span "USQY51359234"
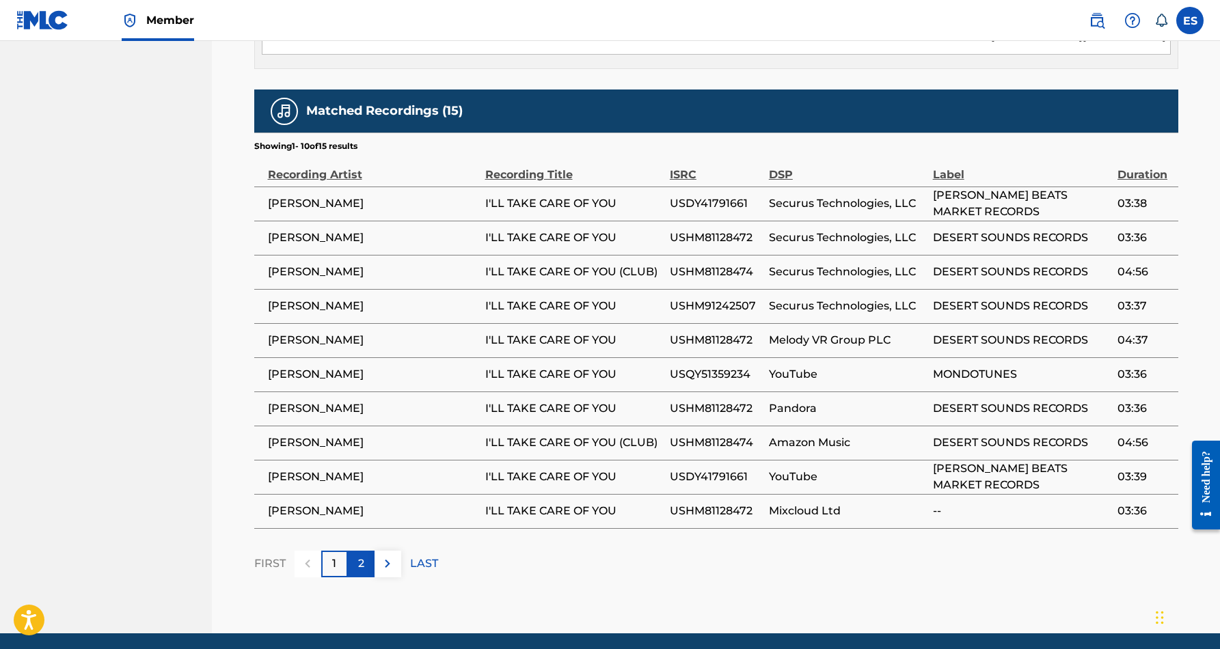
click at [357, 551] on div "2" at bounding box center [361, 564] width 27 height 27
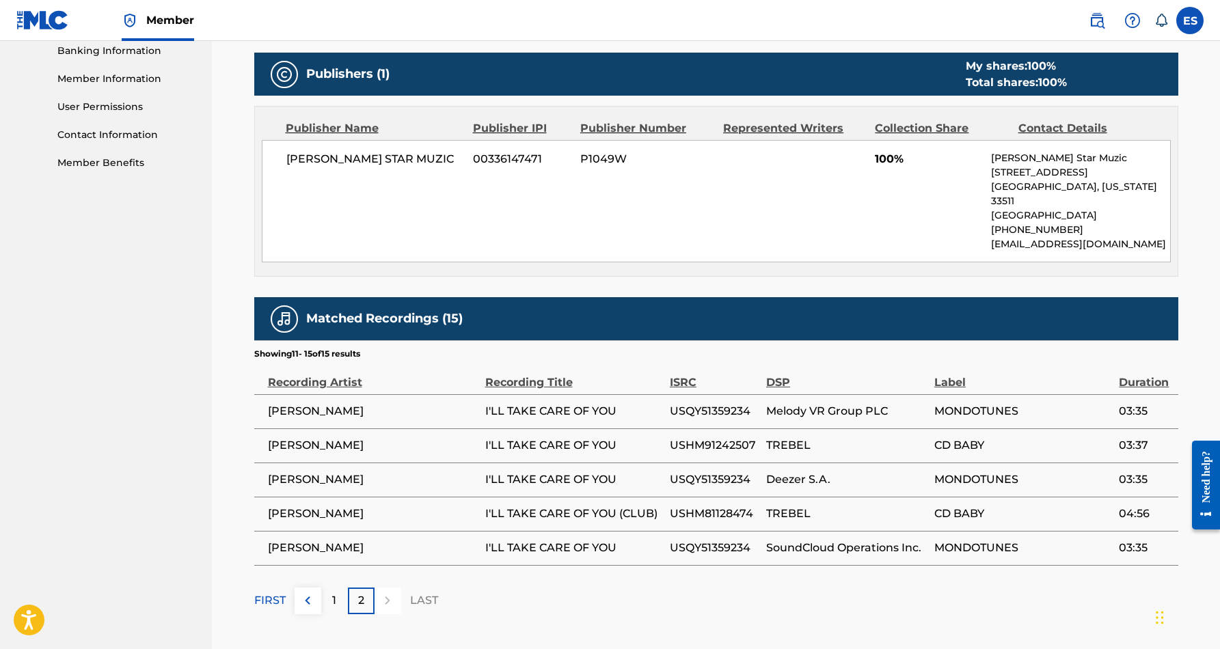
scroll to position [596, 0]
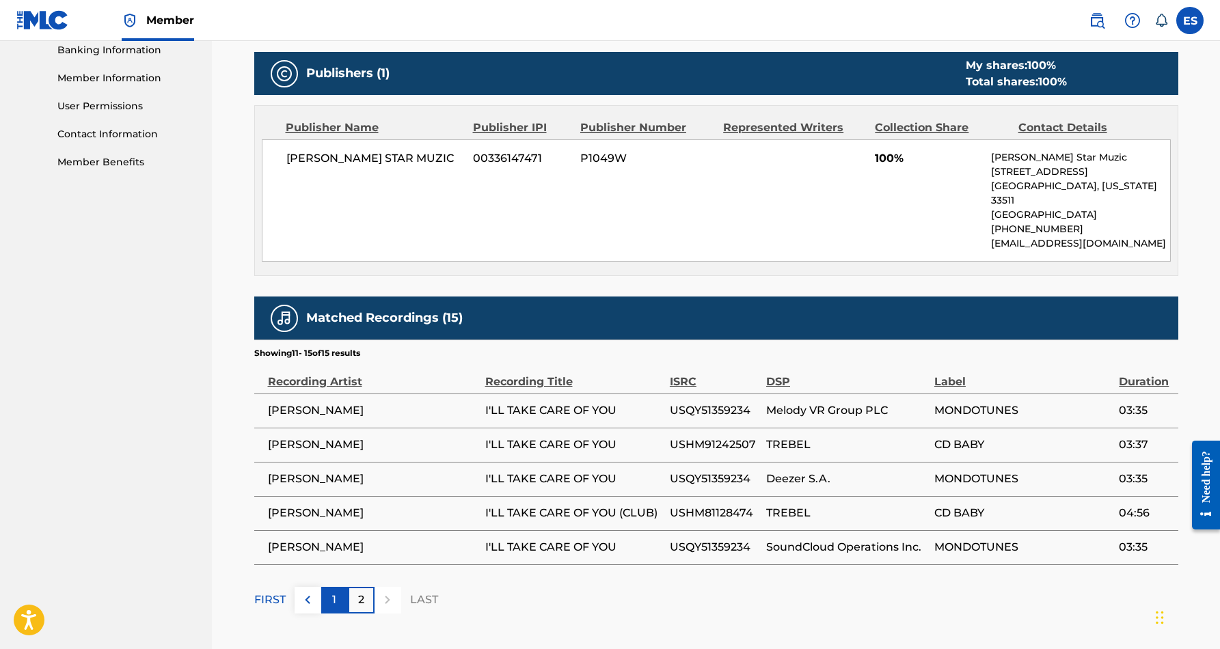
click at [333, 592] on p "1" at bounding box center [334, 600] width 4 height 16
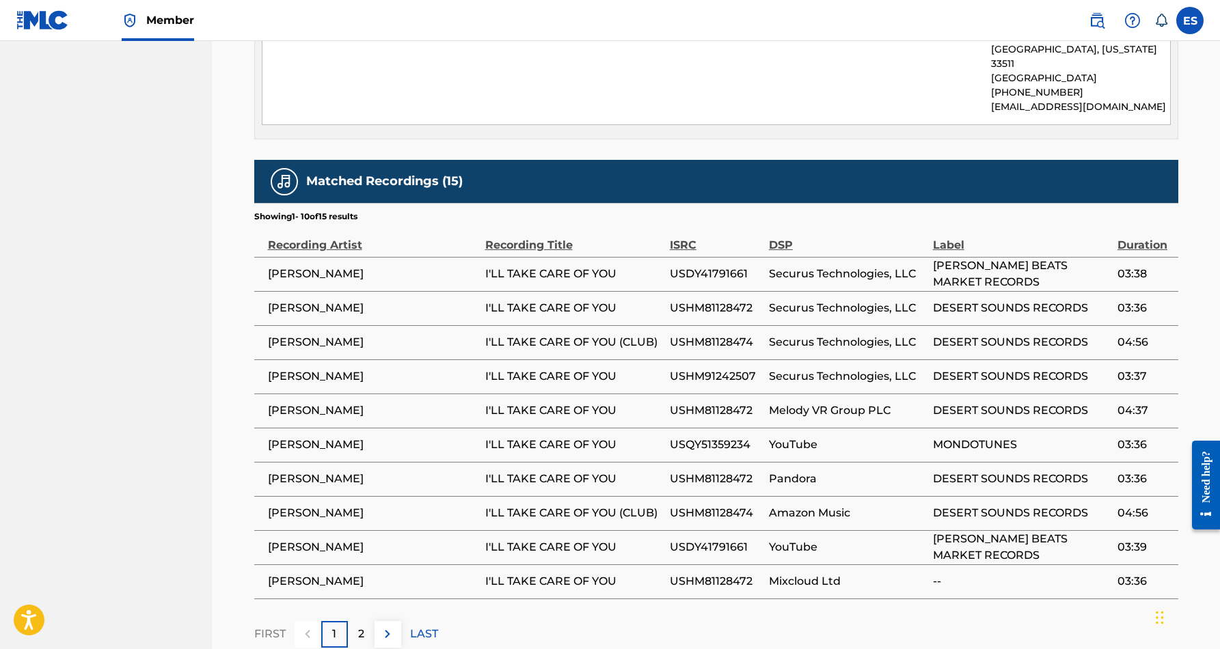
scroll to position [747, 0]
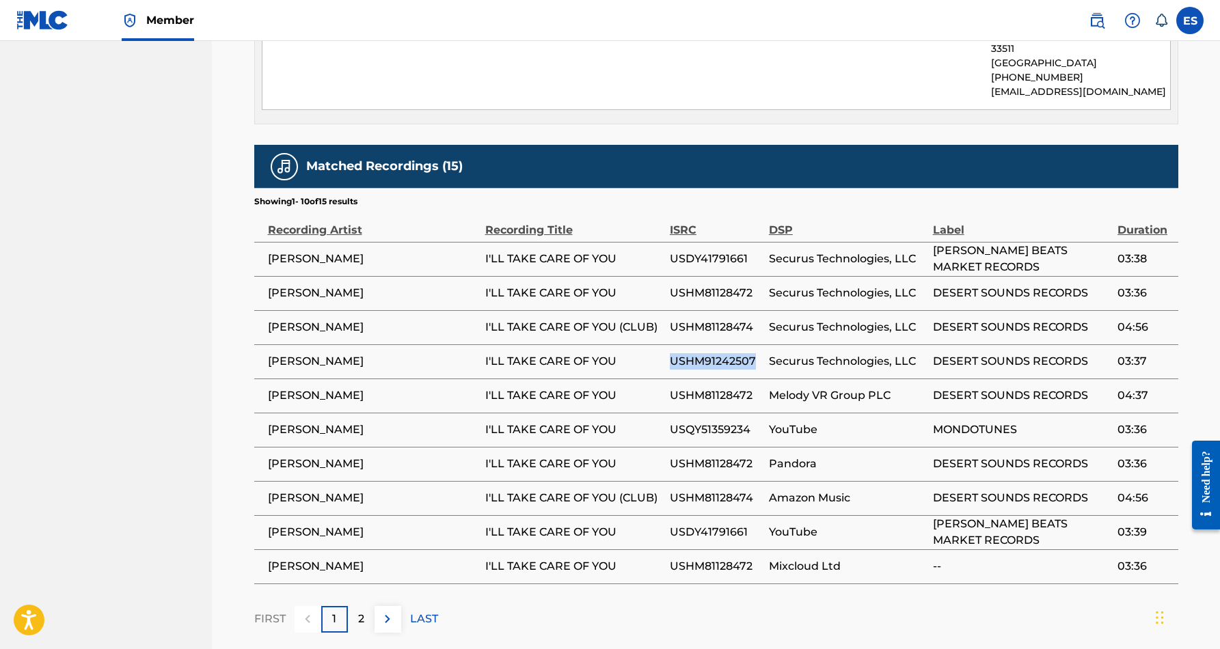
drag, startPoint x: 757, startPoint y: 344, endPoint x: 670, endPoint y: 349, distance: 86.9
click at [670, 353] on span "USHM91242507" at bounding box center [716, 361] width 92 height 16
copy span "USHM91242507"
click at [360, 611] on p "2" at bounding box center [361, 619] width 6 height 16
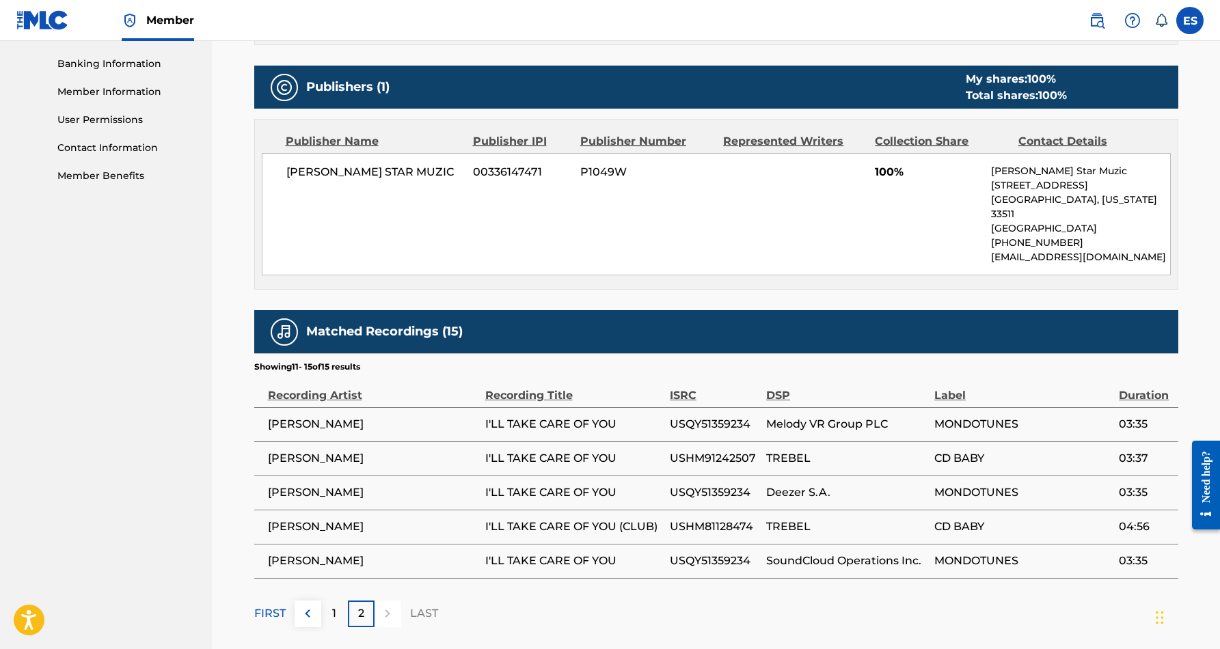
scroll to position [605, 0]
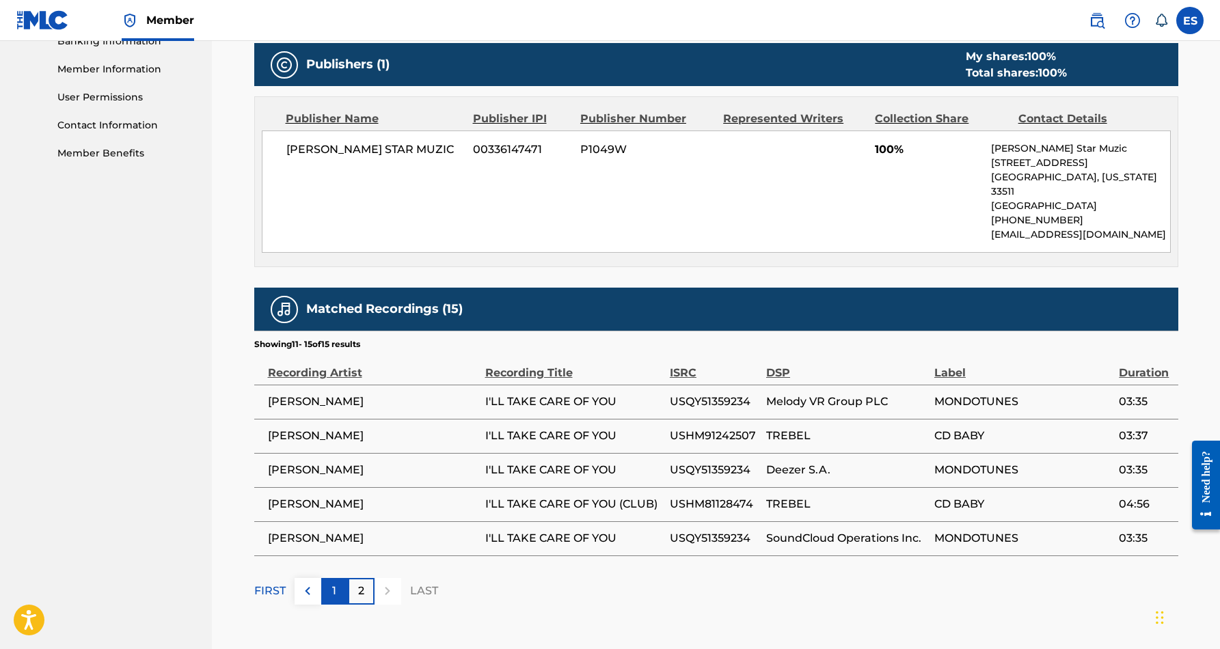
click at [340, 578] on div "1" at bounding box center [334, 591] width 27 height 27
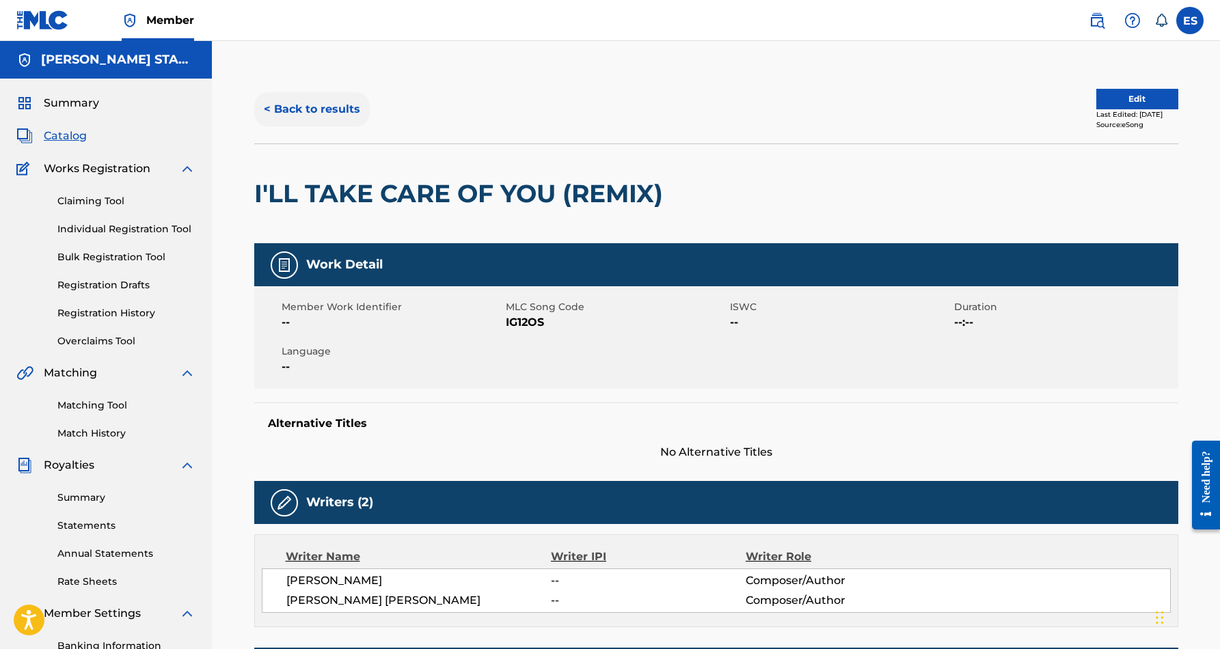
scroll to position [0, 0]
click at [342, 112] on button "< Back to results" at bounding box center [311, 109] width 115 height 34
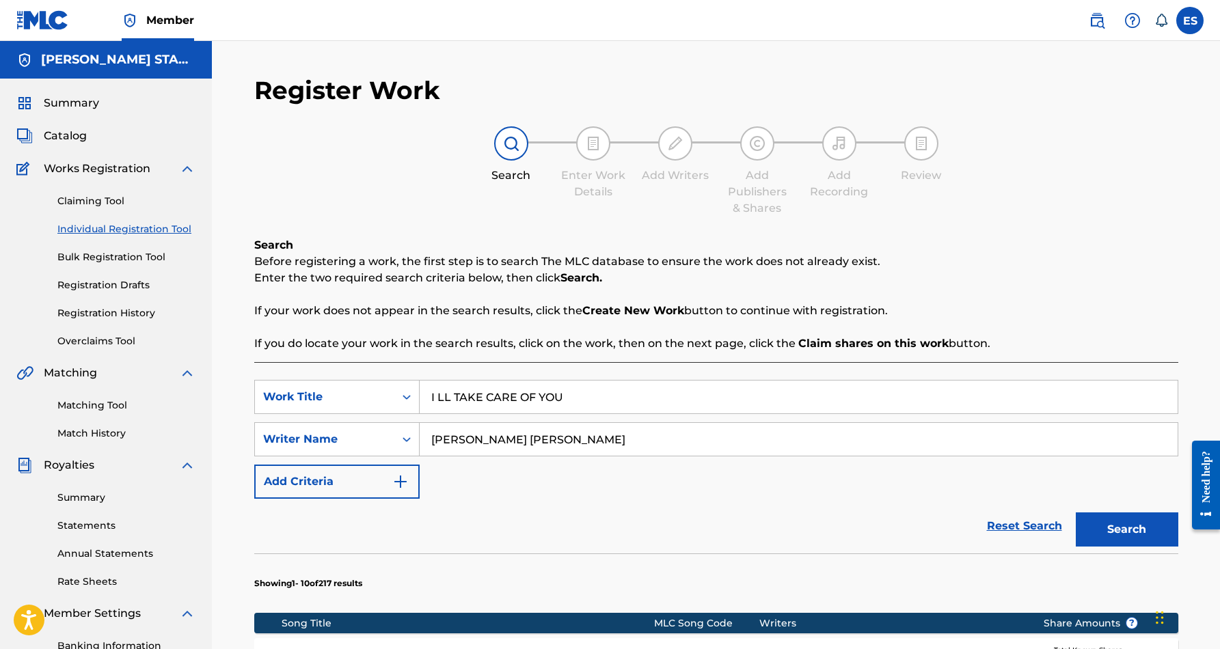
scroll to position [198, 0]
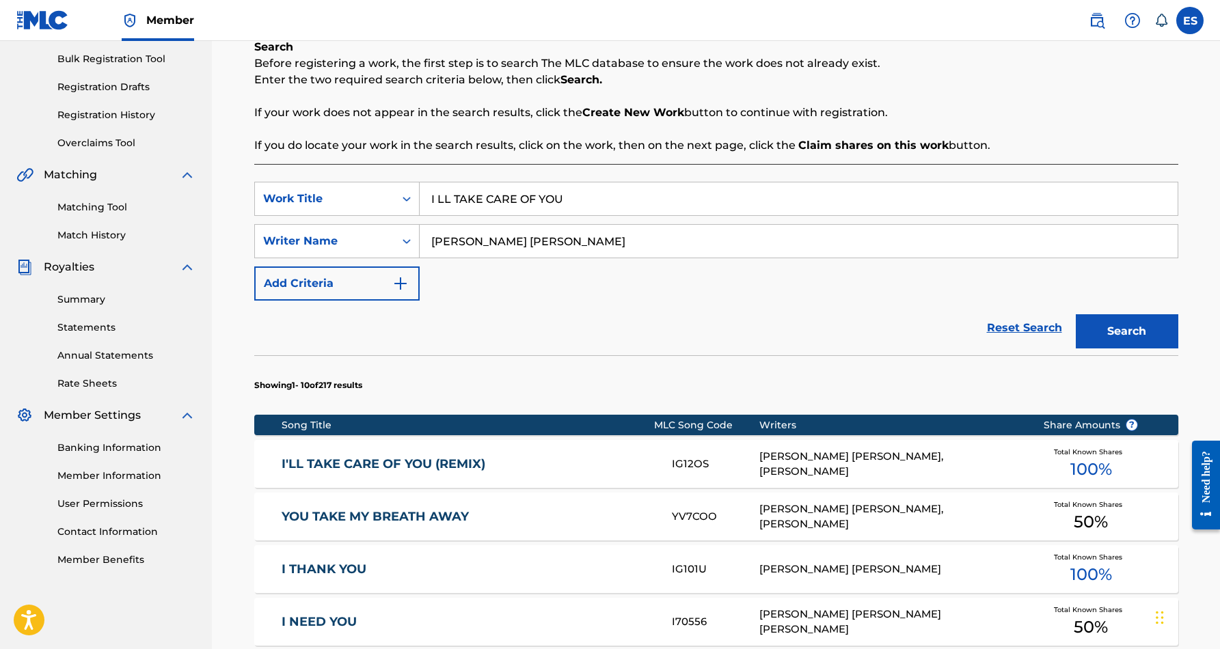
click at [573, 203] on input "I LL TAKE CARE OF YOU" at bounding box center [799, 198] width 758 height 33
type input "I"
paste input "SHE STILL LUVZ ME"
type input "SHE STILL LUVZ ME"
click at [1129, 335] on button "Search" at bounding box center [1126, 331] width 102 height 34
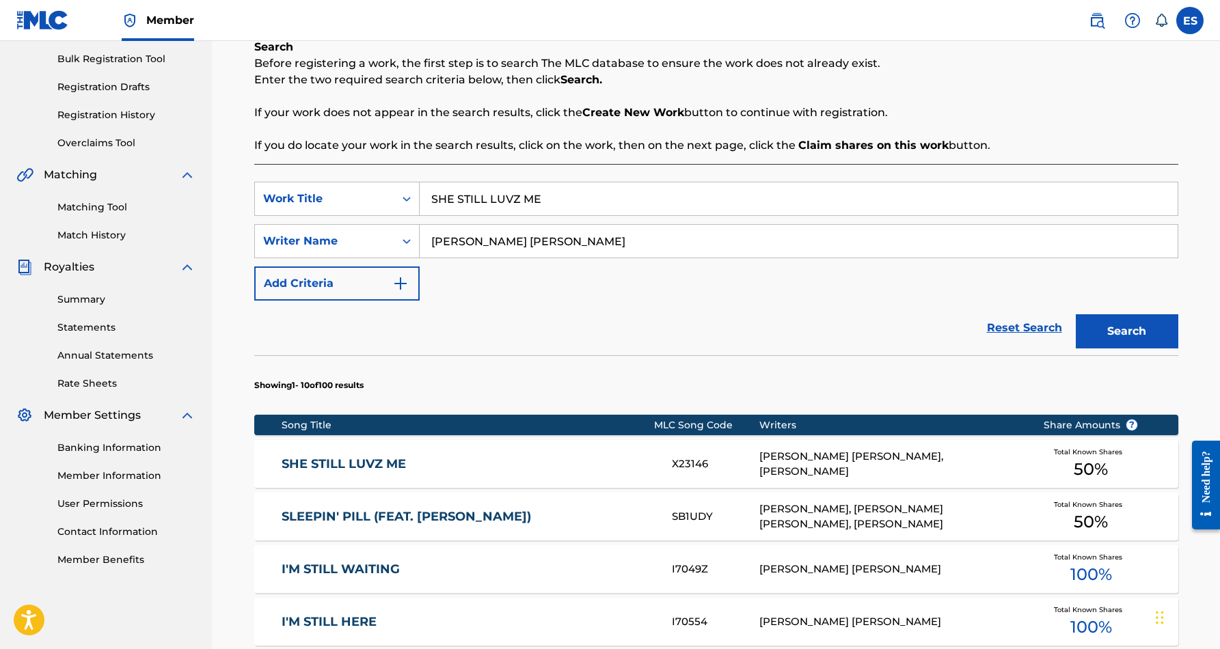
click at [542, 473] on div "SHE STILL LUVZ ME X23146 ERIC DOUGLAS SMITH, JAMES F SMITH Total Known Shares 5…" at bounding box center [716, 464] width 924 height 48
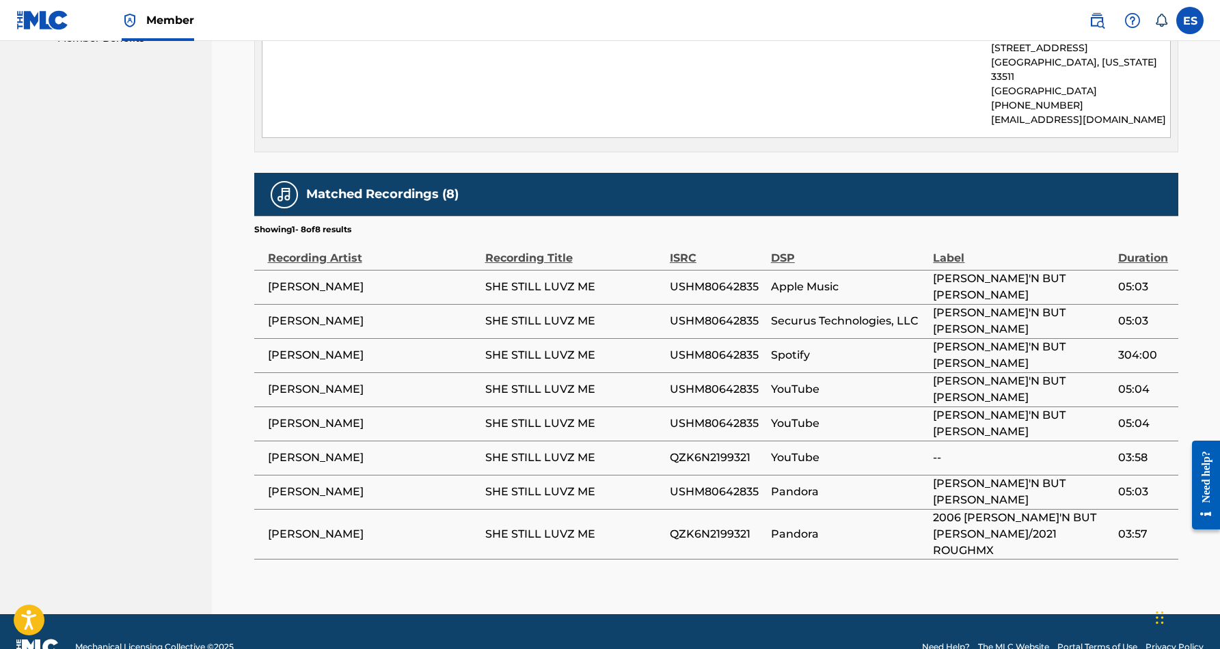
scroll to position [719, 0]
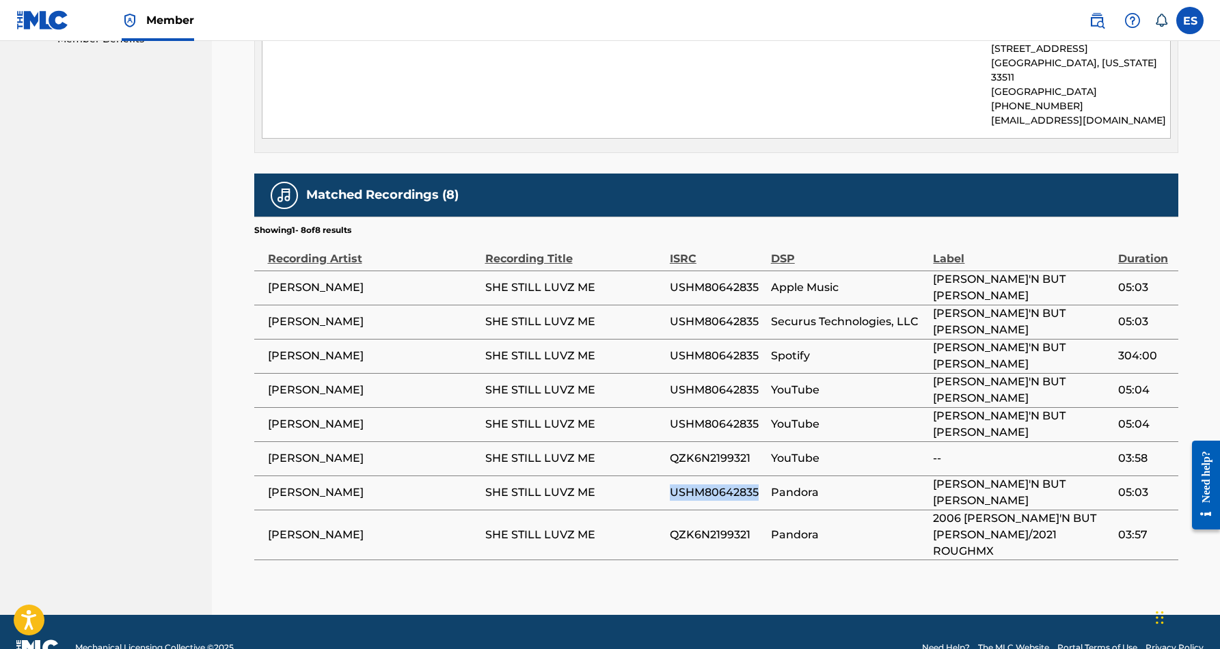
drag, startPoint x: 760, startPoint y: 475, endPoint x: 672, endPoint y: 480, distance: 88.3
click at [672, 484] on span "USHM80642835" at bounding box center [717, 492] width 94 height 16
copy span "USHM80642835"
drag, startPoint x: 751, startPoint y: 507, endPoint x: 668, endPoint y: 515, distance: 83.8
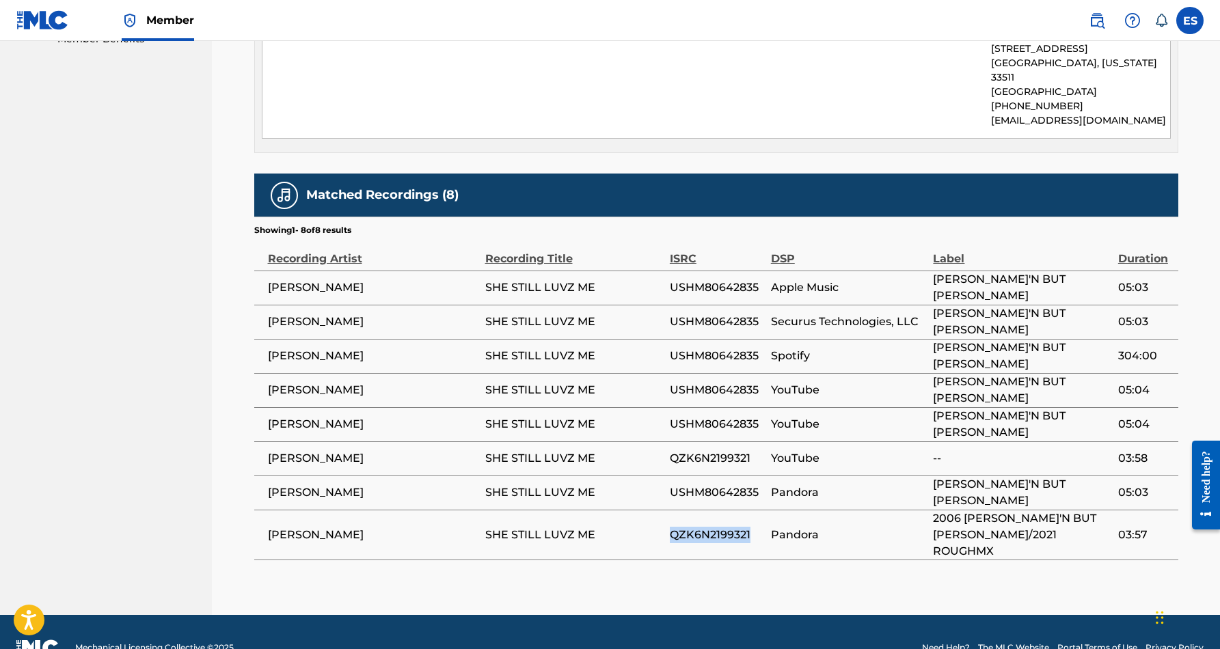
click at [668, 515] on tr "J. SMITH SHE STILL LUVZ ME QZK6N2199321 Pandora 2006 NUTT'N BUT HITZ/2021 ROUGH…" at bounding box center [716, 535] width 924 height 50
drag, startPoint x: 750, startPoint y: 509, endPoint x: 671, endPoint y: 514, distance: 78.8
click at [671, 527] on span "QZK6N2199321" at bounding box center [717, 535] width 94 height 16
copy span "QZK6N2199321"
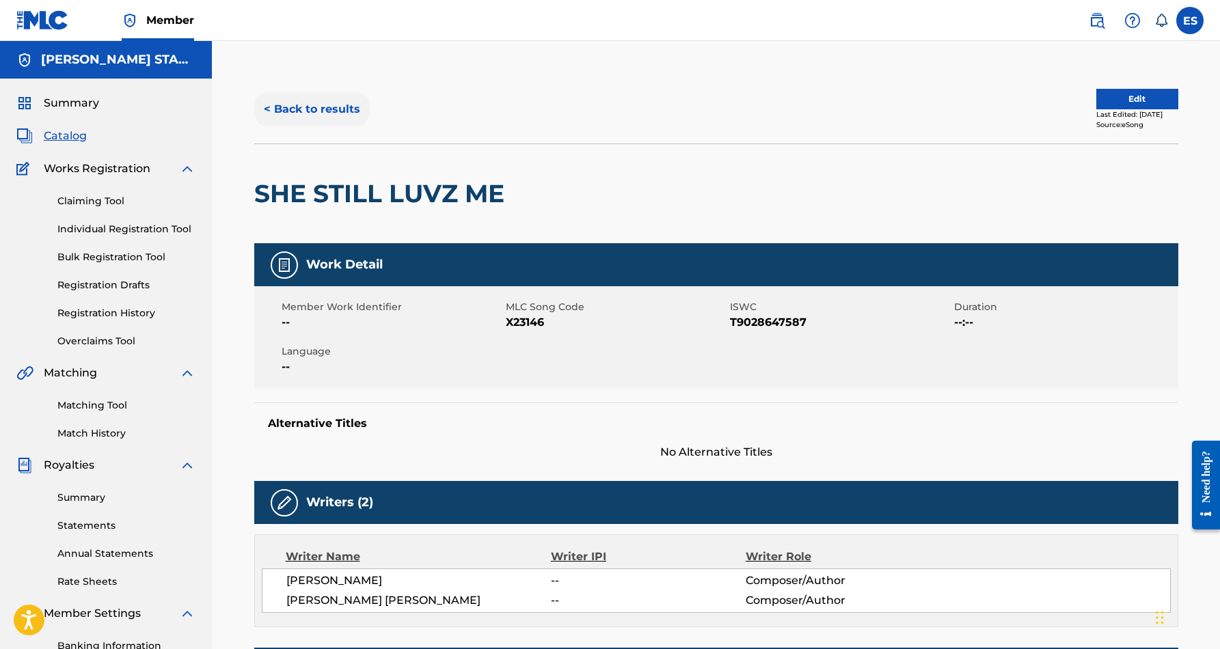
scroll to position [0, 0]
click at [353, 109] on button "< Back to results" at bounding box center [311, 109] width 115 height 34
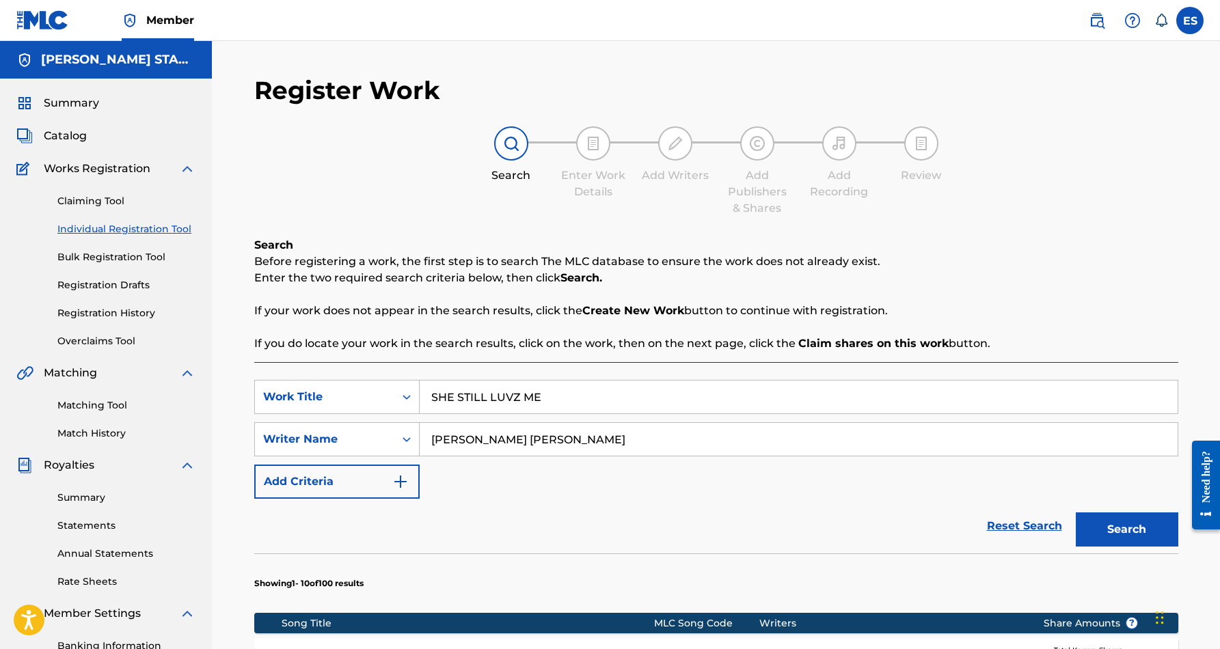
scroll to position [198, 0]
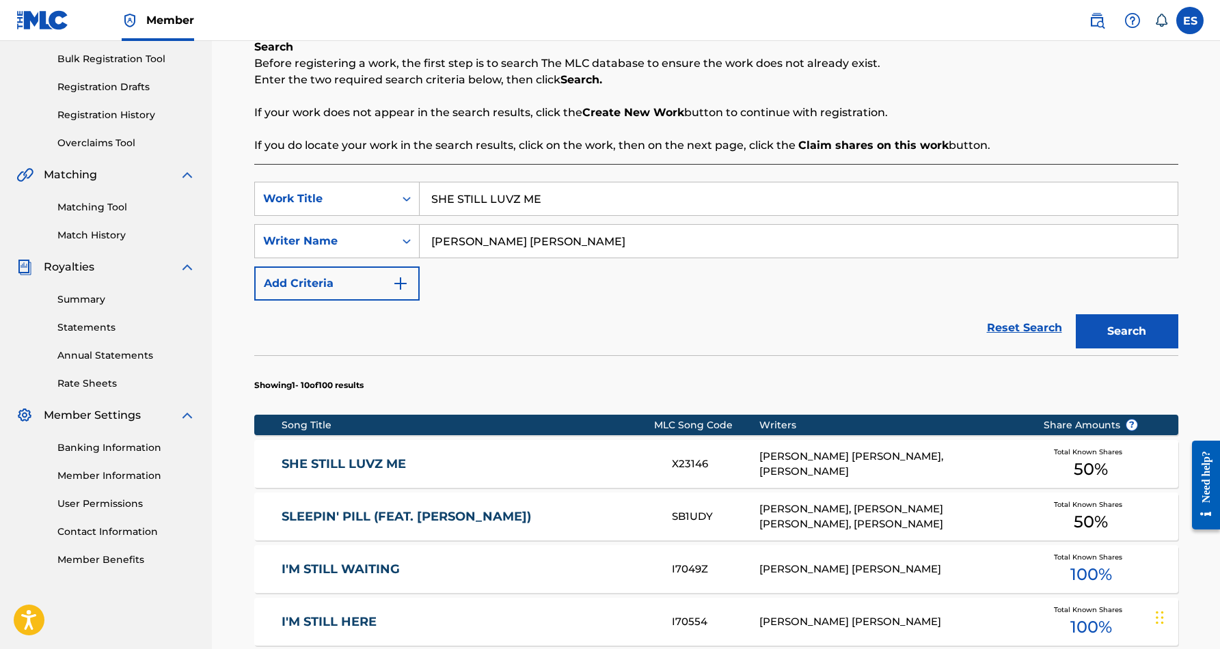
click at [562, 203] on input "SHE STILL LUVZ ME" at bounding box center [799, 198] width 758 height 33
type input "S"
paste input "KENTUCKYZ FYNEST"
type input "KENTUCKYZ FYNEST"
click at [1127, 322] on button "Search" at bounding box center [1126, 331] width 102 height 34
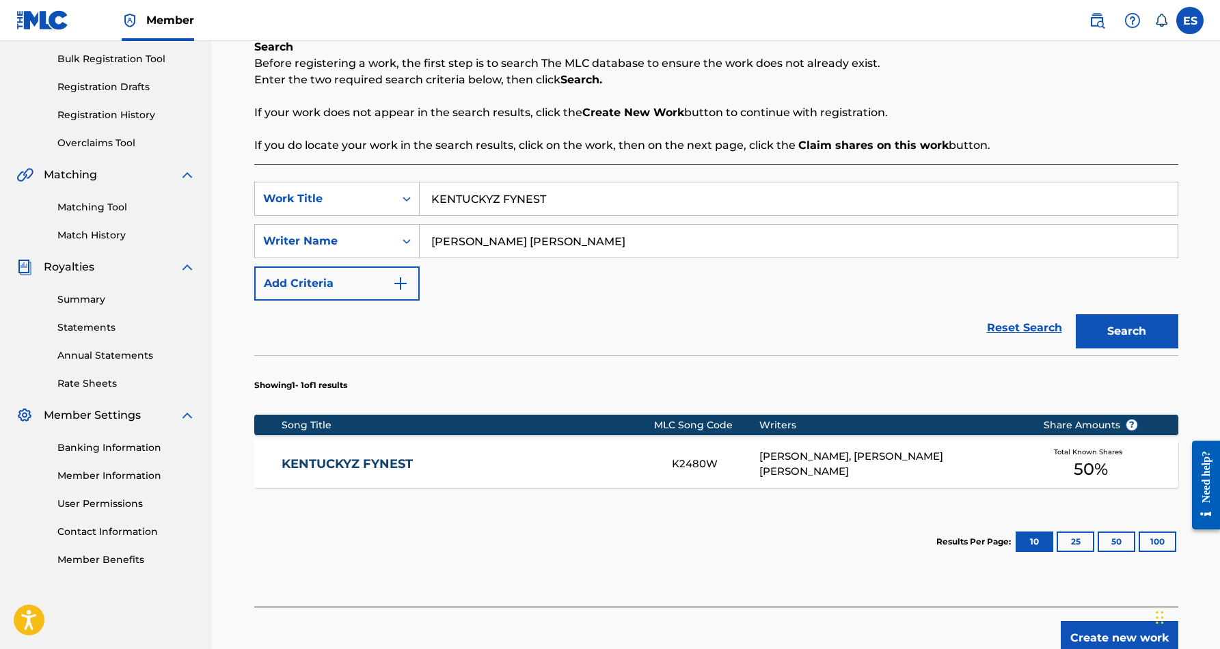
click at [820, 455] on div "KENTUCKYZ FYNEST K2480W JAMES F SMITH, ERIC DOUGLAS SMITH Total Known Shares 50…" at bounding box center [716, 464] width 924 height 48
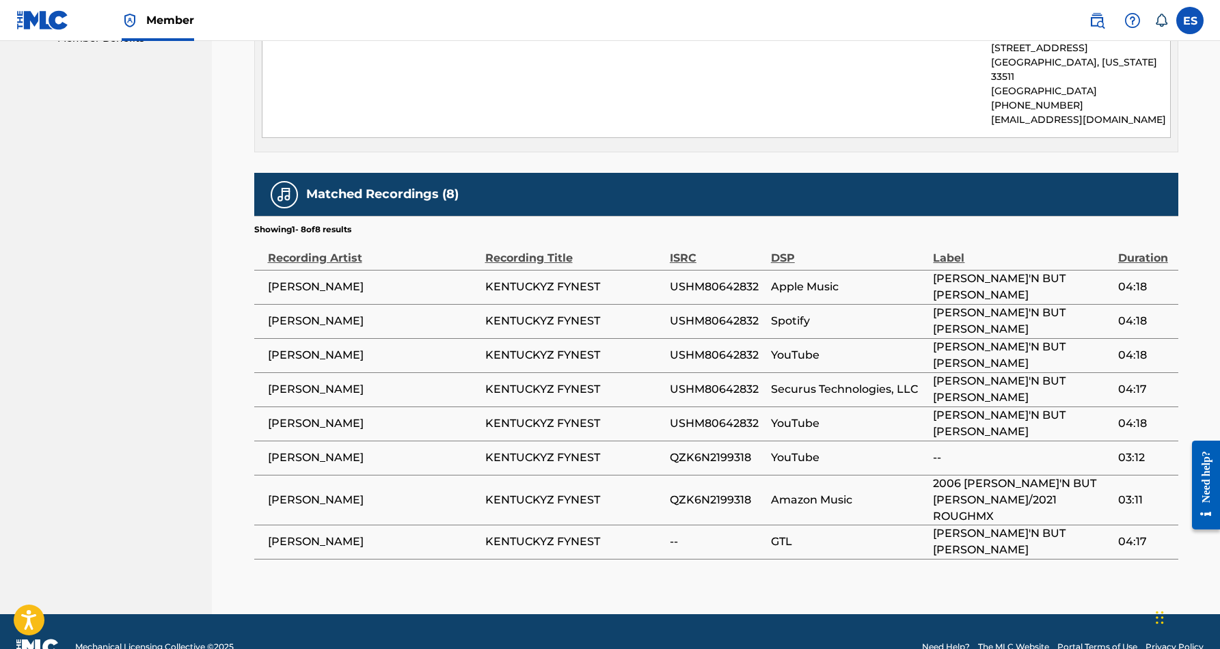
scroll to position [719, 0]
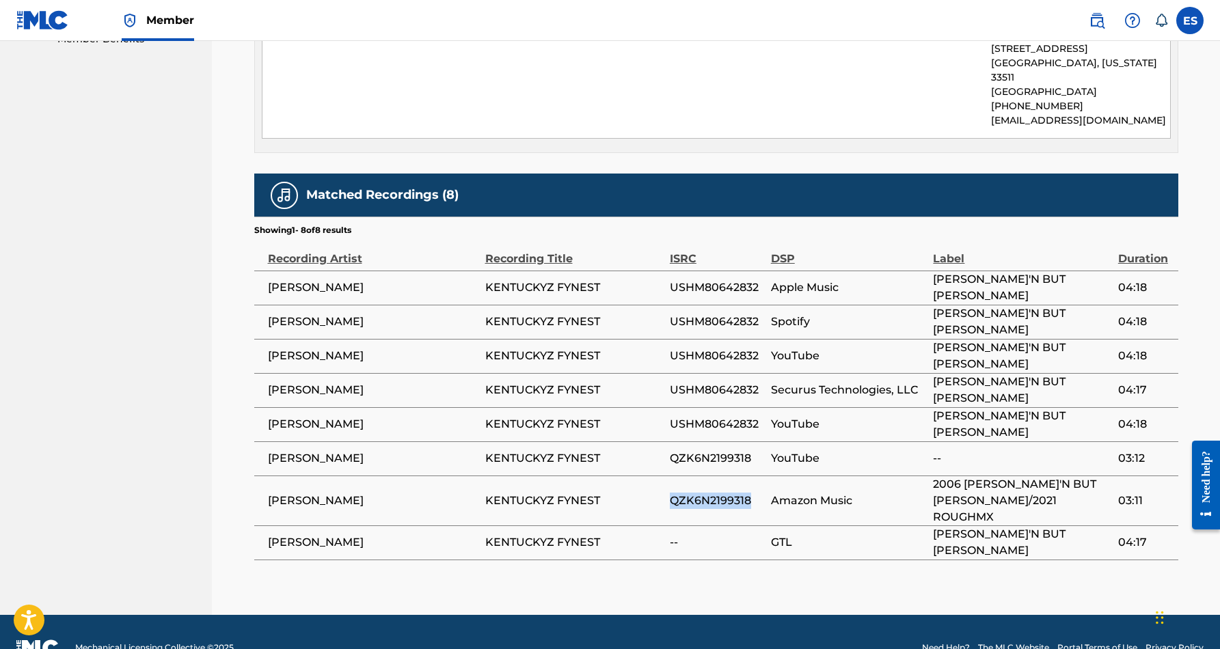
drag, startPoint x: 752, startPoint y: 478, endPoint x: 673, endPoint y: 482, distance: 79.4
click at [673, 493] on span "QZK6N2199318" at bounding box center [717, 501] width 94 height 16
copy span "QZK6N2199318"
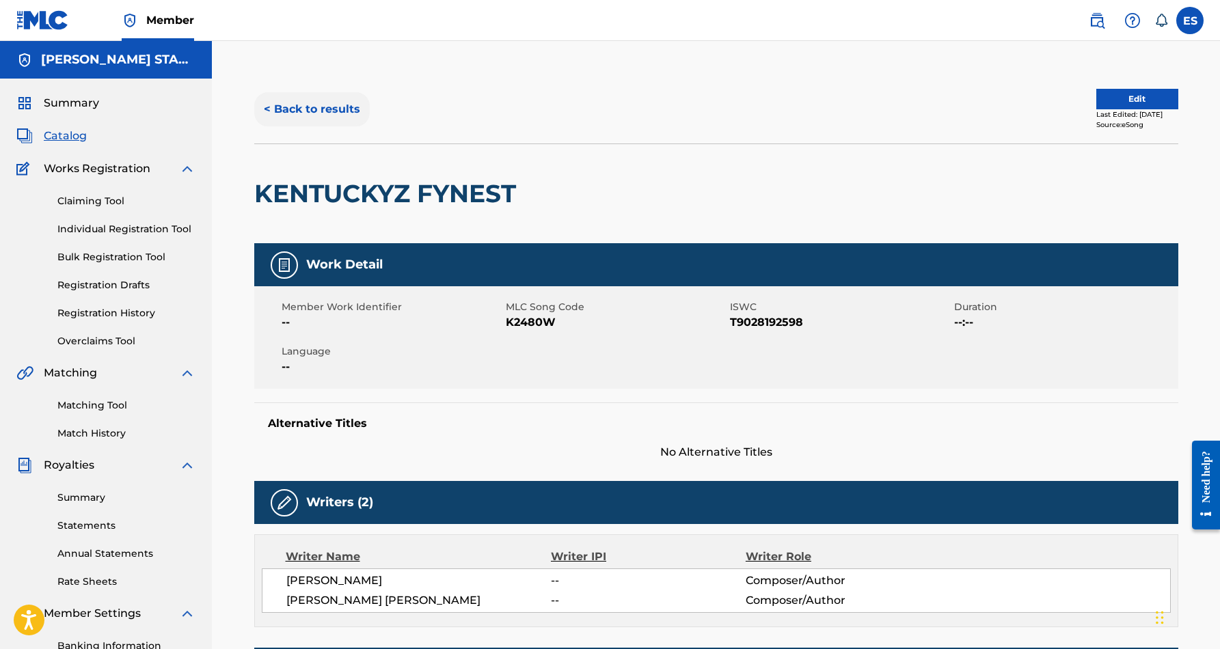
scroll to position [0, 0]
click at [305, 109] on button "< Back to results" at bounding box center [311, 109] width 115 height 34
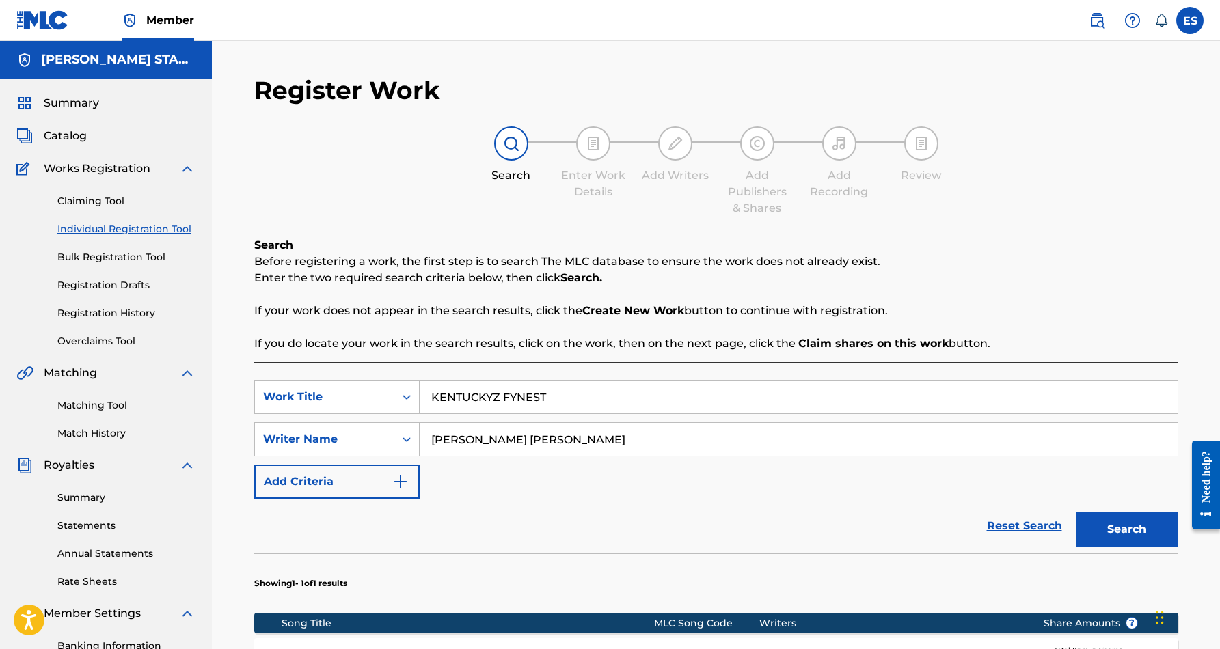
scroll to position [198, 0]
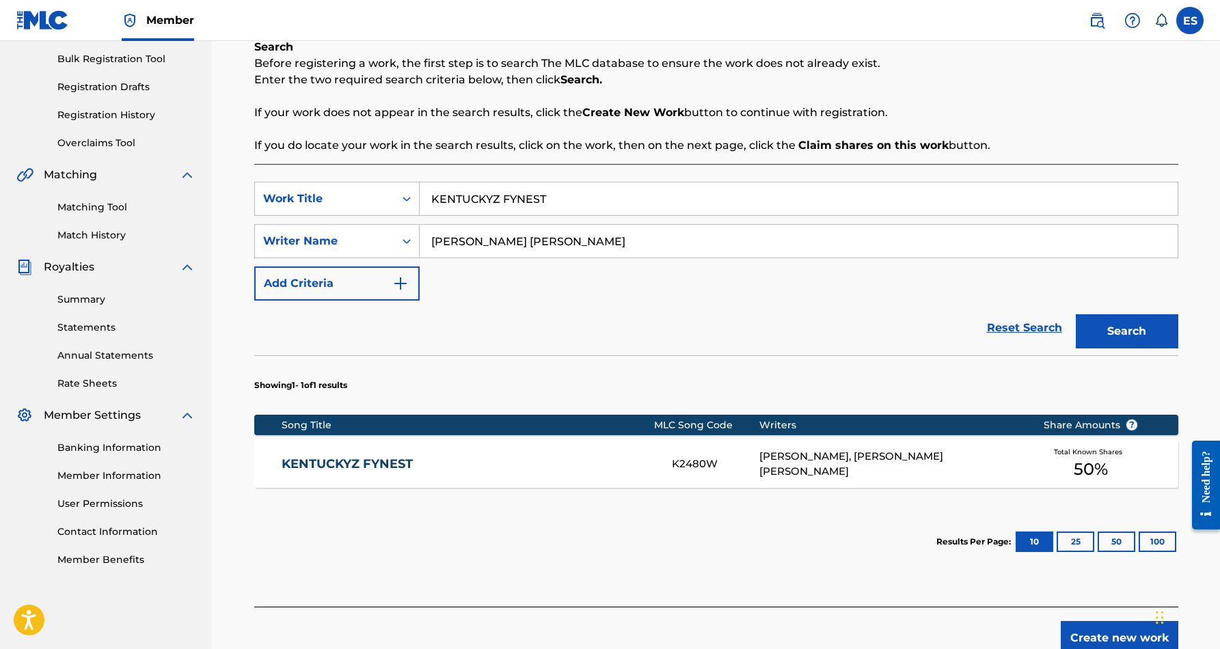
click at [573, 198] on input "KENTUCKYZ FYNEST" at bounding box center [799, 198] width 758 height 33
type input "K"
paste input "WHAT'S HAPPENIN"
type input "WHAT'S HAPPENIN"
click at [760, 349] on div "Reset Search Search" at bounding box center [716, 328] width 924 height 55
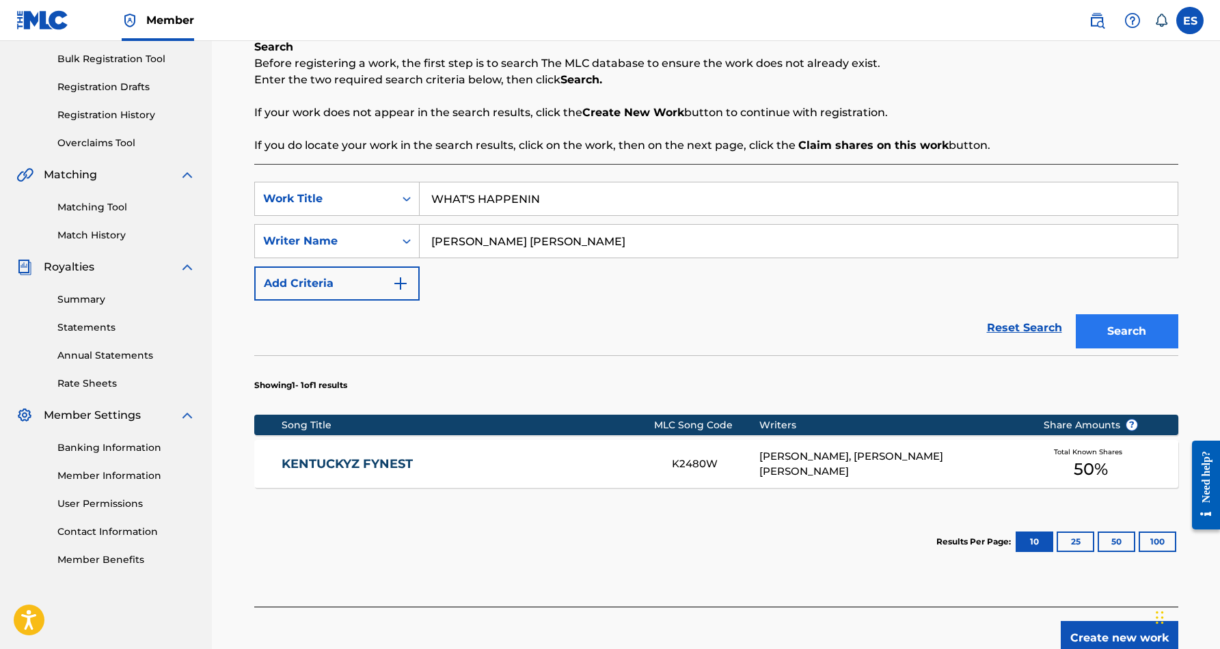
click at [1137, 324] on button "Search" at bounding box center [1126, 331] width 102 height 34
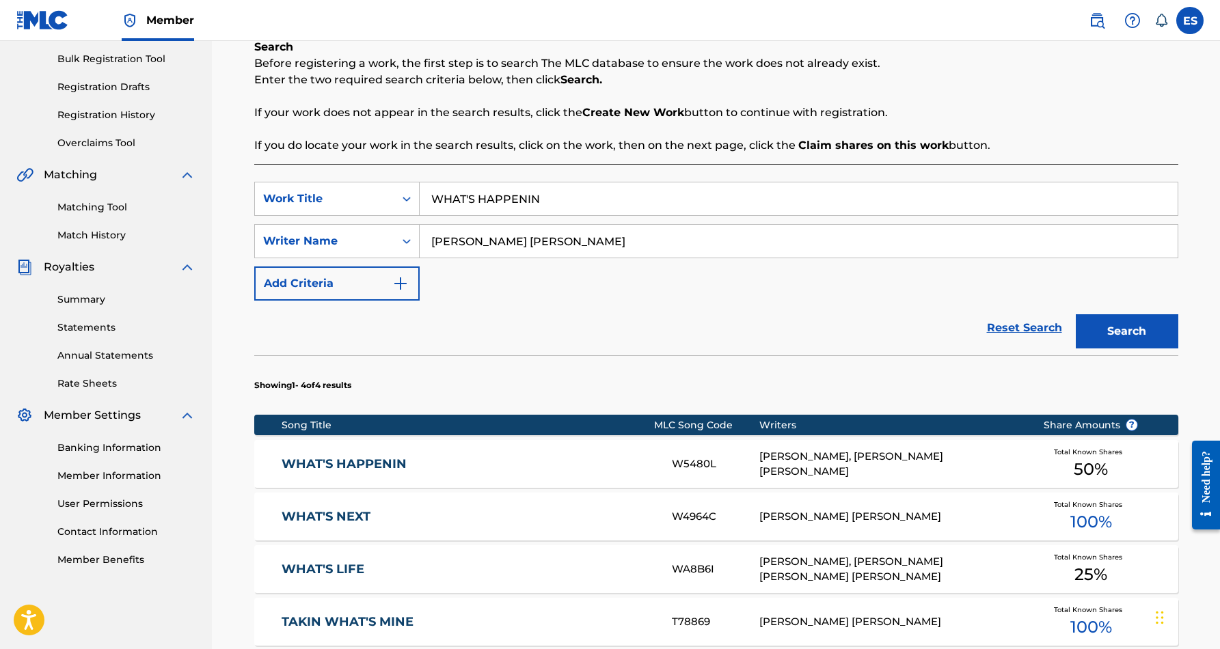
click at [614, 466] on link "WHAT'S HAPPENIN" at bounding box center [467, 464] width 372 height 16
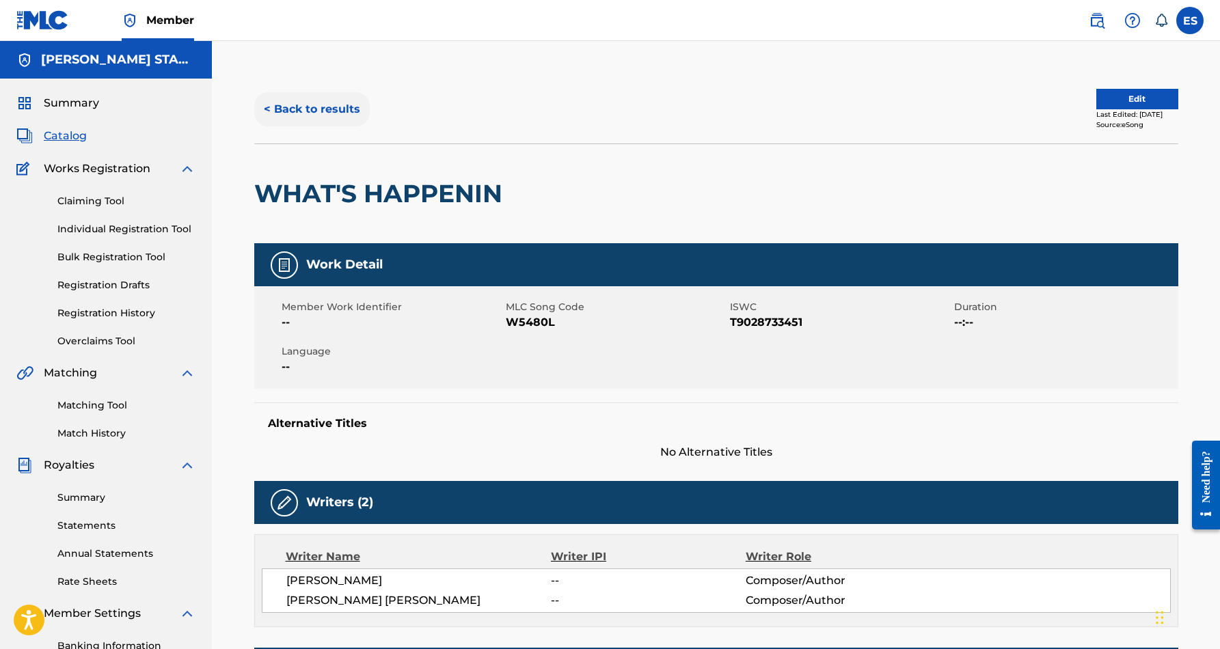
click at [347, 107] on button "< Back to results" at bounding box center [311, 109] width 115 height 34
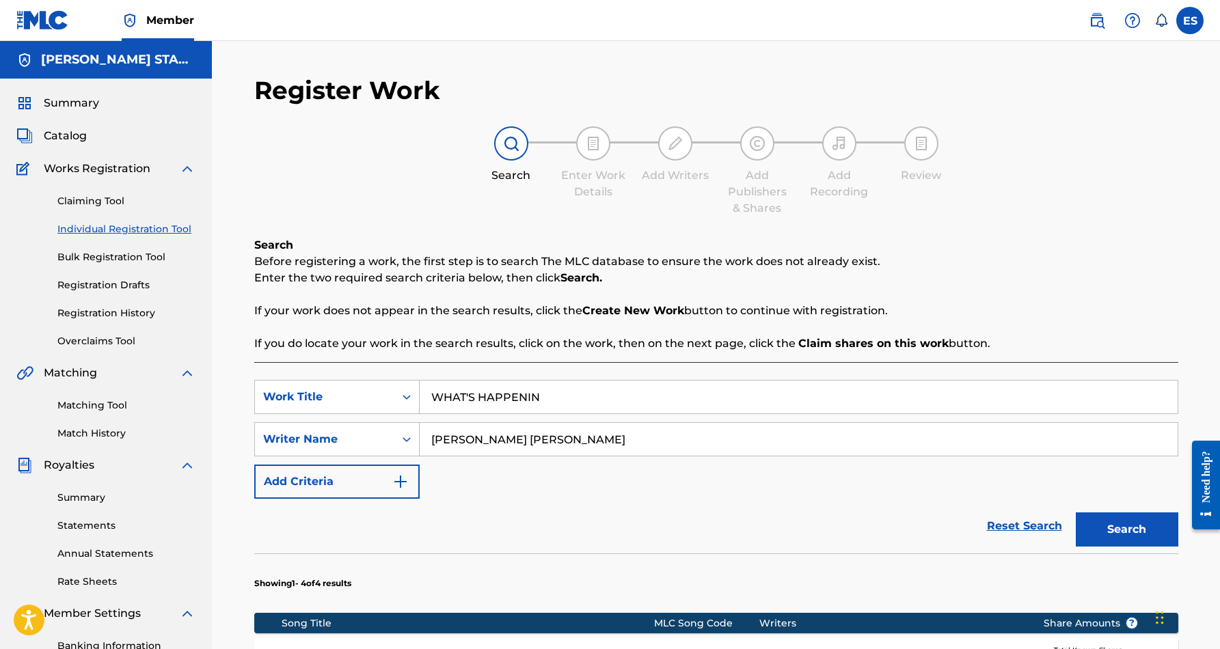
scroll to position [198, 0]
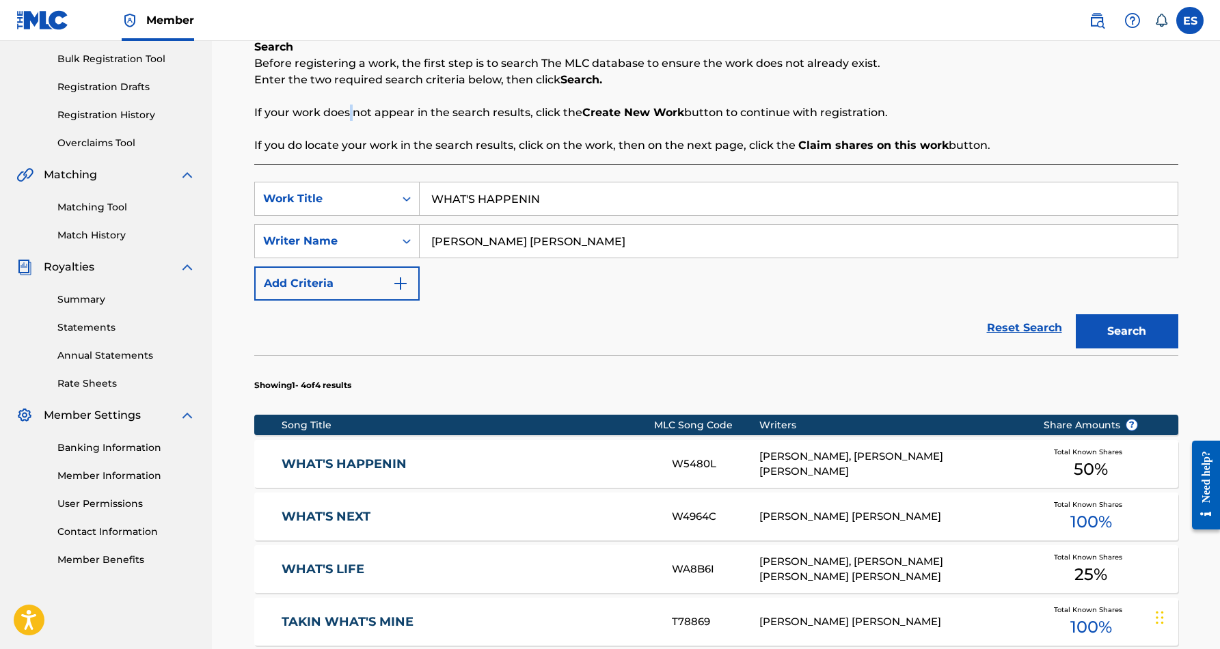
click at [347, 107] on p "If your work does not appear in the search results, click the Create New Work b…" at bounding box center [716, 113] width 924 height 16
click at [551, 203] on input "WHAT'S HAPPENIN" at bounding box center [799, 198] width 758 height 33
type input "W"
paste input "SWEETER THAN CANDY"
type input "SWEETER THAN CANDY"
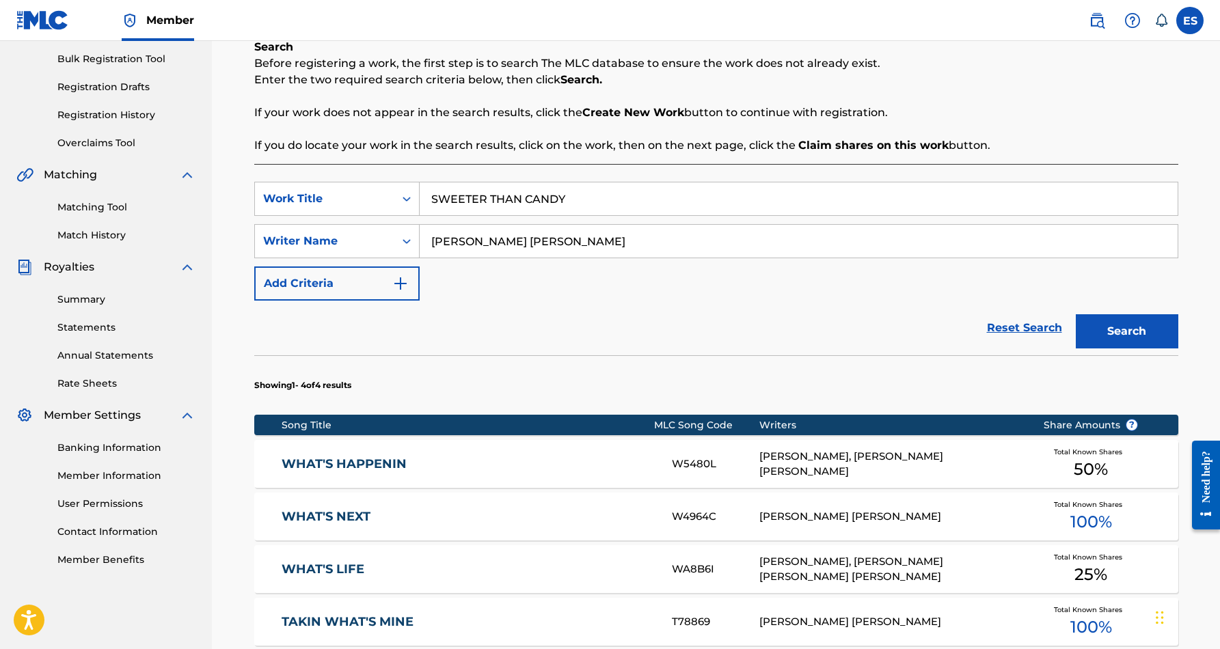
click at [750, 306] on div "Reset Search Search" at bounding box center [716, 328] width 924 height 55
click at [1093, 321] on button "Search" at bounding box center [1126, 331] width 102 height 34
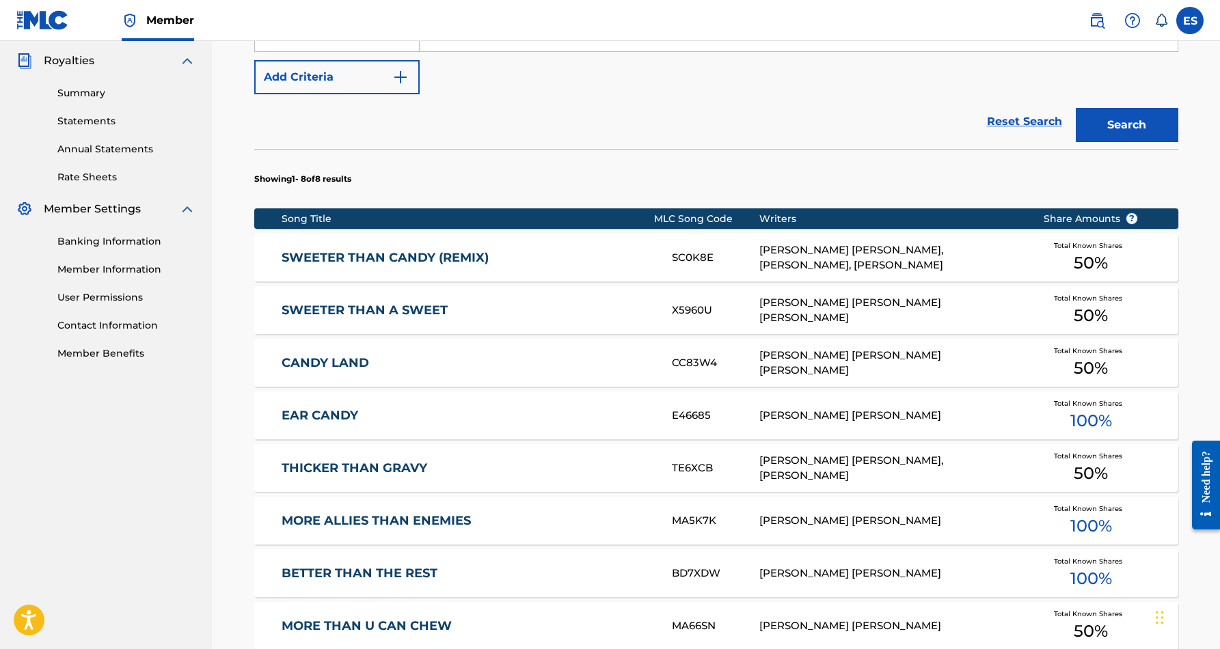
scroll to position [437, 0]
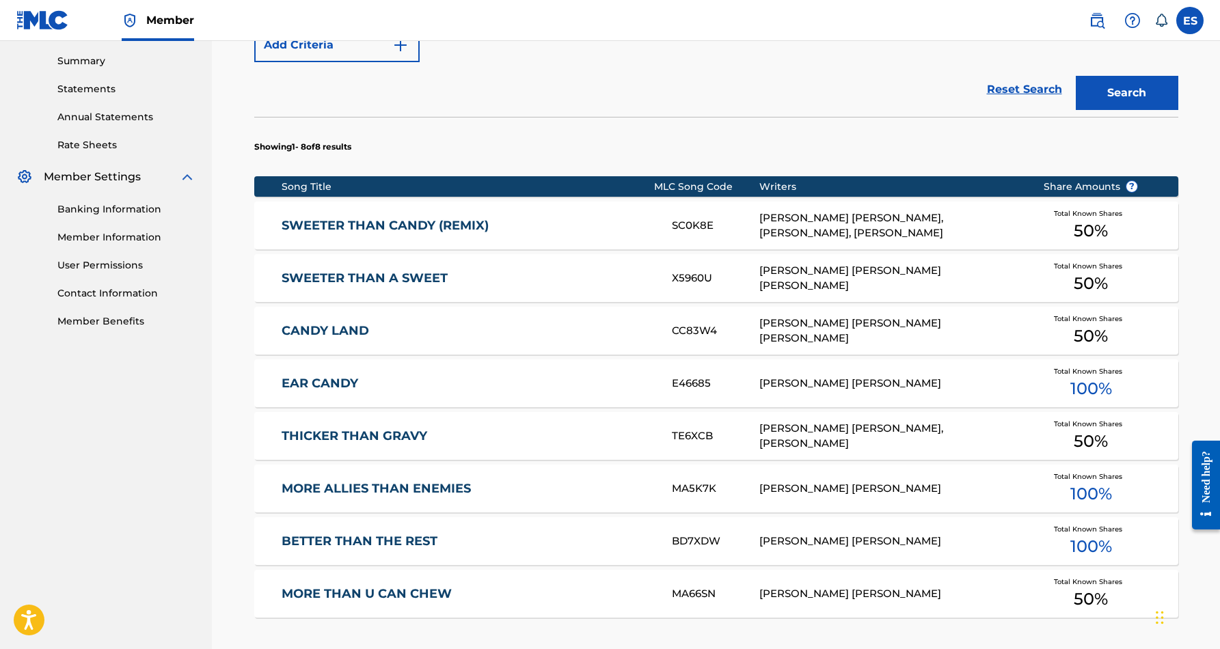
click at [516, 230] on link "SWEETER THAN CANDY (REMIX)" at bounding box center [467, 226] width 372 height 16
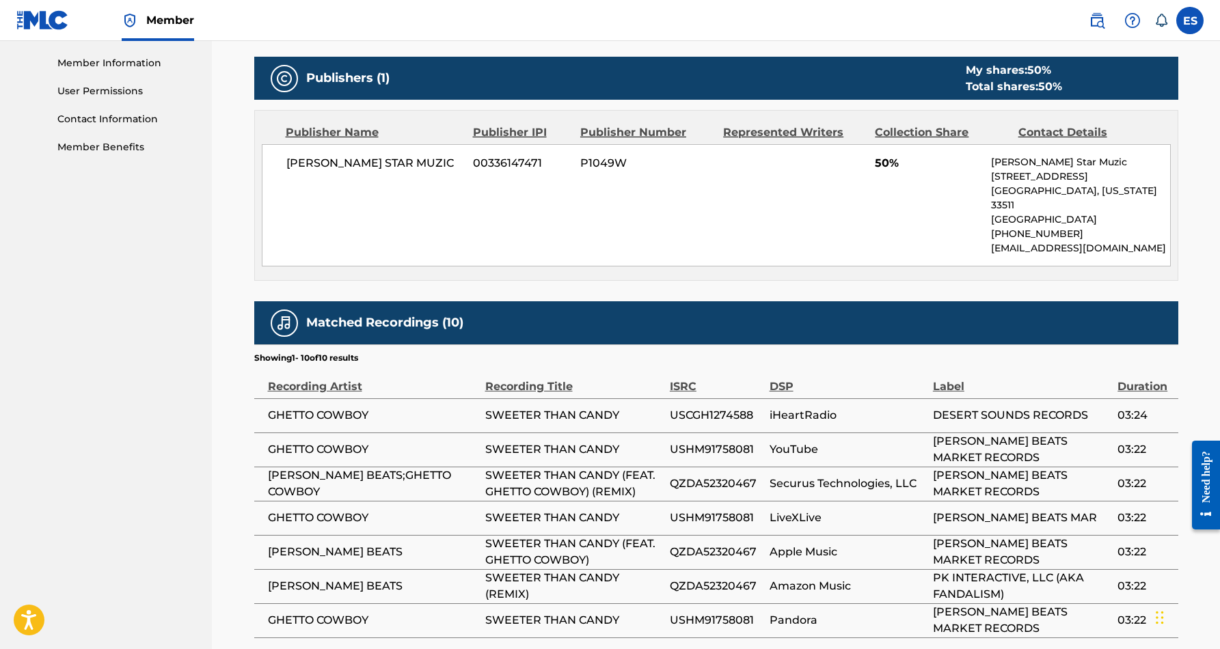
scroll to position [618, 0]
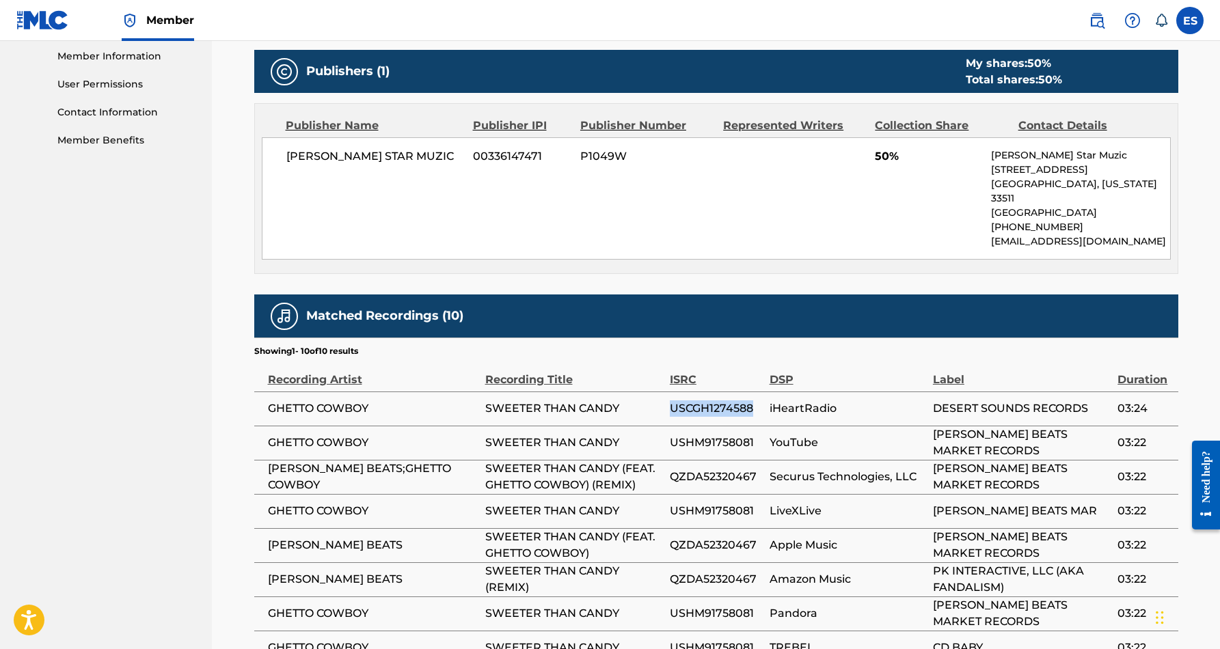
drag, startPoint x: 756, startPoint y: 392, endPoint x: 668, endPoint y: 394, distance: 88.2
click at [668, 394] on tr "GHETTO COWBOY SWEETER THAN CANDY USCGH1274588 iHeartRadio DESERT SOUNDS RECORDS…" at bounding box center [716, 408] width 924 height 34
click at [713, 400] on span "USCGH1274588" at bounding box center [716, 408] width 93 height 16
drag, startPoint x: 755, startPoint y: 392, endPoint x: 672, endPoint y: 394, distance: 82.7
click at [672, 400] on span "USCGH1274588" at bounding box center [716, 408] width 93 height 16
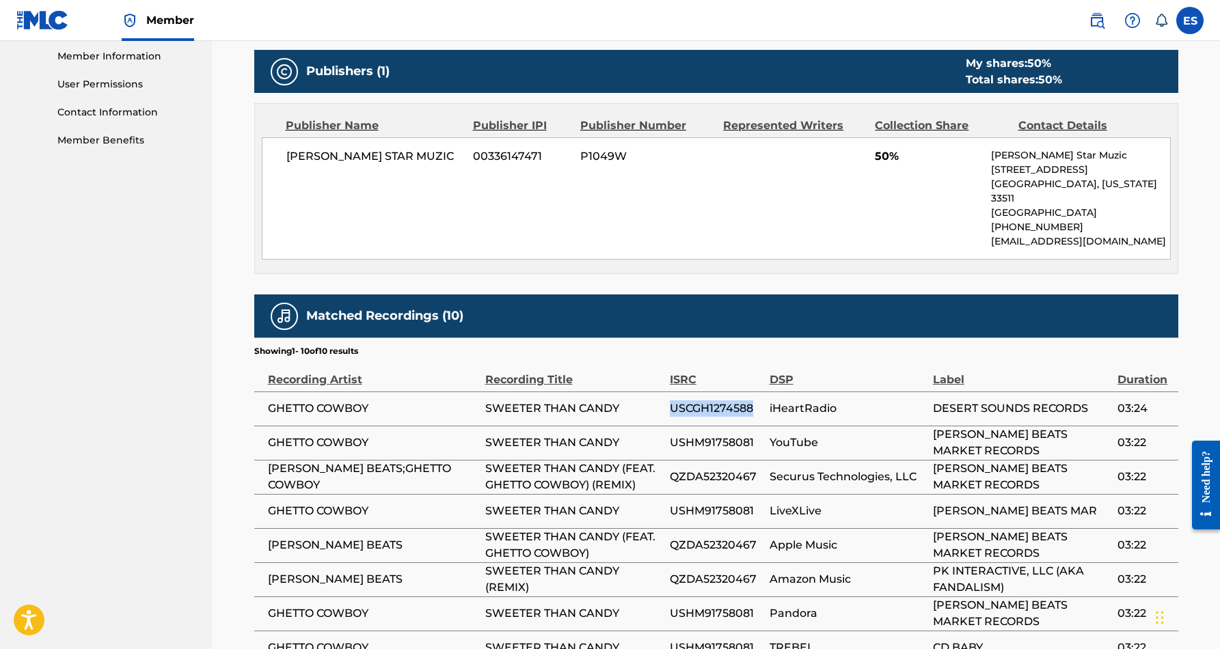
copy span "USCGH1274588"
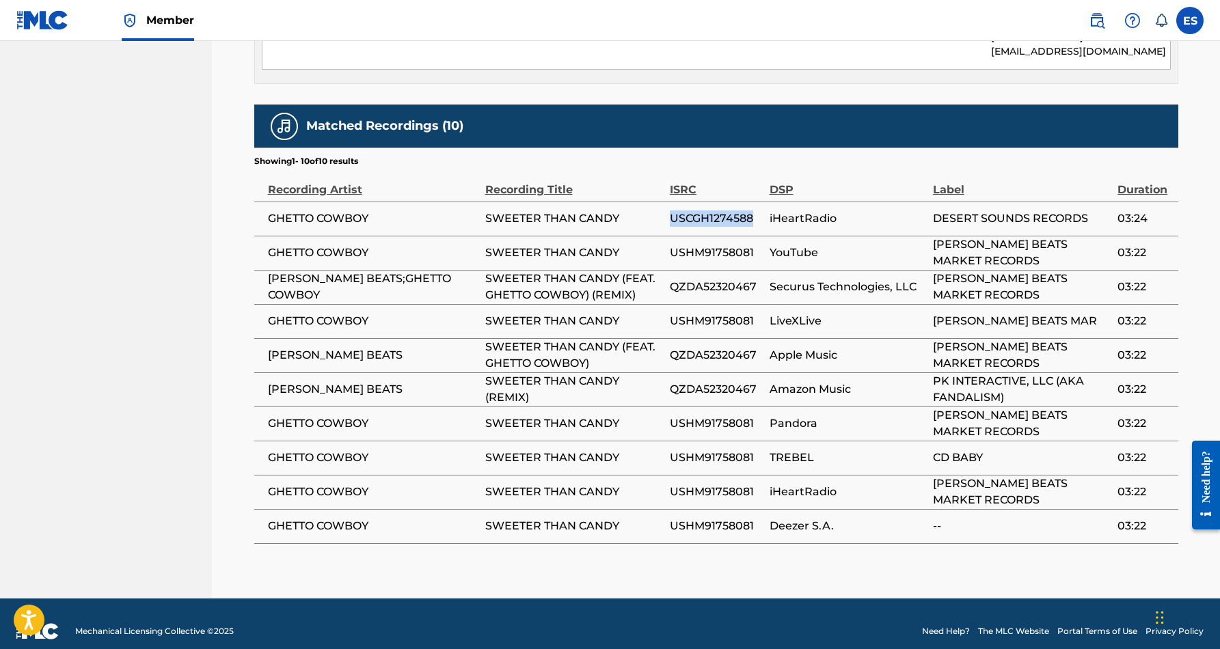
scroll to position [807, 0]
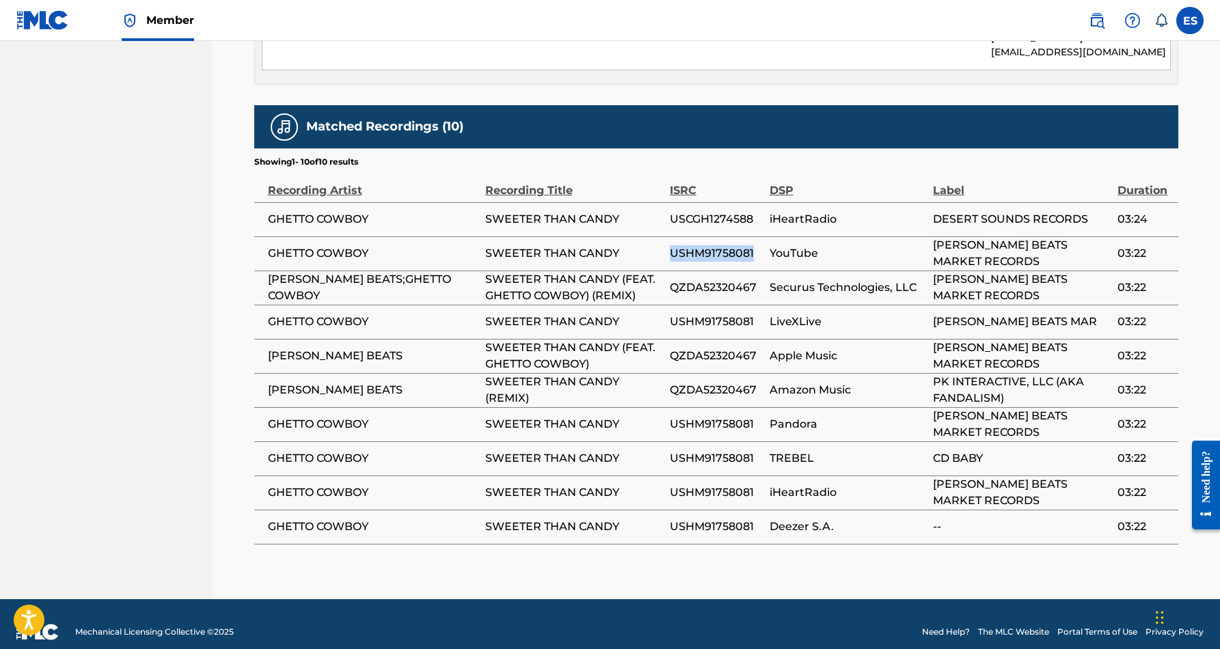
drag, startPoint x: 754, startPoint y: 238, endPoint x: 671, endPoint y: 236, distance: 83.4
click at [671, 245] on span "USHM91758081" at bounding box center [716, 253] width 93 height 16
copy span "USHM91758081"
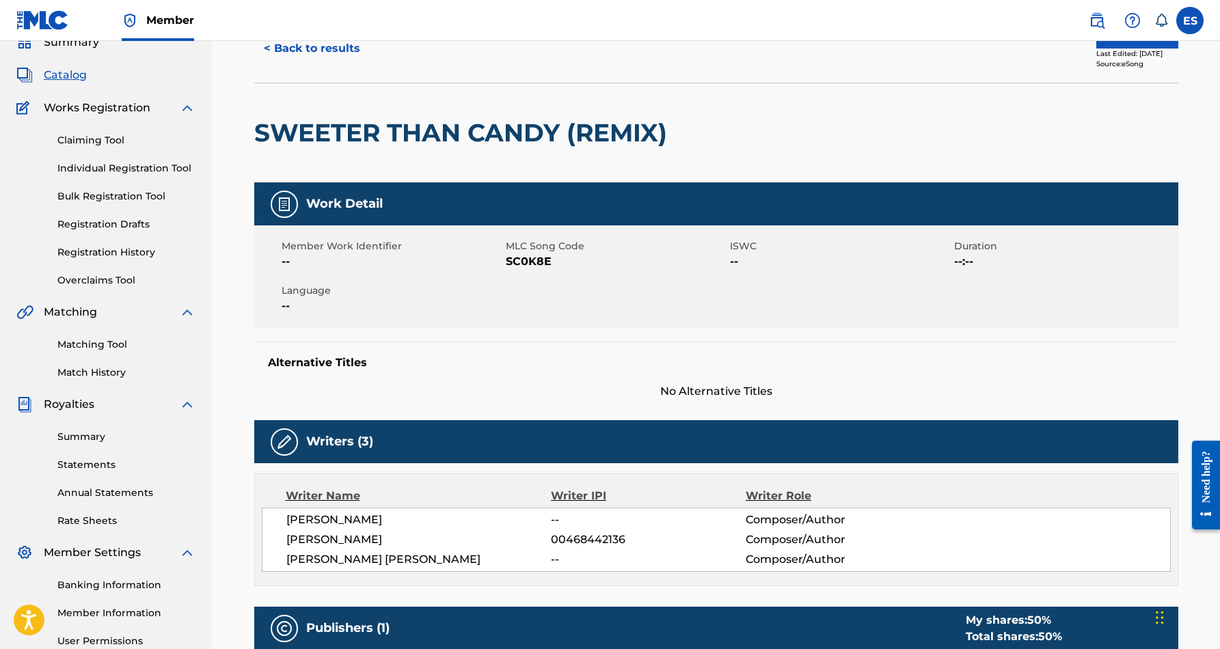
scroll to position [0, 0]
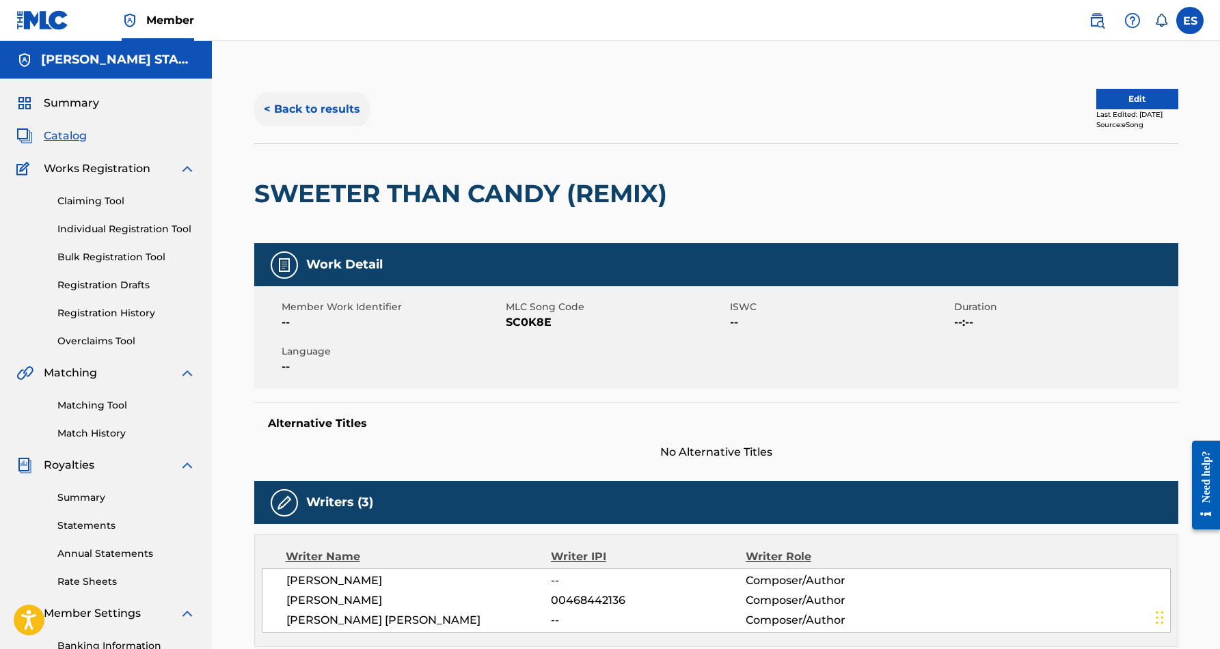
click at [331, 105] on button "< Back to results" at bounding box center [311, 109] width 115 height 34
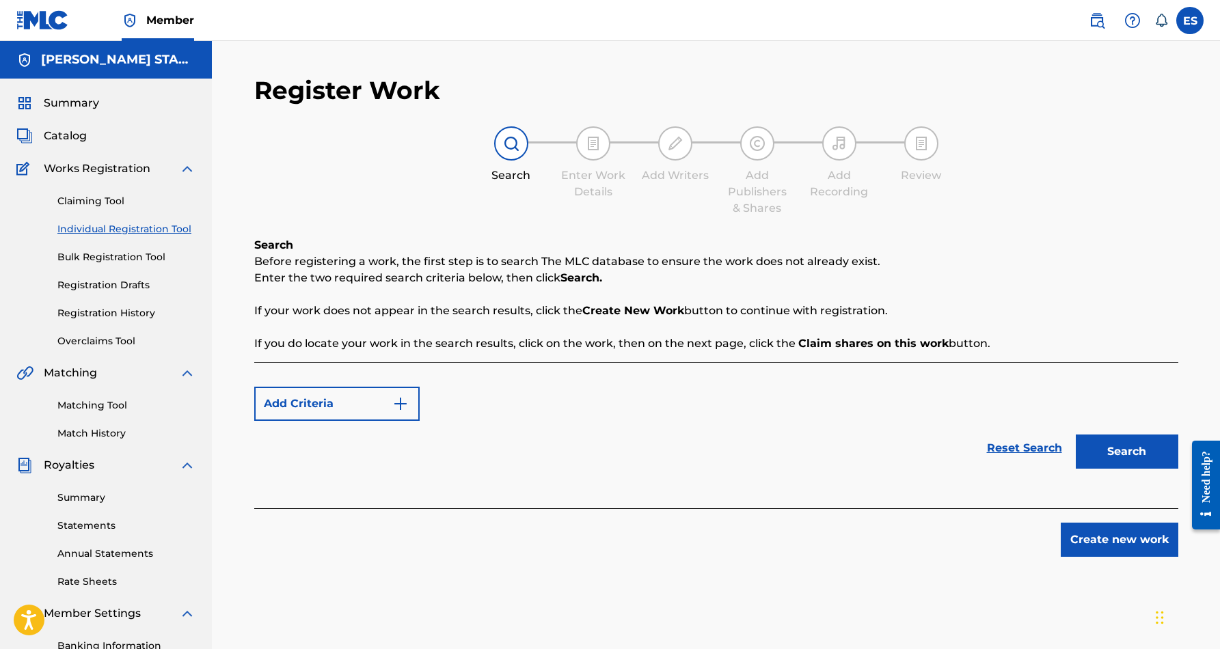
scroll to position [198, 0]
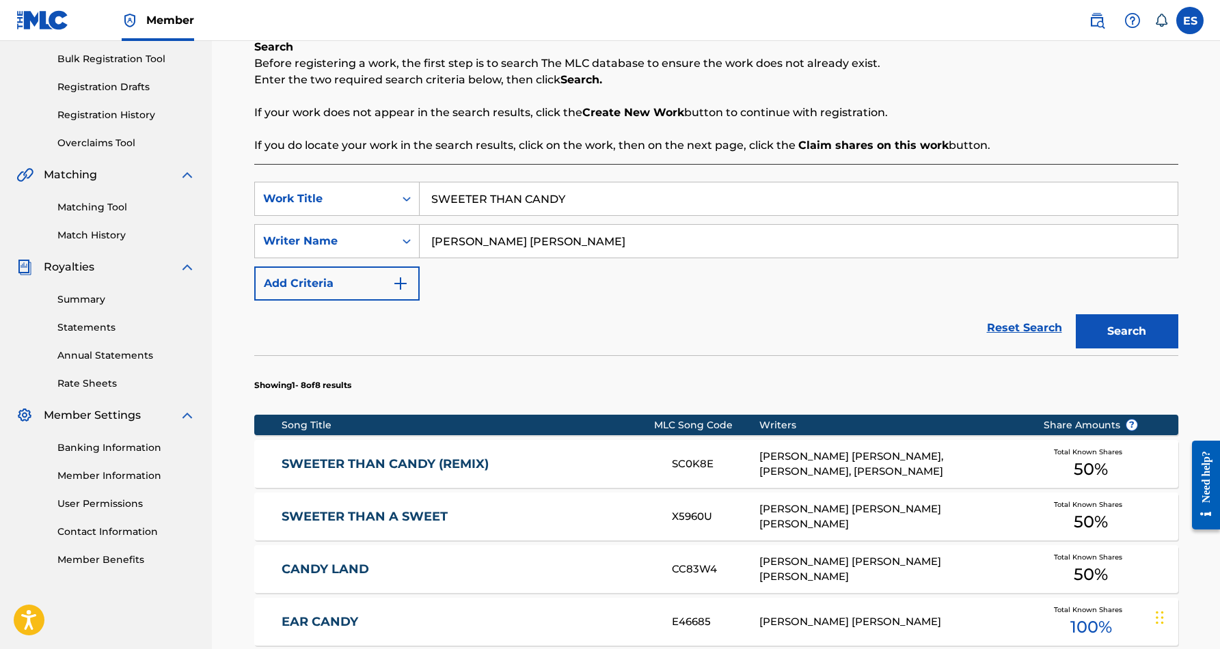
click at [568, 202] on input "SWEETER THAN CANDY" at bounding box center [799, 198] width 758 height 33
type input "S"
paste input "THEY GOTTA ROOM"
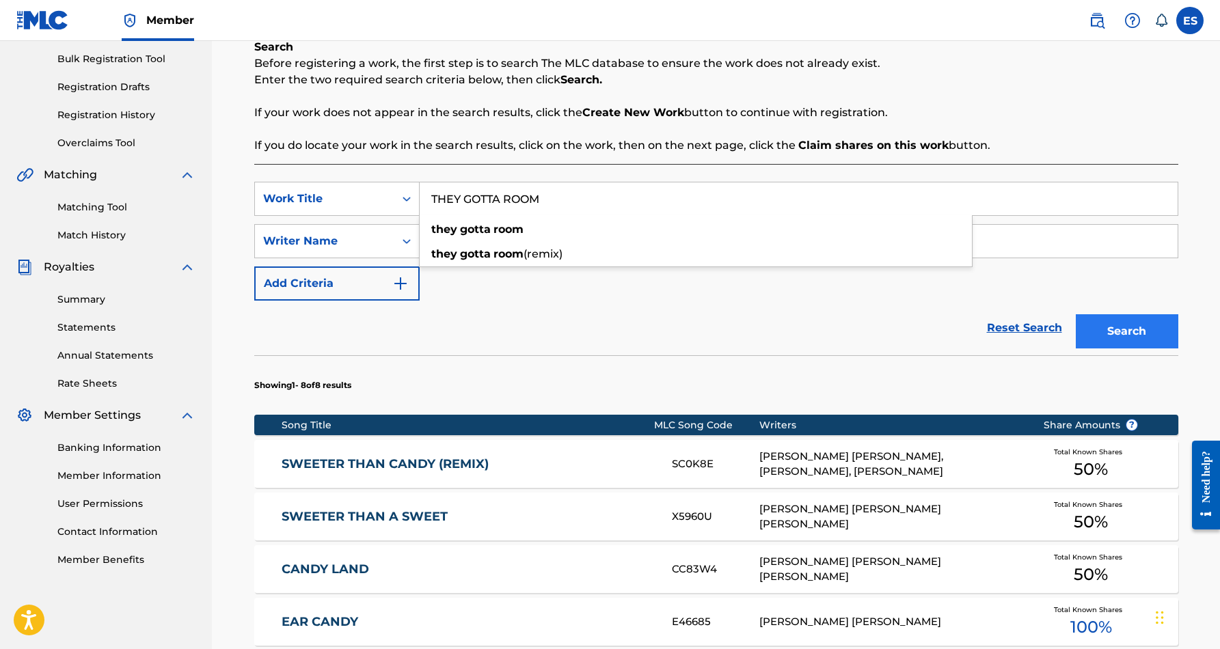
type input "THEY GOTTA ROOM"
click at [1118, 336] on button "Search" at bounding box center [1126, 331] width 102 height 34
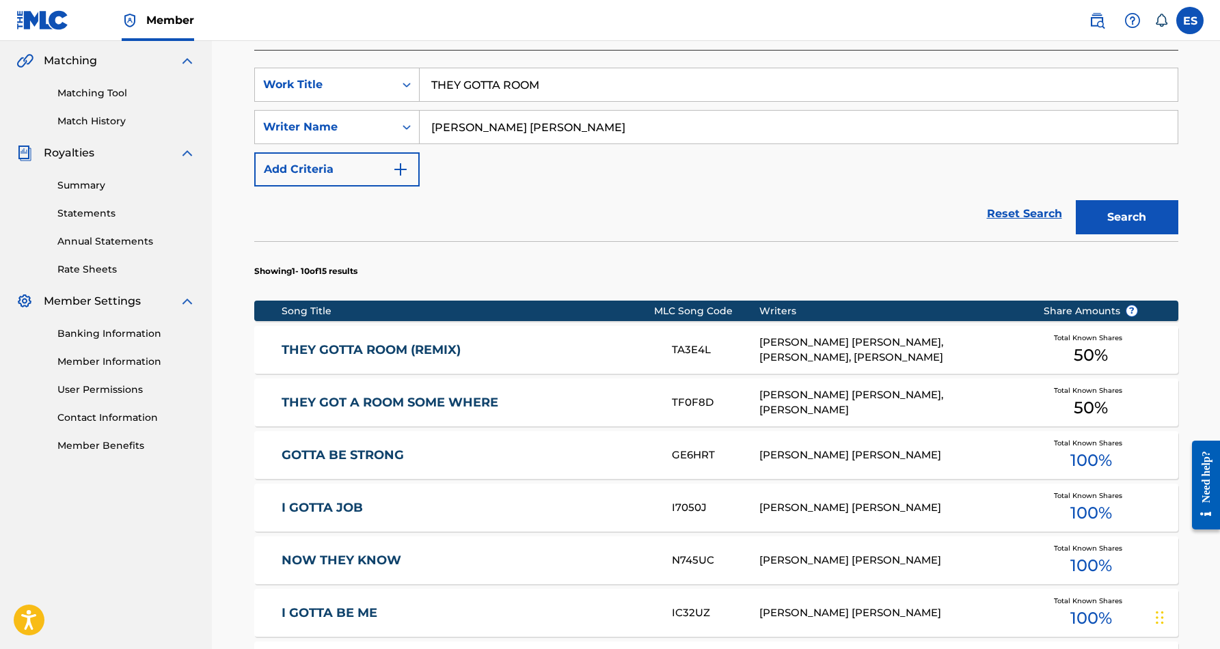
scroll to position [319, 0]
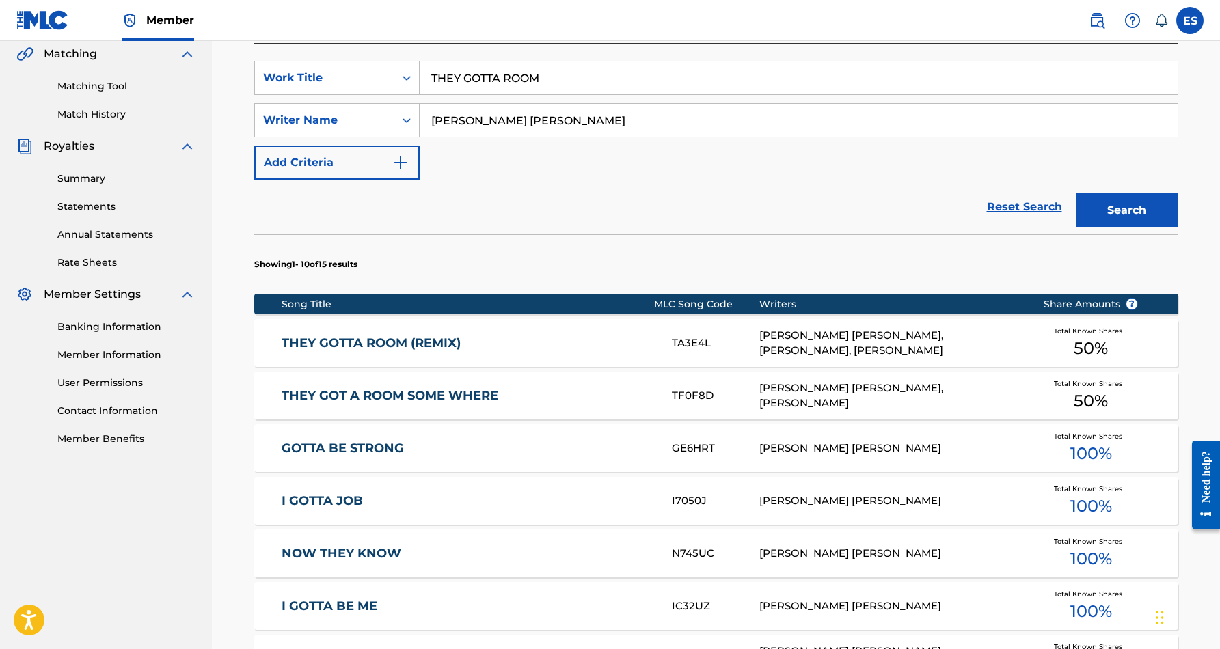
click at [570, 405] on div "THEY GOT A ROOM SOME WHERE TF0F8D ERIC DOUGLAS SMITH, CHUCK ROBERSON Total Know…" at bounding box center [716, 396] width 924 height 48
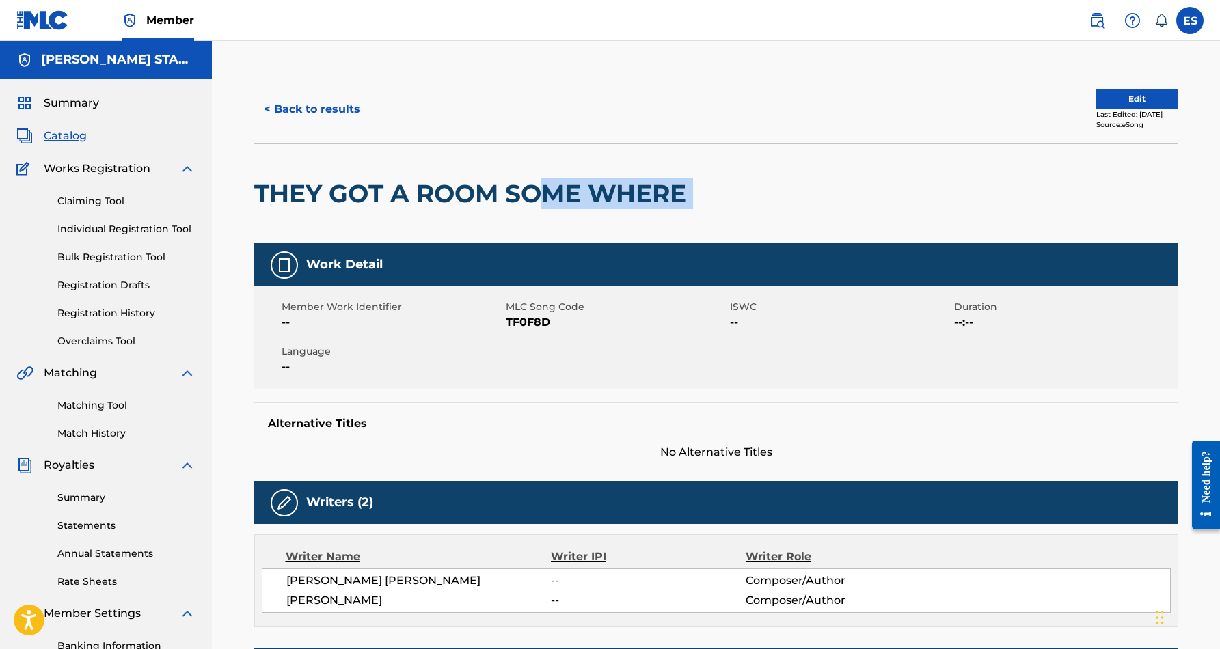
drag, startPoint x: 704, startPoint y: 195, endPoint x: 543, endPoint y: 197, distance: 160.6
click at [543, 197] on div "THEY GOT A ROOM SOME WHERE" at bounding box center [716, 193] width 924 height 100
click at [722, 194] on div at bounding box center [799, 193] width 212 height 99
drag, startPoint x: 691, startPoint y: 192, endPoint x: 364, endPoint y: 178, distance: 326.9
click at [364, 178] on h2 "THEY GOT A ROOM SOME WHERE" at bounding box center [473, 193] width 439 height 31
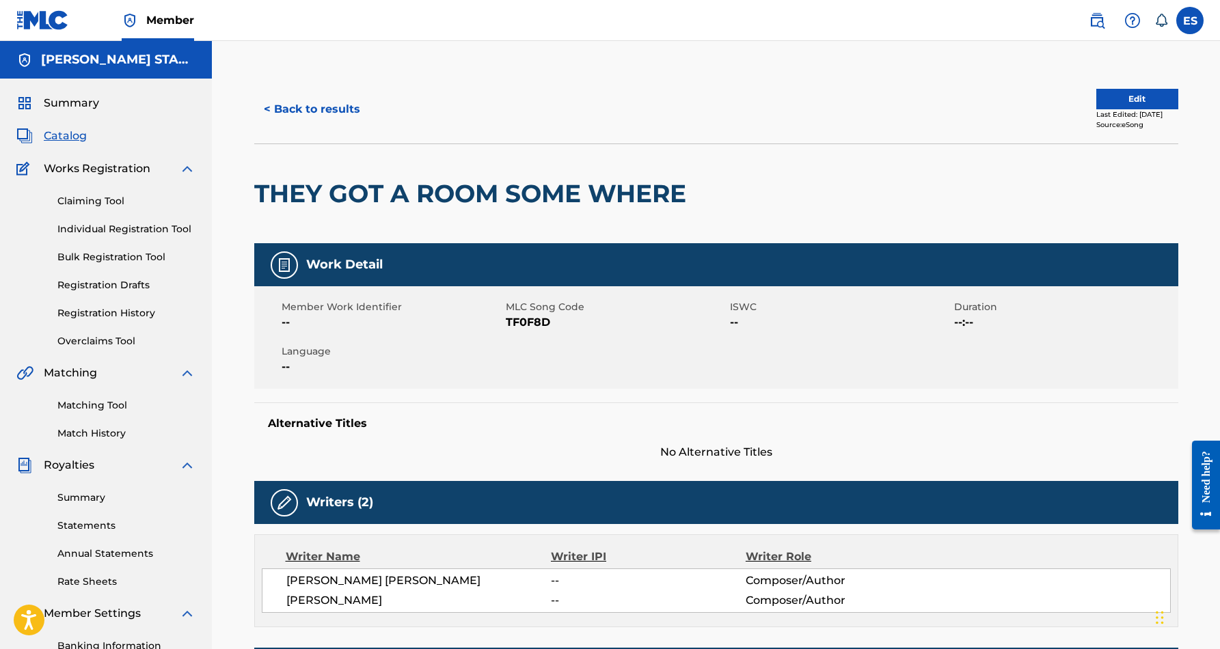
click at [719, 165] on div at bounding box center [799, 193] width 212 height 99
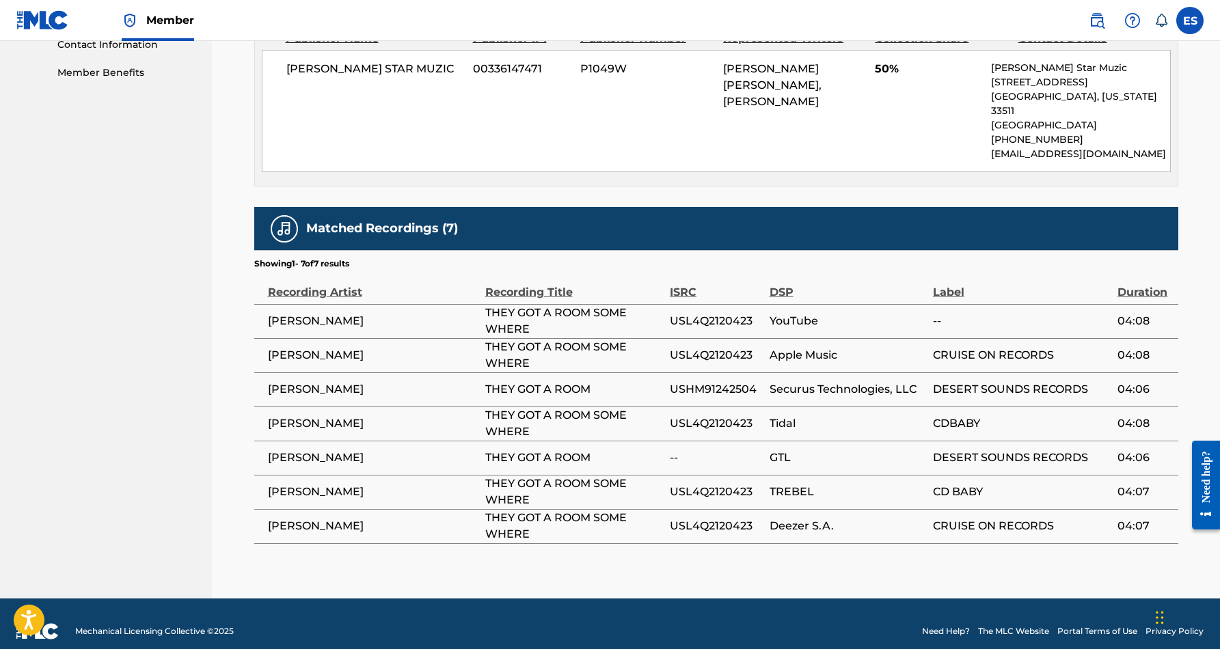
scroll to position [685, 0]
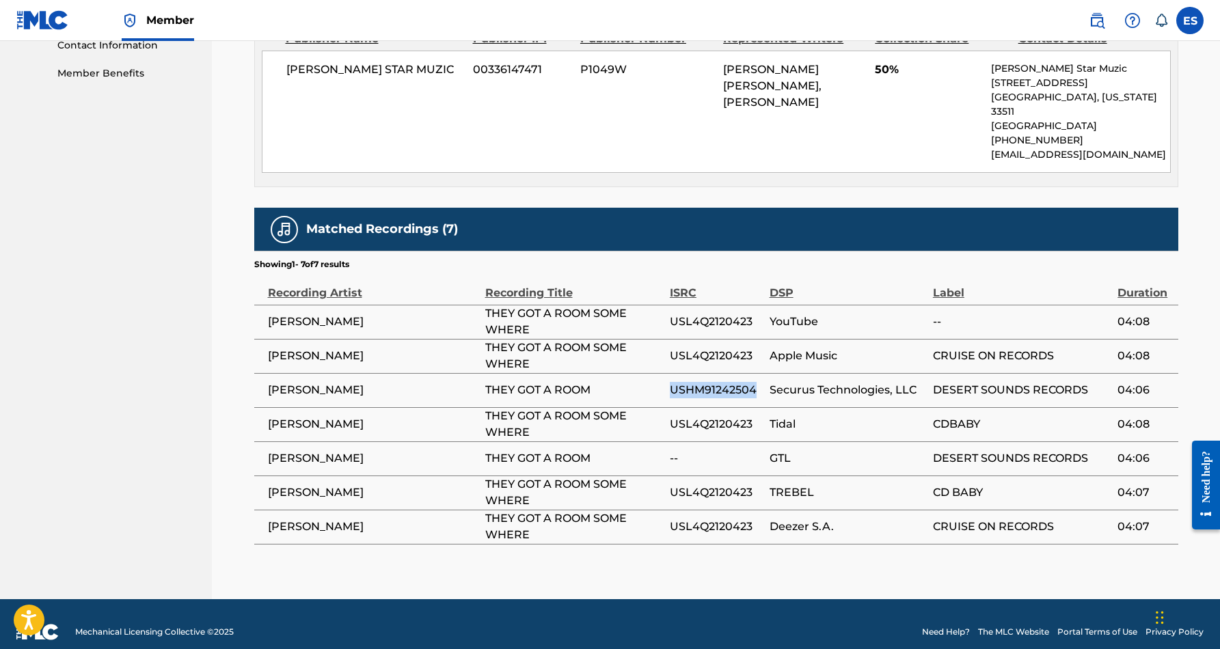
drag, startPoint x: 756, startPoint y: 374, endPoint x: 673, endPoint y: 375, distance: 82.7
click at [673, 382] on span "USHM91242504" at bounding box center [716, 390] width 93 height 16
copy span "USHM91242504"
drag, startPoint x: 752, startPoint y: 342, endPoint x: 669, endPoint y: 344, distance: 82.7
click at [670, 348] on span "USL4Q2120423" at bounding box center [716, 356] width 93 height 16
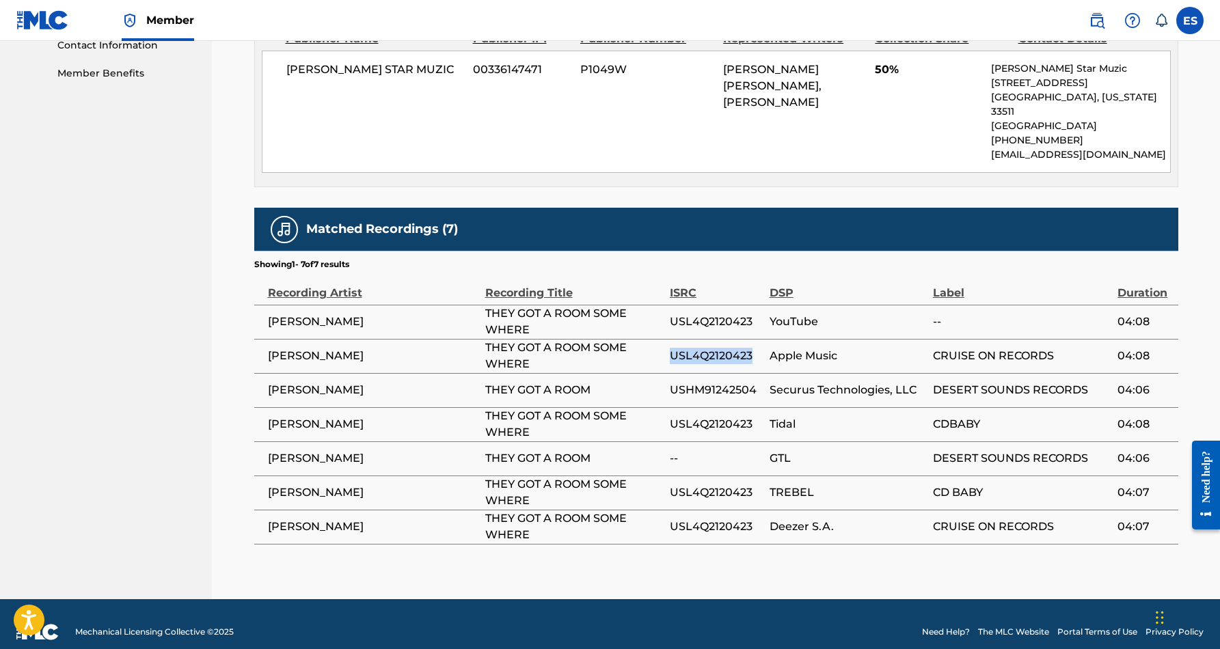
copy span "USL4Q2120423"
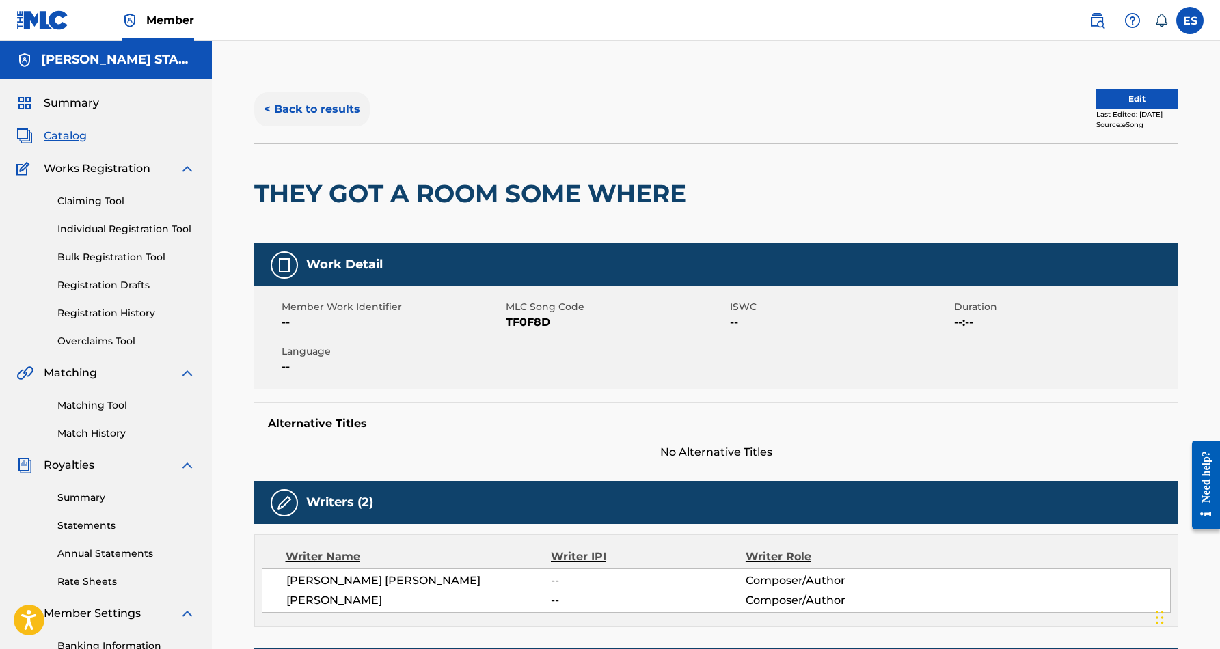
scroll to position [0, 0]
click at [346, 109] on button "< Back to results" at bounding box center [311, 109] width 115 height 34
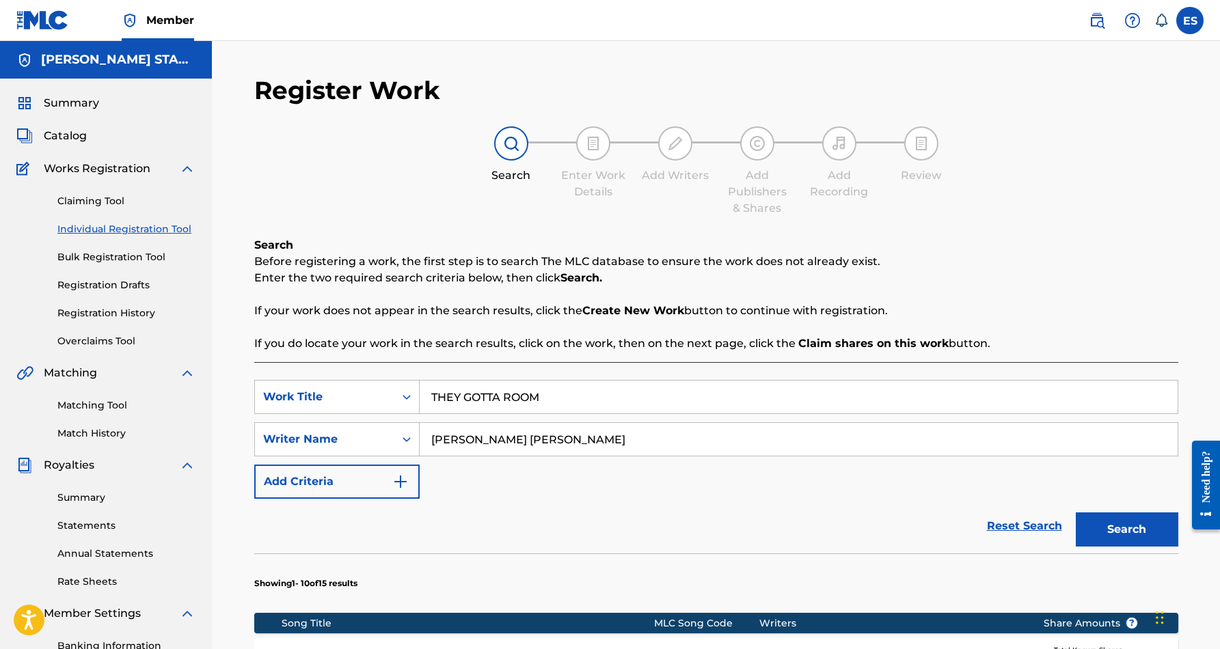
scroll to position [198, 0]
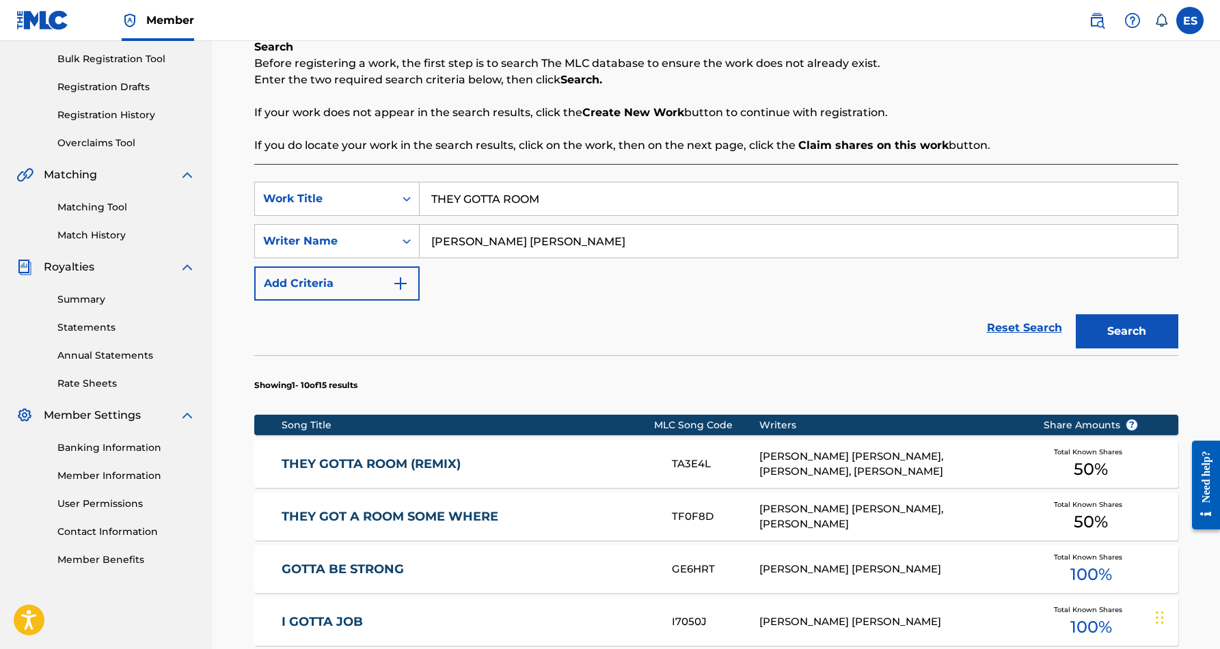
click at [560, 194] on input "THEY GOTTA ROOM" at bounding box center [799, 198] width 758 height 33
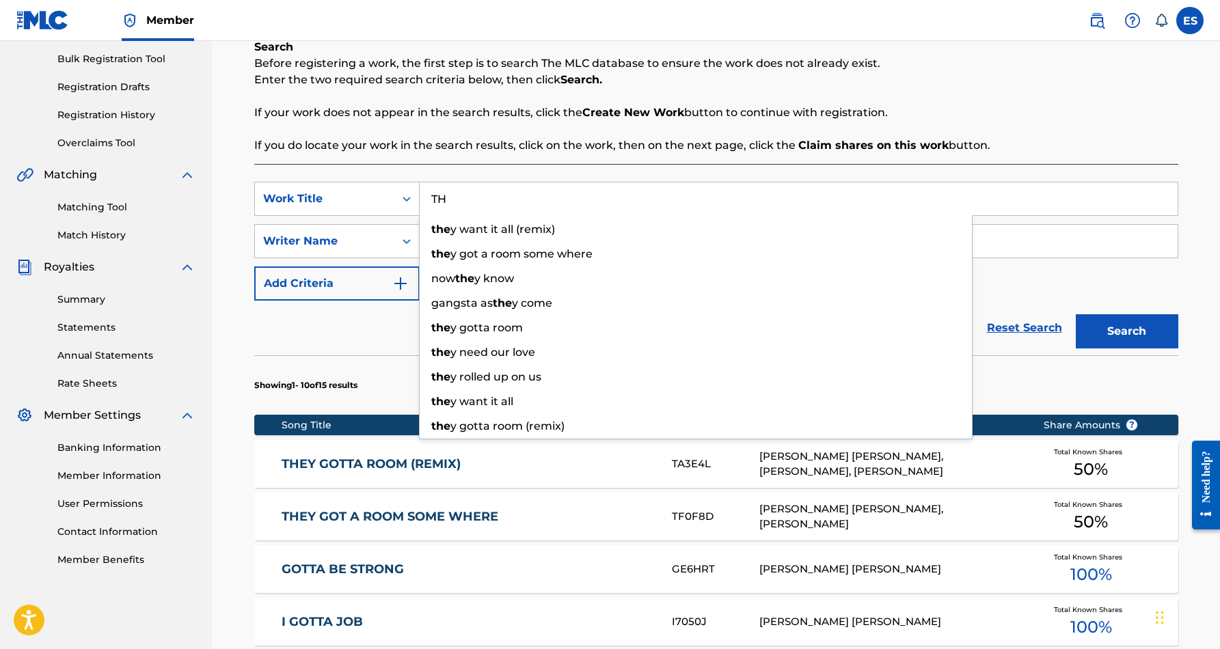
type input "T"
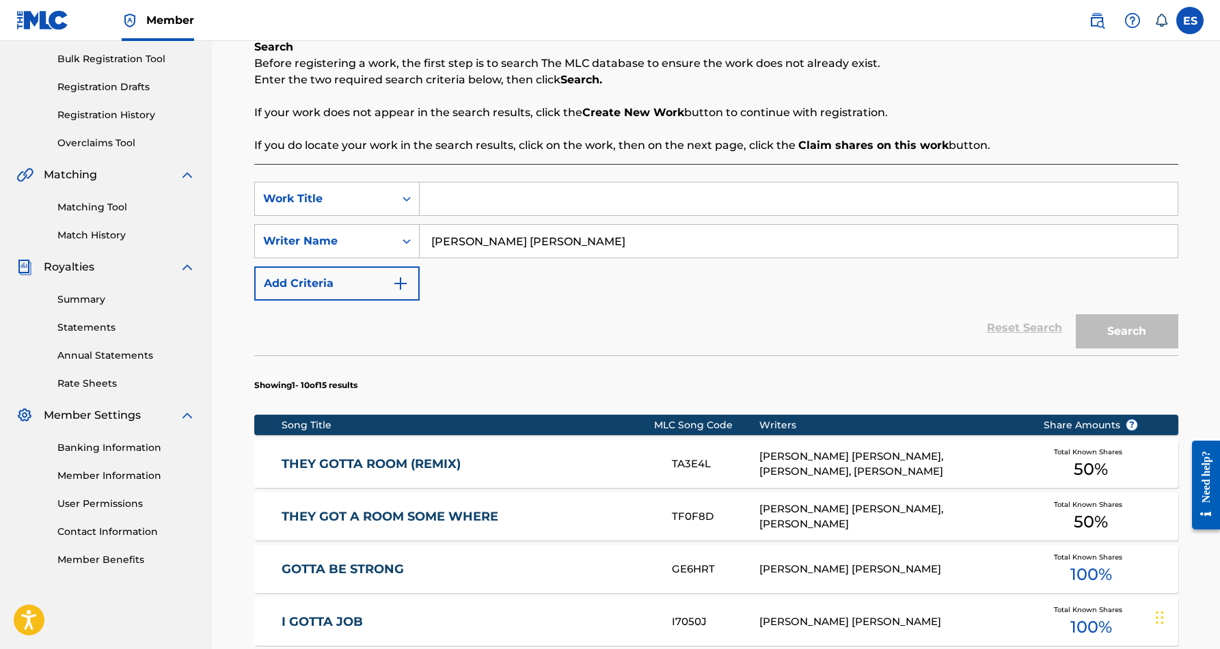
paste input "STAYING IN LOVE WITH YOU"
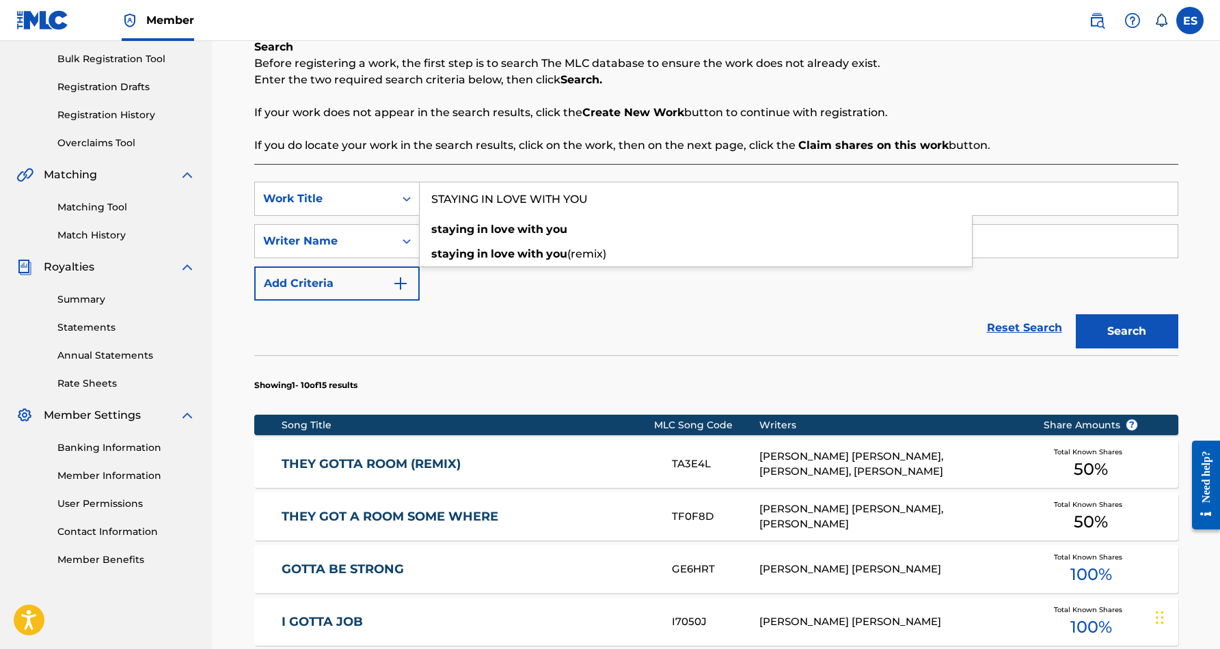
type input "STAYING IN LOVE WITH YOU"
click at [644, 296] on div "SearchWithCriteria0e43aa70-b232-4d3f-9a56-200cc26b1ac7 Work Title STAYING IN LO…" at bounding box center [716, 241] width 924 height 119
click at [1146, 330] on button "Search" at bounding box center [1126, 331] width 102 height 34
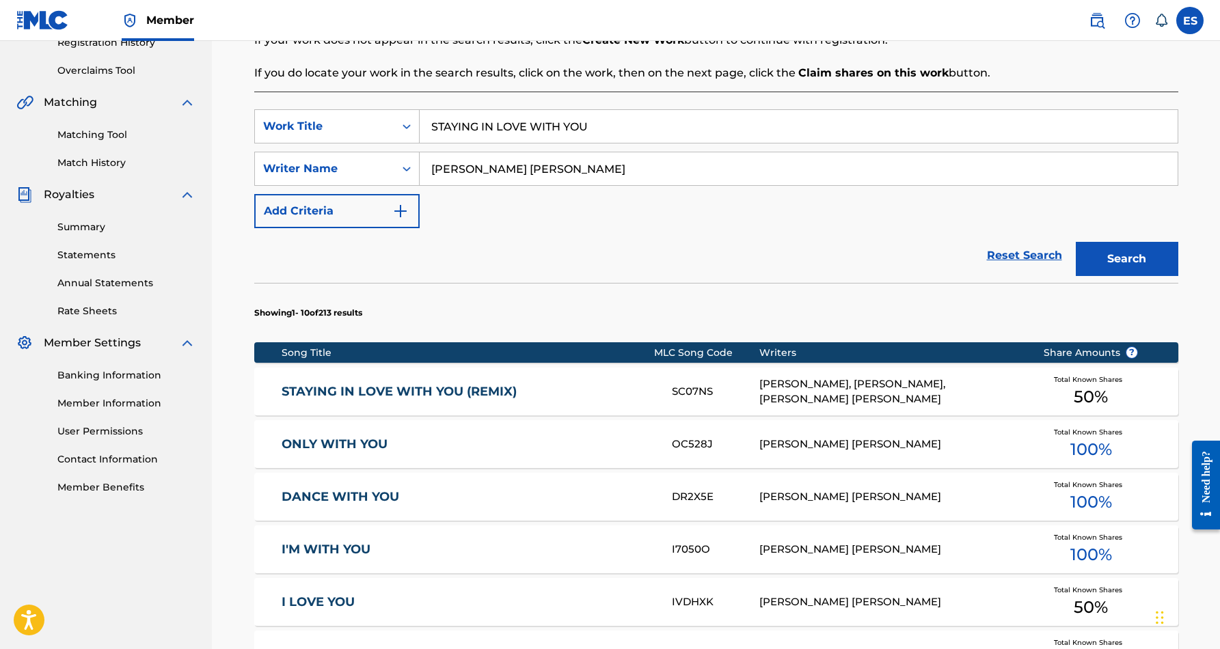
scroll to position [315, 0]
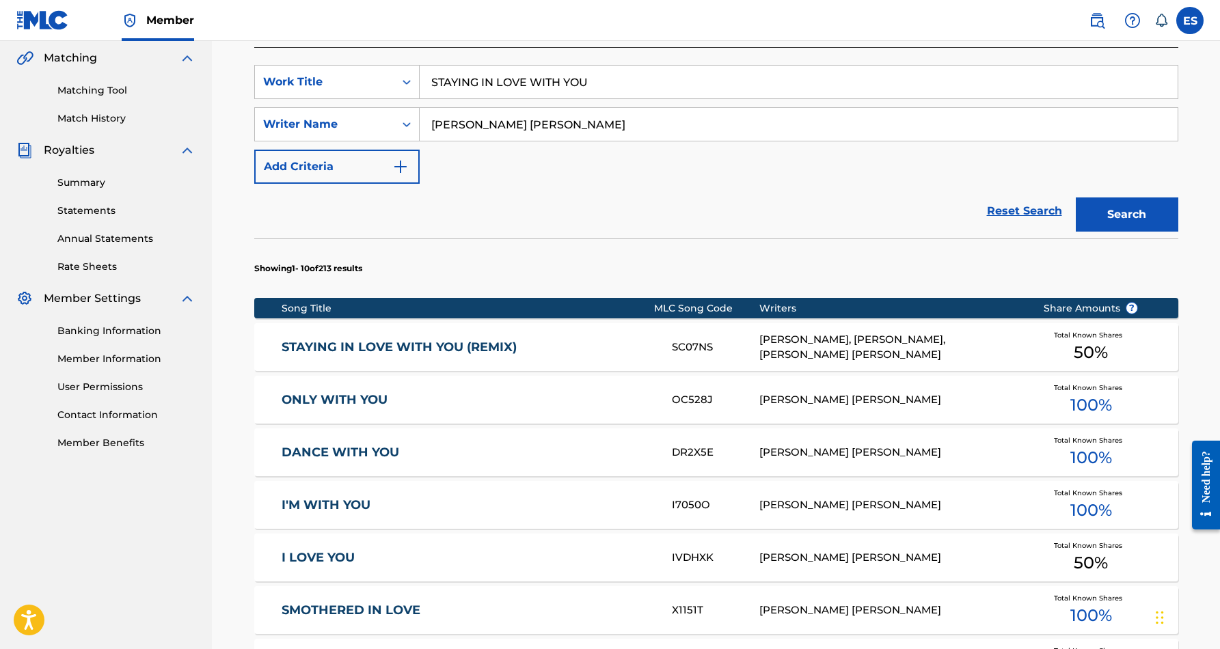
click at [465, 350] on link "STAYING IN LOVE WITH YOU (REMIX)" at bounding box center [467, 348] width 372 height 16
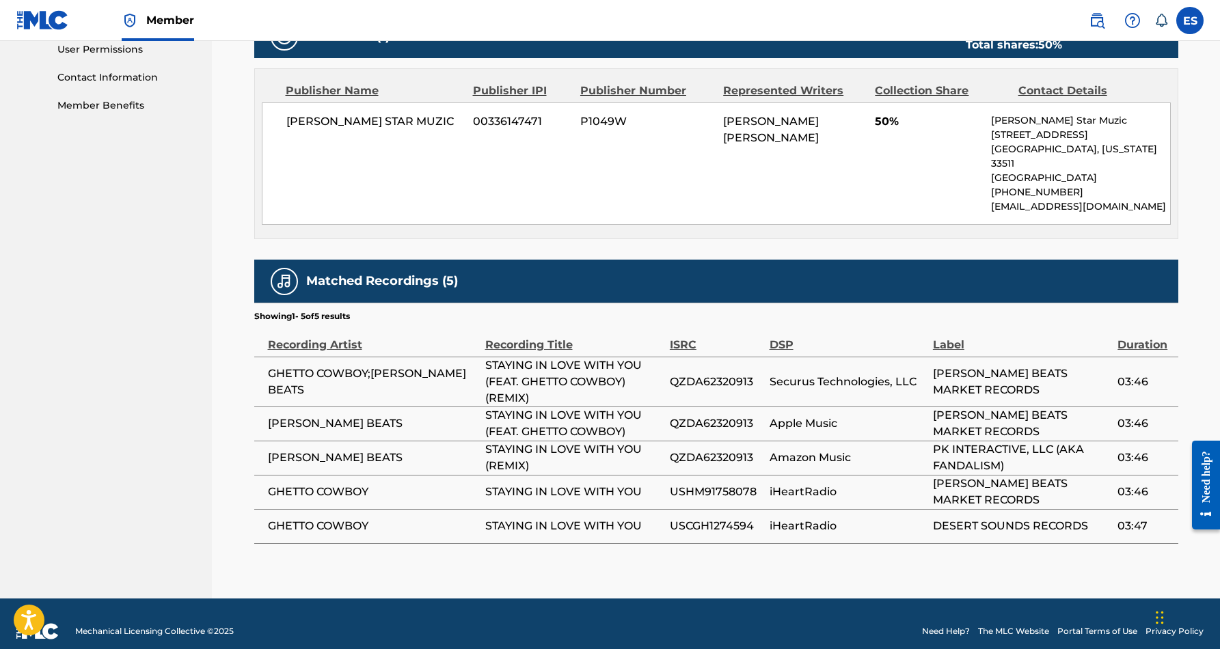
scroll to position [652, 0]
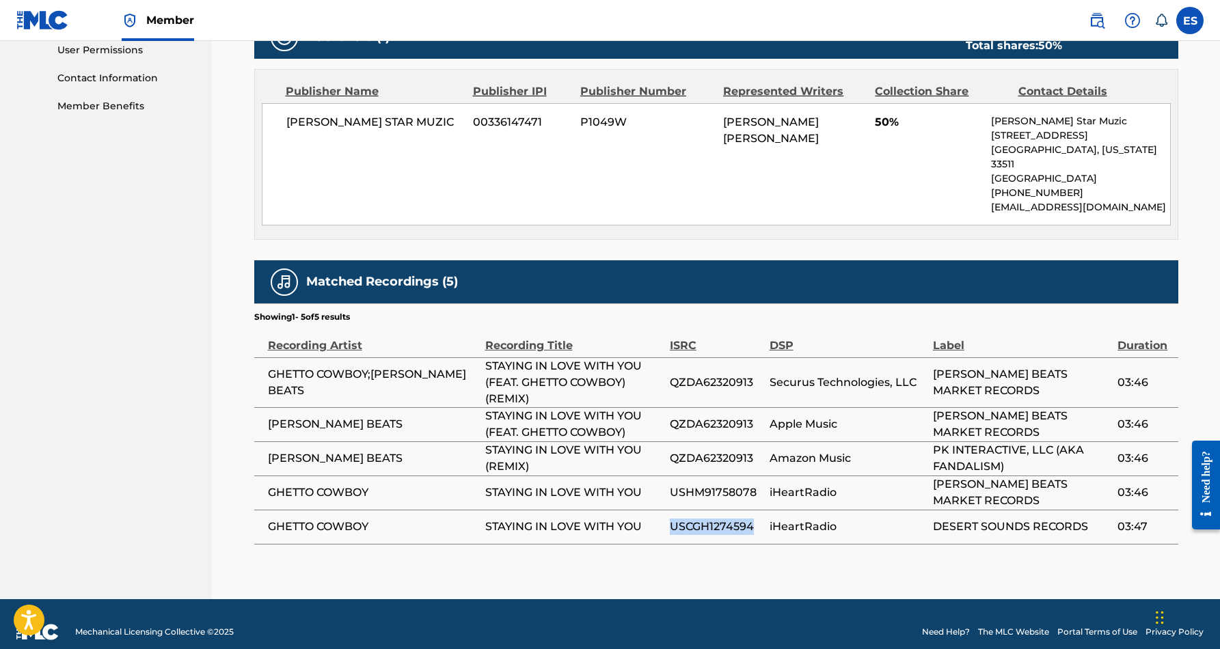
drag, startPoint x: 755, startPoint y: 510, endPoint x: 672, endPoint y: 511, distance: 83.4
click at [672, 519] on span "USCGH1274594" at bounding box center [716, 527] width 93 height 16
click at [632, 547] on div "< Back to results Edit Last Edited: April 08, 2025 Source: The MLC STAYING IN L…" at bounding box center [716, 11] width 924 height 1176
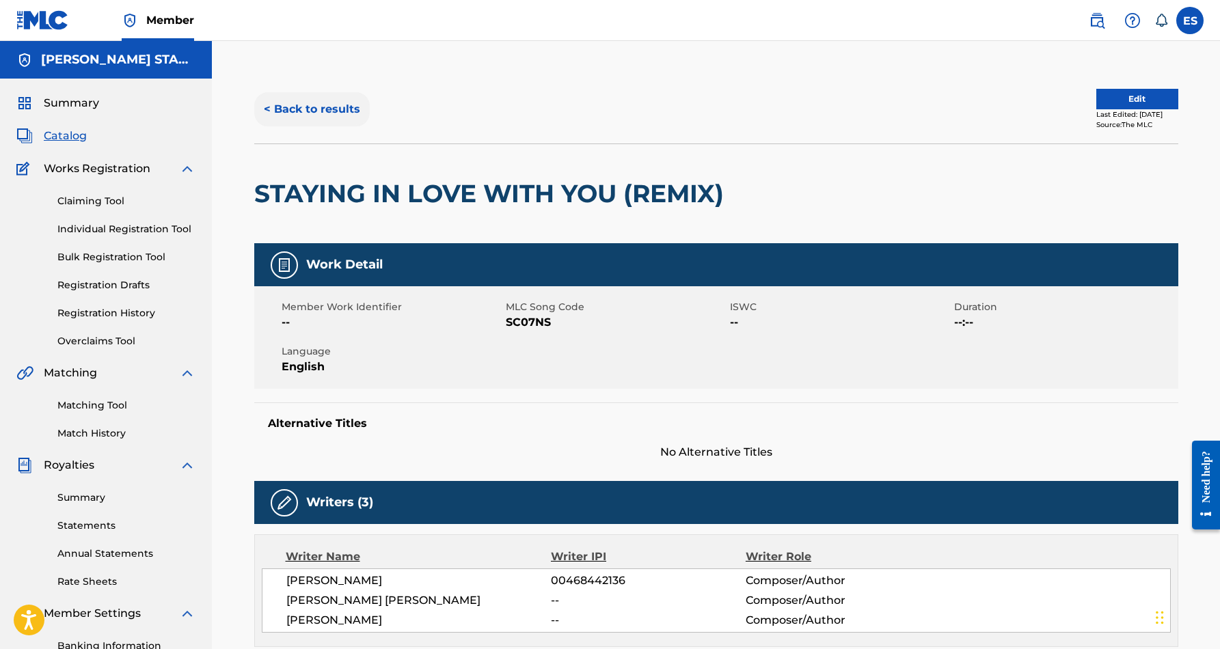
scroll to position [0, 0]
click at [333, 105] on button "< Back to results" at bounding box center [311, 109] width 115 height 34
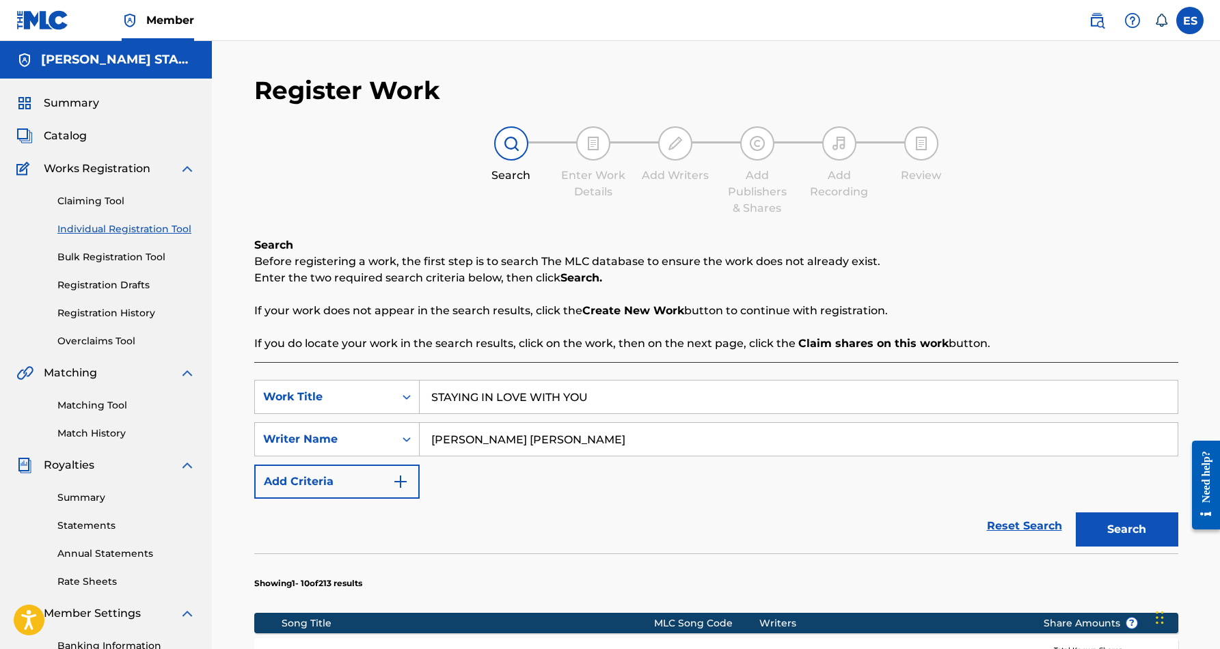
scroll to position [198, 0]
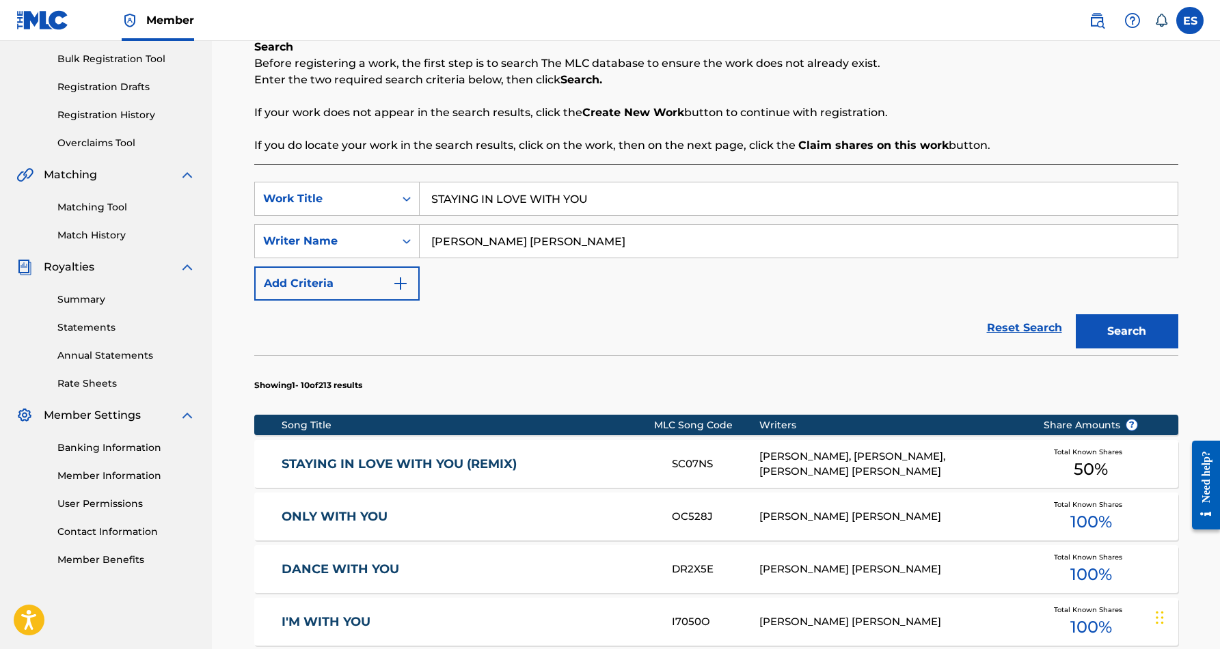
click at [610, 206] on input "STAYING IN LOVE WITH YOU" at bounding box center [799, 198] width 758 height 33
type input "S"
paste input "KICK OFF YOUR SHOES"
type input "KICK OFF YOUR SHOES"
click at [708, 317] on div "Reset Search Search" at bounding box center [716, 328] width 924 height 55
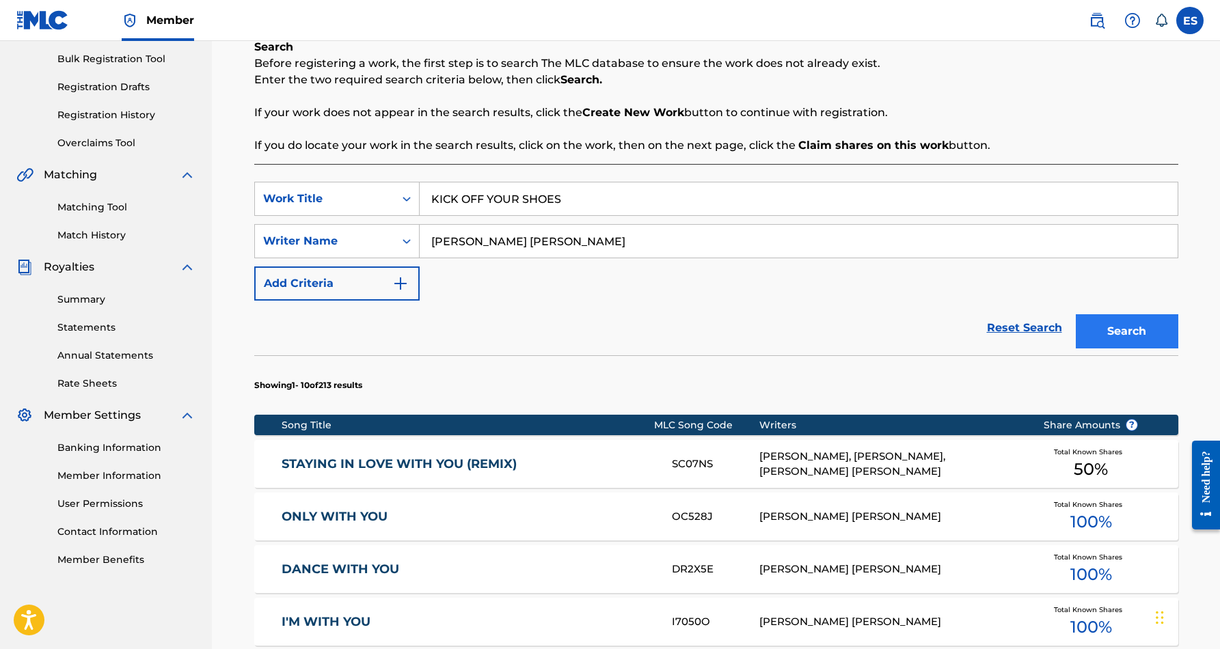
click at [1144, 335] on button "Search" at bounding box center [1126, 331] width 102 height 34
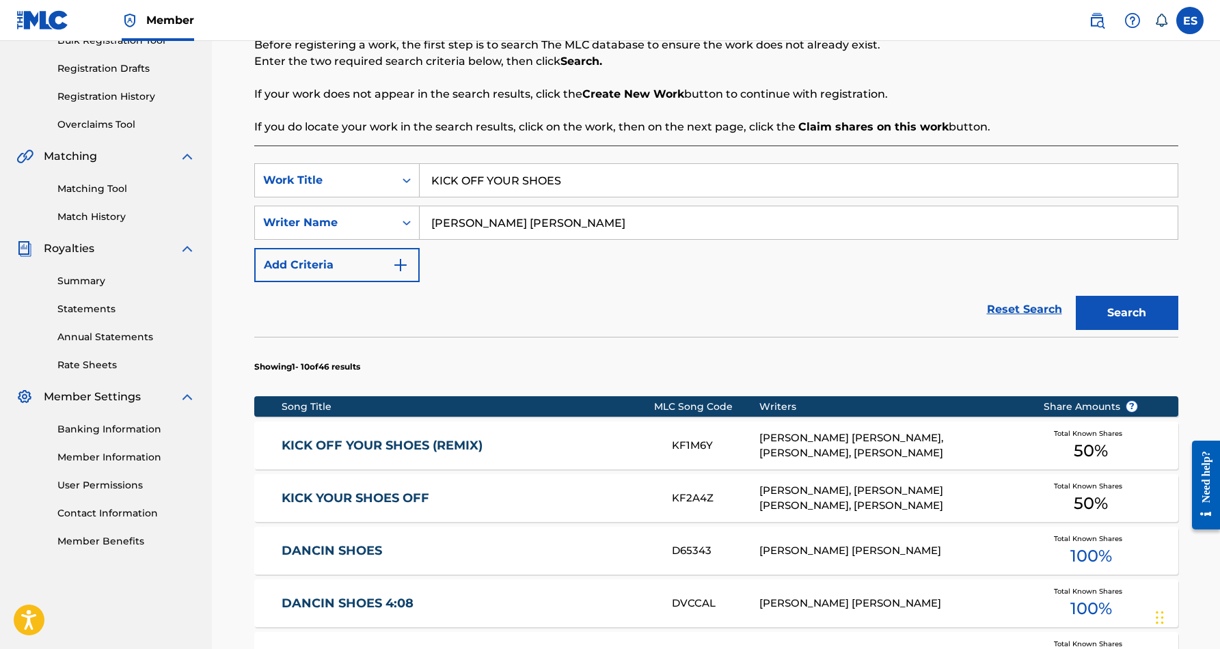
scroll to position [224, 0]
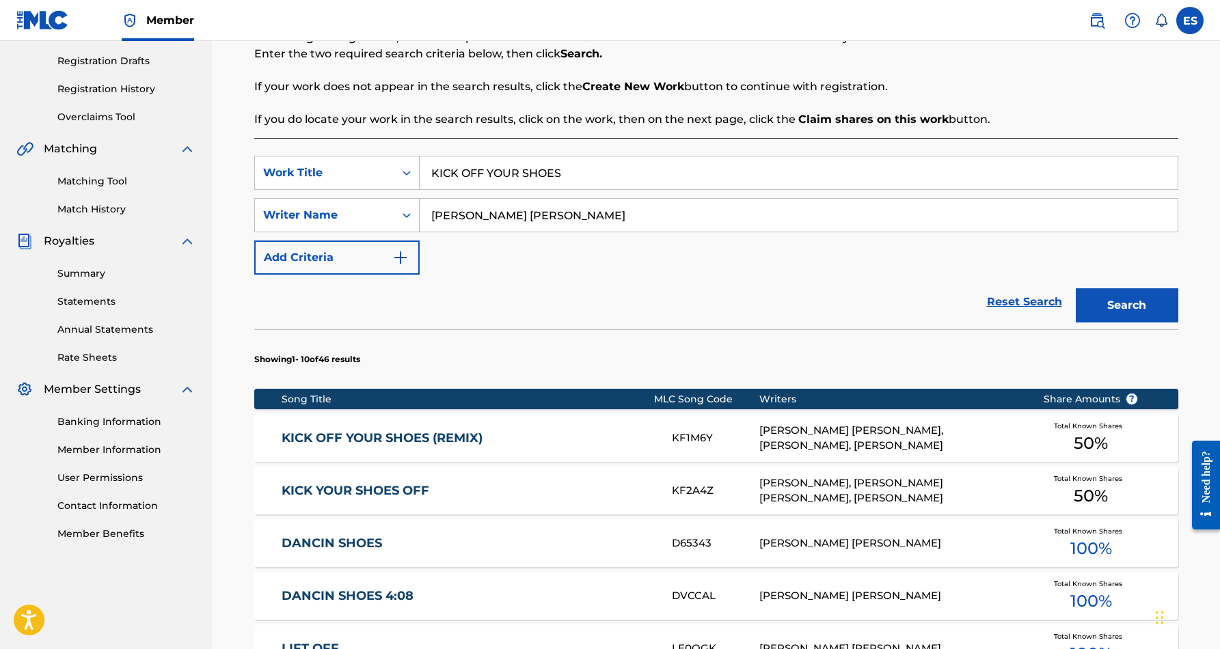
click at [813, 438] on div "ERIC DOUGLAS SMITH, JAMES M EMERSON, PETE PETERSON" at bounding box center [890, 438] width 263 height 31
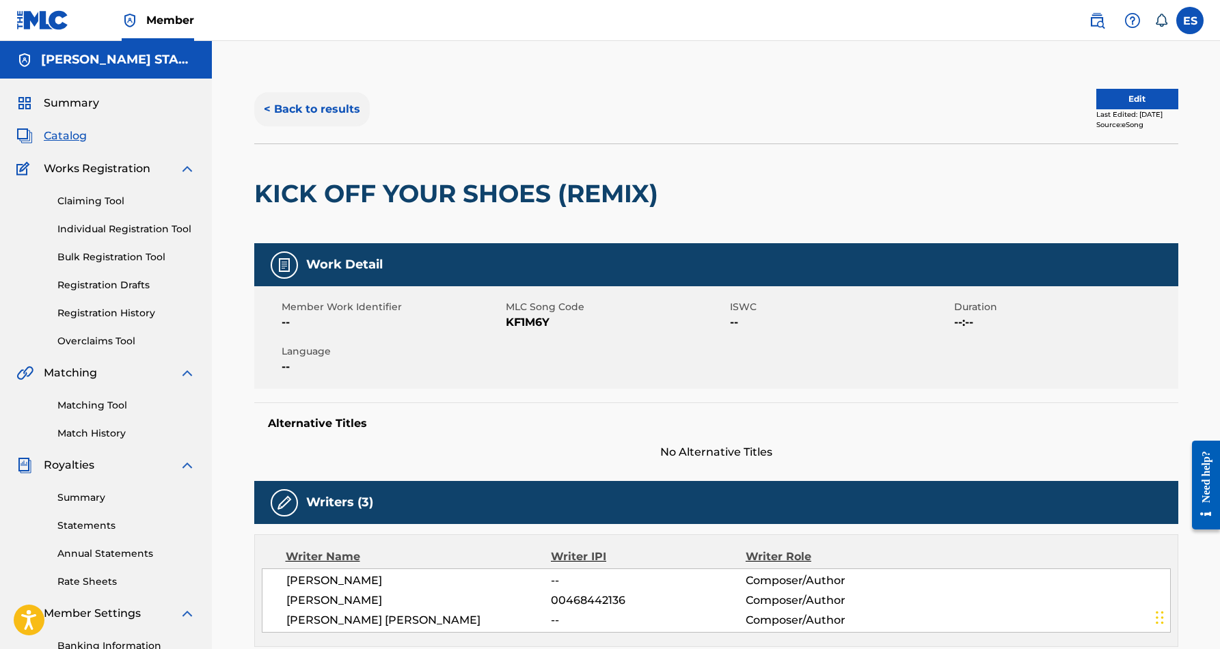
click at [331, 105] on button "< Back to results" at bounding box center [311, 109] width 115 height 34
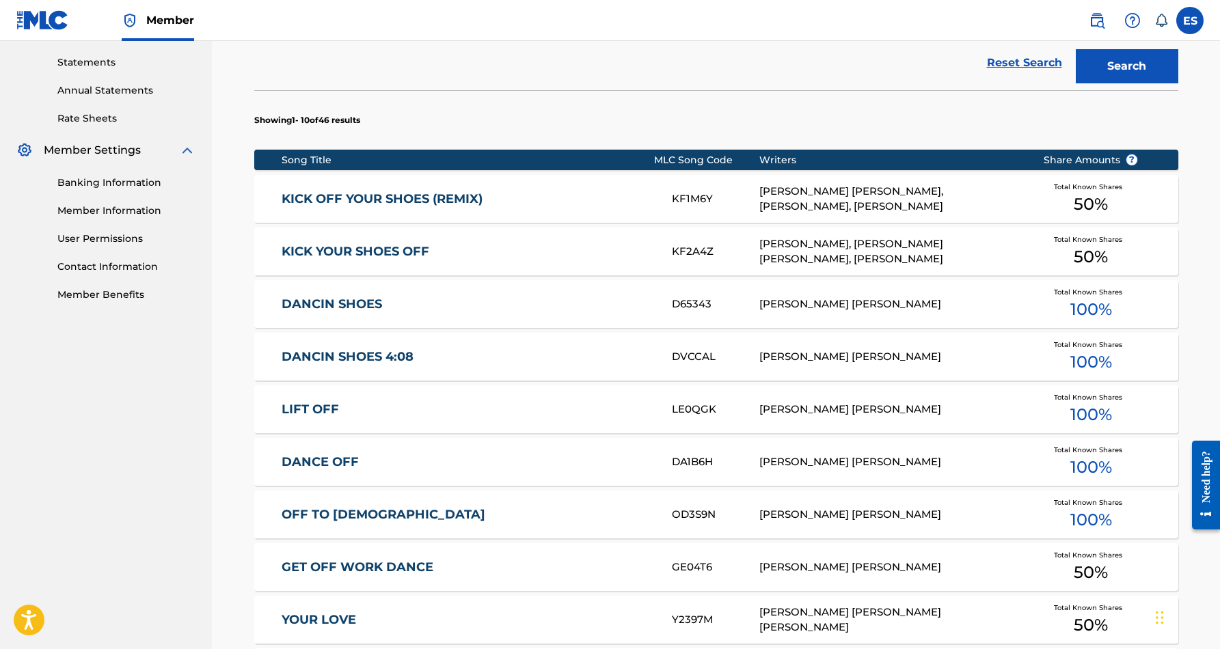
scroll to position [464, 0]
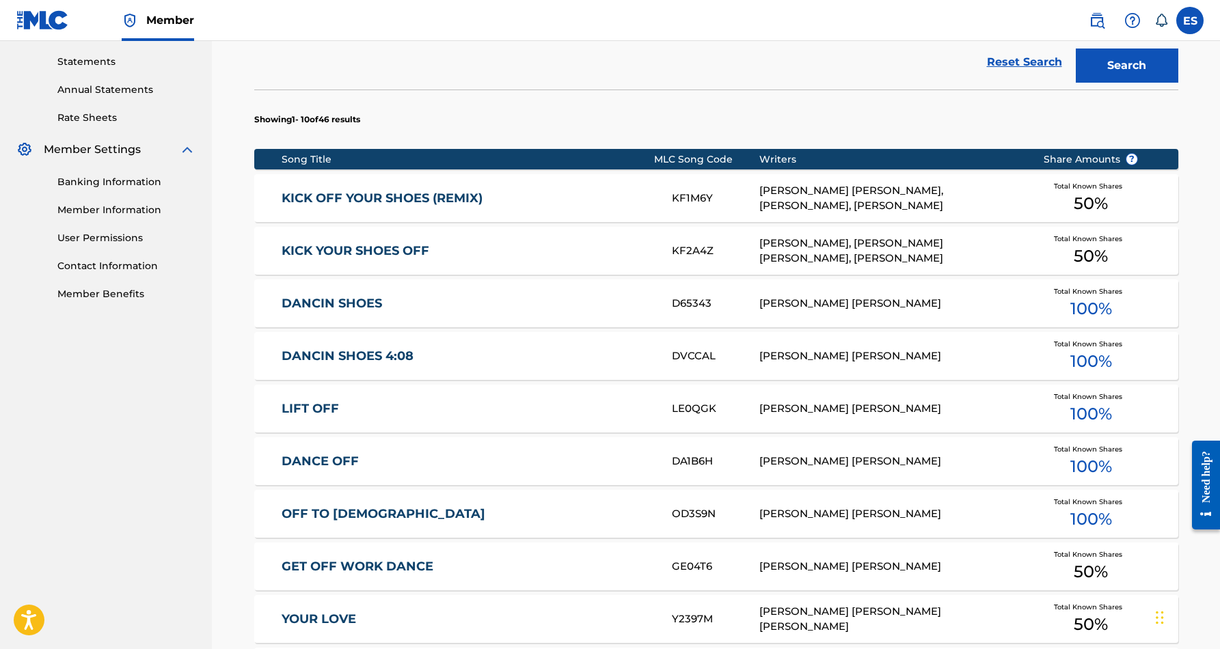
click at [437, 198] on link "KICK OFF YOUR SHOES (REMIX)" at bounding box center [467, 199] width 372 height 16
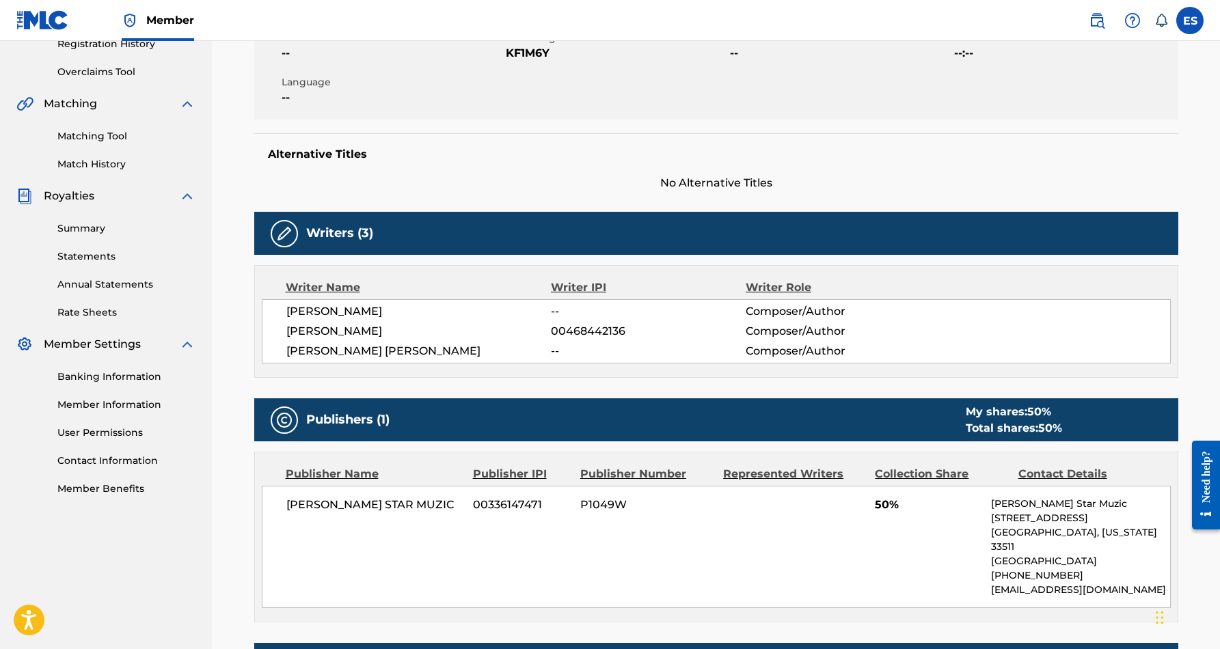
scroll to position [249, 0]
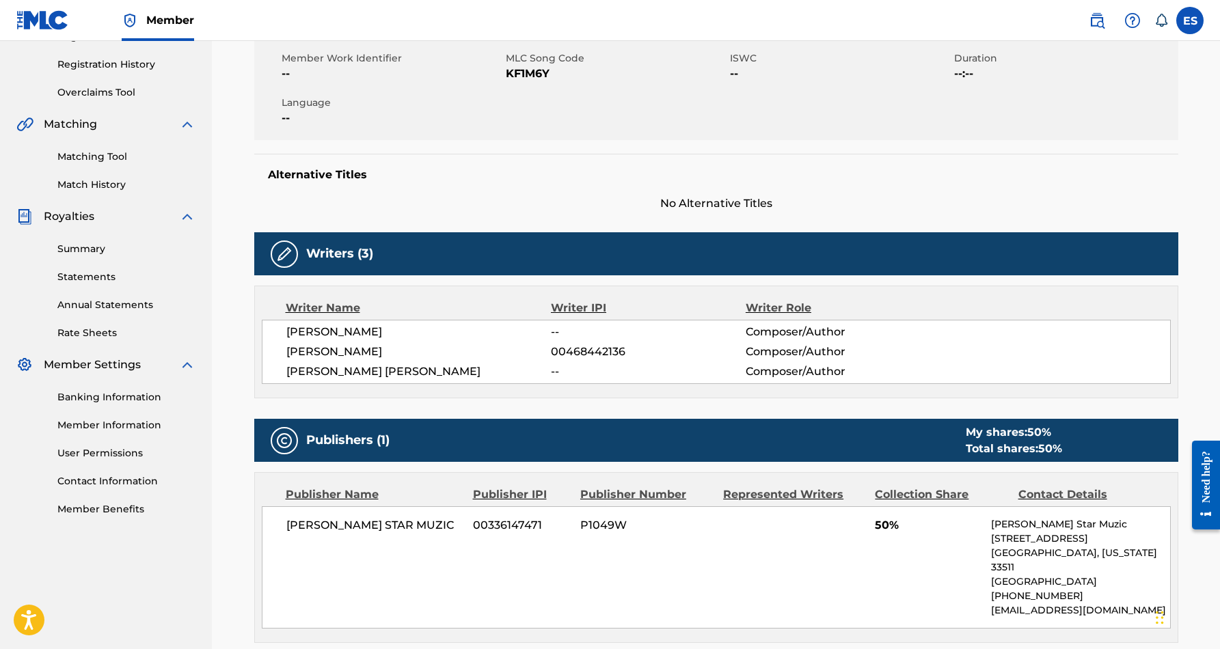
drag, startPoint x: 398, startPoint y: 351, endPoint x: 284, endPoint y: 353, distance: 114.1
click at [284, 353] on div "PETE PETERSON -- Composer/Author JAMES M EMERSON 00468442136 Composer/Author ER…" at bounding box center [716, 352] width 909 height 64
drag, startPoint x: 624, startPoint y: 353, endPoint x: 552, endPoint y: 353, distance: 72.4
click at [552, 353] on span "00468442136" at bounding box center [648, 352] width 194 height 16
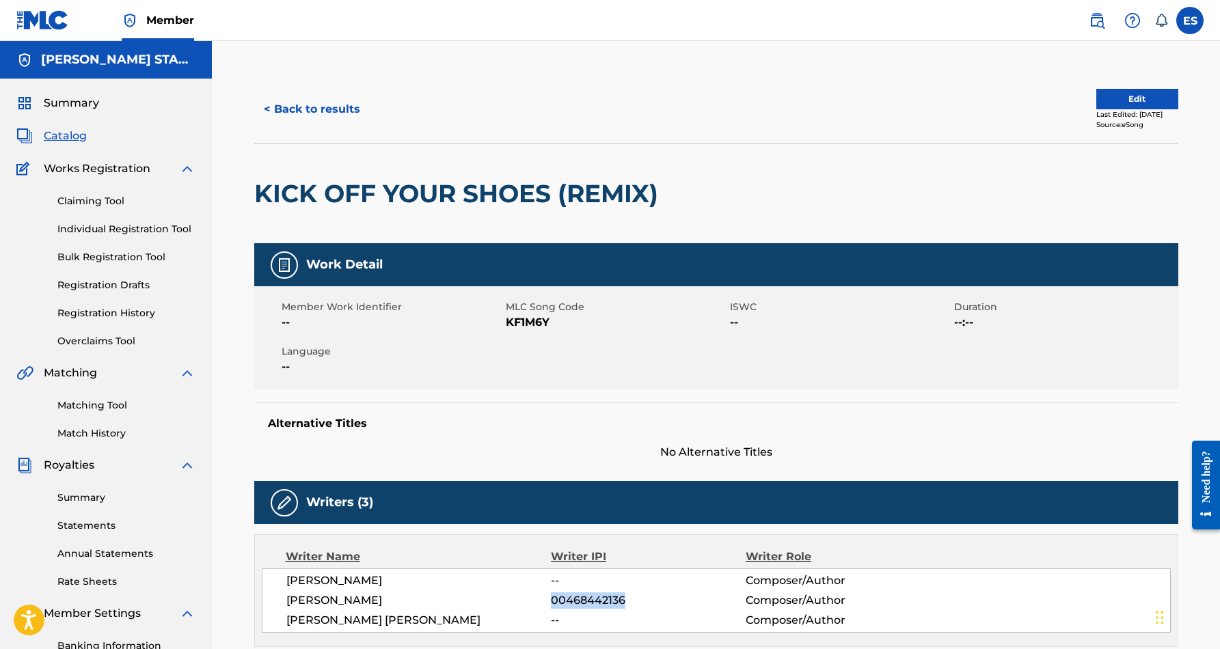
scroll to position [0, 0]
click at [290, 111] on button "< Back to results" at bounding box center [311, 109] width 115 height 34
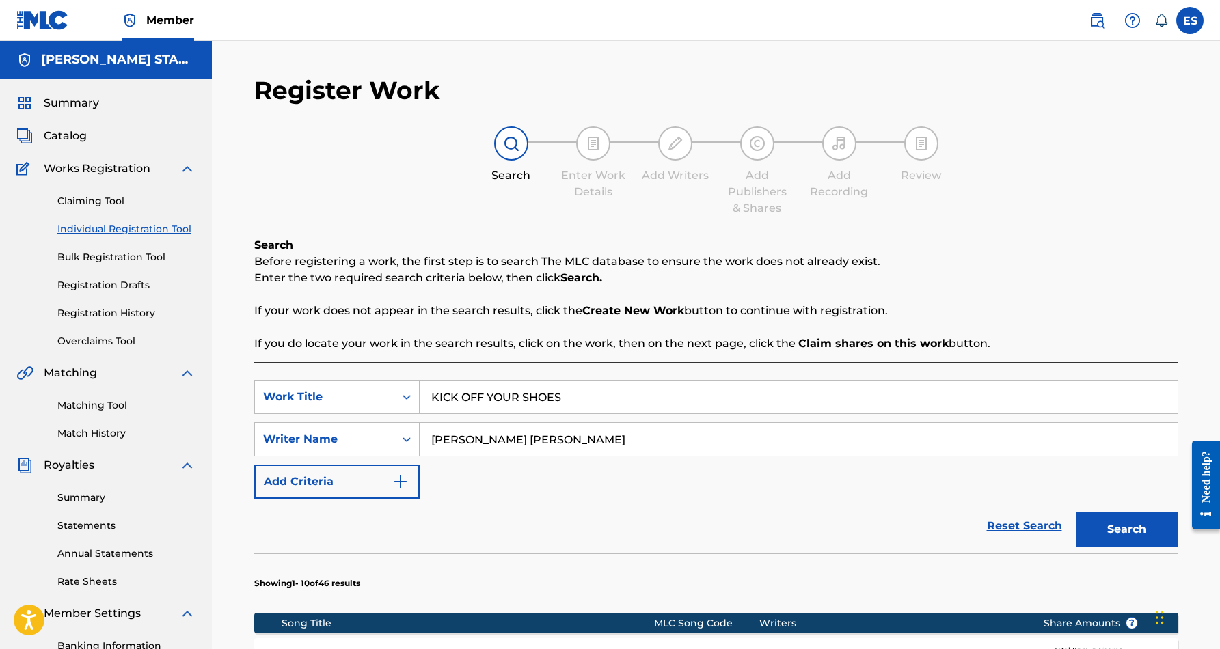
scroll to position [198, 0]
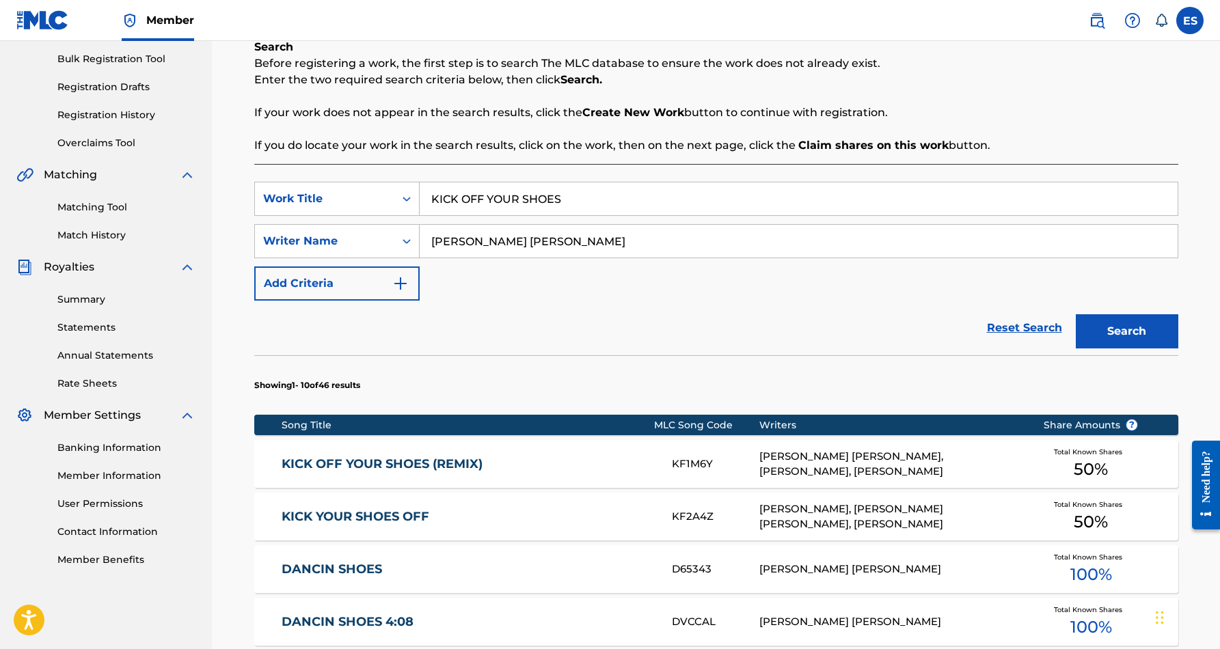
click at [566, 202] on input "KICK OFF YOUR SHOES" at bounding box center [799, 198] width 758 height 33
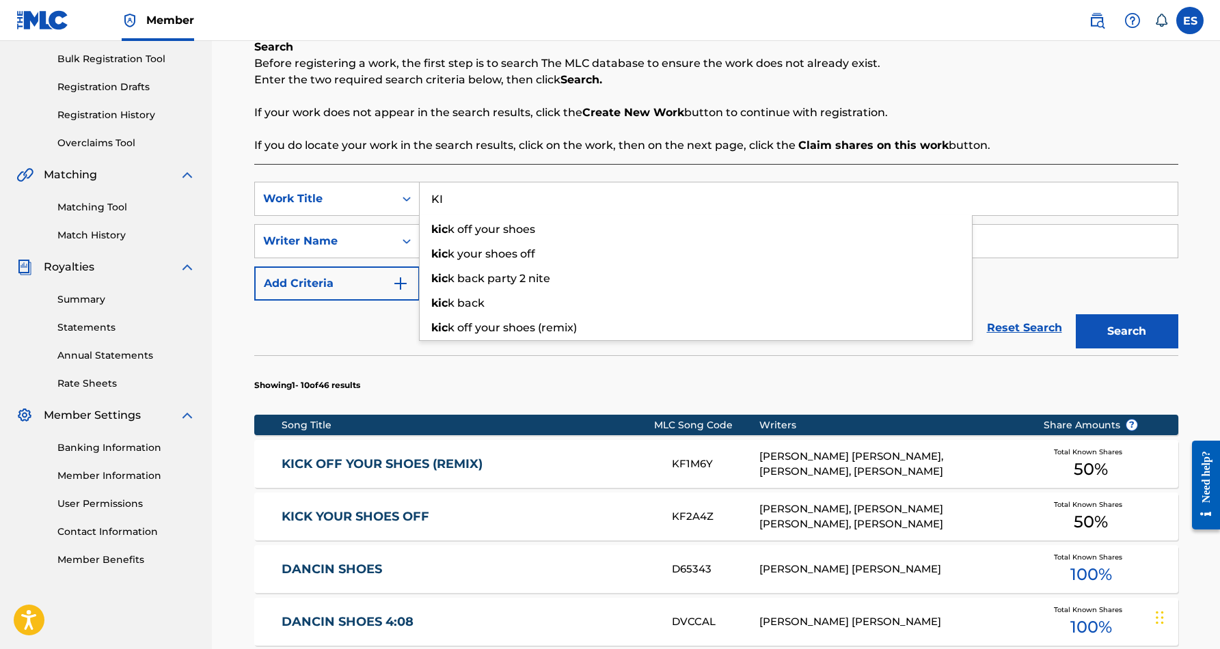
type input "K"
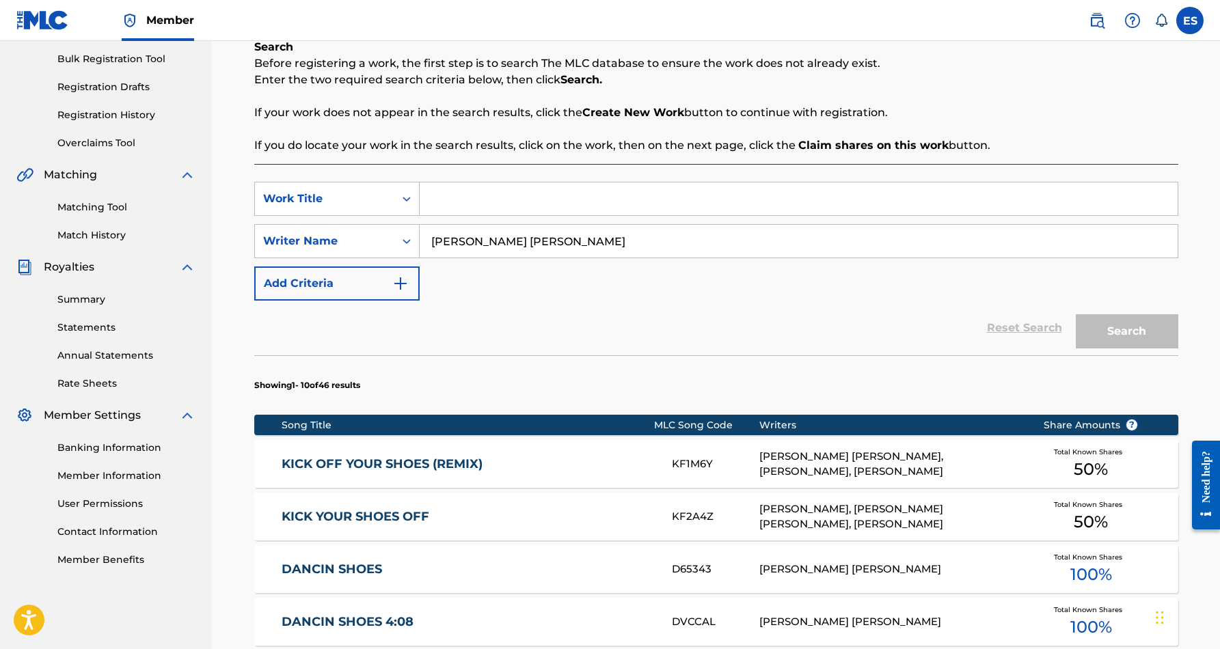
paste input "GO THE EXTRA MILE"
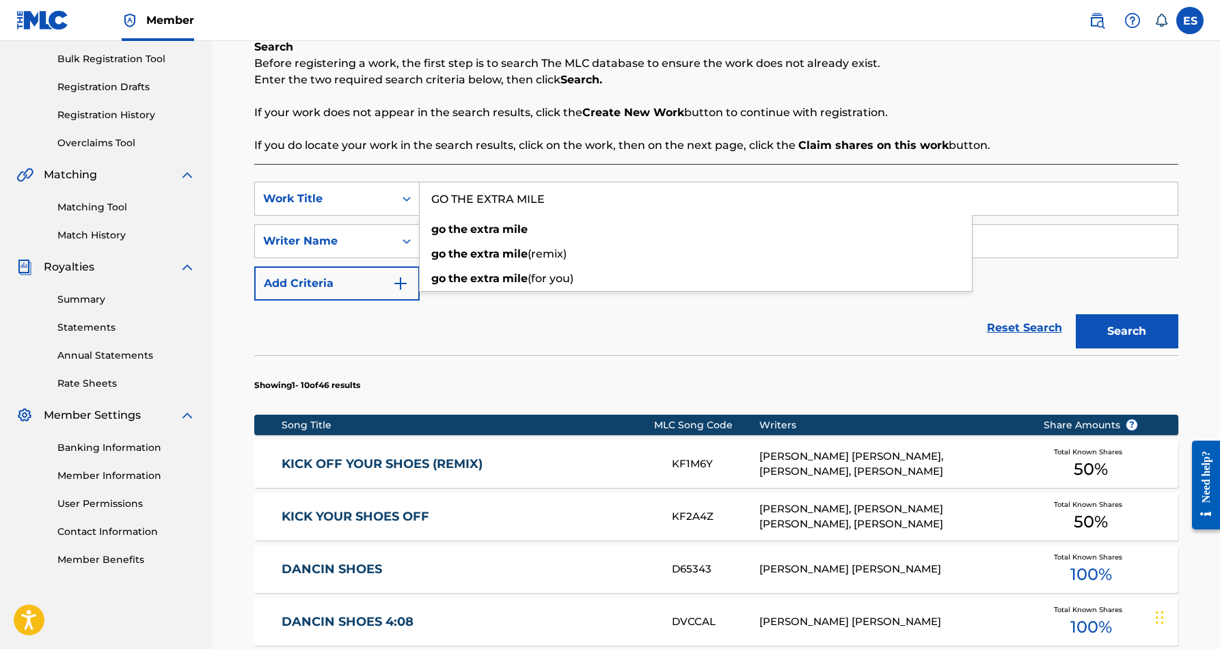
type input "GO THE EXTRA MILE"
click at [637, 330] on div "Reset Search Search" at bounding box center [716, 328] width 924 height 55
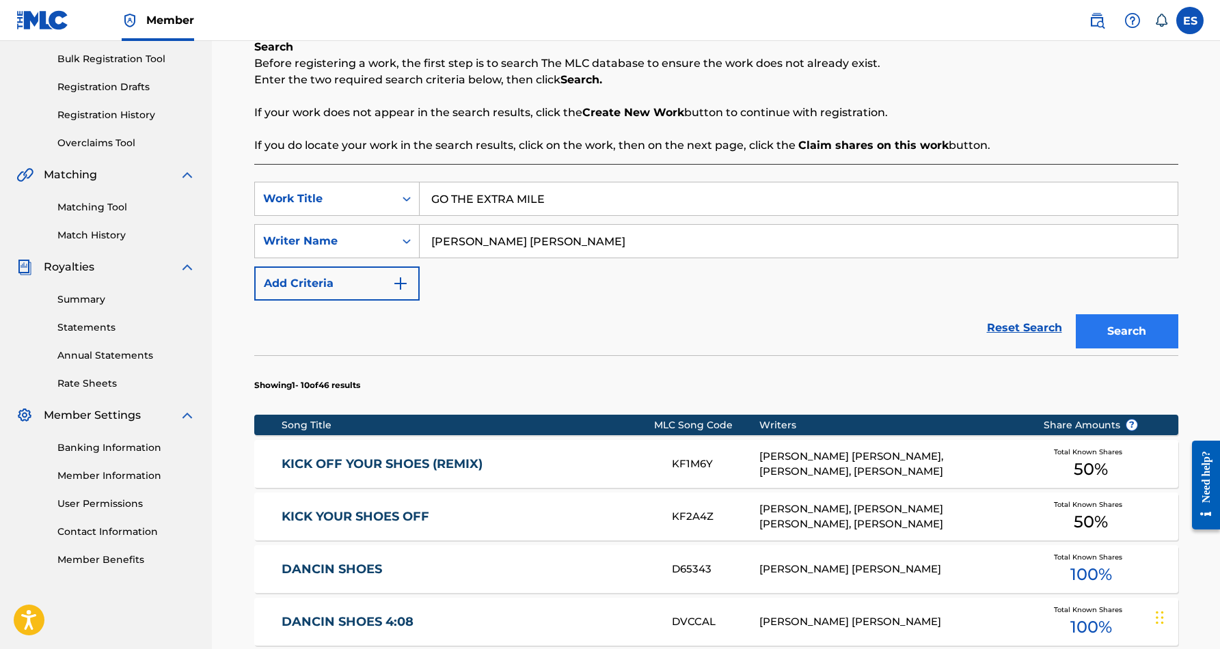
click at [1110, 323] on button "Search" at bounding box center [1126, 331] width 102 height 34
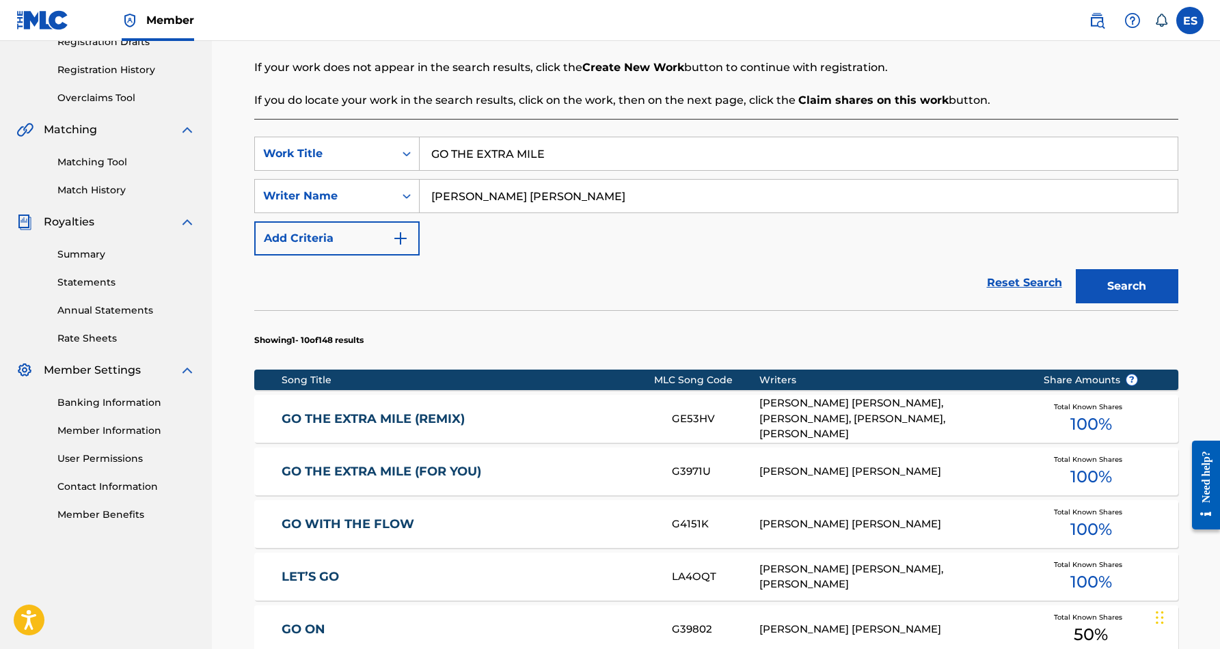
scroll to position [245, 0]
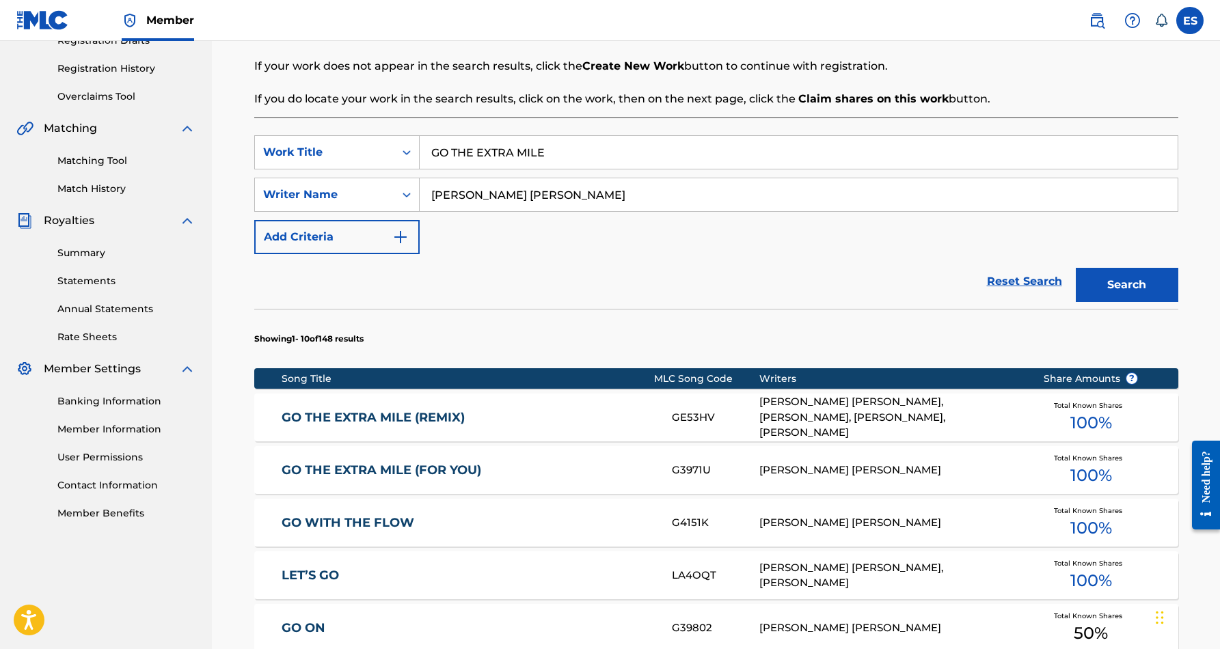
click at [442, 422] on link "GO THE EXTRA MILE (REMIX)" at bounding box center [467, 418] width 372 height 16
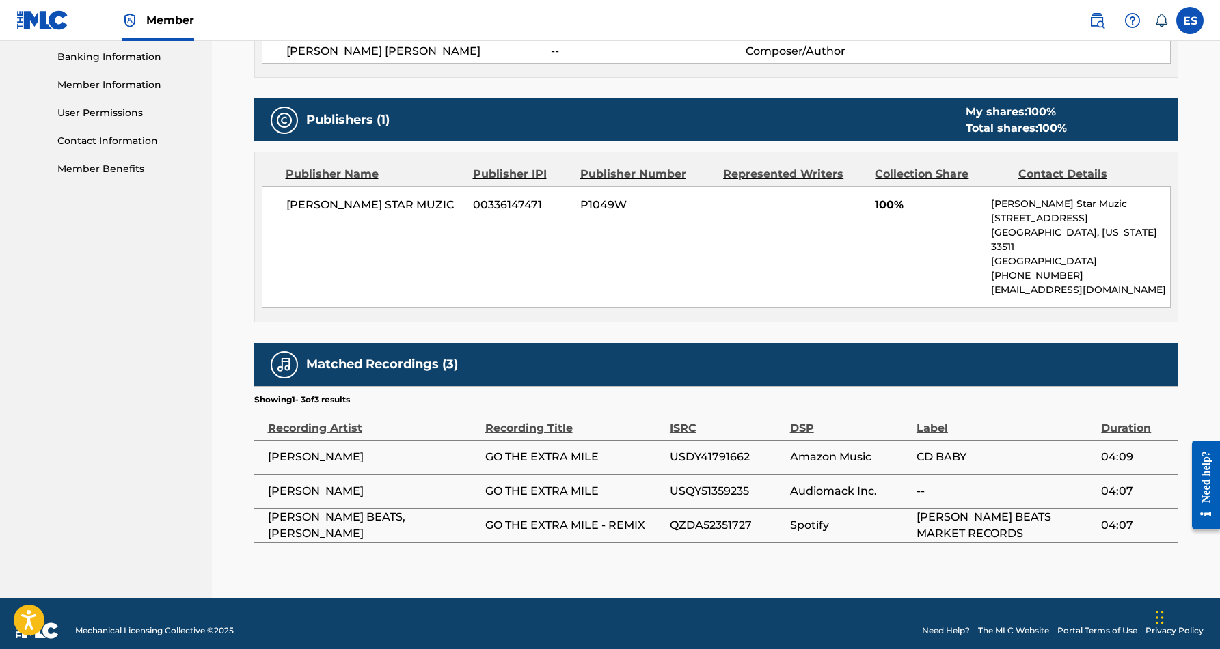
scroll to position [588, 0]
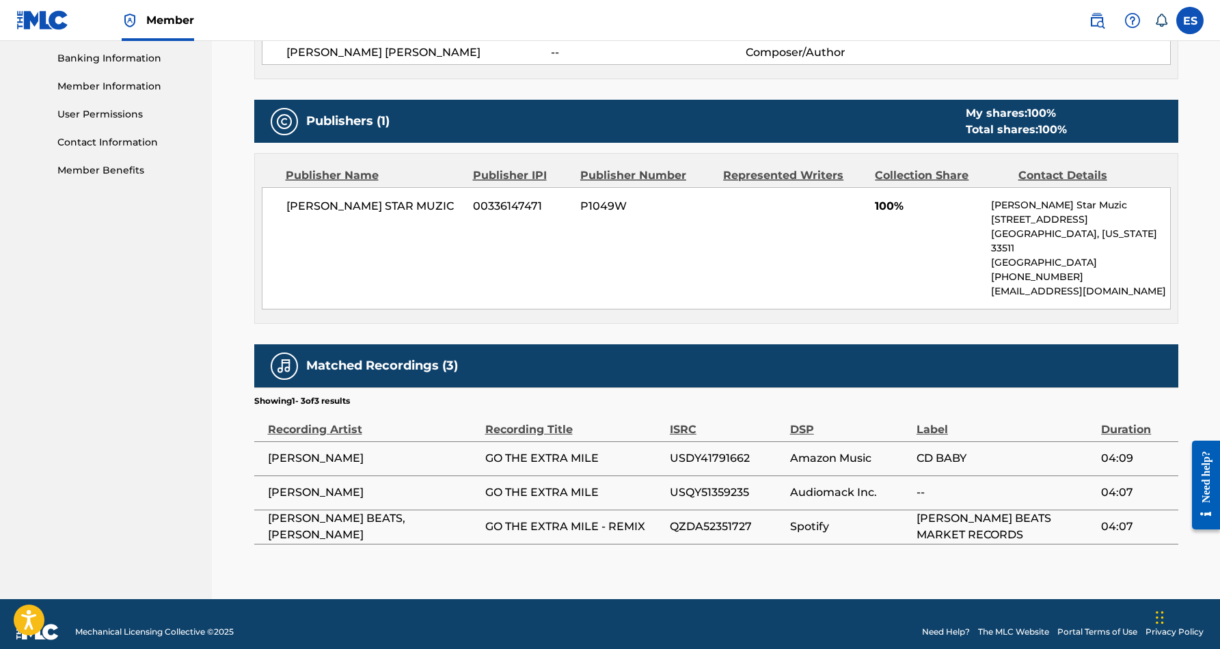
scroll to position [198, 0]
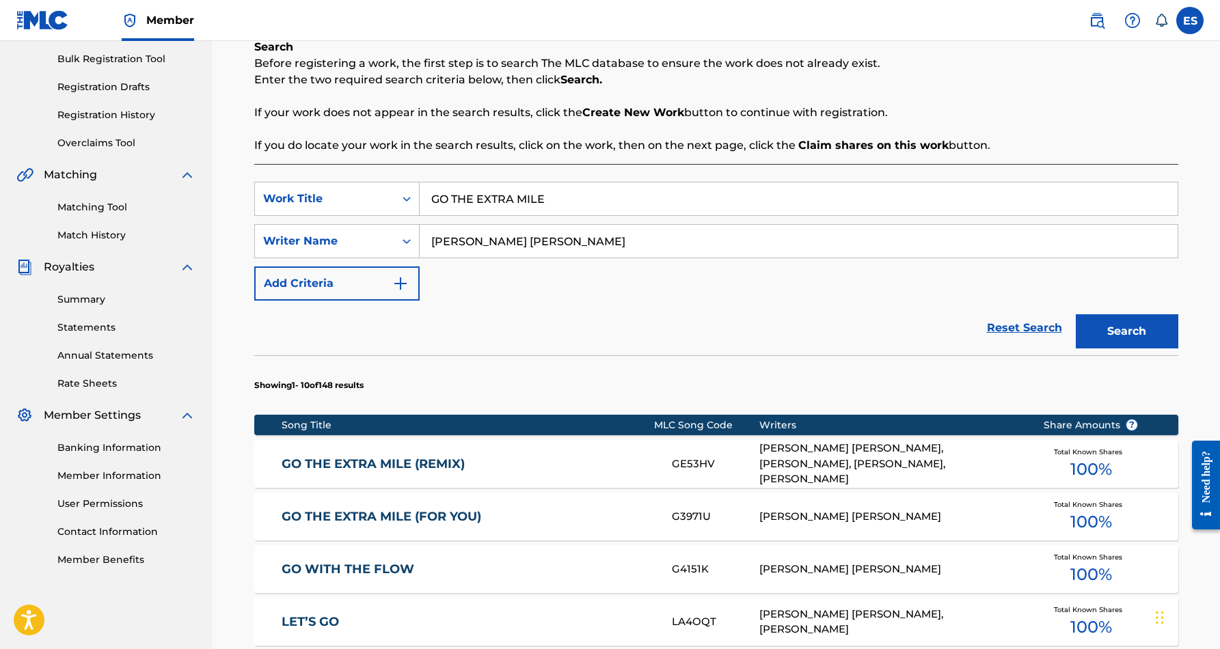
click at [450, 517] on link "GO THE EXTRA MILE (FOR YOU)" at bounding box center [467, 517] width 372 height 16
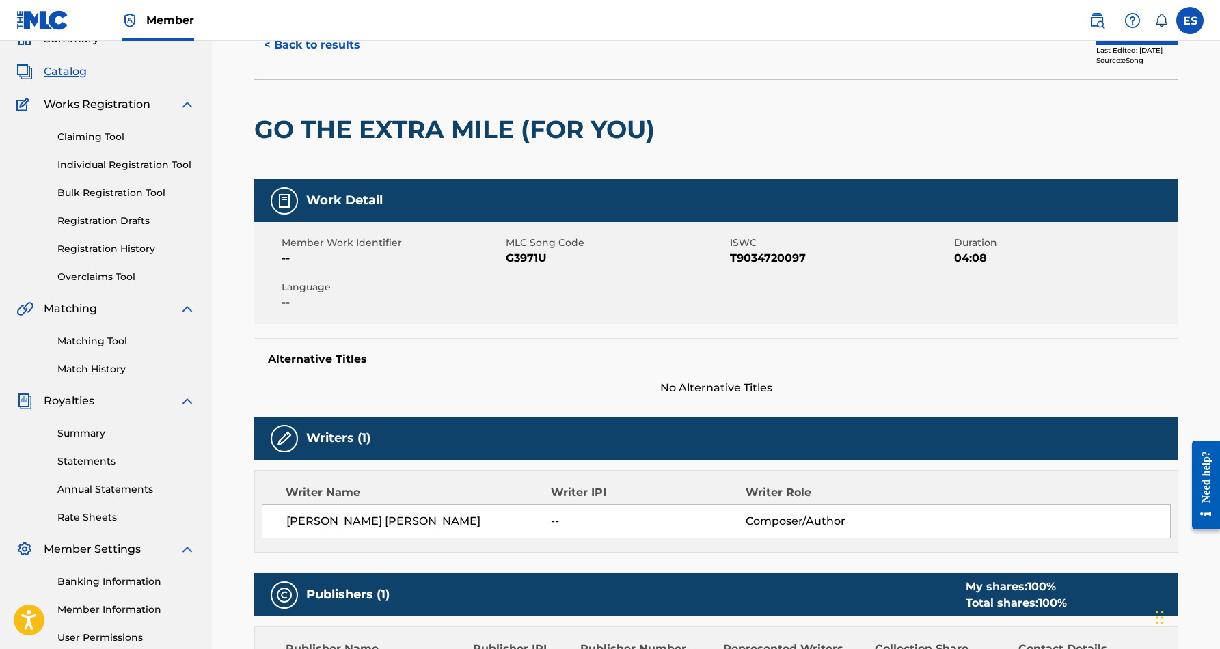
scroll to position [62, 0]
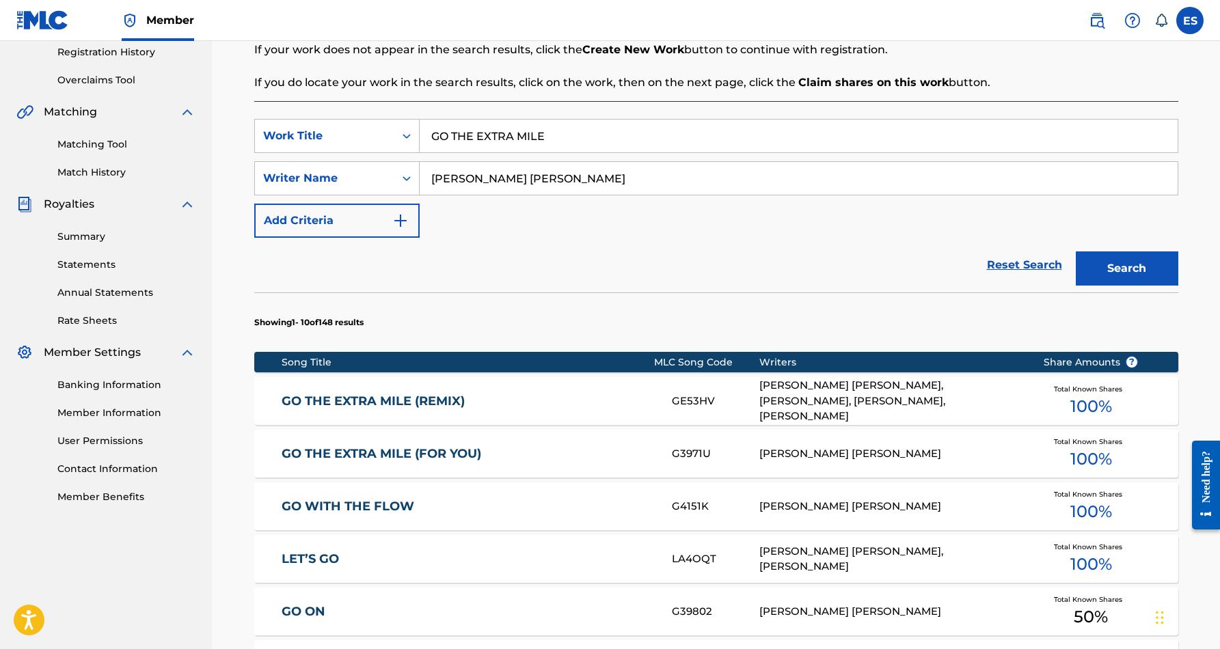
scroll to position [260, 0]
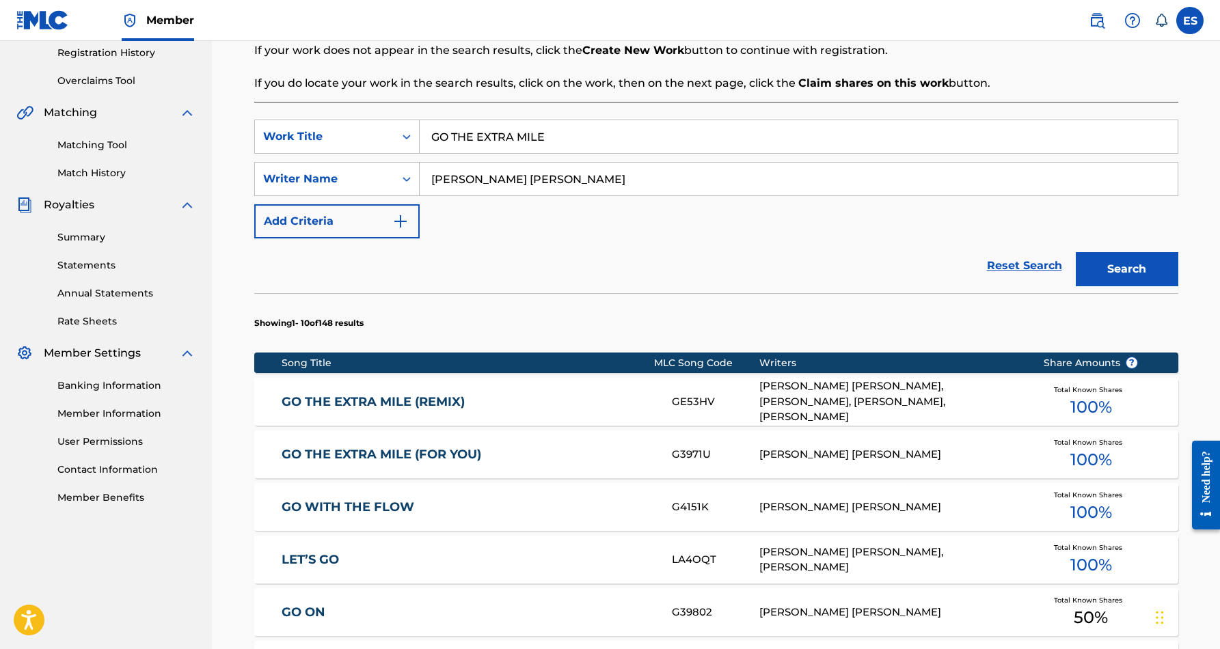
click at [549, 144] on input "GO THE EXTRA MILE" at bounding box center [799, 136] width 758 height 33
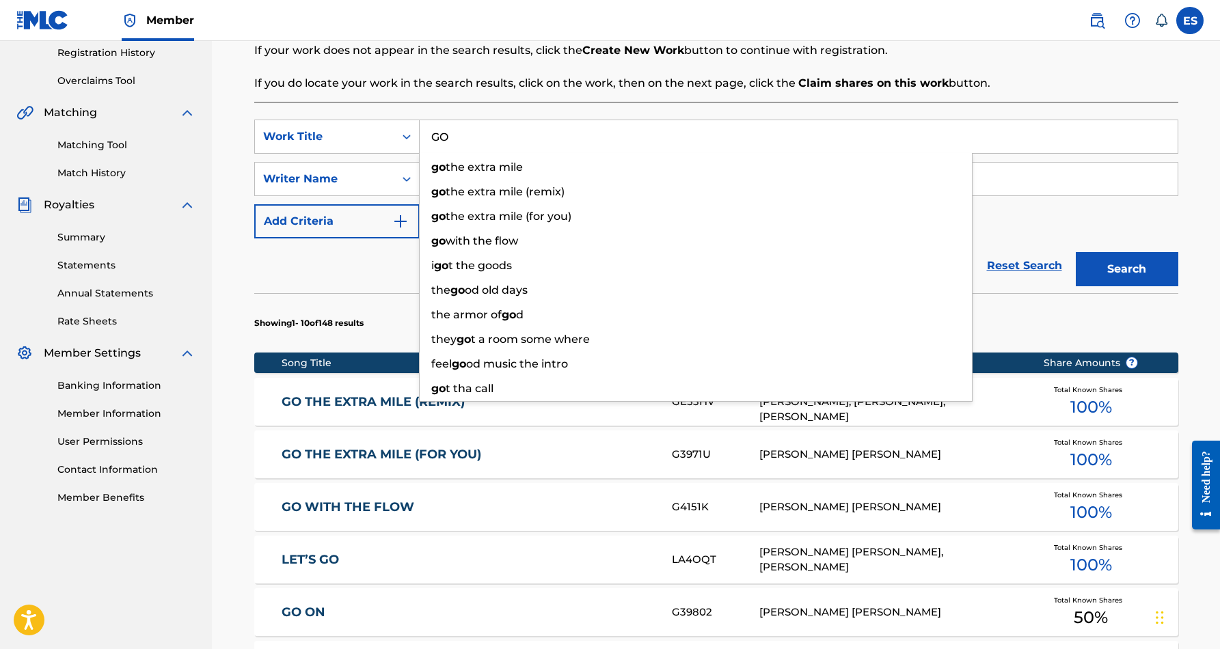
type input "G"
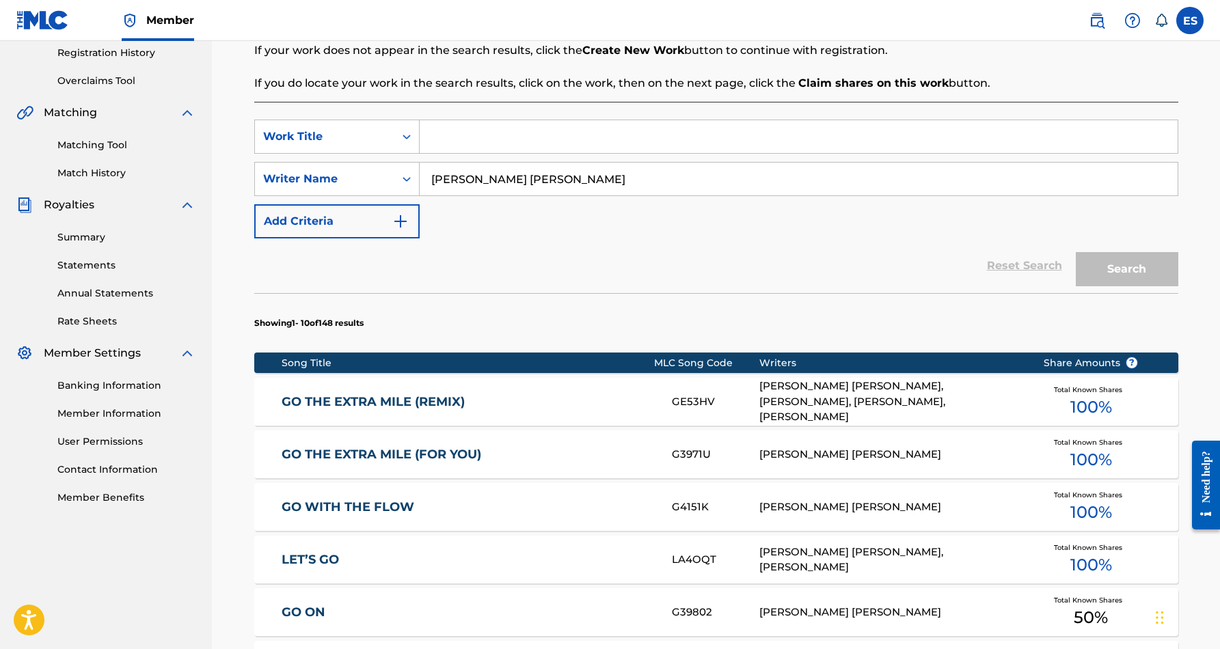
paste input "Eric Douglas Smith"
type input "E"
paste input "CHECK YOUR MAILBOX"
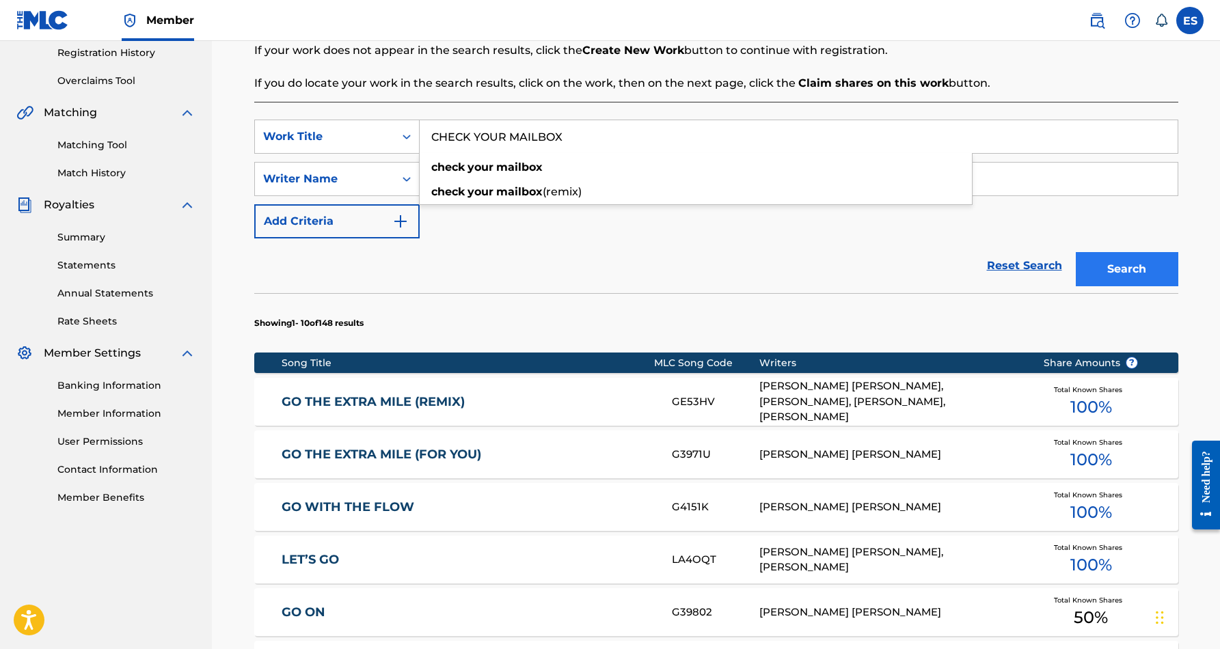
type input "CHECK YOUR MAILBOX"
click at [1152, 266] on button "Search" at bounding box center [1126, 269] width 102 height 34
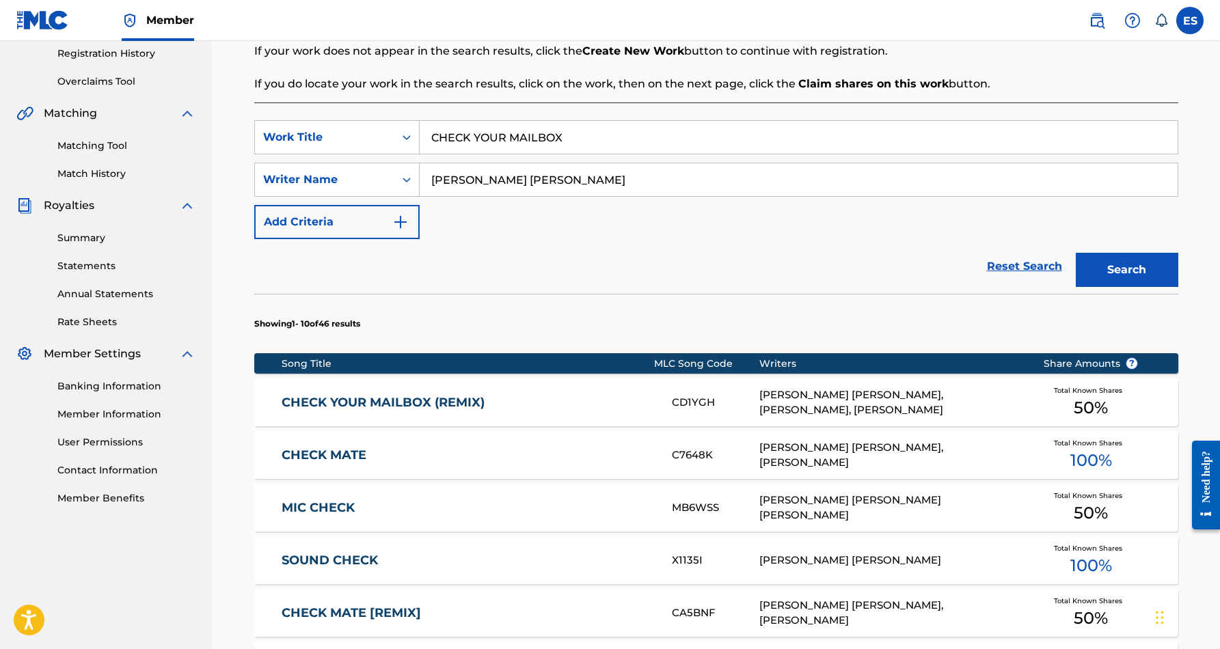
scroll to position [300, 0]
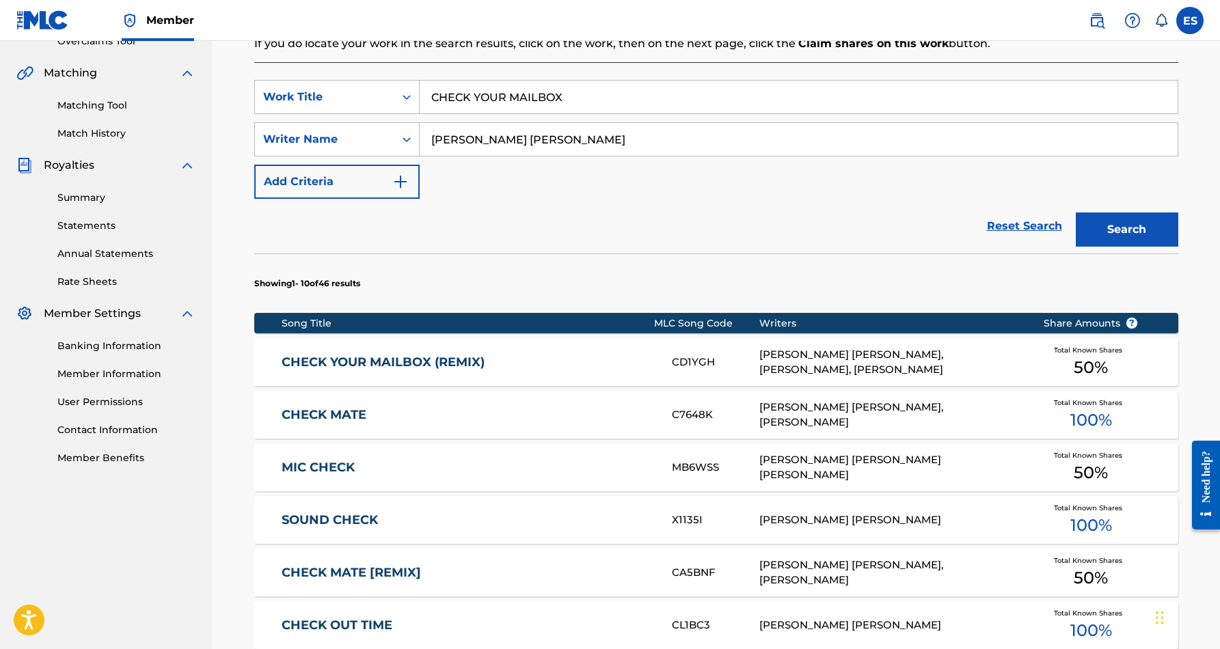
click at [415, 364] on link "CHECK YOUR MAILBOX (REMIX)" at bounding box center [467, 363] width 372 height 16
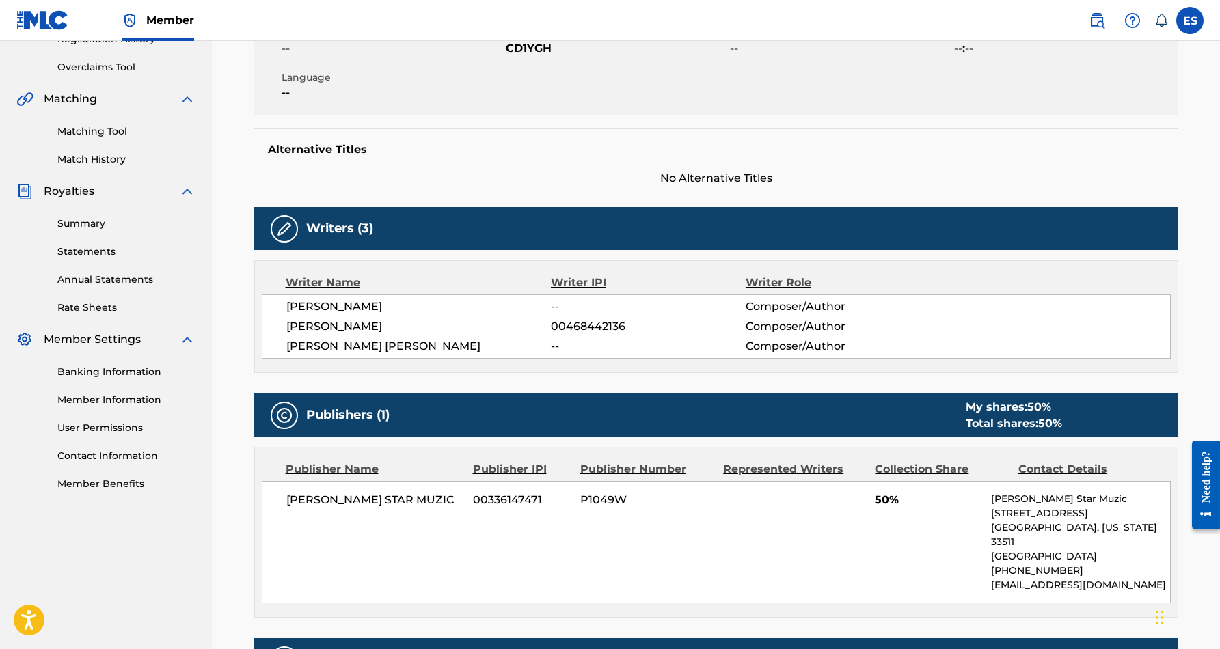
scroll to position [273, 0]
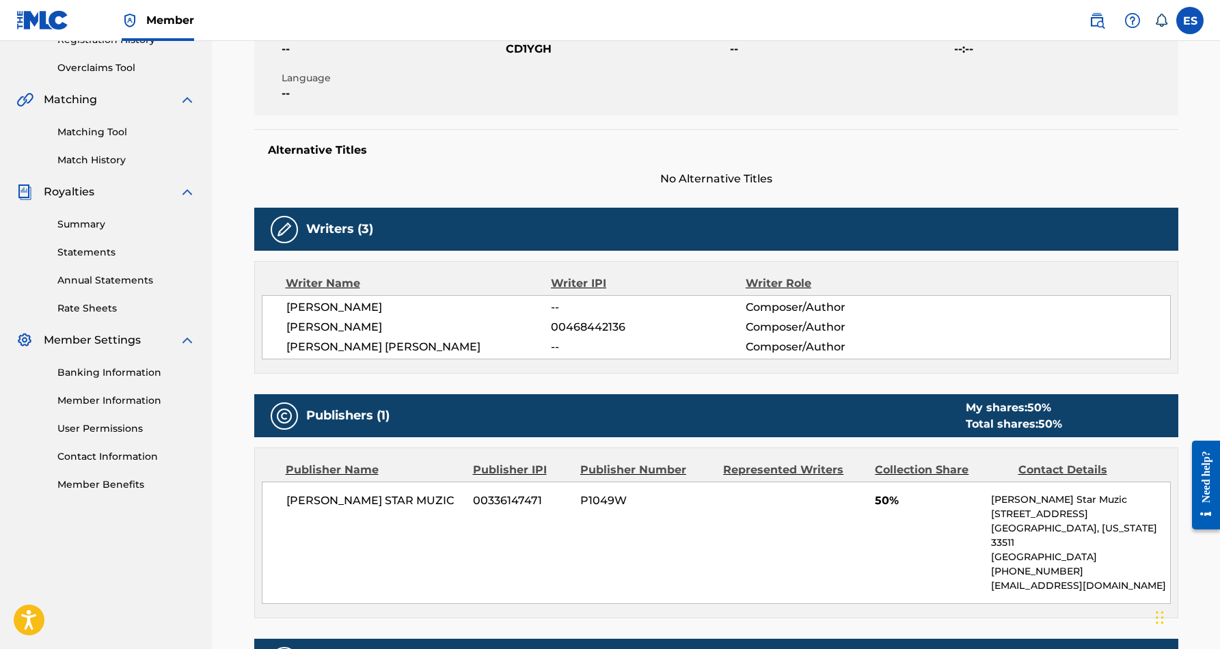
drag, startPoint x: 405, startPoint y: 327, endPoint x: 284, endPoint y: 331, distance: 121.0
click at [284, 331] on div "PETE PETERSON -- Composer/Author JAMES M EMERSON 00468442136 Composer/Author ER…" at bounding box center [716, 327] width 909 height 64
drag, startPoint x: 629, startPoint y: 325, endPoint x: 553, endPoint y: 329, distance: 75.9
click at [553, 329] on span "00468442136" at bounding box center [648, 327] width 194 height 16
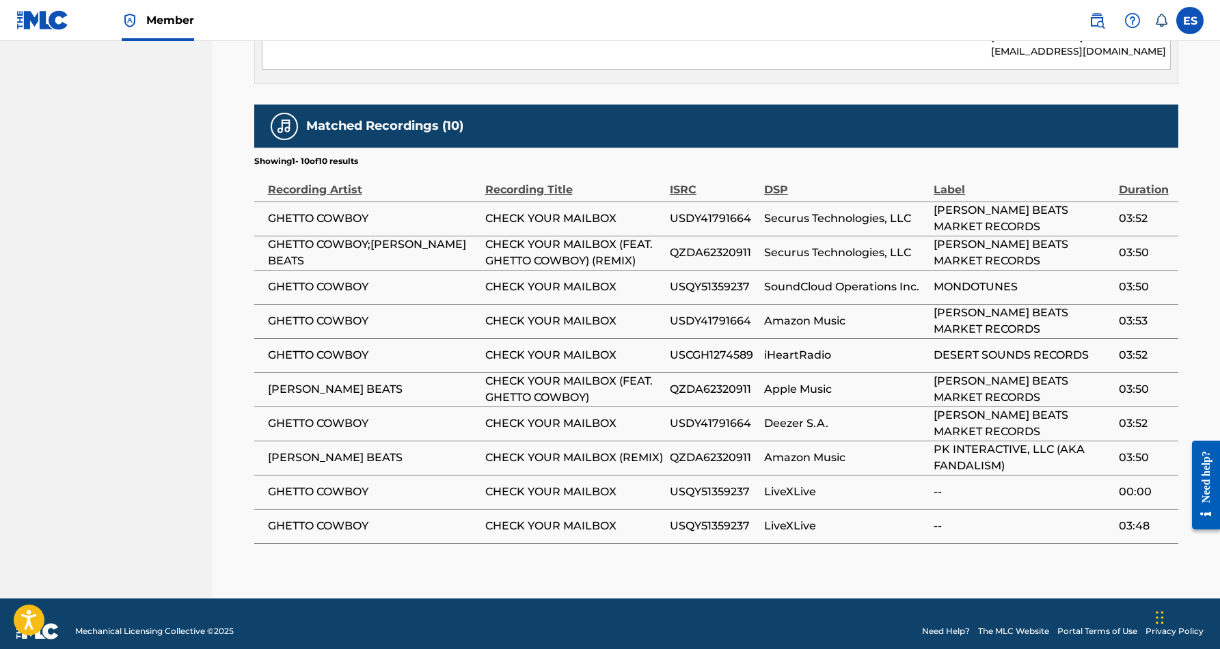
scroll to position [807, 0]
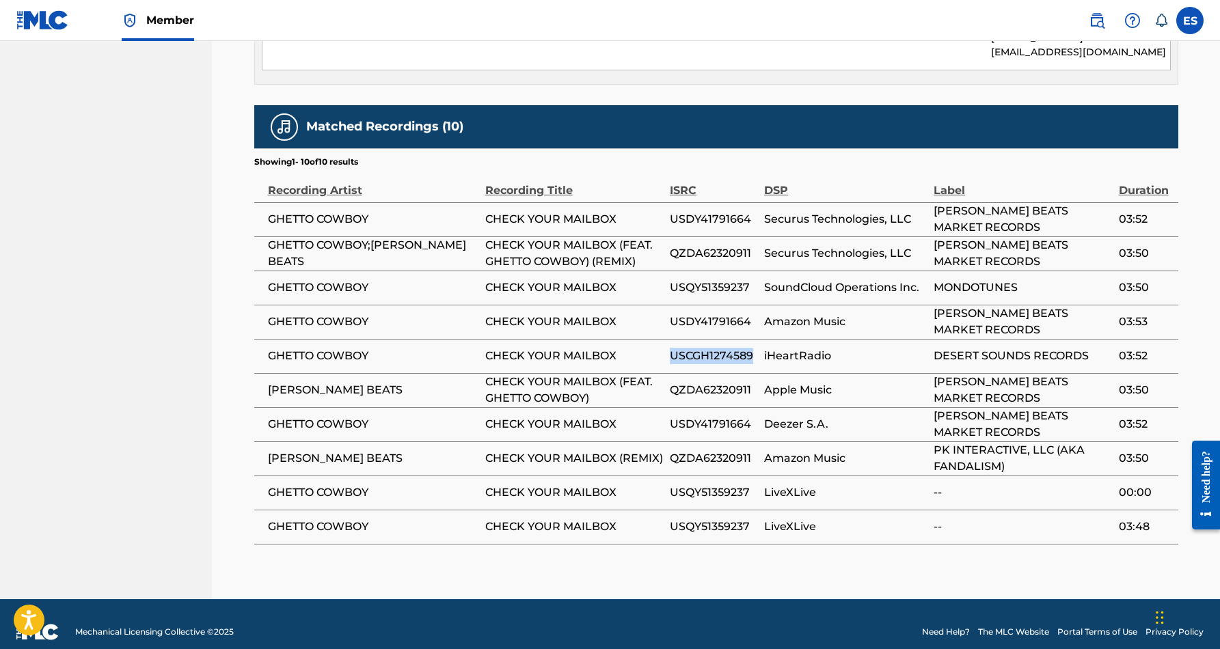
drag, startPoint x: 753, startPoint y: 340, endPoint x: 670, endPoint y: 340, distance: 82.7
click at [670, 348] on span "USCGH1274589" at bounding box center [713, 356] width 87 height 16
drag, startPoint x: 749, startPoint y: 269, endPoint x: 671, endPoint y: 275, distance: 78.1
click at [671, 279] on span "USQY51359237" at bounding box center [713, 287] width 87 height 16
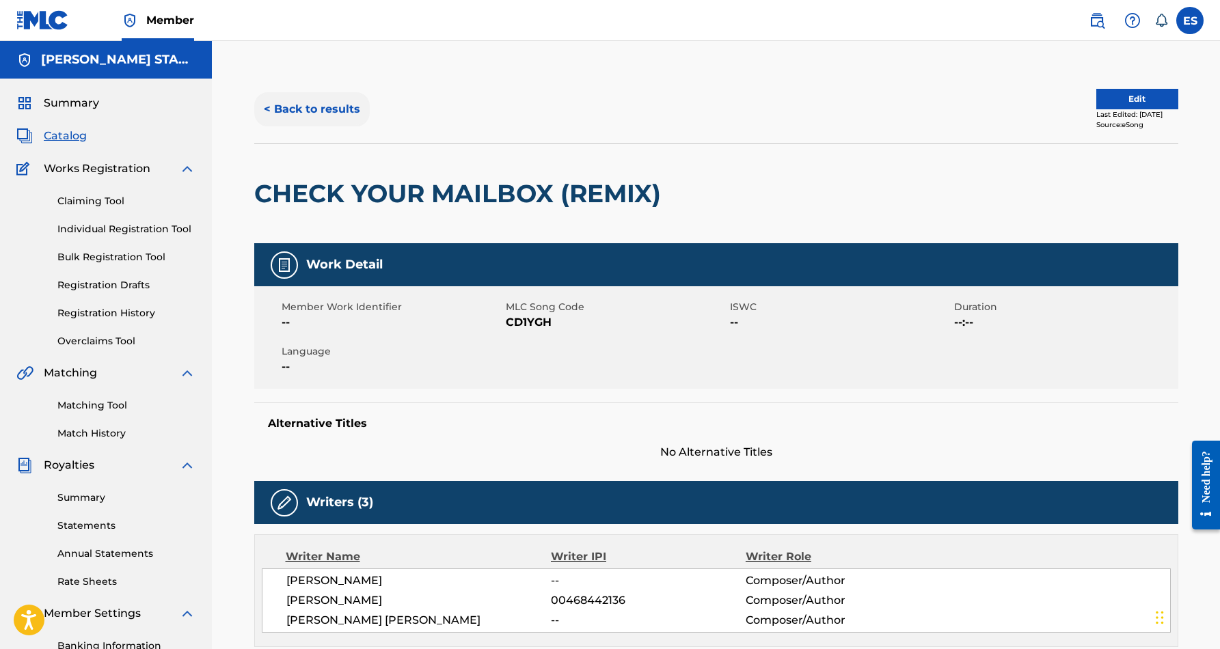
scroll to position [0, 0]
click at [311, 104] on button "< Back to results" at bounding box center [311, 109] width 115 height 34
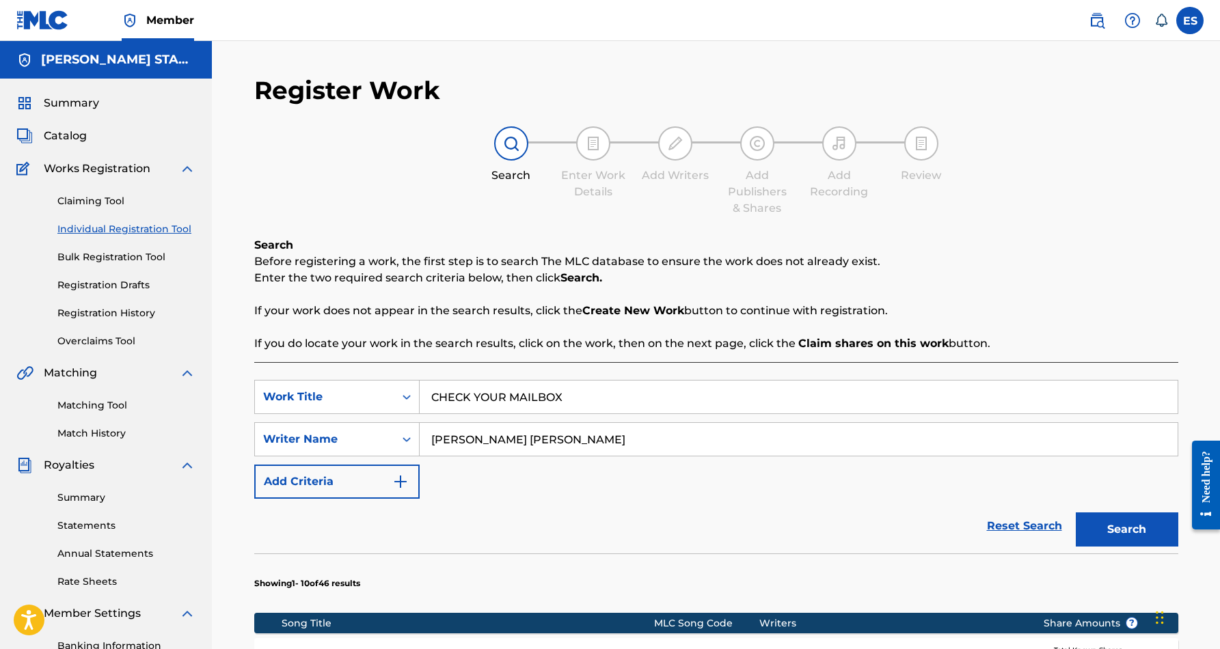
scroll to position [198, 0]
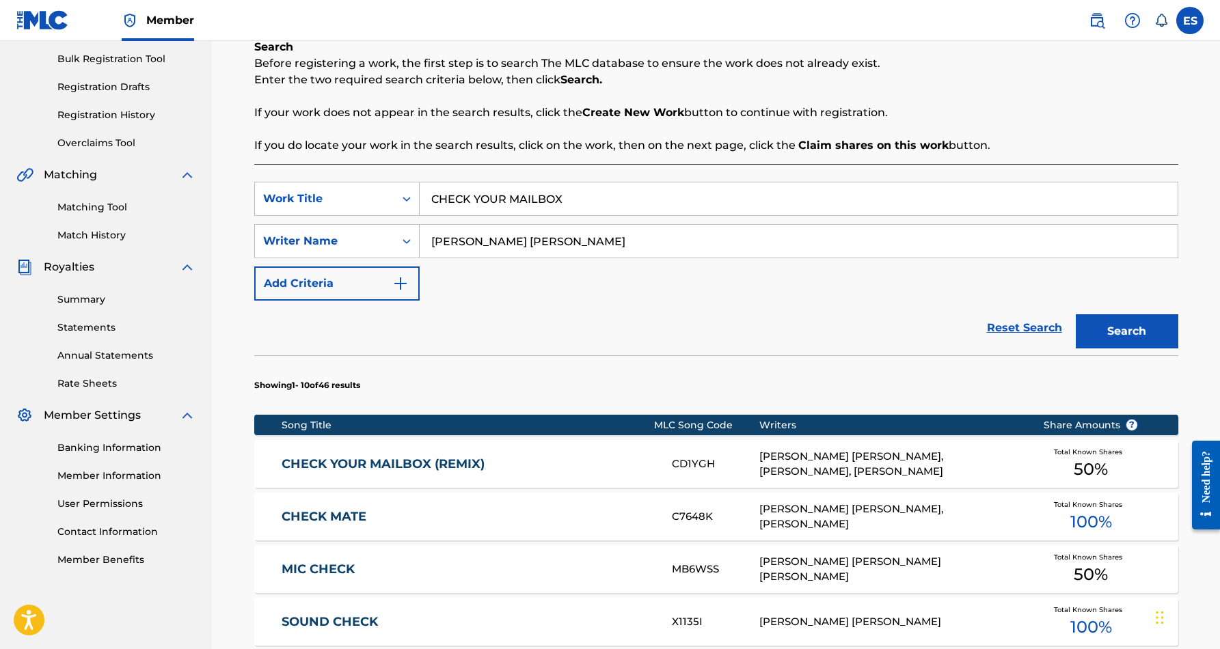
click at [581, 204] on input "CHECK YOUR MAILBOX" at bounding box center [799, 198] width 758 height 33
type input "C"
paste input "It Shoulda Been Me"
type input "It Shoulda Been Me"
click at [848, 314] on div "Reset Search Search" at bounding box center [716, 328] width 924 height 55
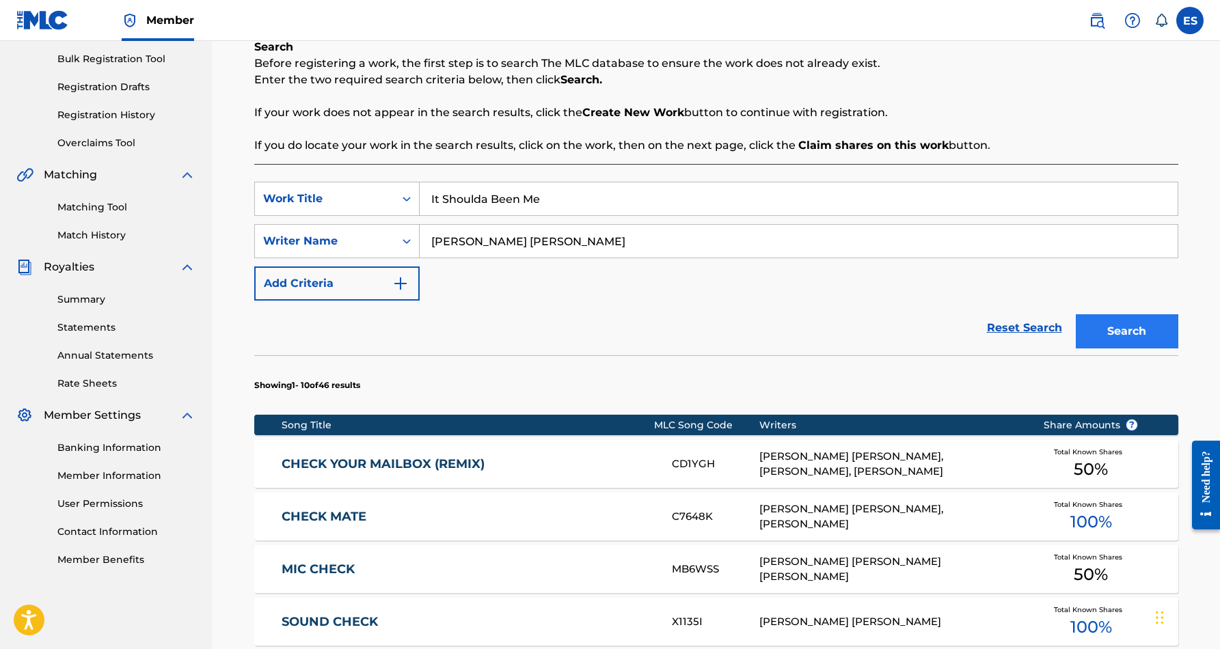
click at [1123, 323] on button "Search" at bounding box center [1126, 331] width 102 height 34
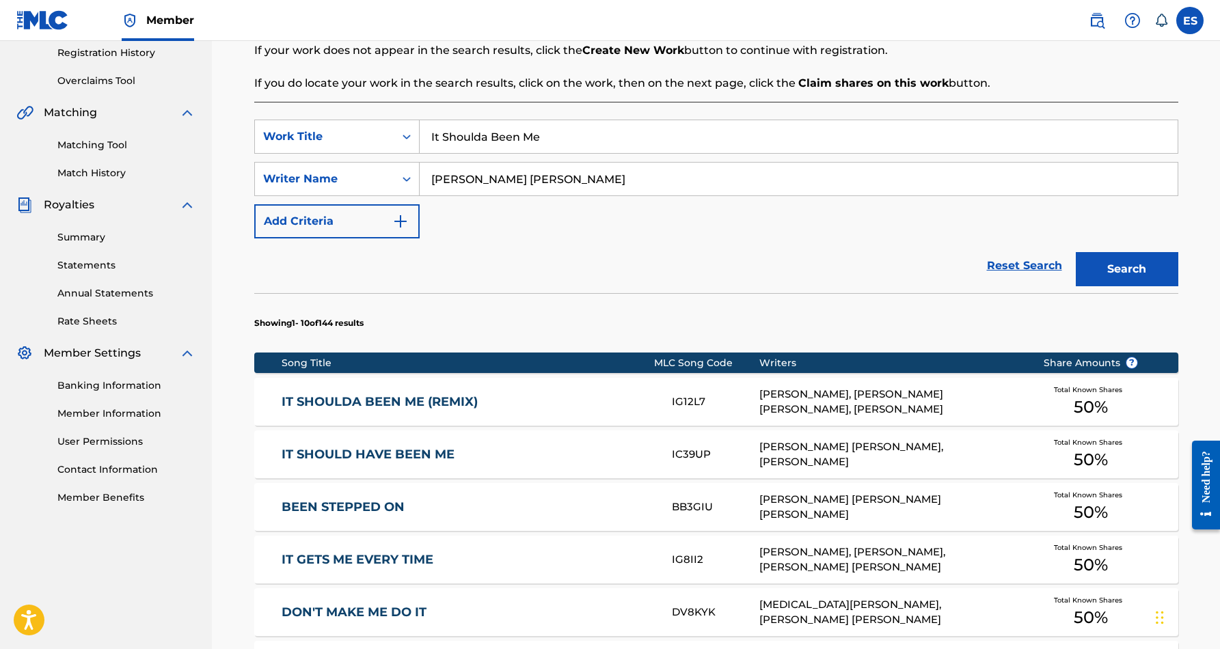
scroll to position [264, 0]
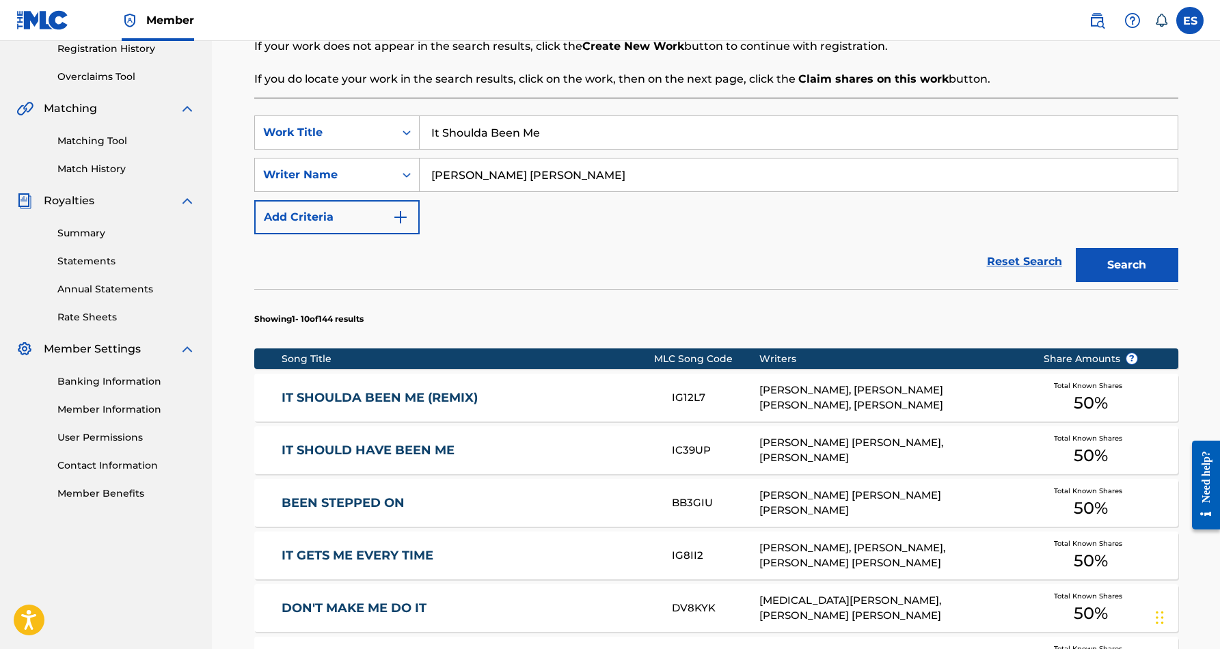
click at [422, 454] on link "IT SHOULD HAVE BEEN ME" at bounding box center [467, 451] width 372 height 16
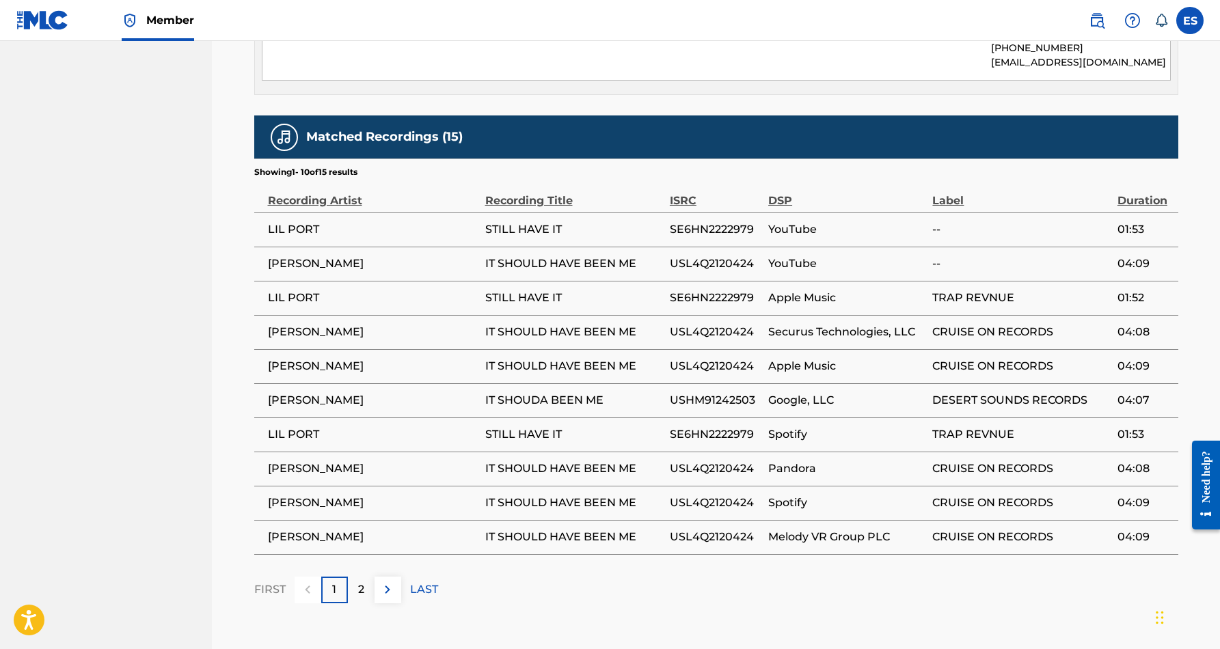
scroll to position [792, 0]
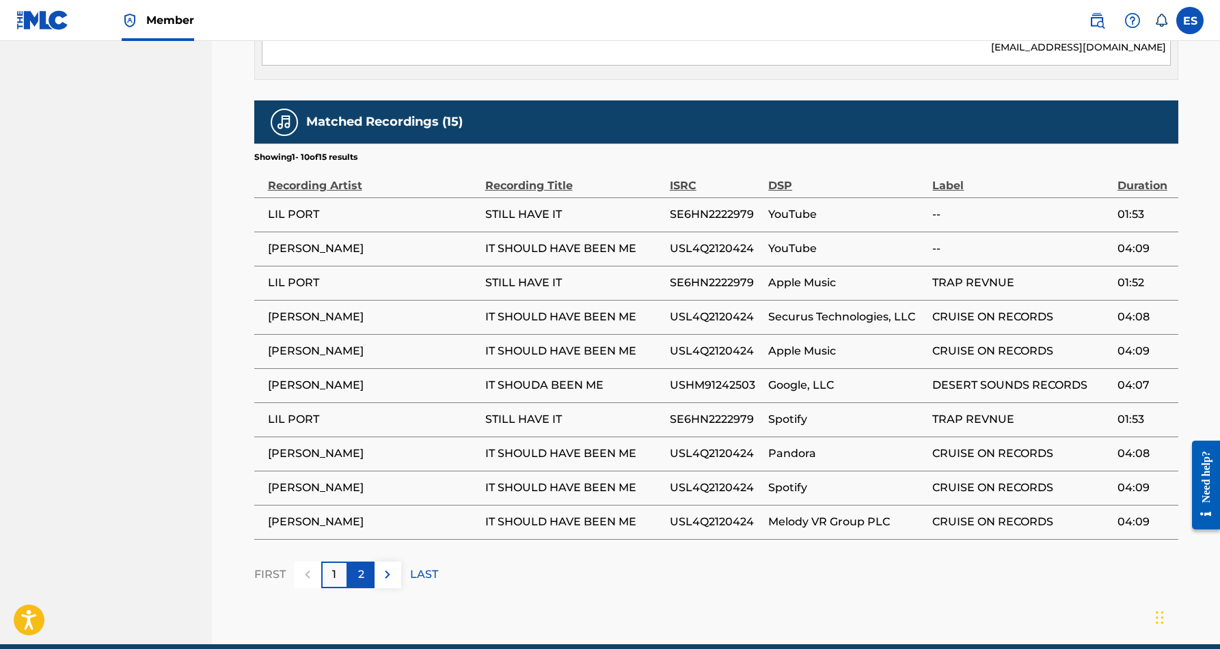
click at [361, 566] on p "2" at bounding box center [361, 574] width 6 height 16
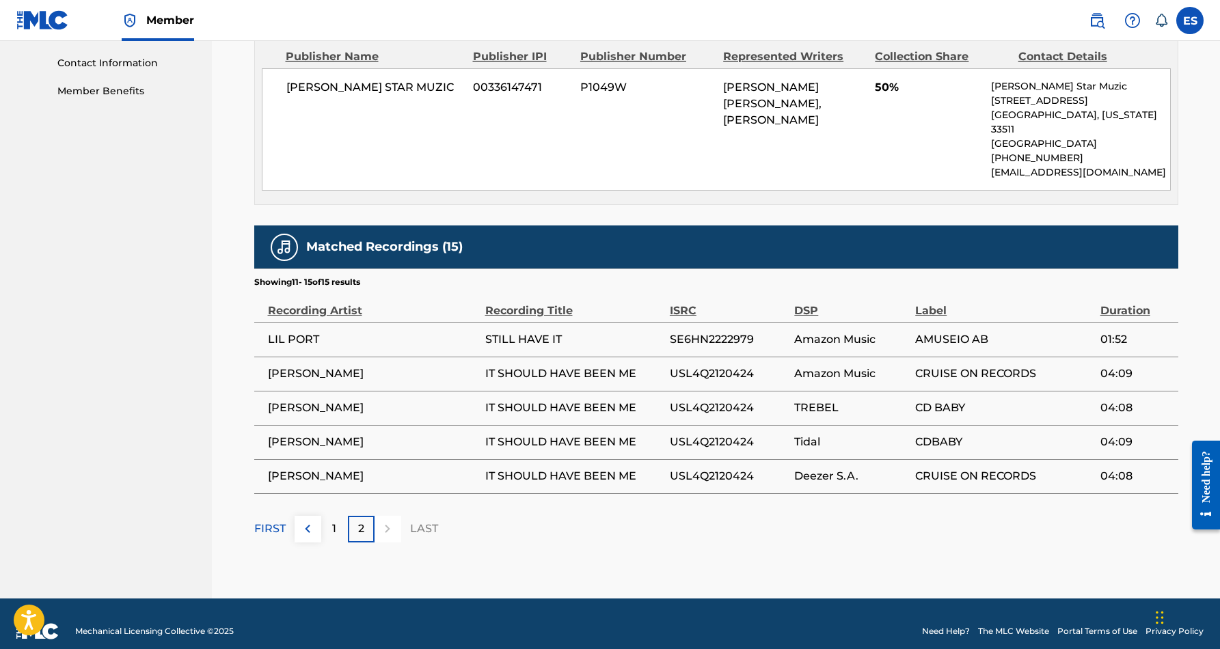
scroll to position [666, 0]
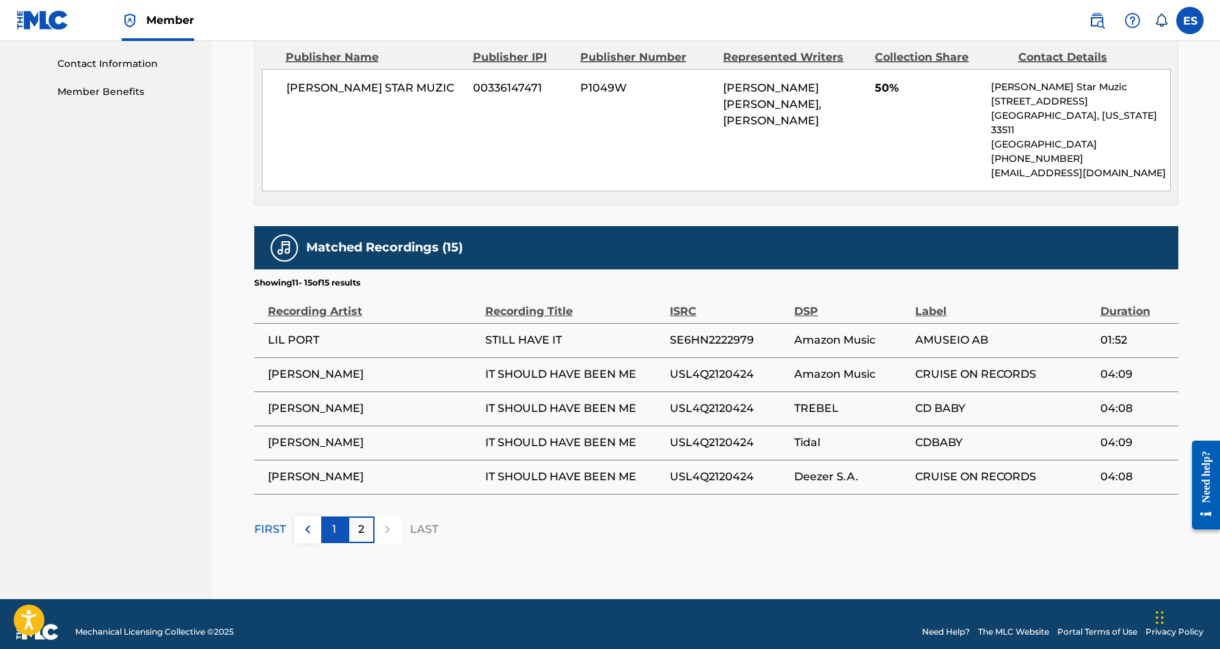
click at [338, 517] on div "1" at bounding box center [334, 530] width 27 height 27
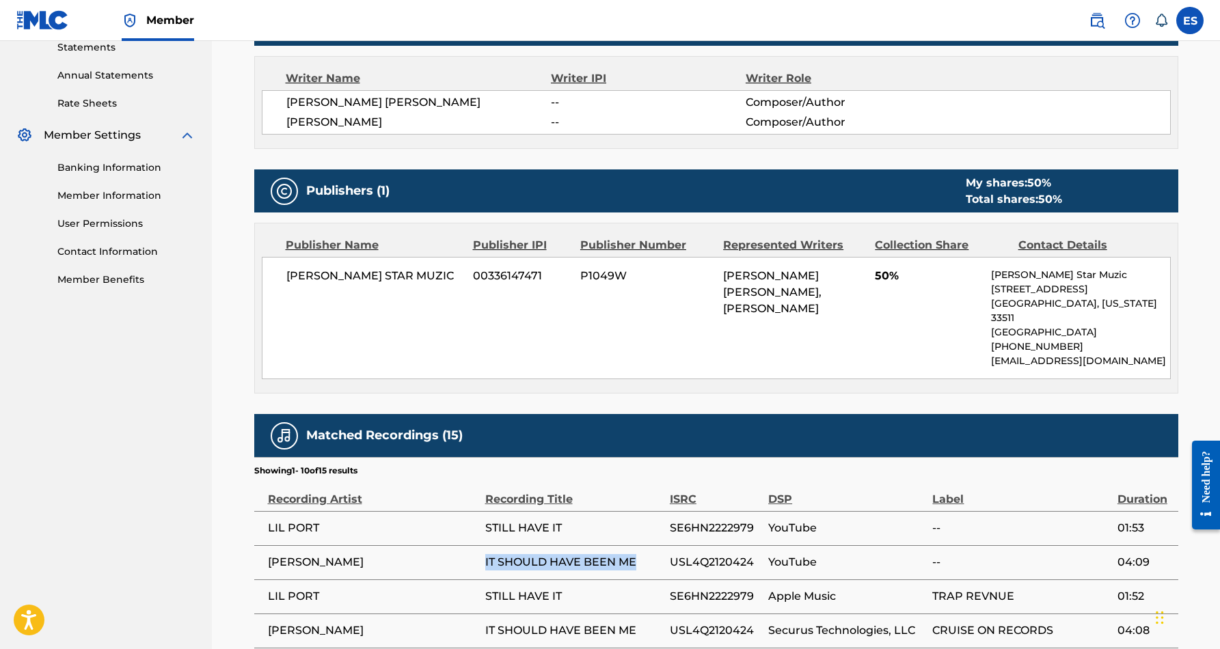
drag, startPoint x: 639, startPoint y: 548, endPoint x: 484, endPoint y: 551, distance: 154.4
click at [485, 554] on span "IT SHOULD HAVE BEEN ME" at bounding box center [574, 562] width 178 height 16
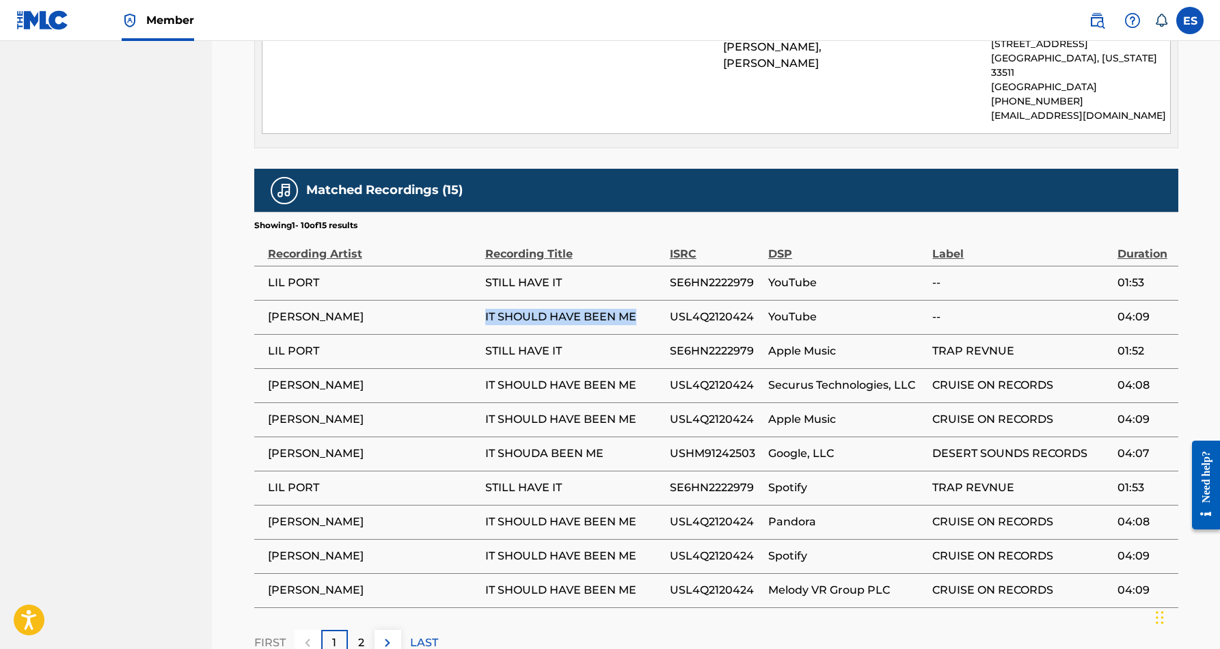
scroll to position [734, 0]
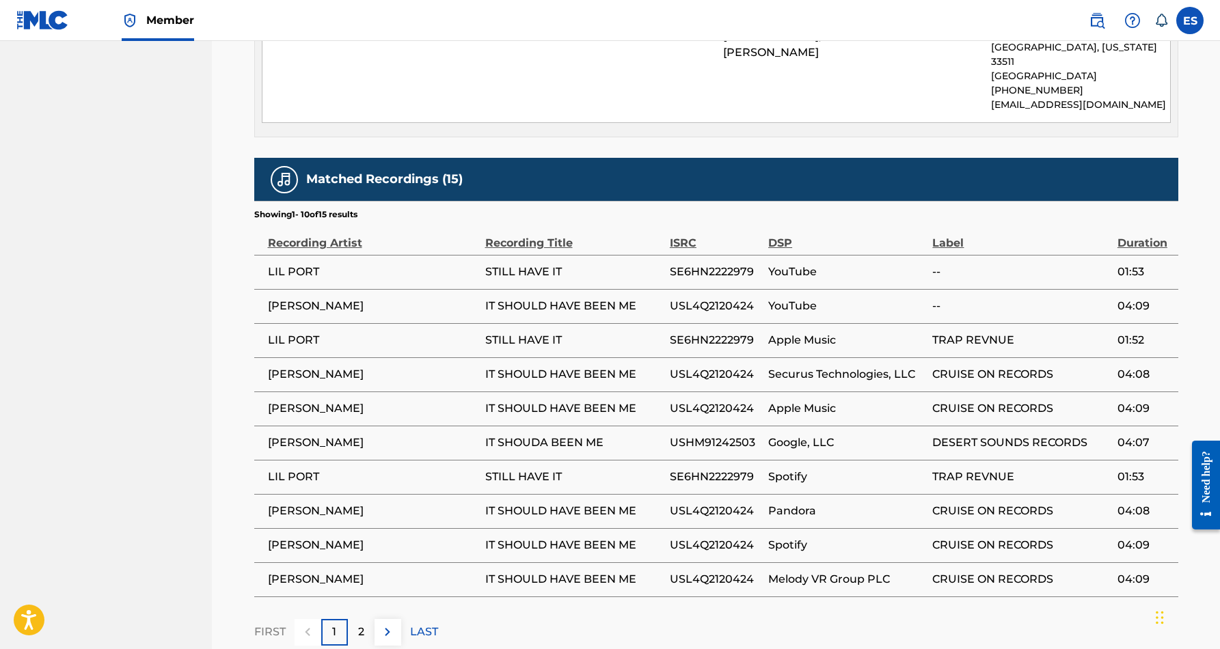
click at [706, 598] on div "Matched Recordings (15) Showing 1 - 10 of 15 results Recording Artist Recording…" at bounding box center [716, 402] width 924 height 488
drag, startPoint x: 753, startPoint y: 359, endPoint x: 670, endPoint y: 362, distance: 82.7
click at [670, 366] on span "USL4Q2120424" at bounding box center [716, 374] width 92 height 16
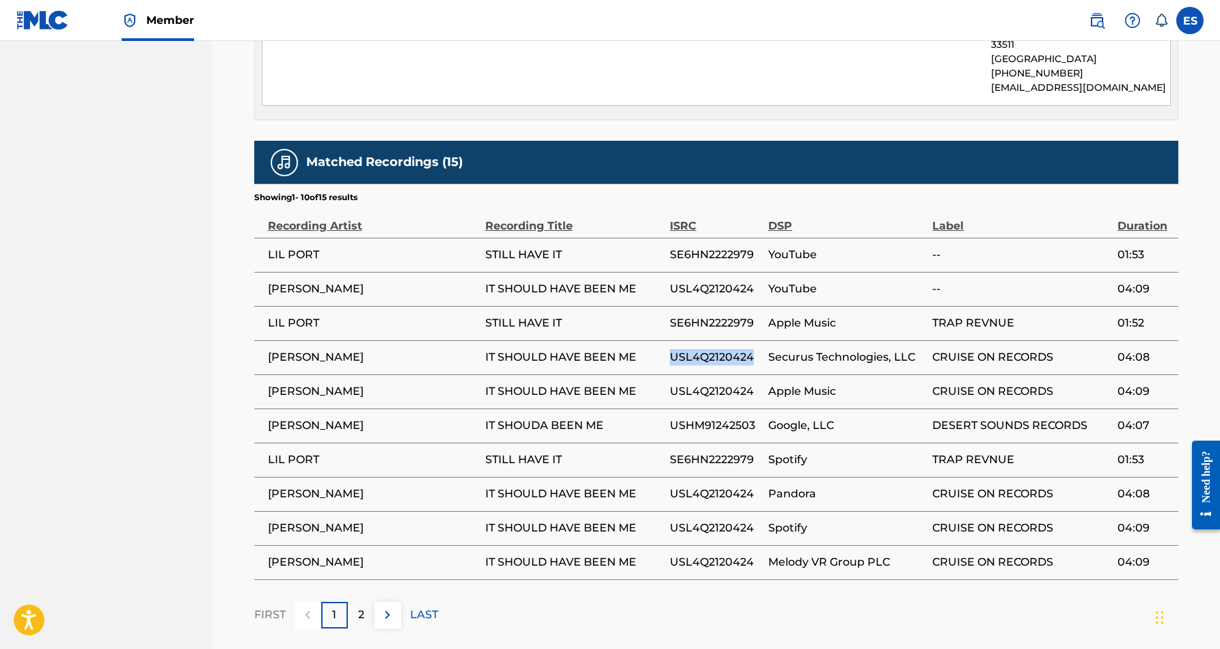
scroll to position [754, 0]
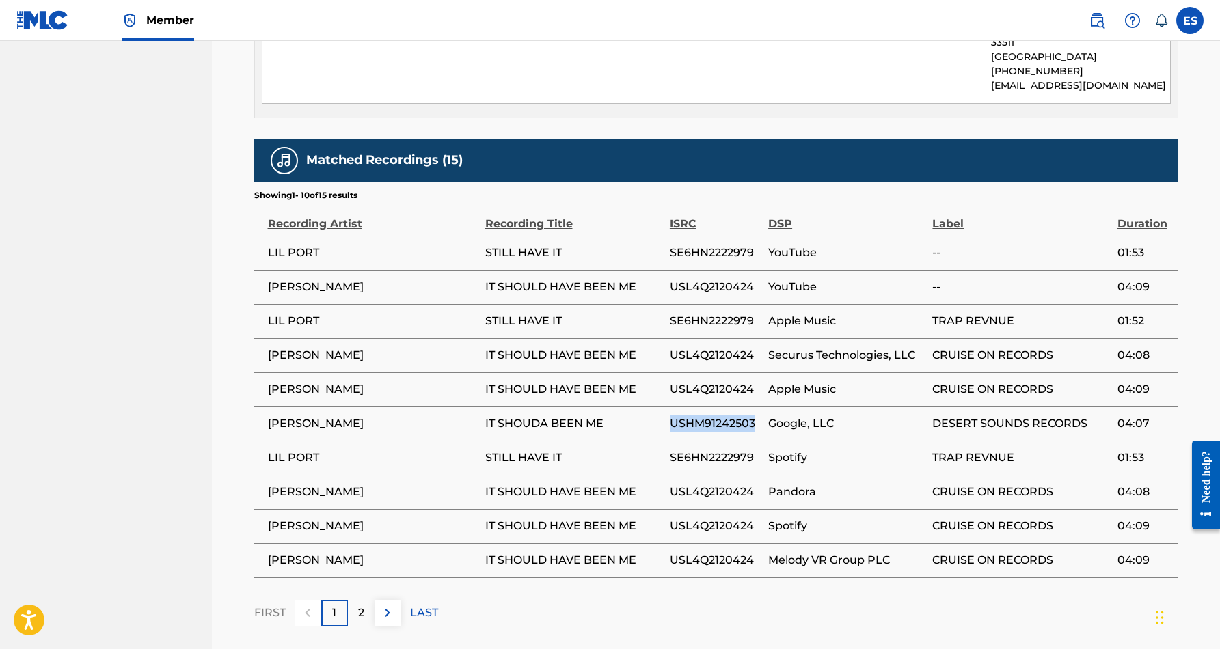
drag, startPoint x: 756, startPoint y: 408, endPoint x: 671, endPoint y: 409, distance: 84.7
click at [671, 415] on span "USHM91242503" at bounding box center [716, 423] width 92 height 16
drag, startPoint x: 603, startPoint y: 407, endPoint x: 489, endPoint y: 408, distance: 114.8
click at [489, 415] on span "IT SHOUDA BEEN ME" at bounding box center [574, 423] width 178 height 16
click at [633, 441] on td "STILL HAVE IT" at bounding box center [577, 458] width 184 height 34
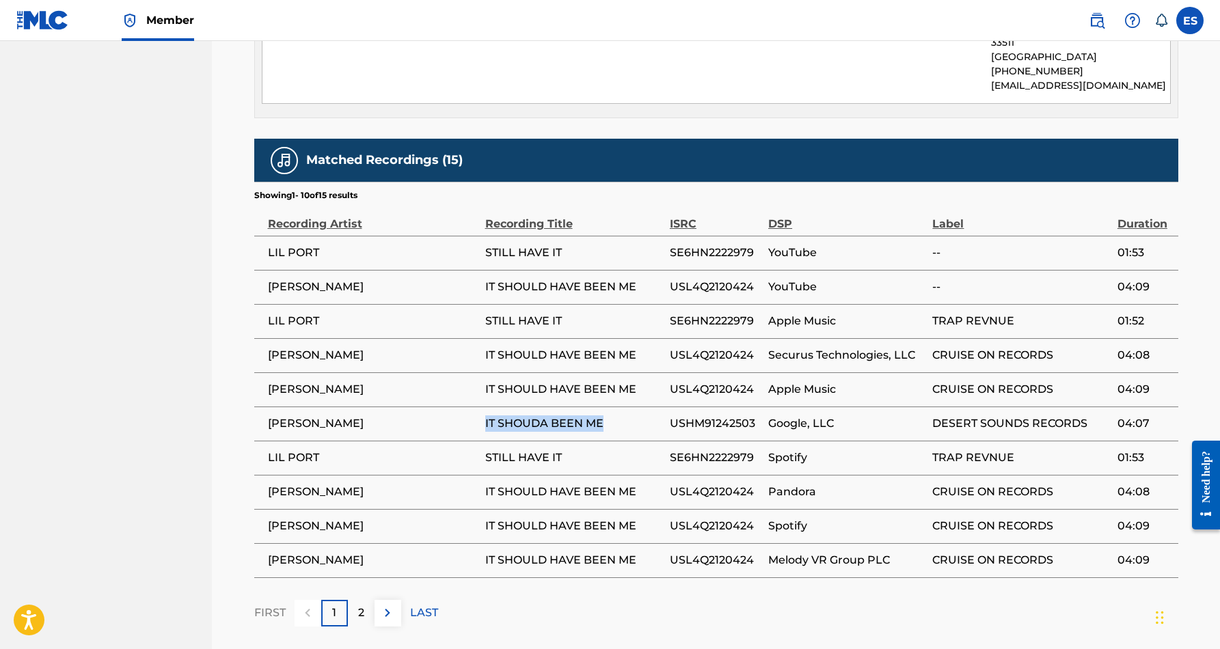
drag, startPoint x: 609, startPoint y: 411, endPoint x: 484, endPoint y: 407, distance: 124.4
click at [485, 415] on span "IT SHOUDA BEEN ME" at bounding box center [574, 423] width 178 height 16
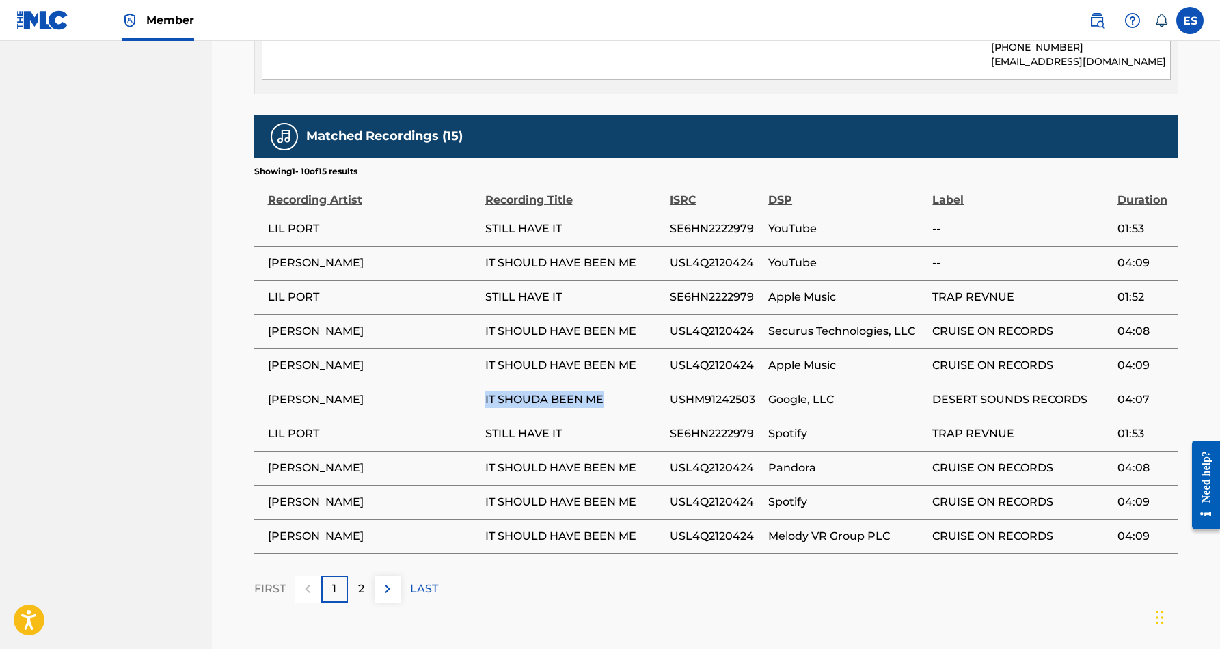
scroll to position [778, 0]
click at [361, 581] on p "2" at bounding box center [361, 589] width 6 height 16
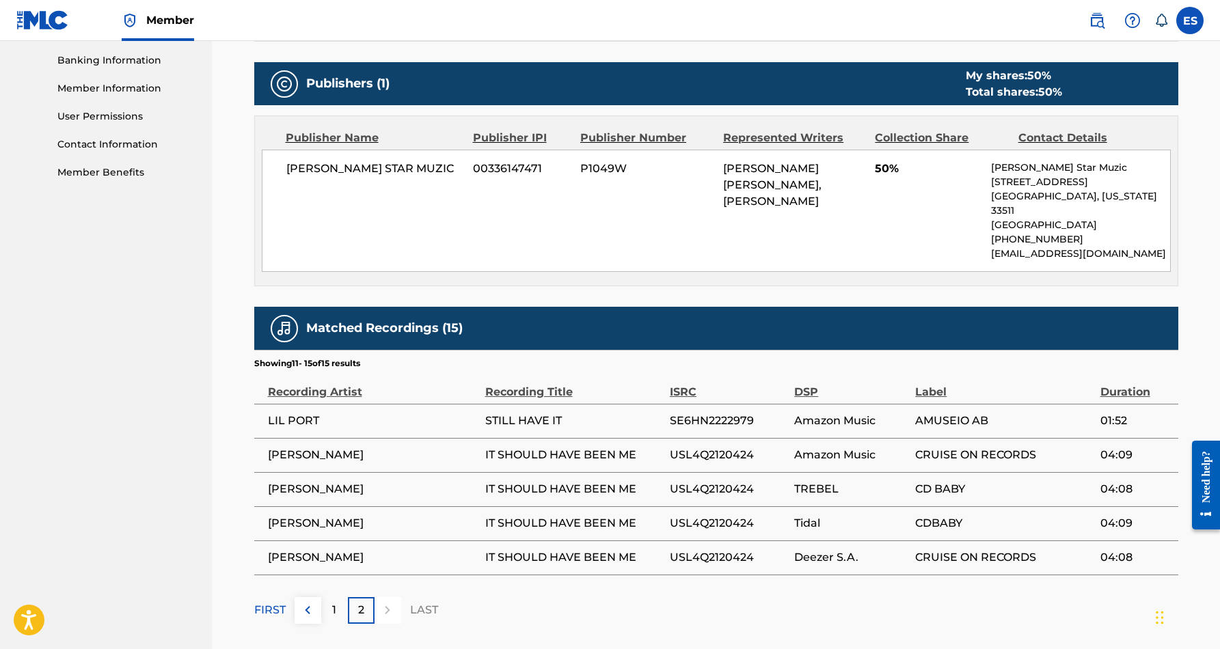
scroll to position [590, 0]
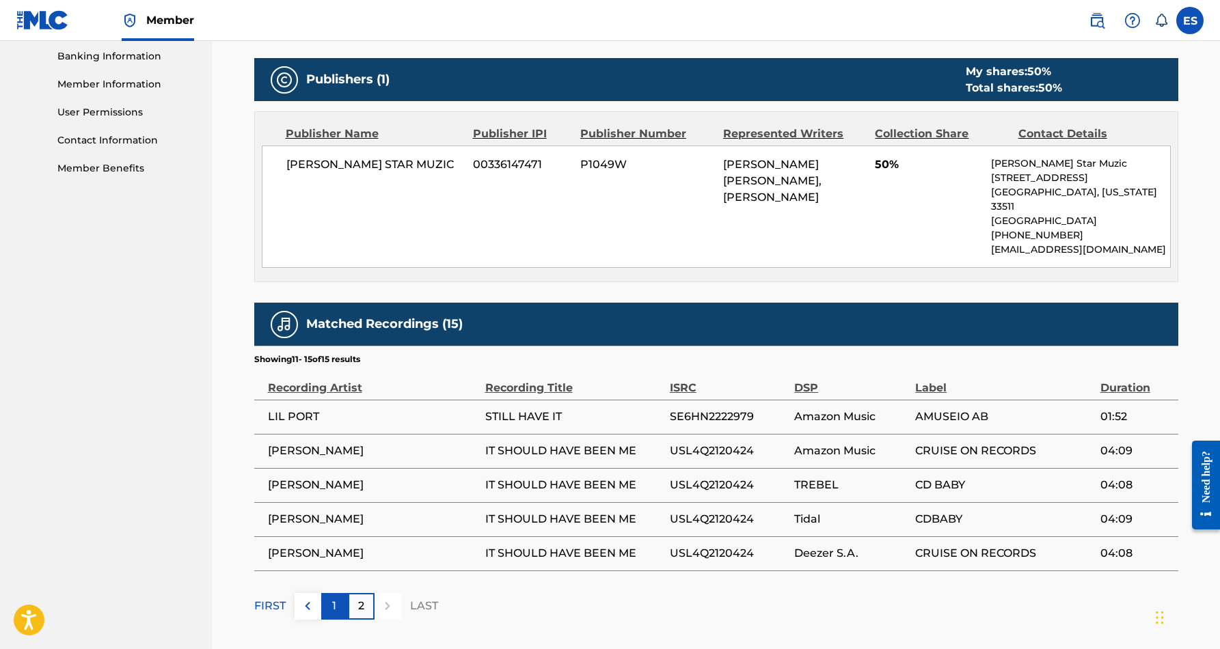
click at [329, 594] on div "1" at bounding box center [334, 606] width 27 height 27
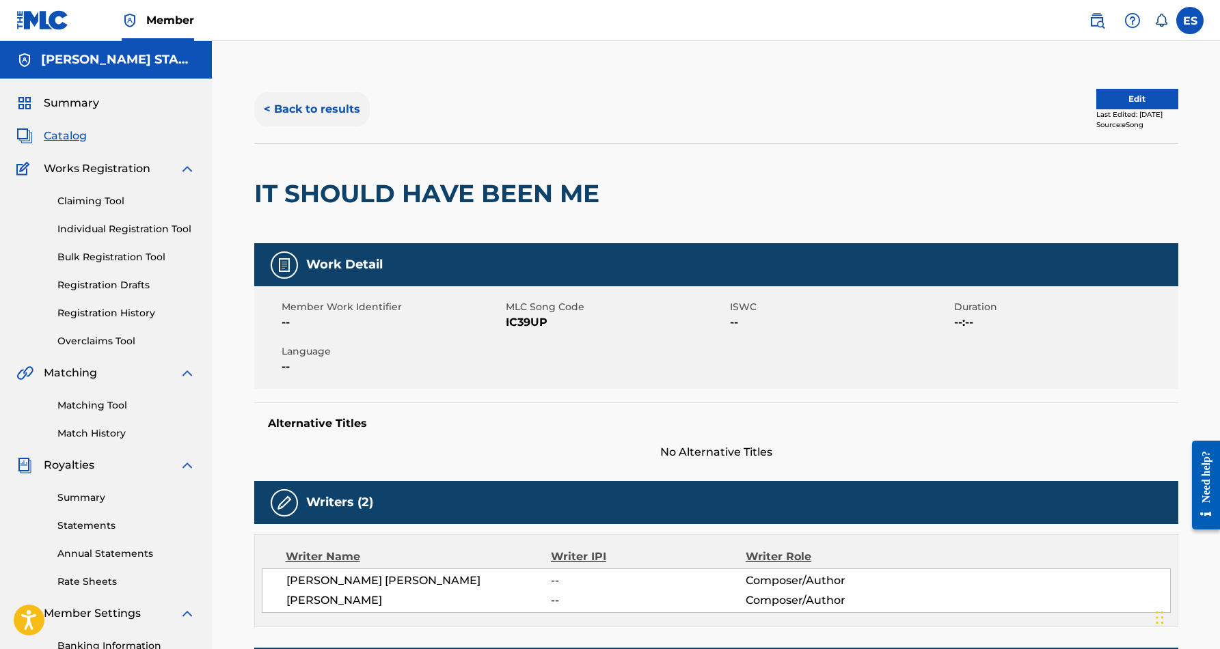
scroll to position [0, 0]
click at [329, 107] on button "< Back to results" at bounding box center [311, 109] width 115 height 34
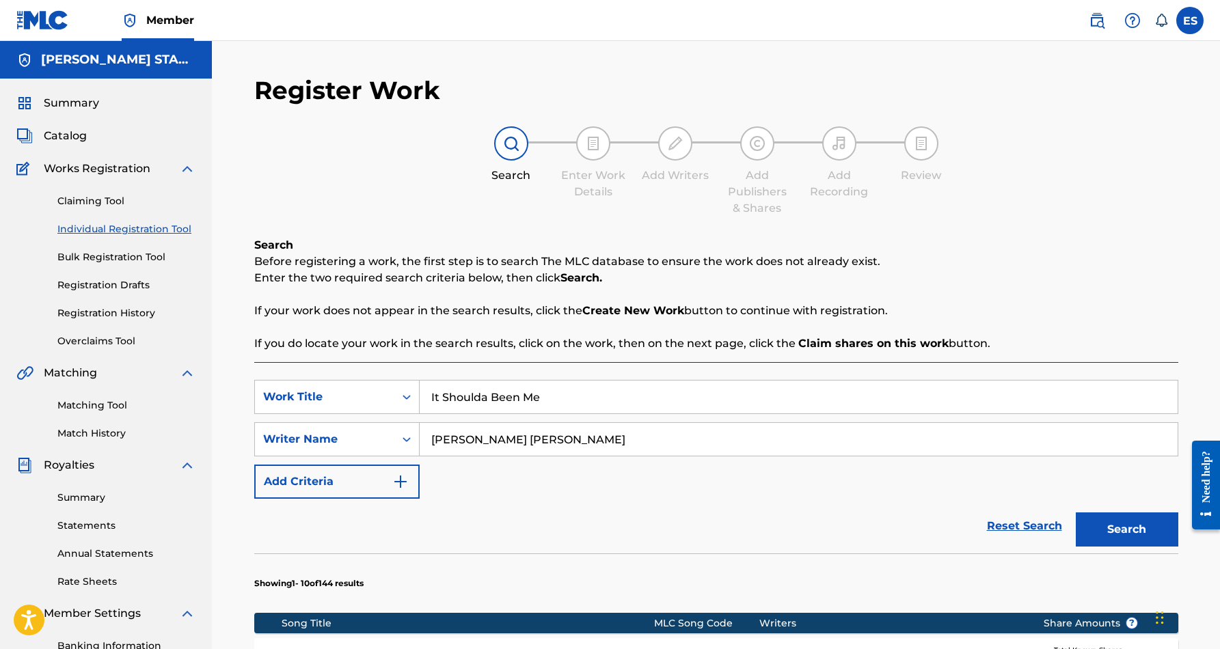
scroll to position [198, 0]
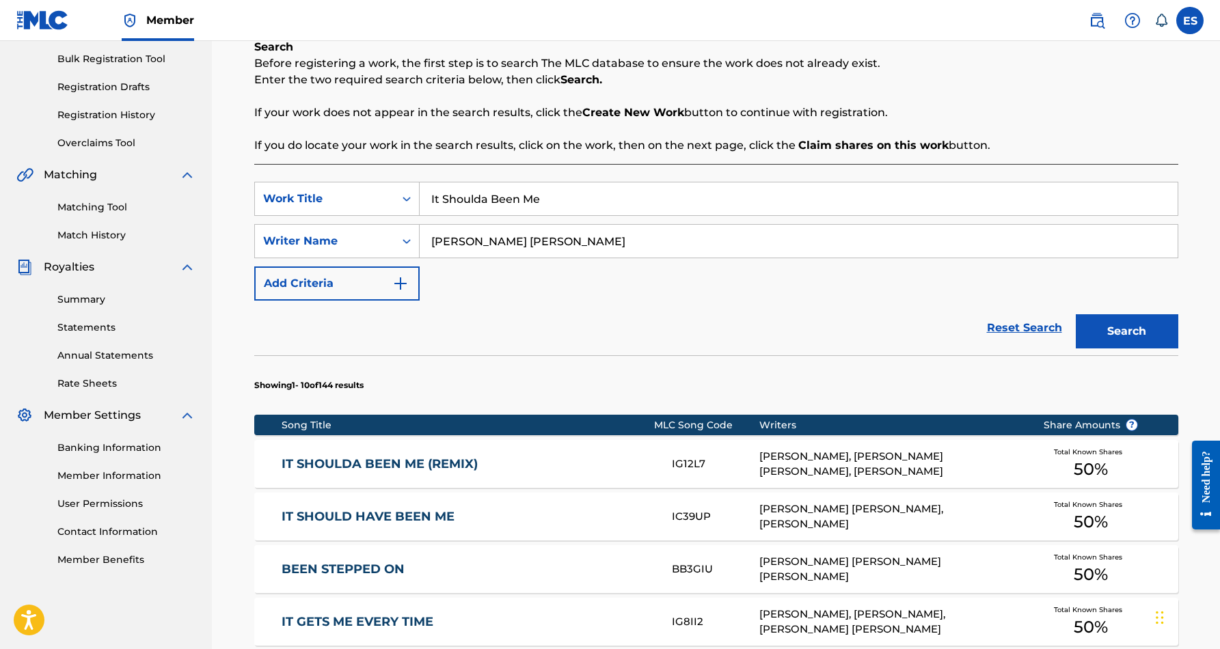
click at [553, 200] on input "It Shoulda Been Me" at bounding box center [799, 198] width 758 height 33
type input "I"
paste input "YOU AIN'T GOT NO PROOF"
type input "YOU AIN'T GOT NO PROOF"
click at [700, 301] on div "Reset Search Search" at bounding box center [716, 328] width 924 height 55
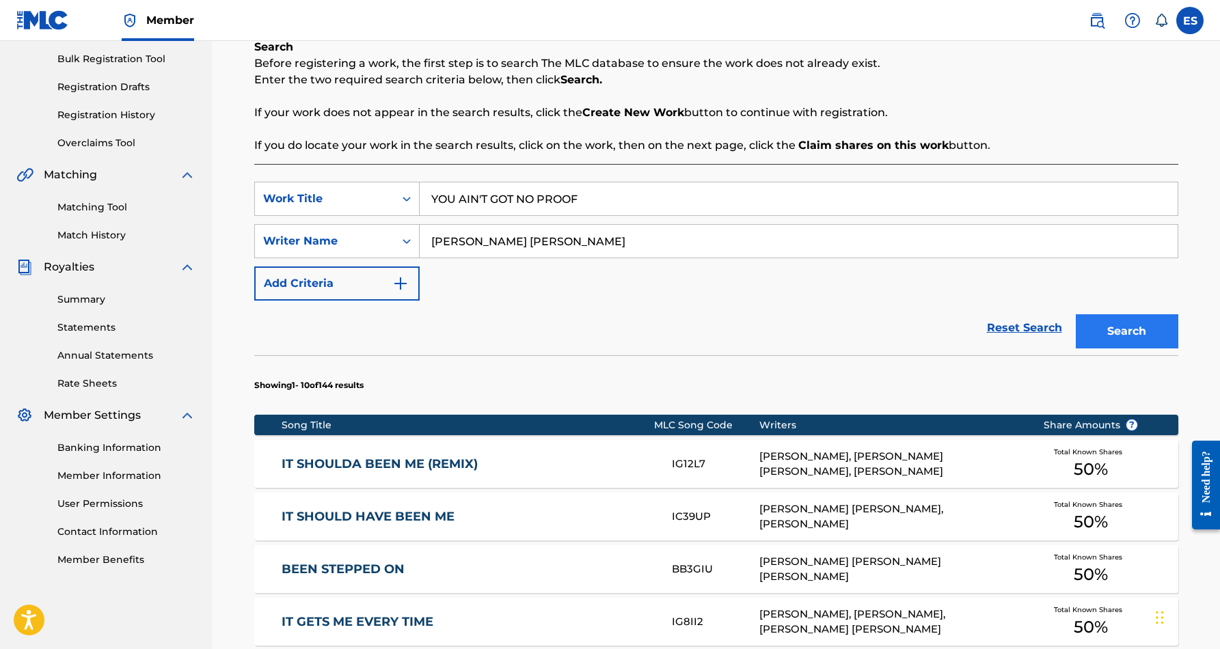
click at [1128, 322] on button "Search" at bounding box center [1126, 331] width 102 height 34
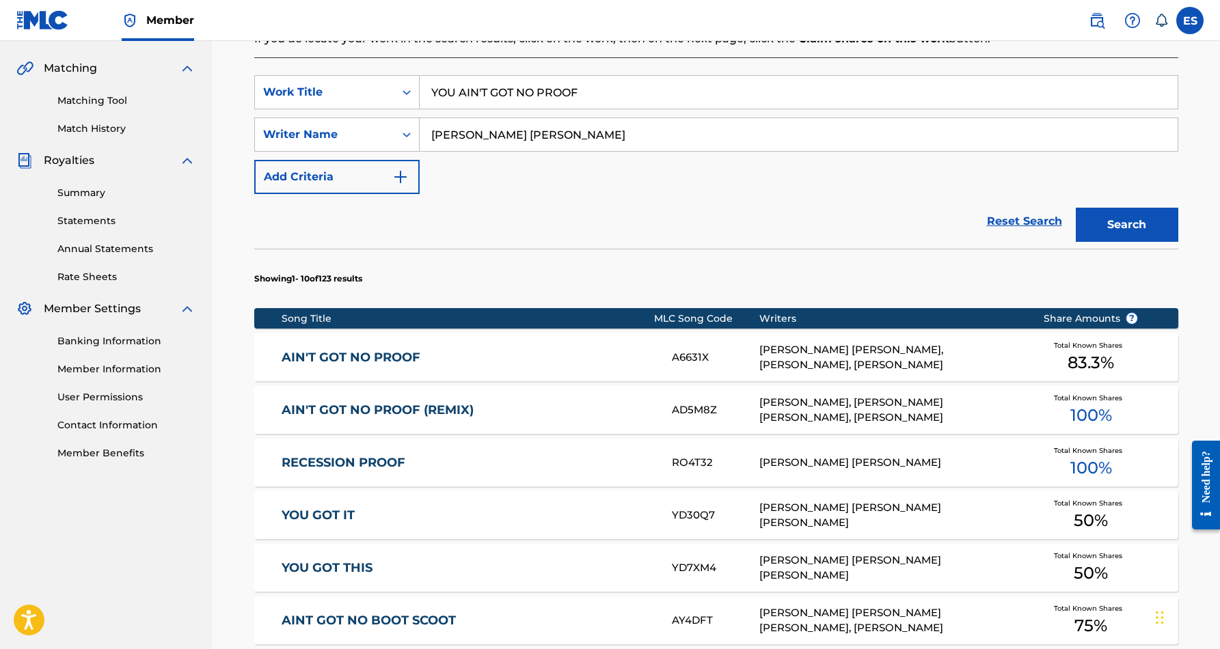
scroll to position [311, 0]
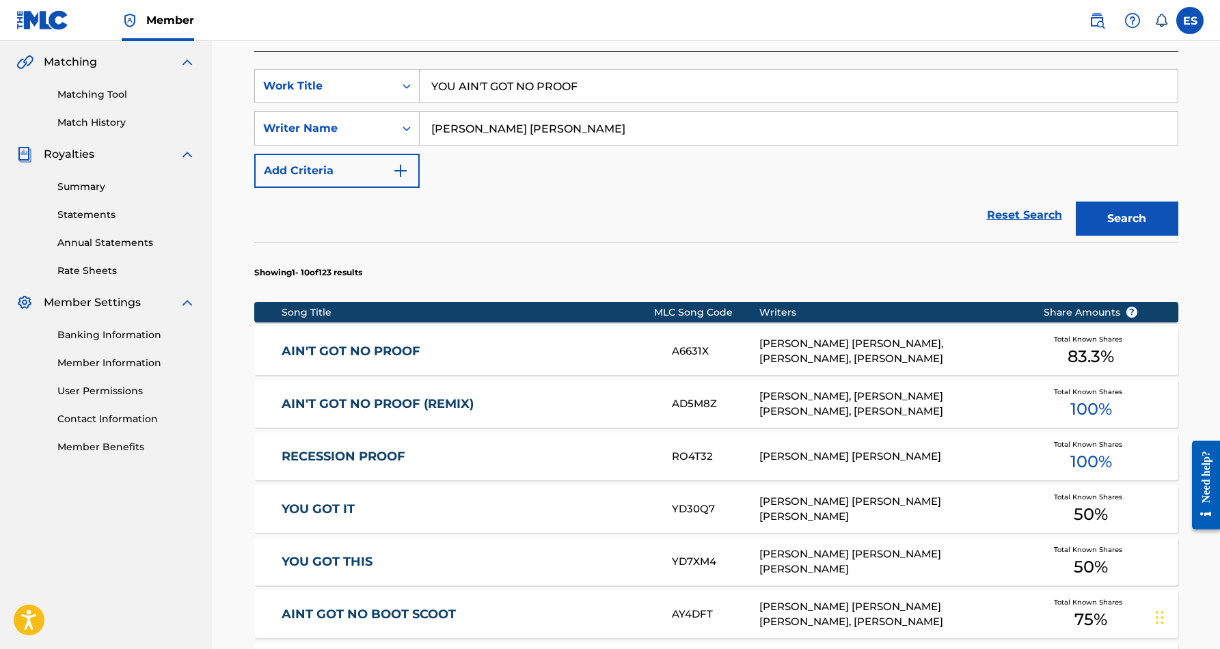
click at [534, 348] on link "AIN'T GOT NO PROOF" at bounding box center [467, 352] width 372 height 16
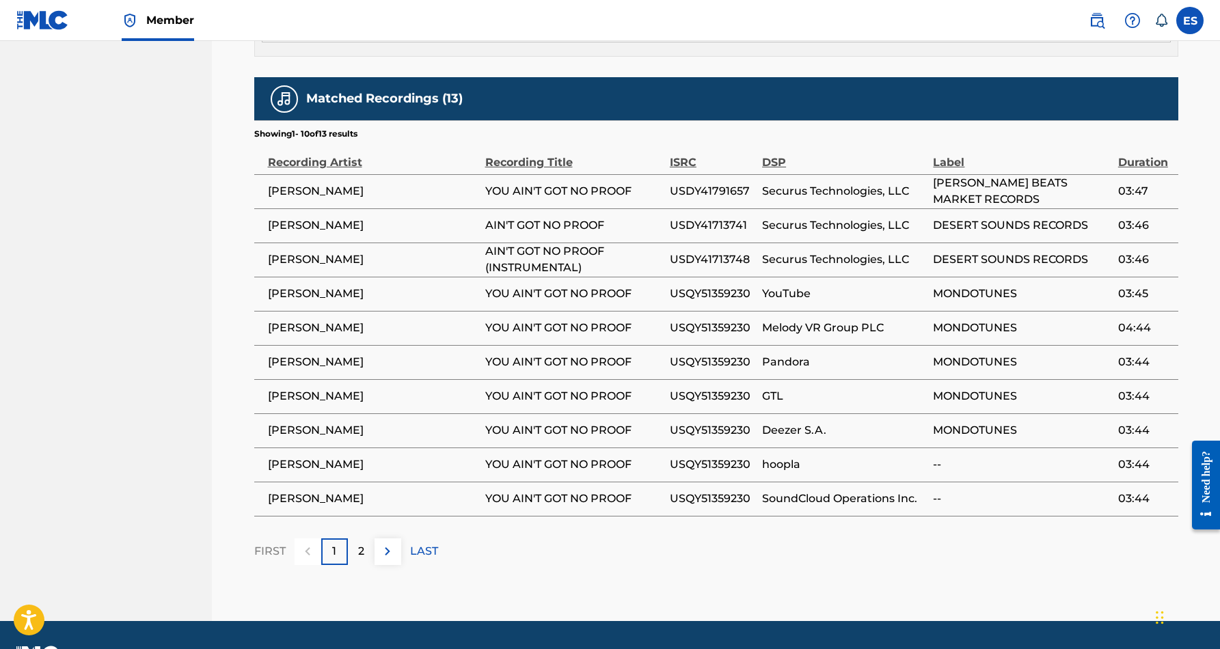
scroll to position [994, 0]
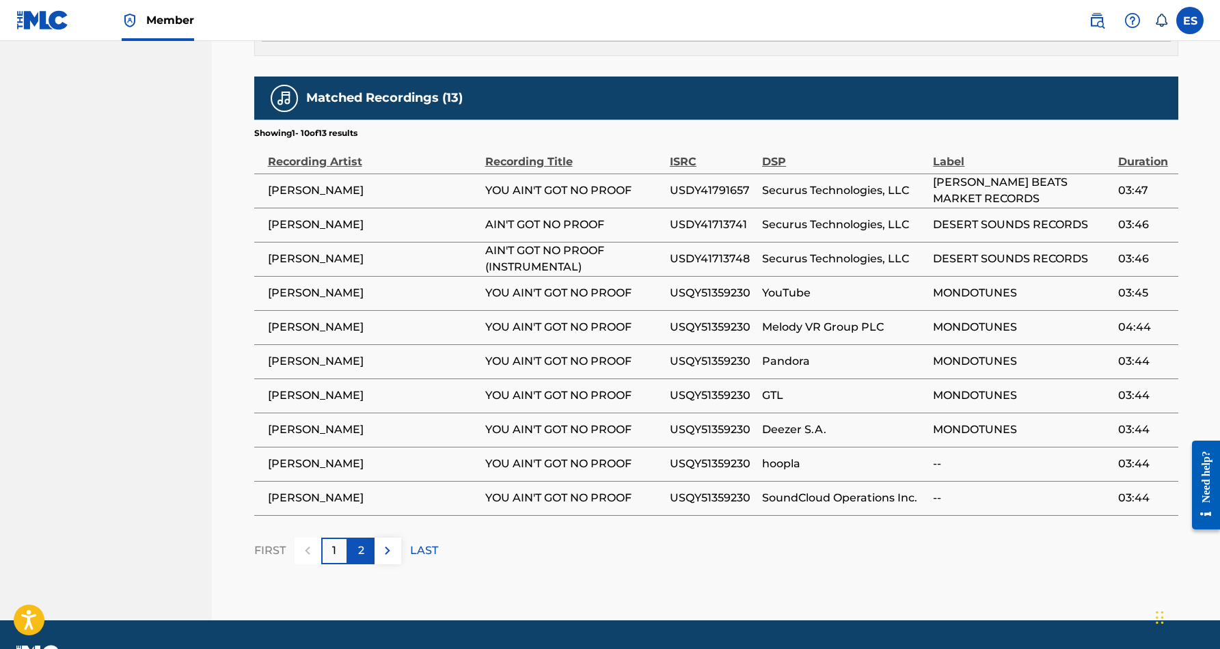
click at [362, 542] on p "2" at bounding box center [361, 550] width 6 height 16
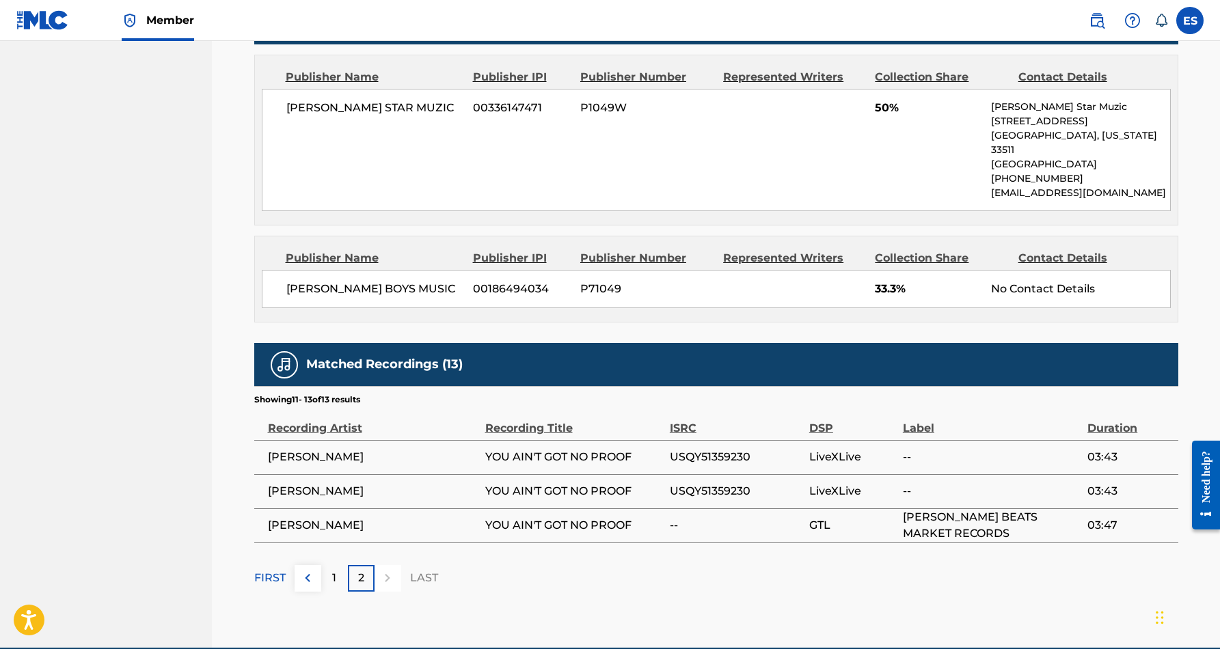
scroll to position [733, 0]
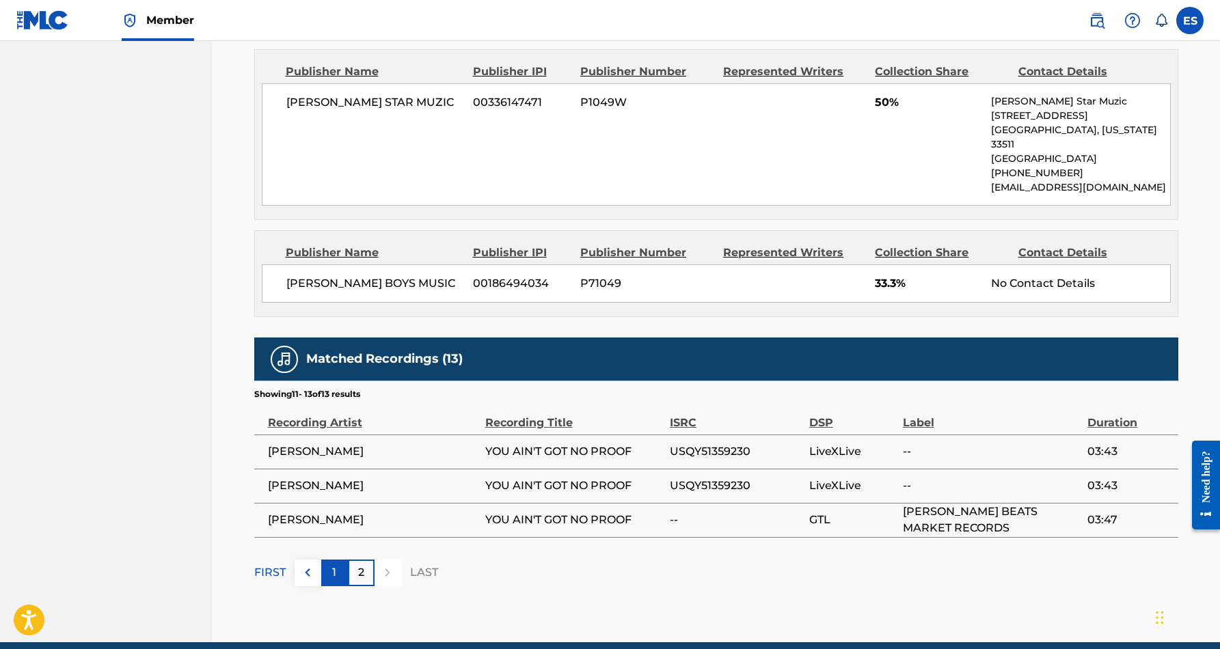
click at [339, 560] on div "1" at bounding box center [334, 573] width 27 height 27
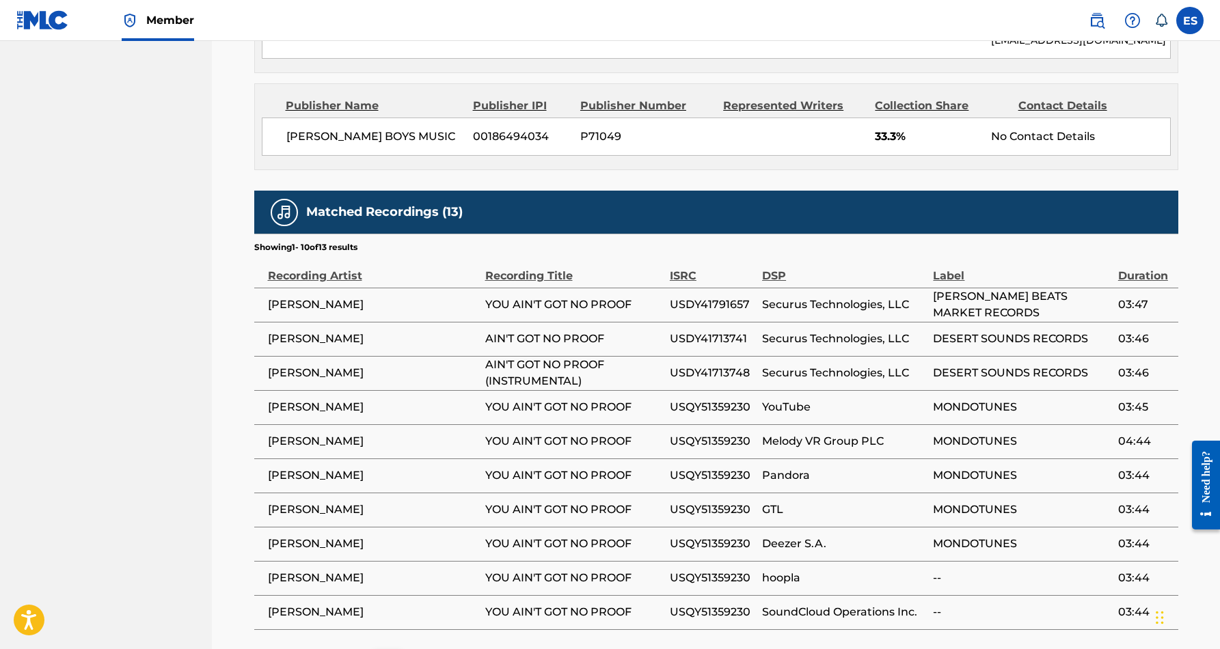
scroll to position [892, 0]
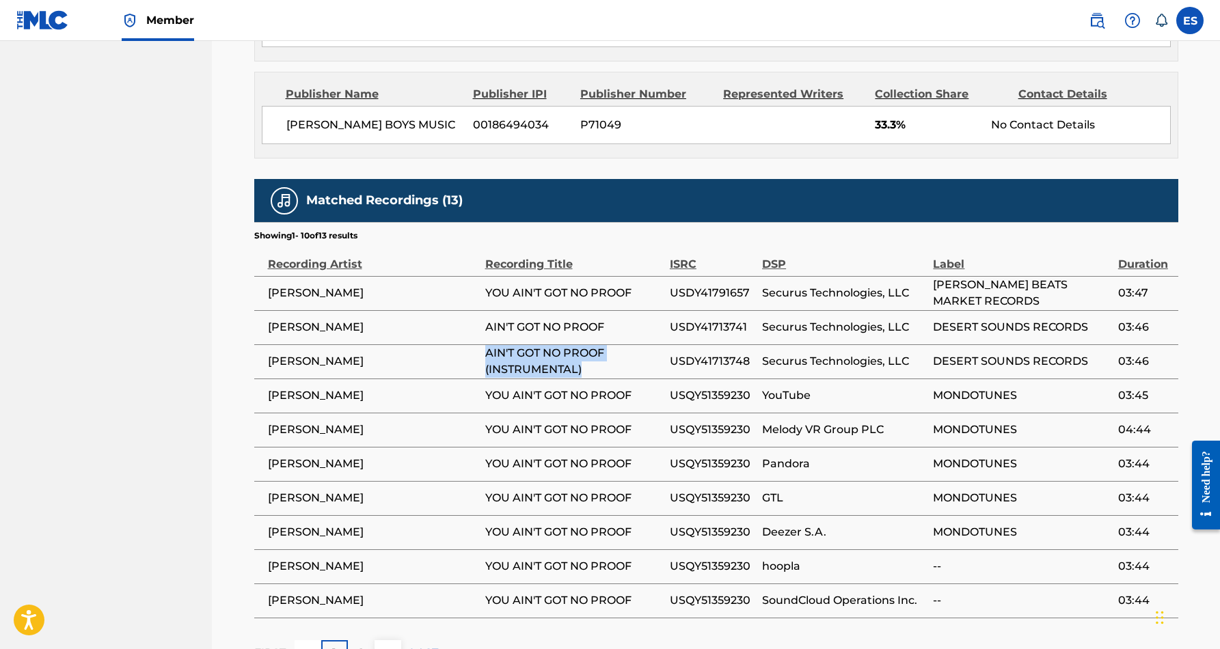
drag, startPoint x: 592, startPoint y: 350, endPoint x: 485, endPoint y: 340, distance: 107.1
click at [485, 345] on span "AIN'T GOT NO PROOF (INSTRUMENTAL)" at bounding box center [574, 361] width 178 height 33
click at [554, 611] on div "Matched Recordings (13) Showing 1 - 10 of 13 results Recording Artist Recording…" at bounding box center [716, 423] width 924 height 488
drag, startPoint x: 747, startPoint y: 309, endPoint x: 669, endPoint y: 313, distance: 78.0
click at [670, 319] on span "USDY41713741" at bounding box center [712, 327] width 85 height 16
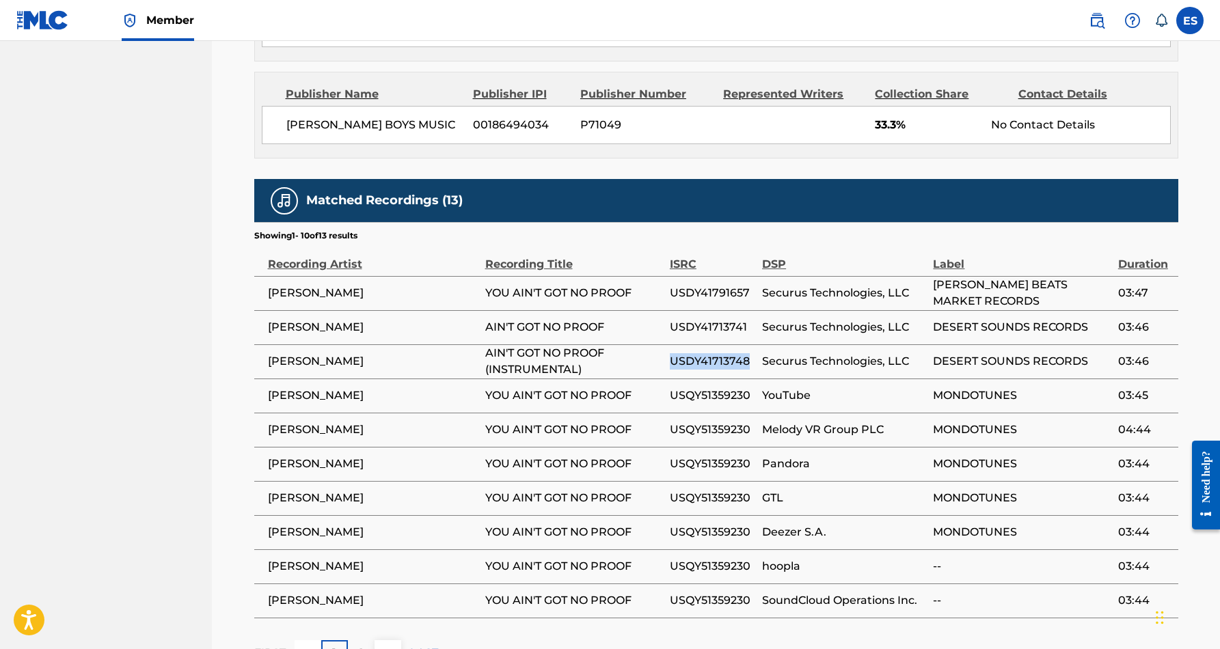
drag, startPoint x: 748, startPoint y: 344, endPoint x: 670, endPoint y: 347, distance: 78.6
click at [670, 353] on span "USDY41713748" at bounding box center [712, 361] width 85 height 16
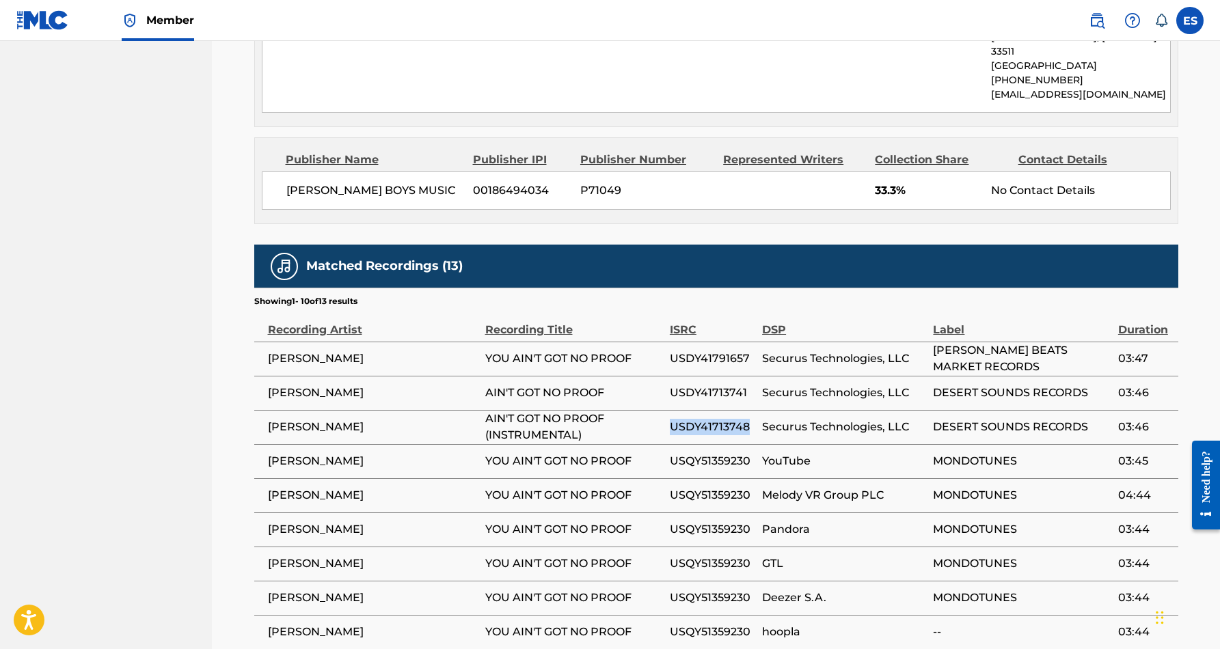
scroll to position [827, 0]
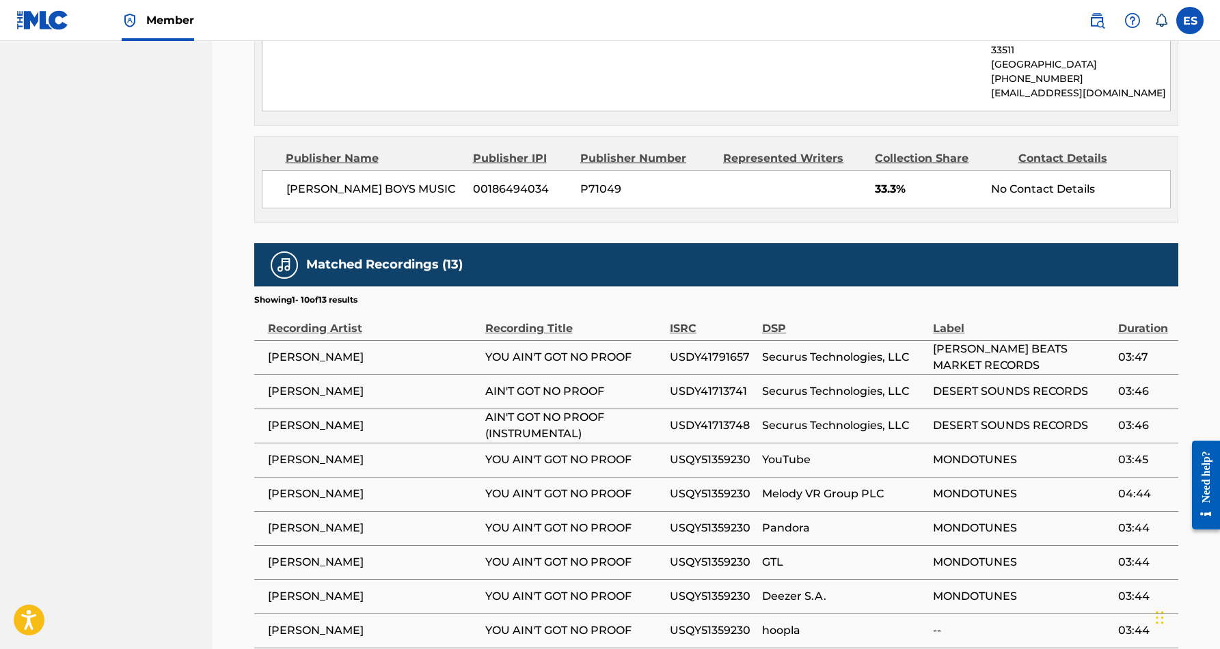
click at [200, 470] on nav "SMITH STAR MUZIC Summary Catalog Works Registration Claiming Tool Individual Re…" at bounding box center [106, 0] width 212 height 1573
drag, startPoint x: 748, startPoint y: 409, endPoint x: 671, endPoint y: 410, distance: 77.2
click at [671, 417] on span "USDY41713748" at bounding box center [712, 425] width 85 height 16
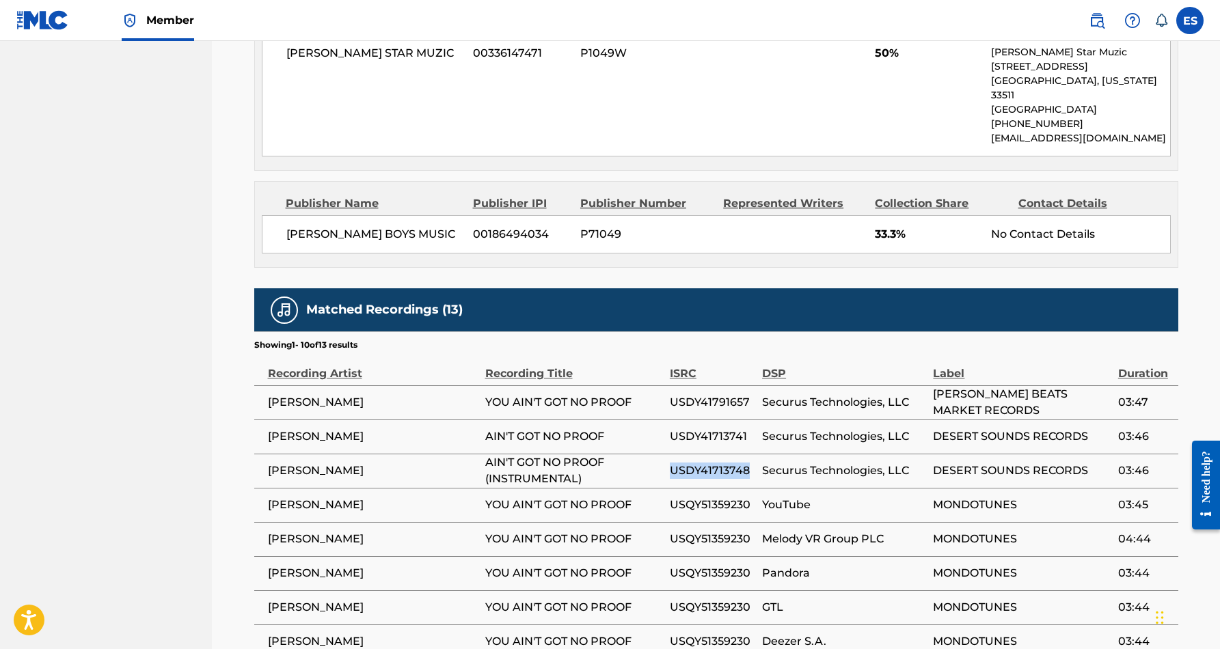
scroll to position [783, 0]
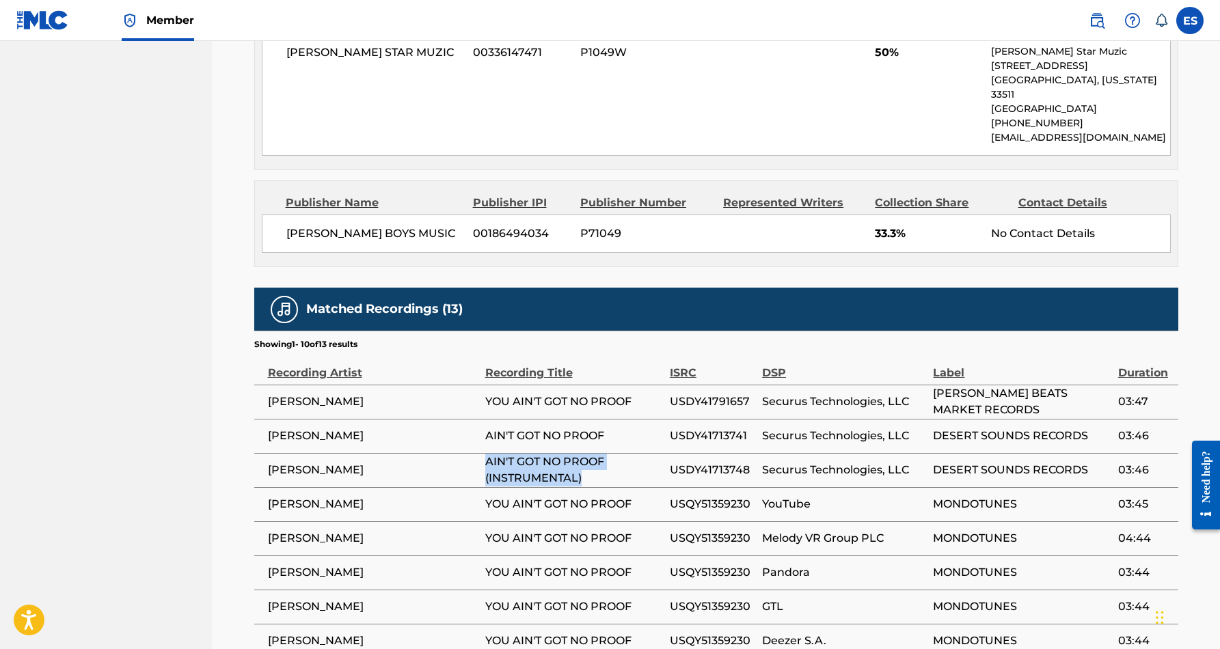
drag, startPoint x: 581, startPoint y: 462, endPoint x: 486, endPoint y: 443, distance: 96.7
click at [486, 454] on span "AIN'T GOT NO PROOF (INSTRUMENTAL)" at bounding box center [574, 470] width 178 height 33
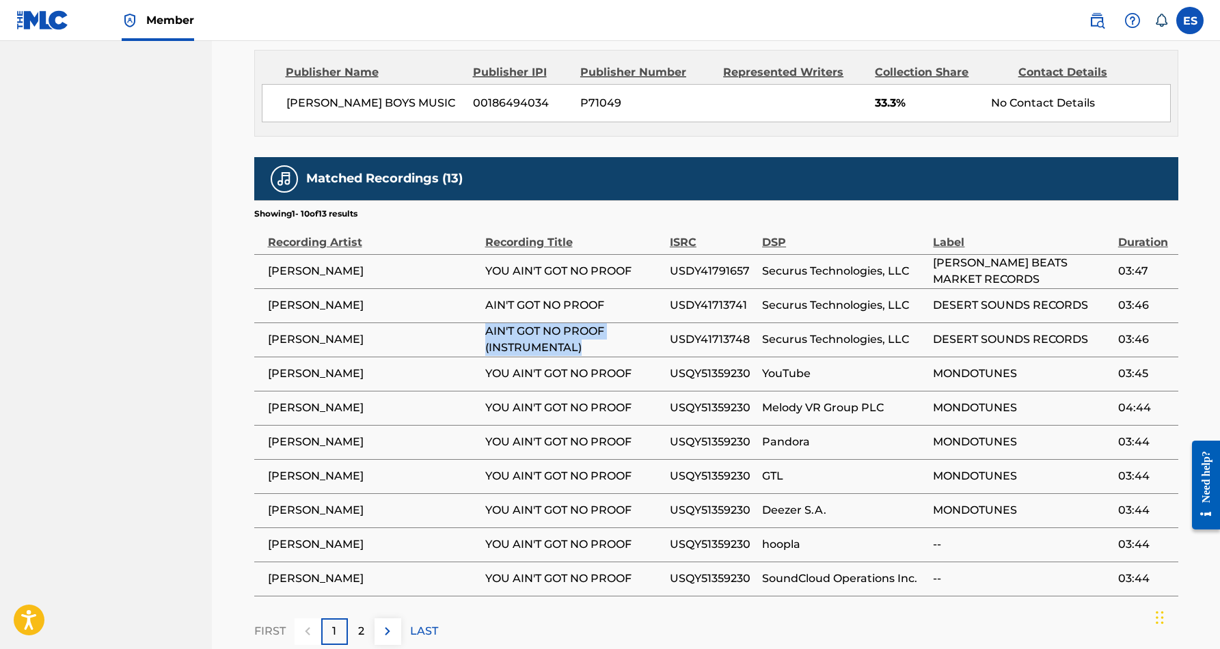
scroll to position [923, 0]
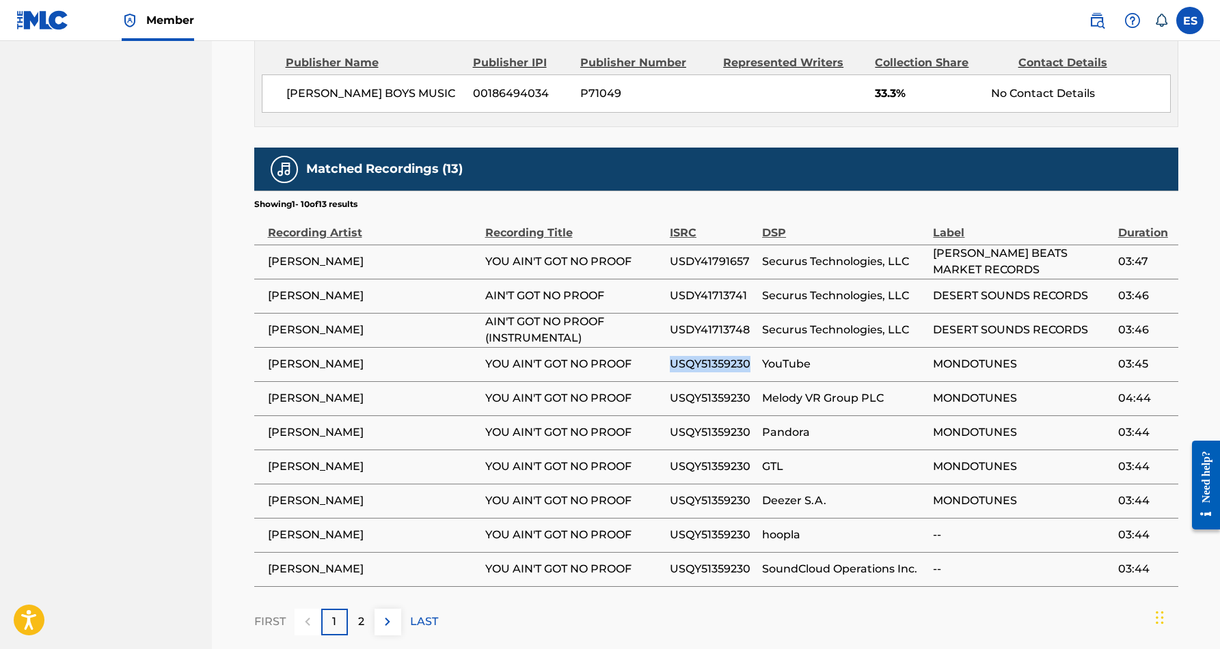
drag, startPoint x: 750, startPoint y: 350, endPoint x: 672, endPoint y: 350, distance: 77.9
click at [672, 356] on span "USQY51359230" at bounding box center [712, 364] width 85 height 16
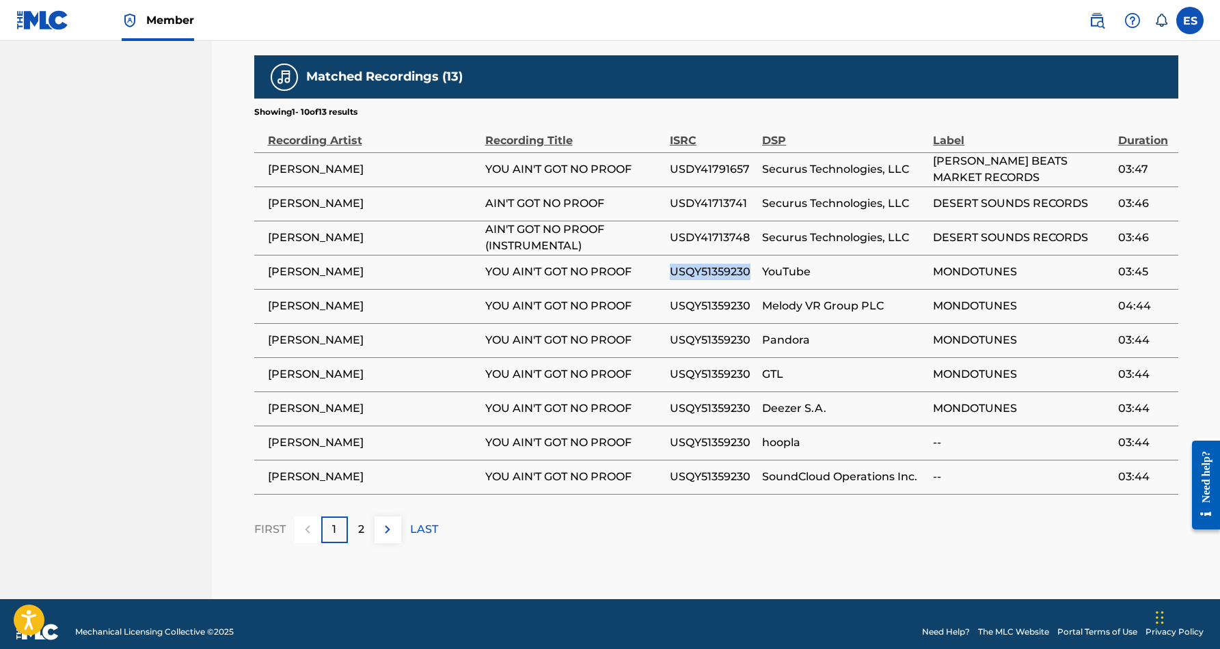
scroll to position [1015, 0]
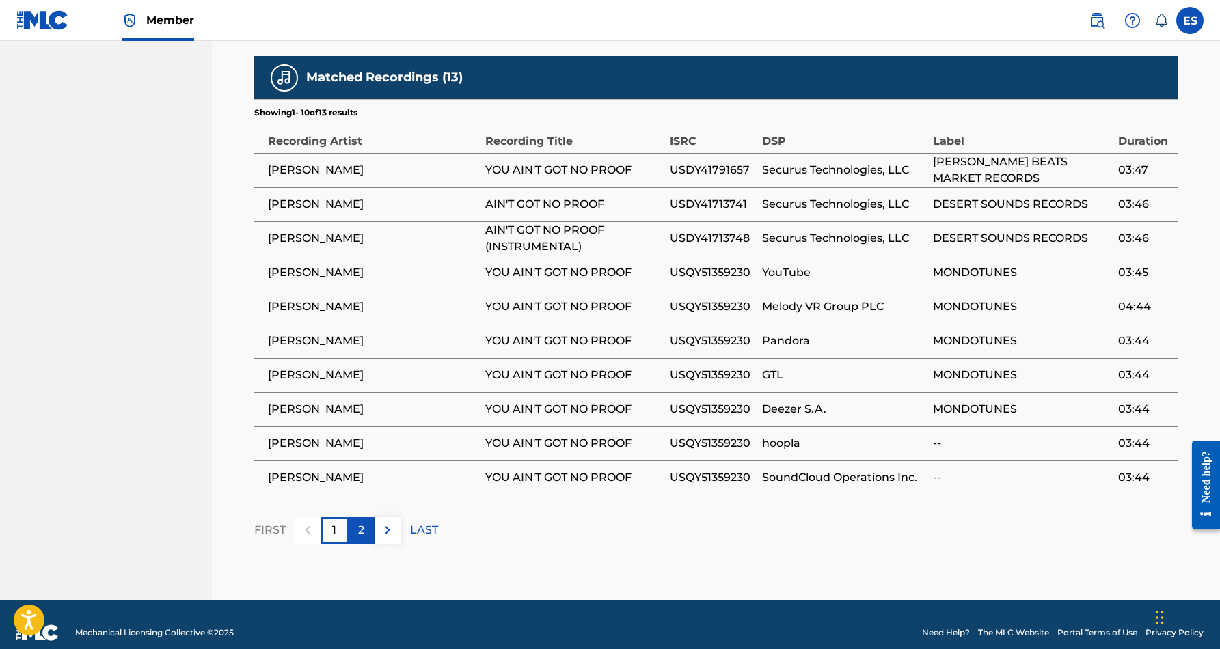
click at [363, 522] on p "2" at bounding box center [361, 530] width 6 height 16
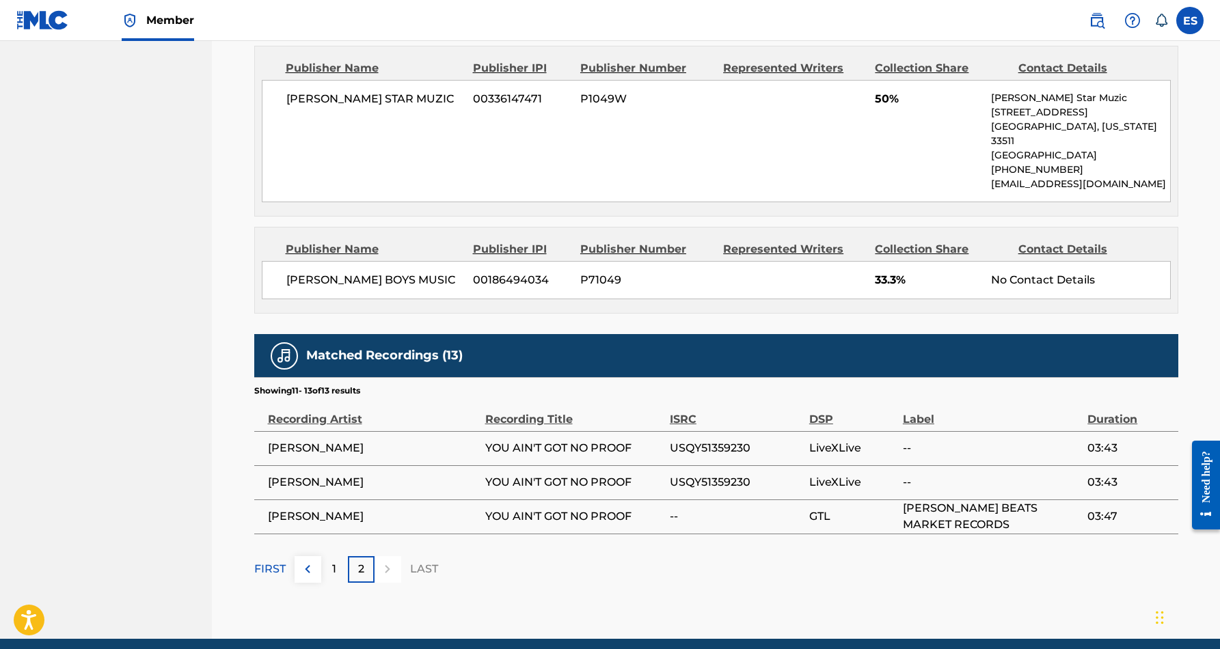
scroll to position [740, 0]
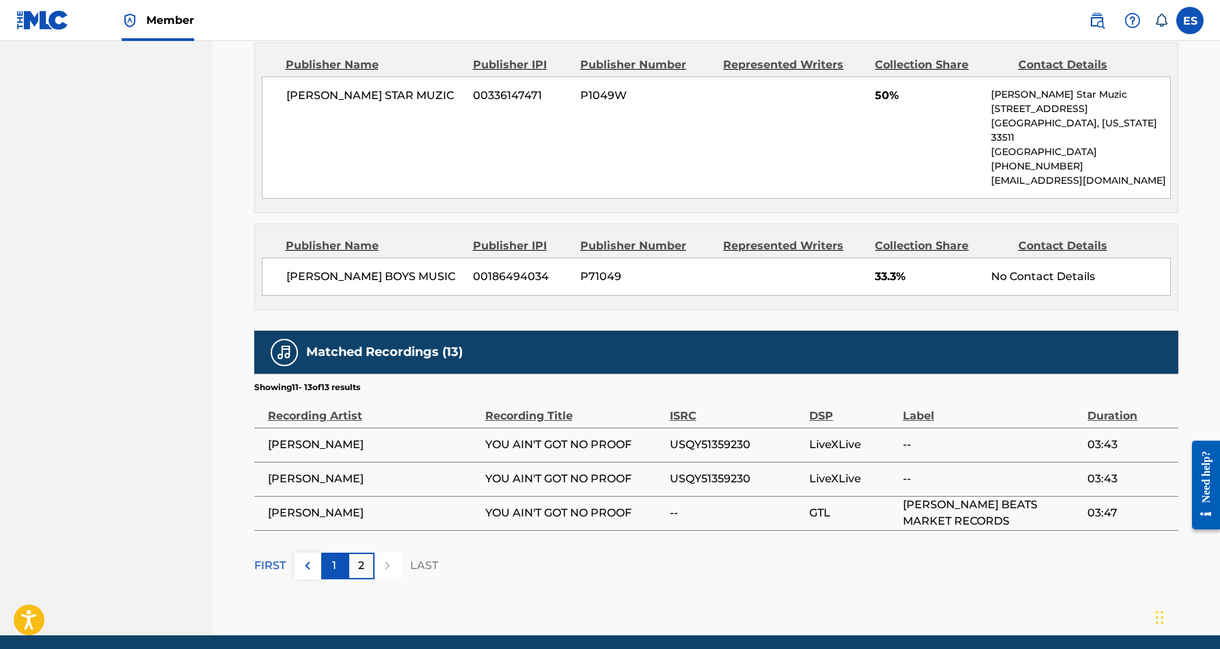
click at [335, 558] on p "1" at bounding box center [334, 566] width 4 height 16
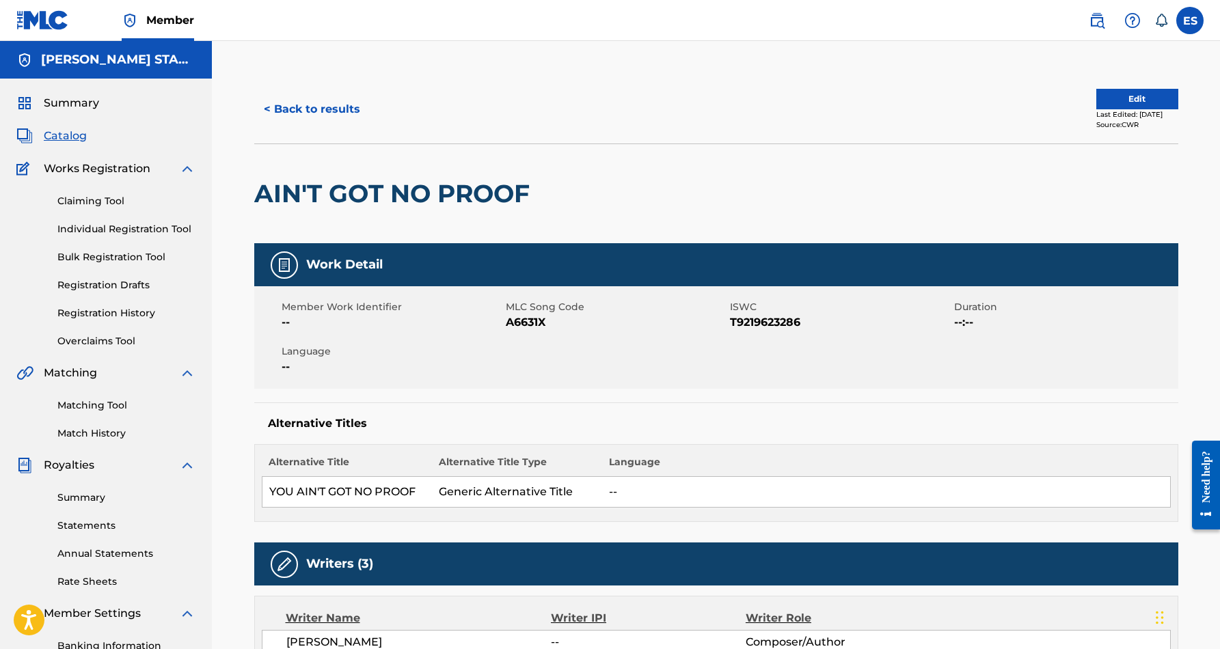
scroll to position [0, 0]
click at [317, 102] on button "< Back to results" at bounding box center [311, 109] width 115 height 34
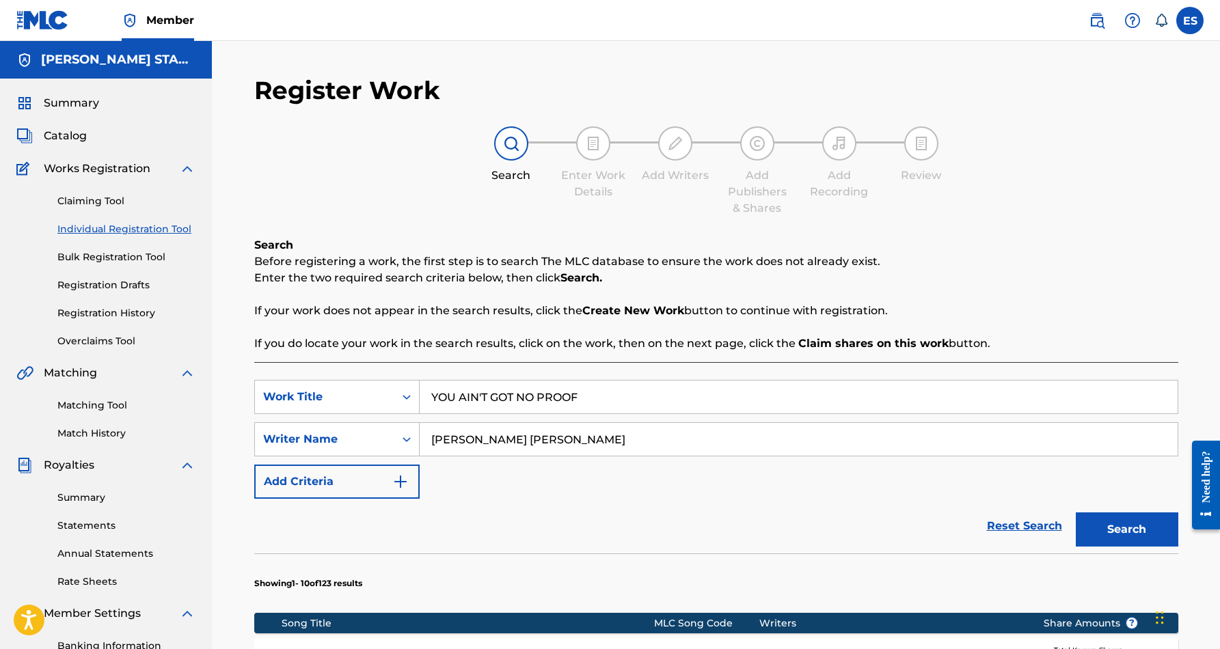
scroll to position [198, 0]
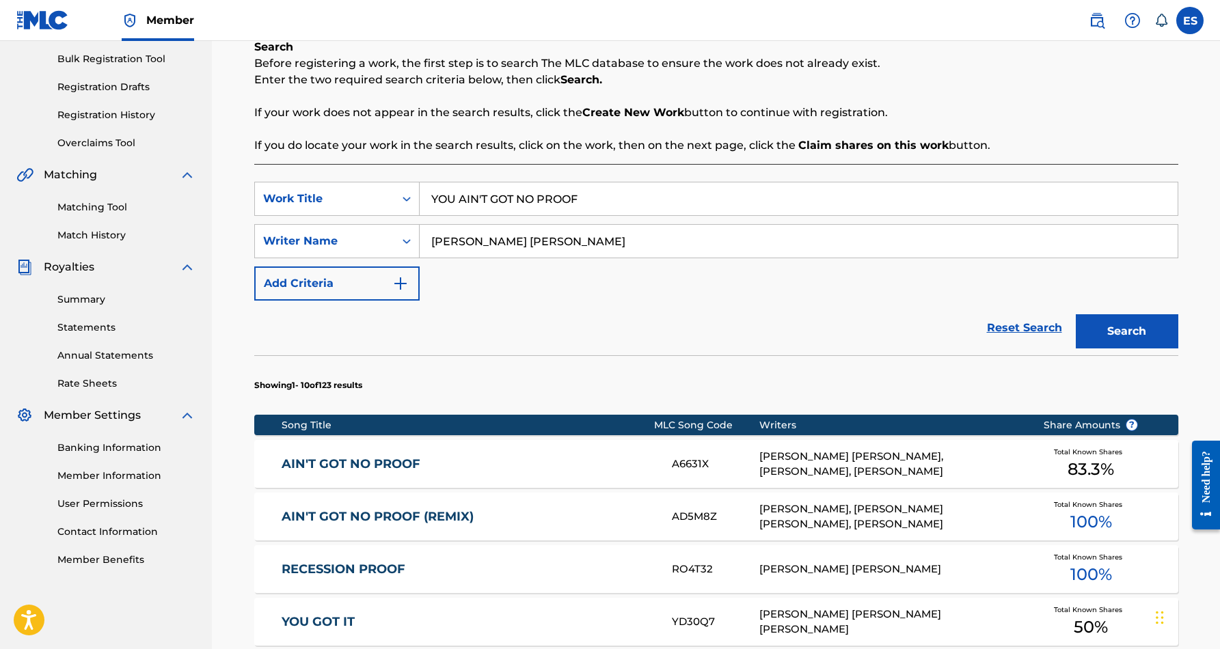
click at [588, 195] on input "YOU AIN'T GOT NO PROOF" at bounding box center [799, 198] width 758 height 33
type input "Y"
paste input "SHE'S CHEATING ON ME"
type input "SHE'S CHEATING ON ME"
click at [744, 333] on div "Reset Search Search" at bounding box center [716, 328] width 924 height 55
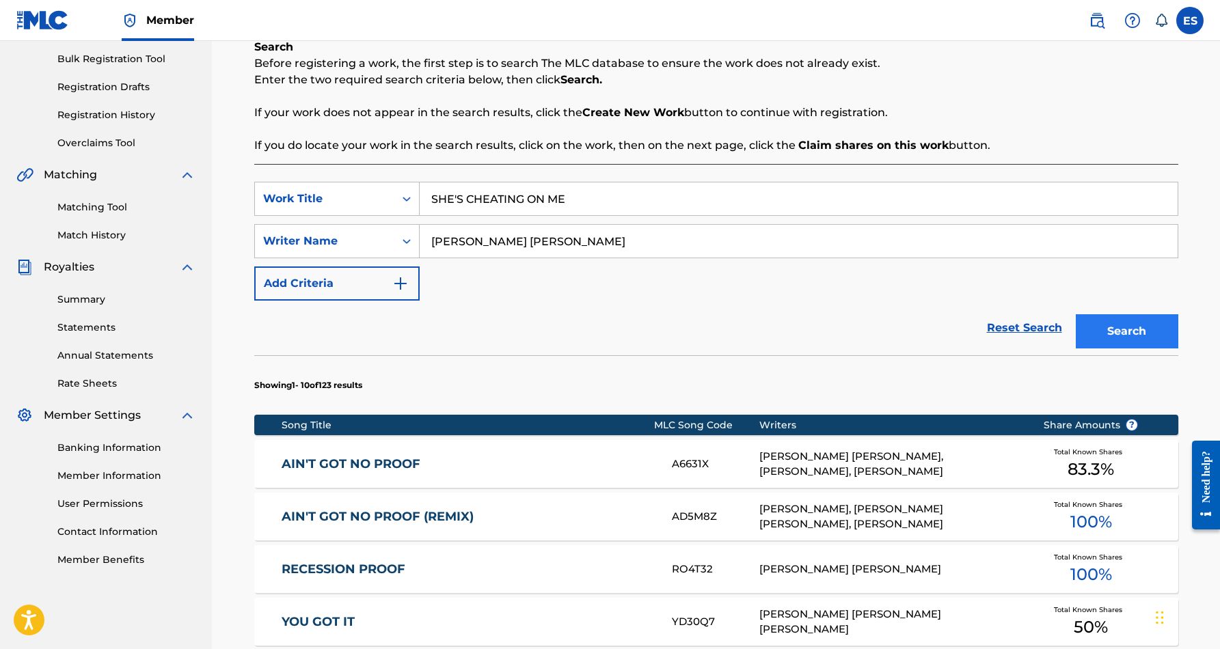
click at [1094, 333] on button "Search" at bounding box center [1126, 331] width 102 height 34
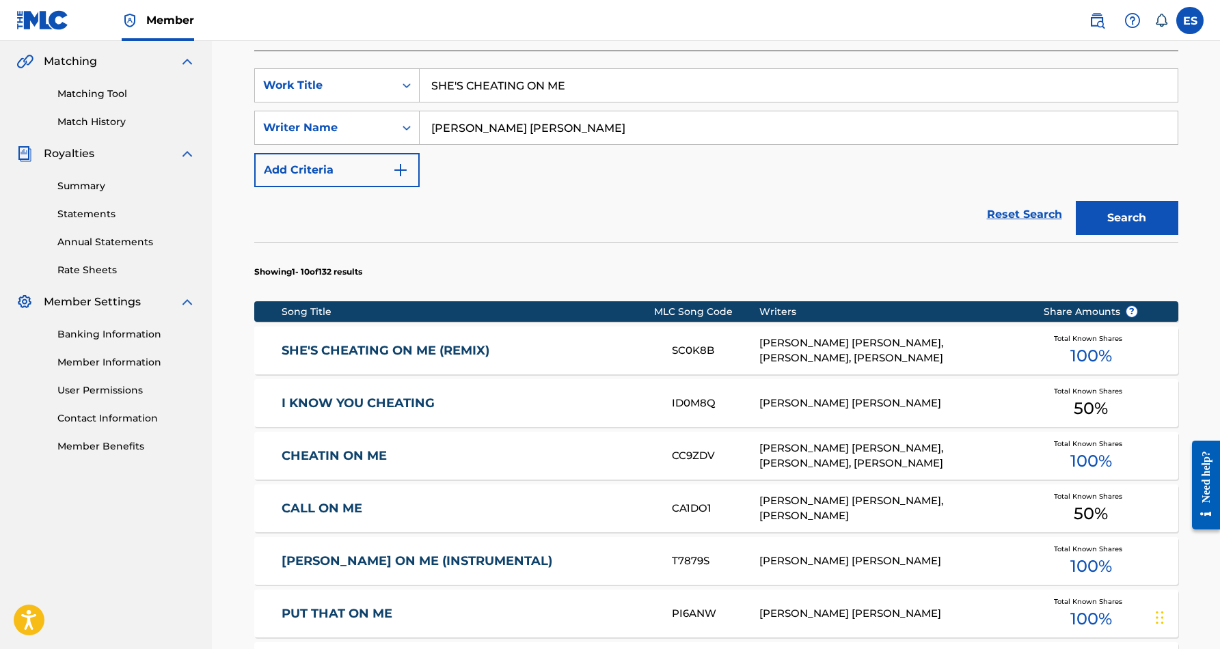
scroll to position [337, 0]
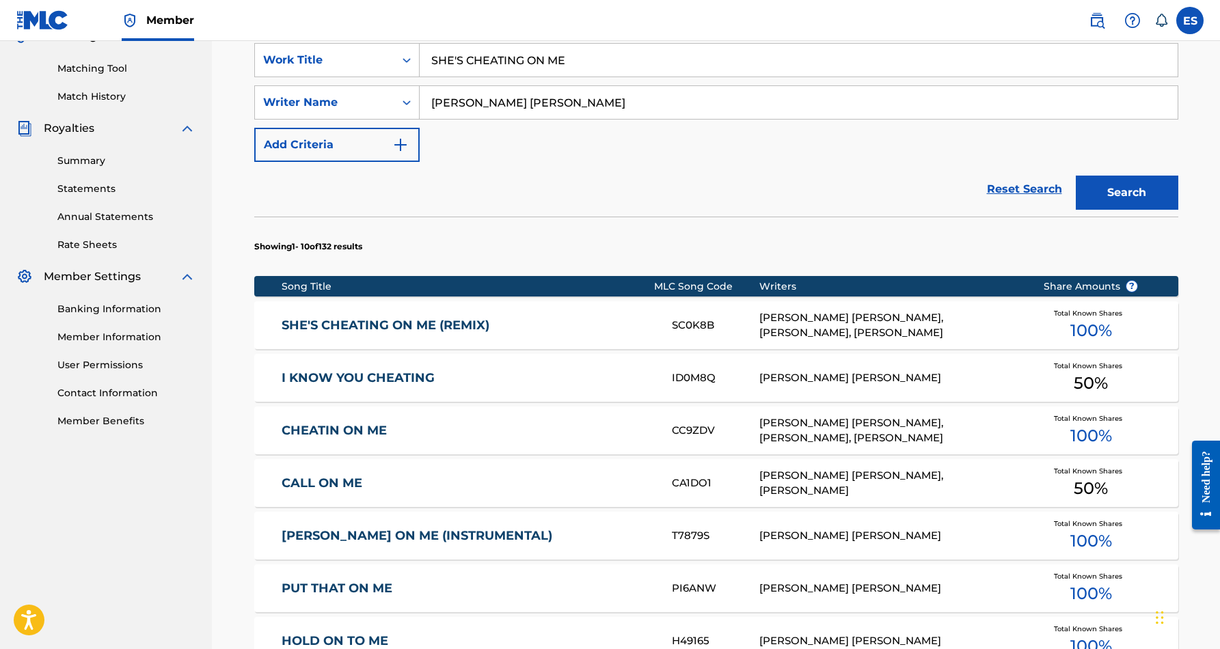
click at [409, 328] on link "SHE'S CHEATING ON ME (REMIX)" at bounding box center [467, 326] width 372 height 16
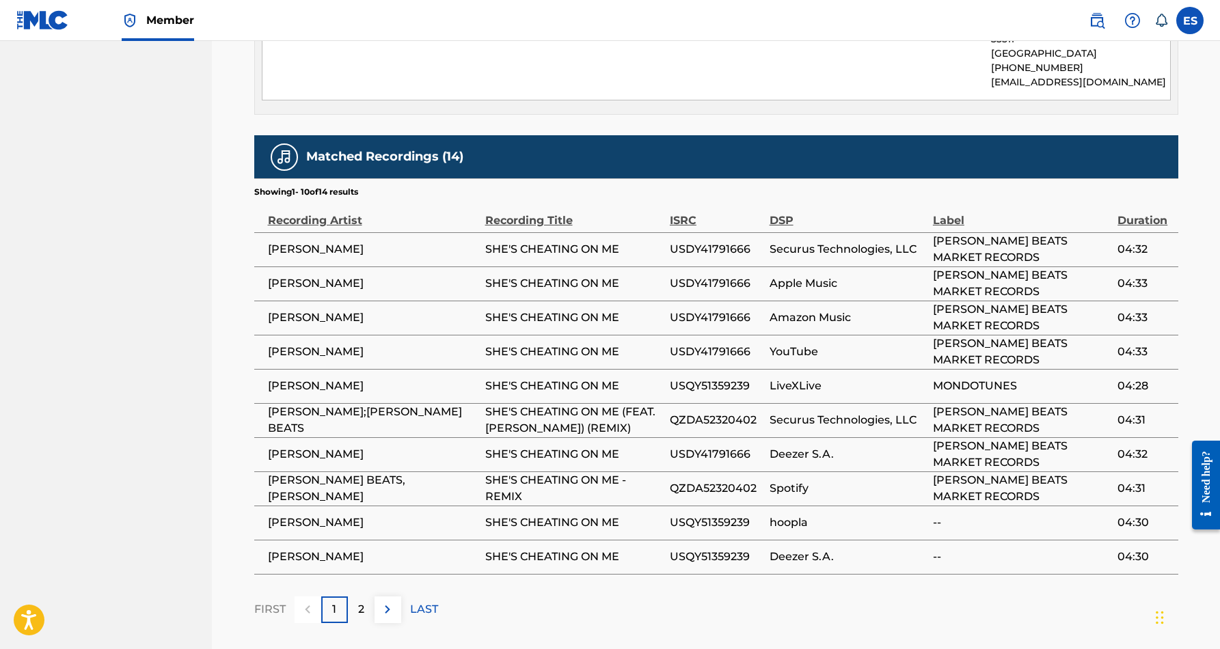
scroll to position [779, 0]
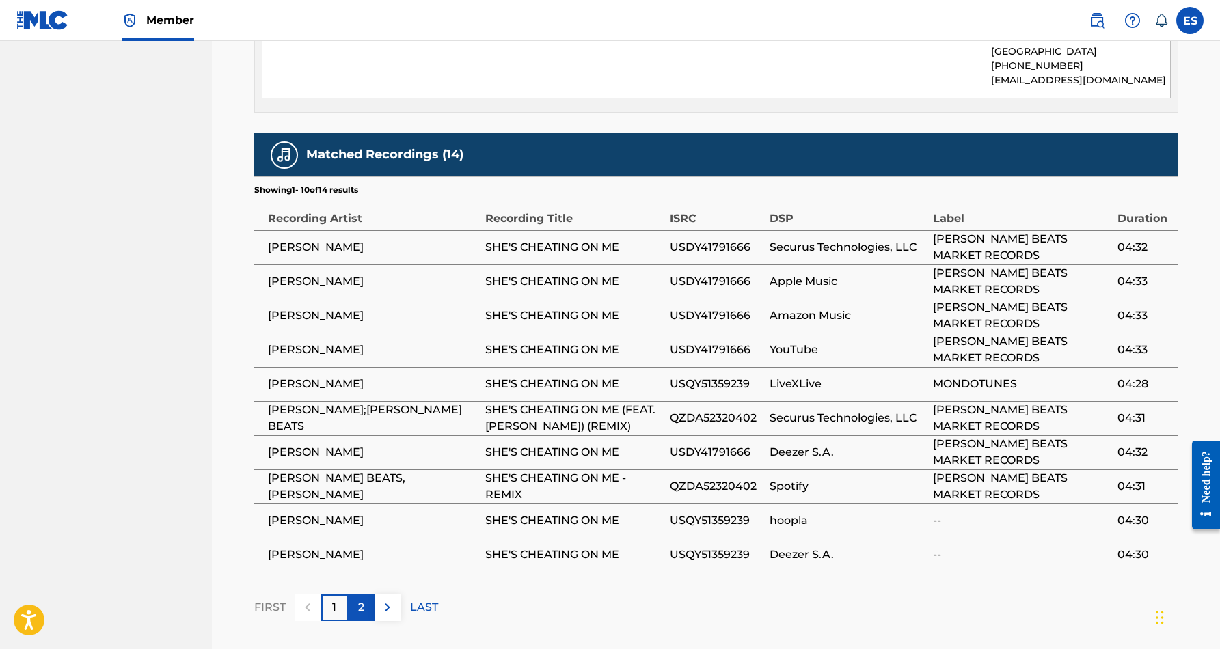
click at [363, 599] on p "2" at bounding box center [361, 607] width 6 height 16
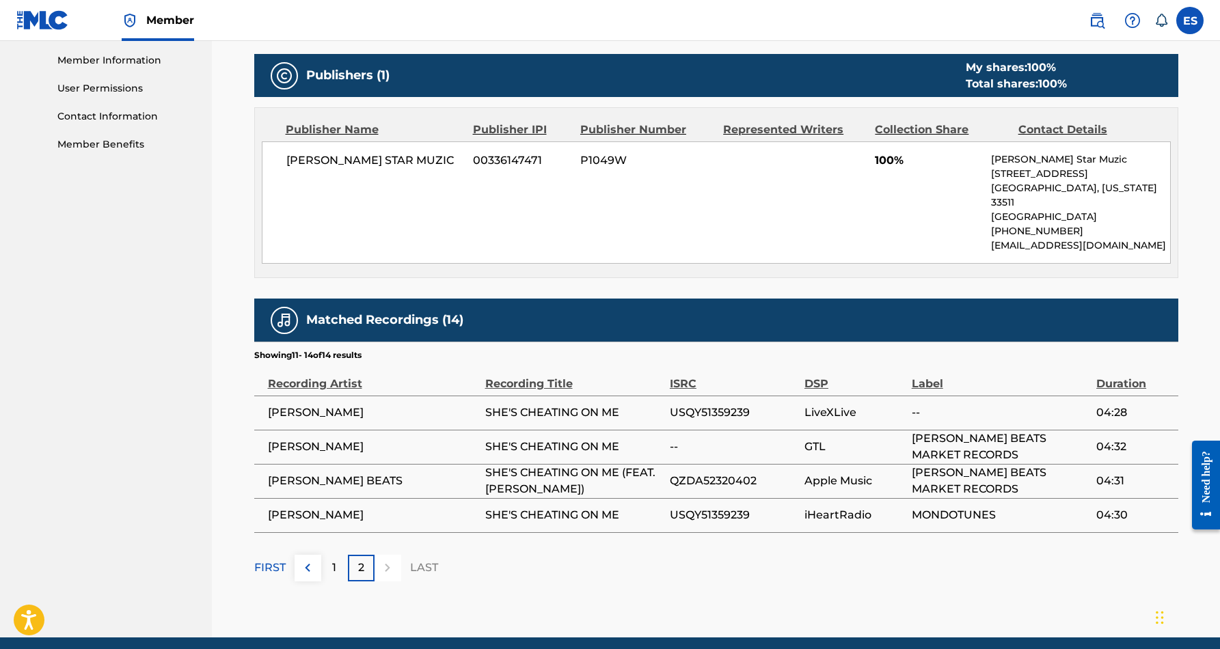
scroll to position [615, 0]
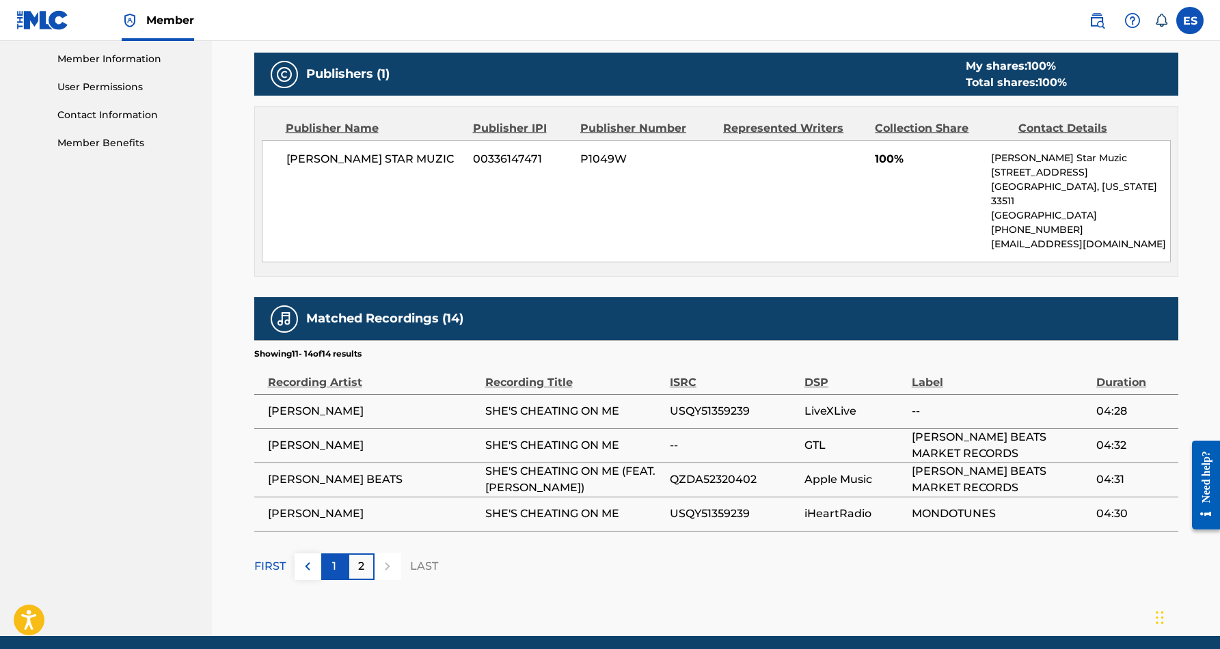
click at [333, 558] on p "1" at bounding box center [334, 566] width 4 height 16
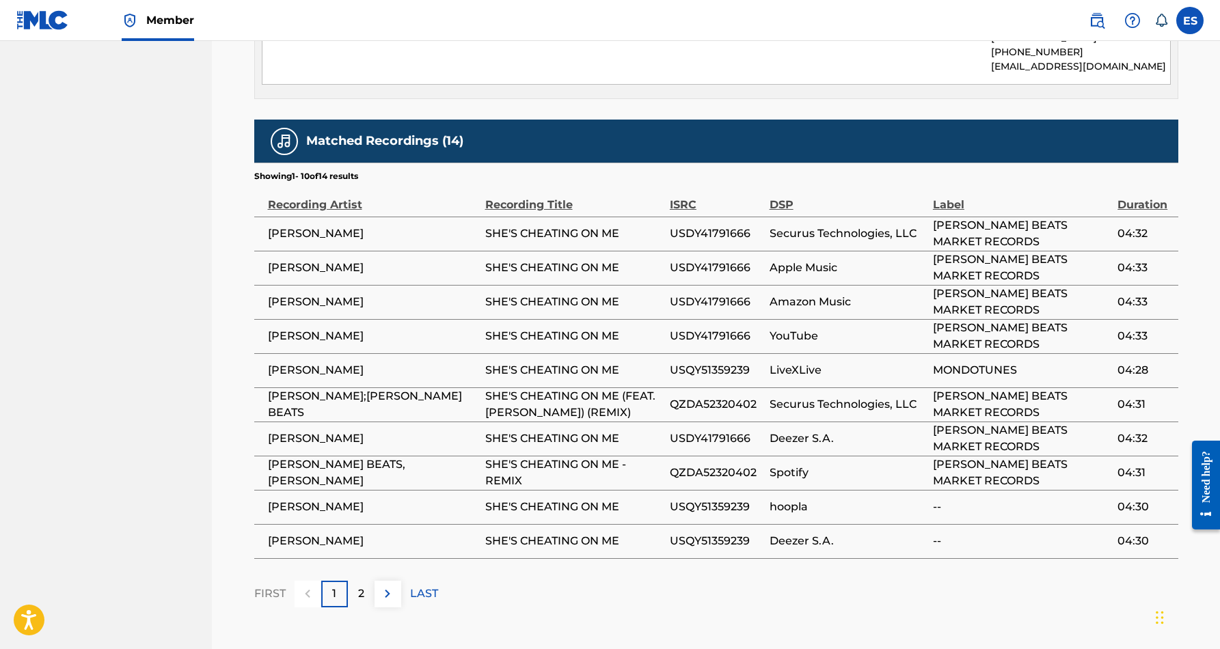
scroll to position [800, 0]
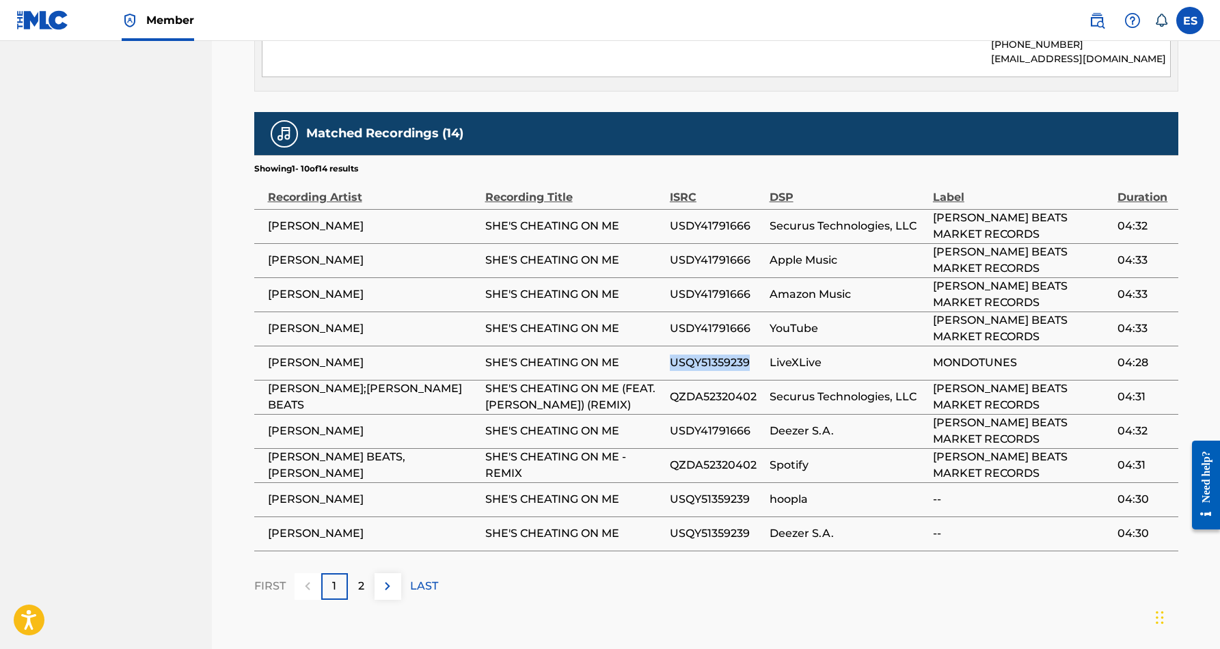
drag, startPoint x: 750, startPoint y: 346, endPoint x: 670, endPoint y: 351, distance: 80.1
click at [670, 355] on span "USQY51359239" at bounding box center [716, 363] width 93 height 16
click at [361, 578] on p "2" at bounding box center [361, 586] width 6 height 16
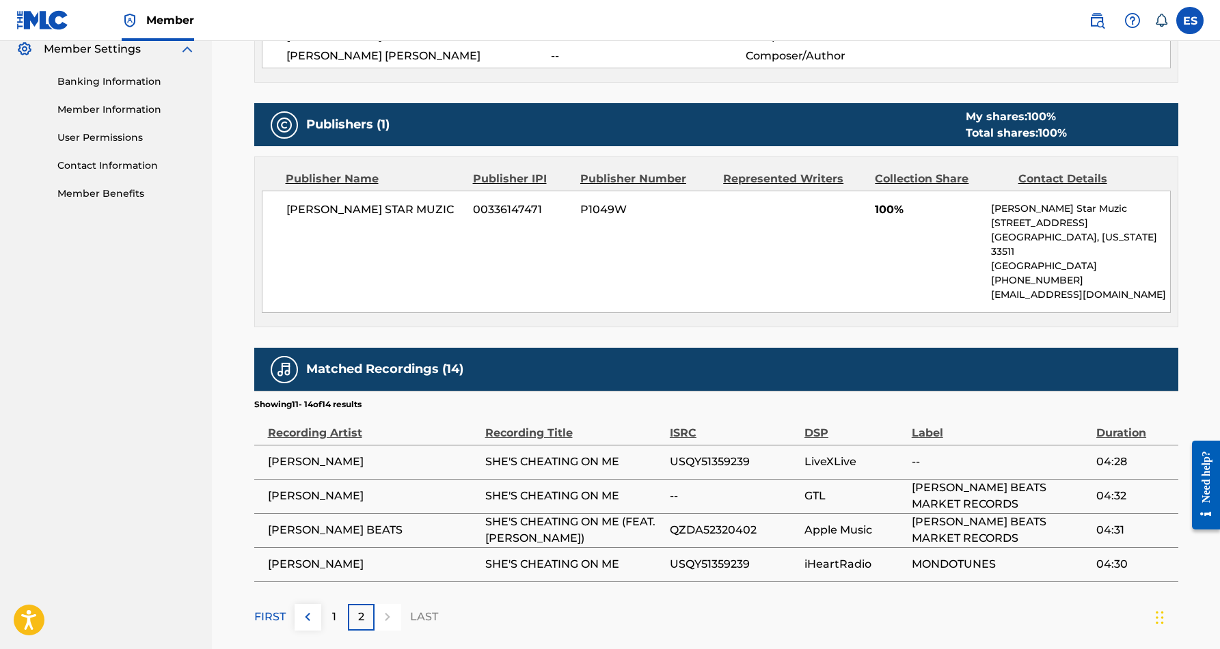
scroll to position [565, 0]
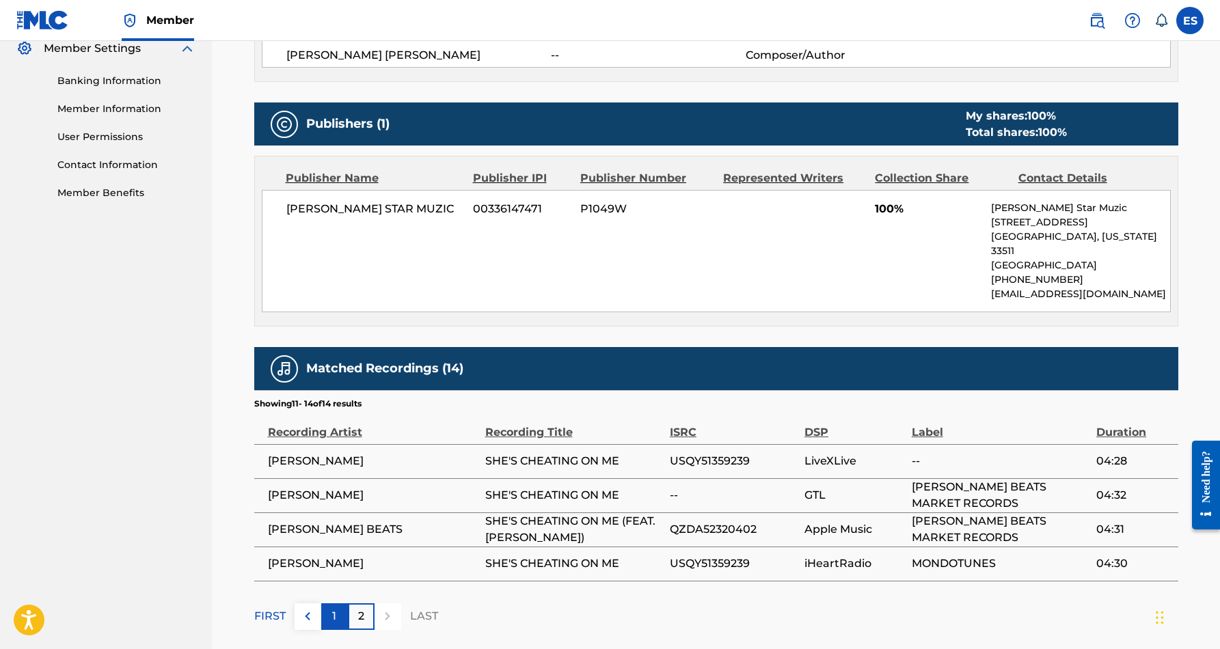
click at [337, 603] on div "1" at bounding box center [334, 616] width 27 height 27
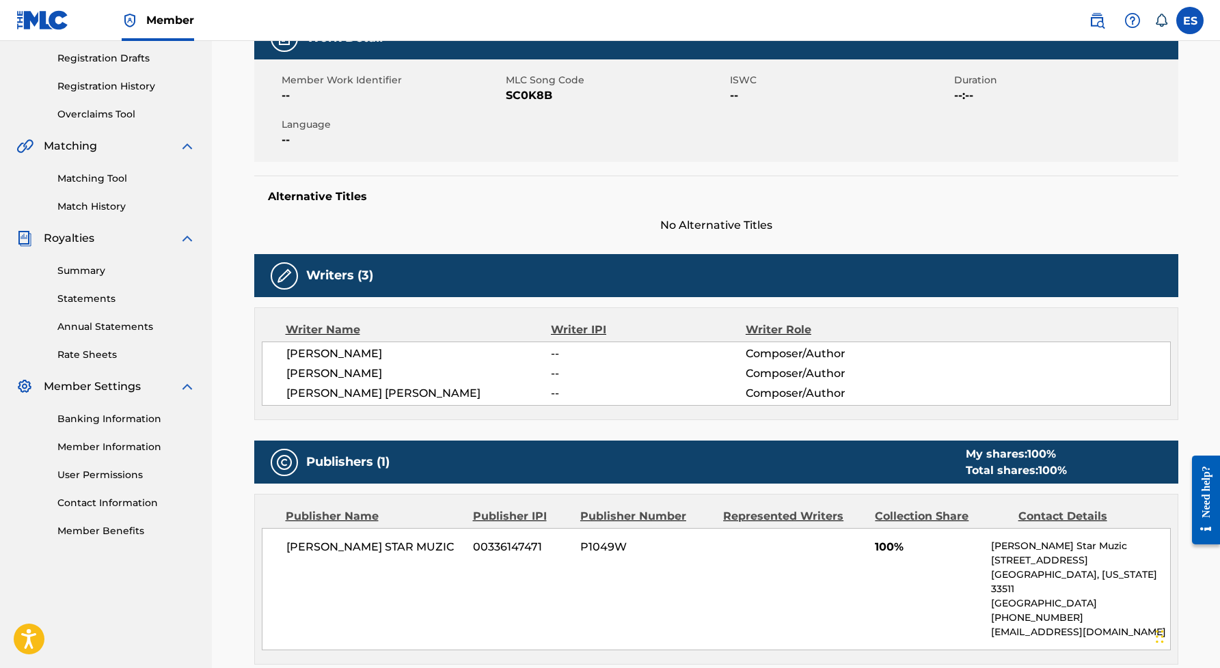
scroll to position [191, 0]
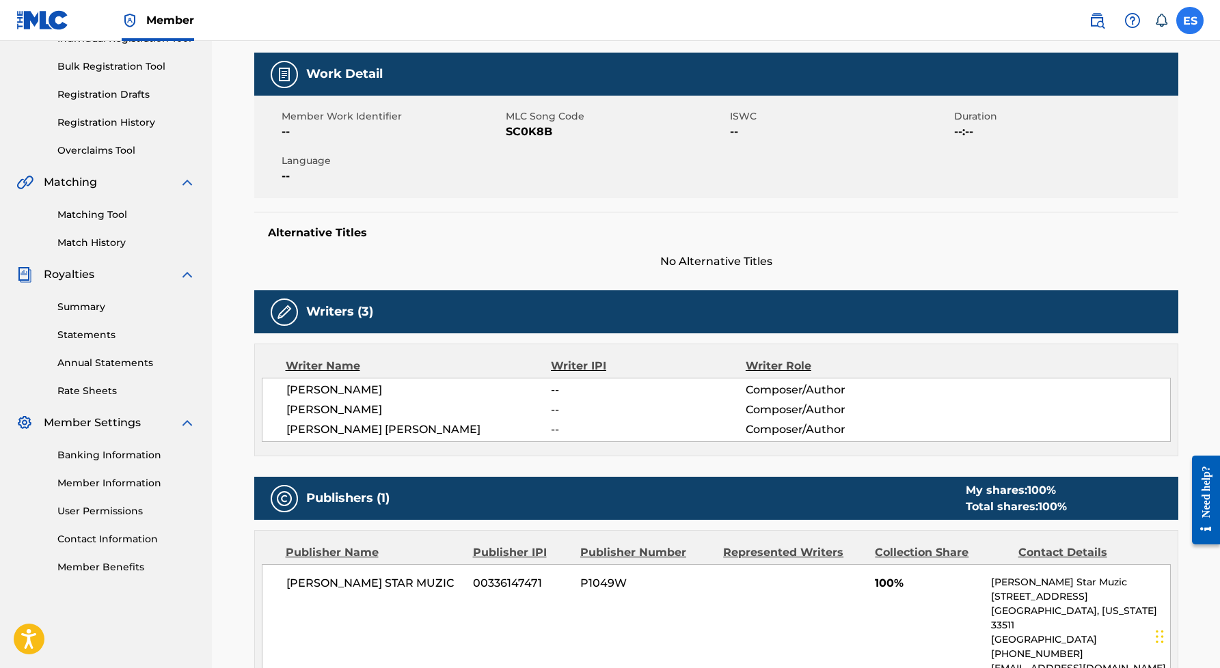
click at [1201, 25] on label at bounding box center [1189, 20] width 27 height 27
click at [1190, 20] on input "ES Eric Smith smidimuzic@gmail.com Notification Preferences Profile Log out" at bounding box center [1190, 20] width 0 height 0
click at [1201, 25] on div "ES ES Eric Smith smidimuzic@gmail.com Notification Preferences Profile Log out" at bounding box center [1189, 20] width 27 height 27
click at [1197, 22] on label at bounding box center [1189, 20] width 27 height 27
click at [1190, 20] on input "ES Eric Smith smidimuzic@gmail.com Notification Preferences Profile Log out" at bounding box center [1190, 20] width 0 height 0
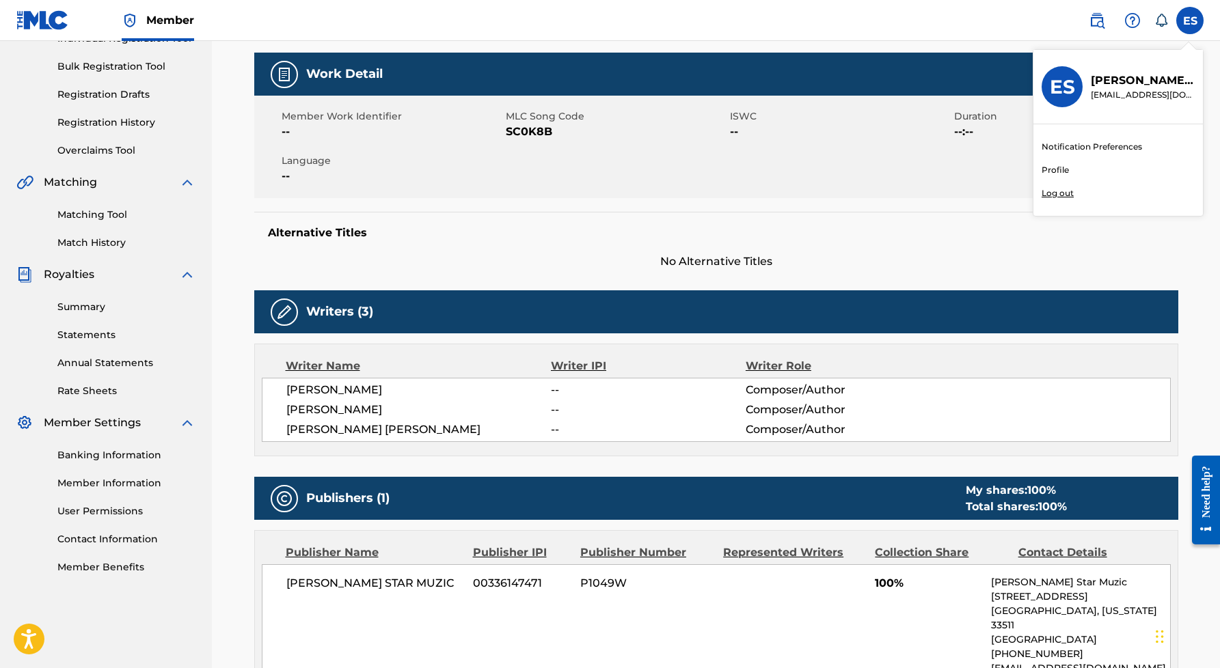
click at [1059, 192] on p "Log out" at bounding box center [1057, 193] width 32 height 12
click at [1190, 20] on input "ES Eric Smith smidimuzic@gmail.com Notification Preferences Profile Log out" at bounding box center [1190, 20] width 0 height 0
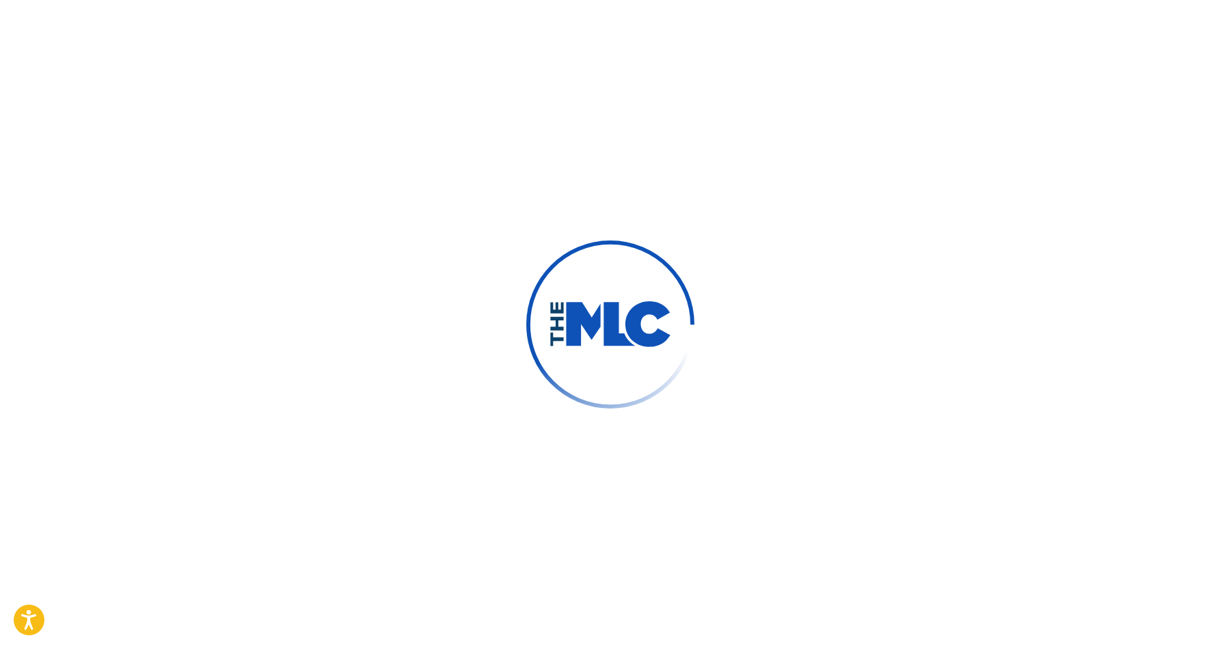
type input "[PERSON_NAME]"
type input "[EMAIL_ADDRESS][DOMAIN_NAME]"
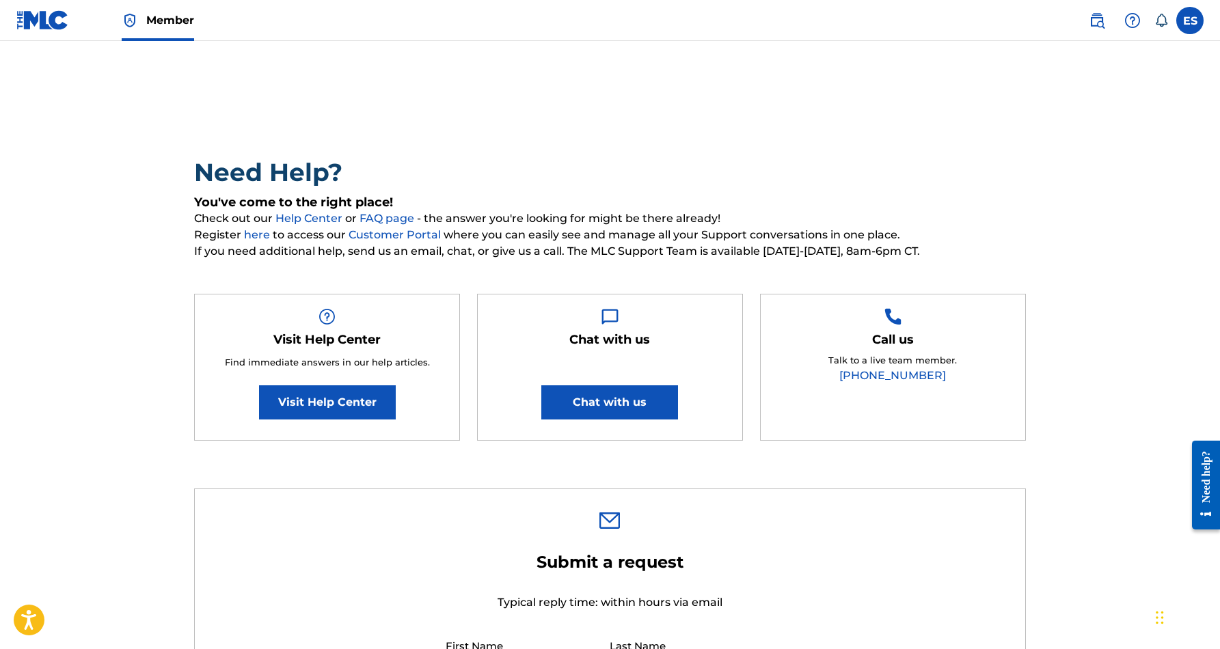
click at [1183, 538] on div at bounding box center [1200, 484] width 38 height 113
